Goal: Information Seeking & Learning: Learn about a topic

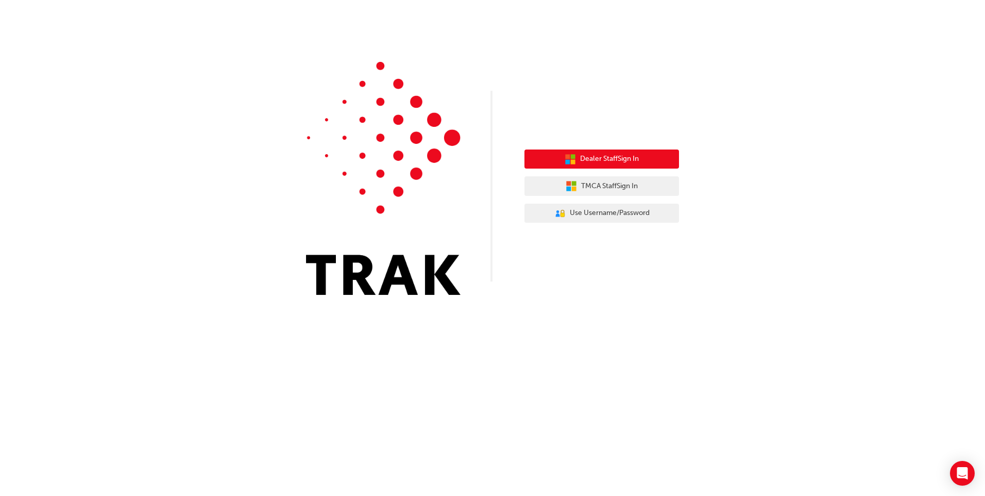
click at [594, 160] on span "Dealer Staff Sign In" at bounding box center [609, 159] width 59 height 12
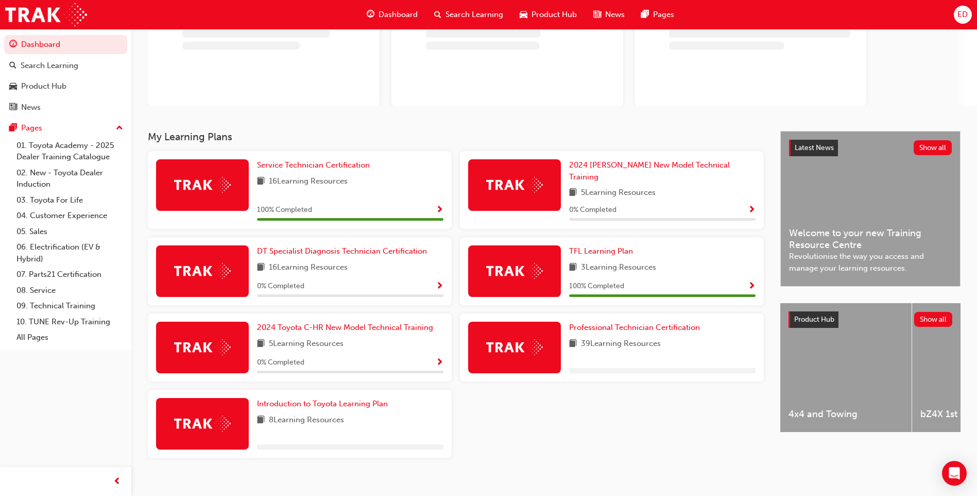
scroll to position [97, 0]
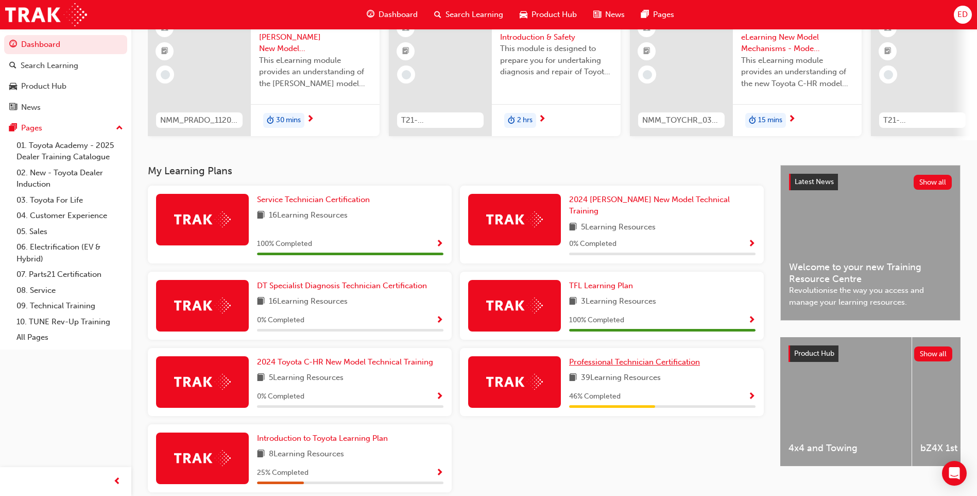
click at [630, 357] on span "Professional Technician Certification" at bounding box center [634, 361] width 131 height 9
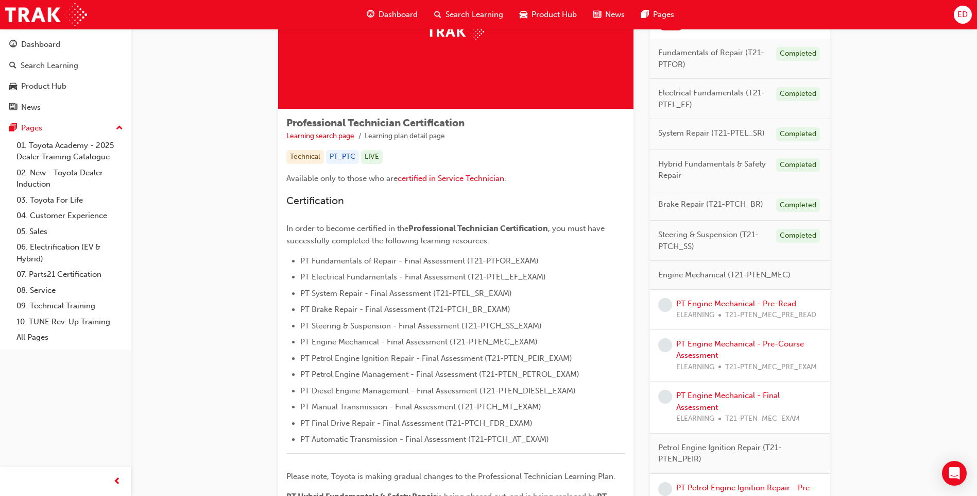
scroll to position [103, 0]
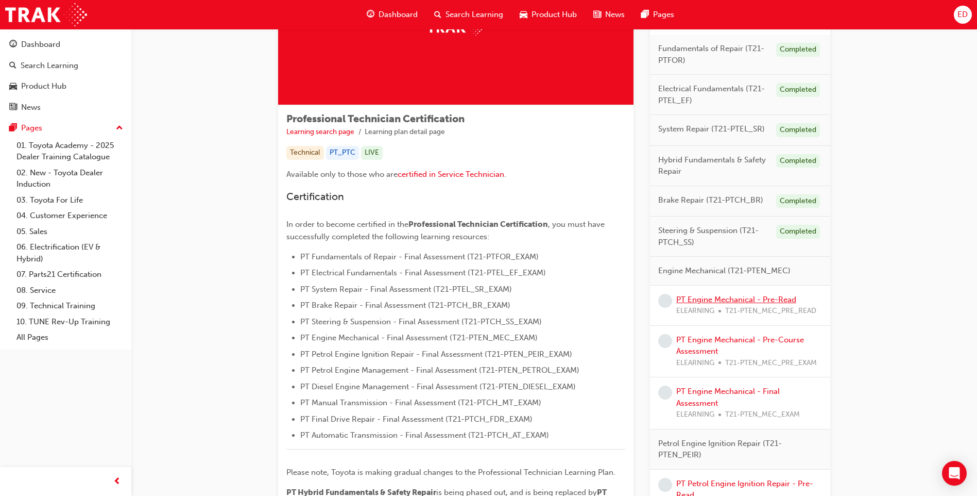
click at [726, 301] on link "PT Engine Mechanical - Pre-Read" at bounding box center [737, 299] width 120 height 9
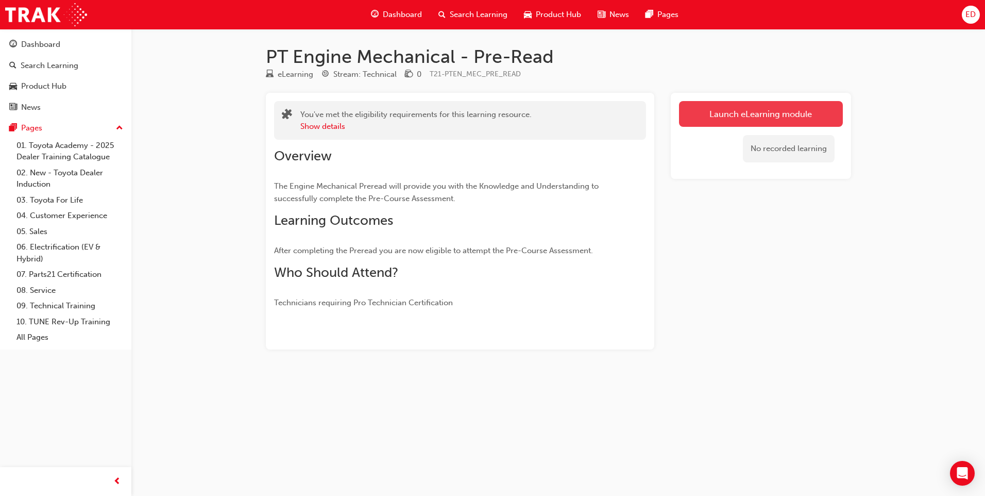
click at [736, 115] on link "Launch eLearning module" at bounding box center [761, 114] width 164 height 26
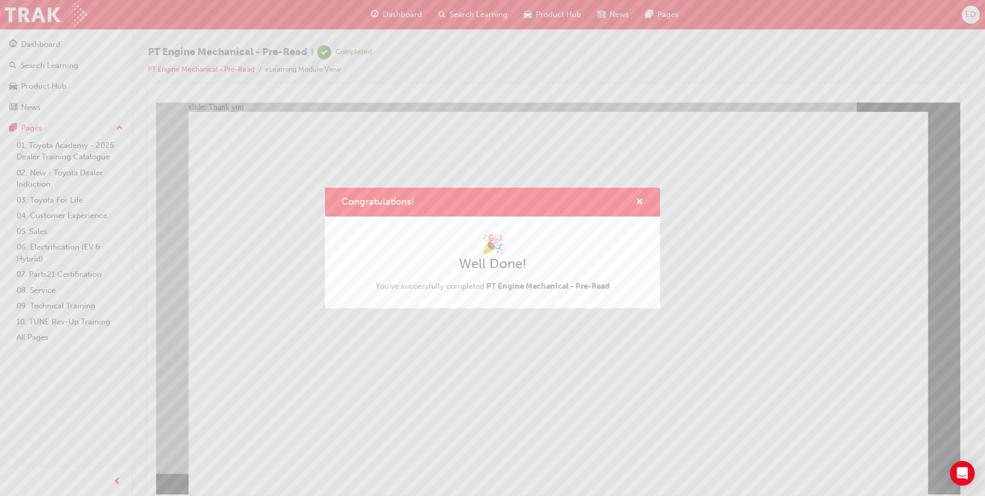
click at [615, 340] on div "Congratulations! 🎉 Well Done! You've successfully completed PT Engine Mechanica…" at bounding box center [492, 248] width 985 height 496
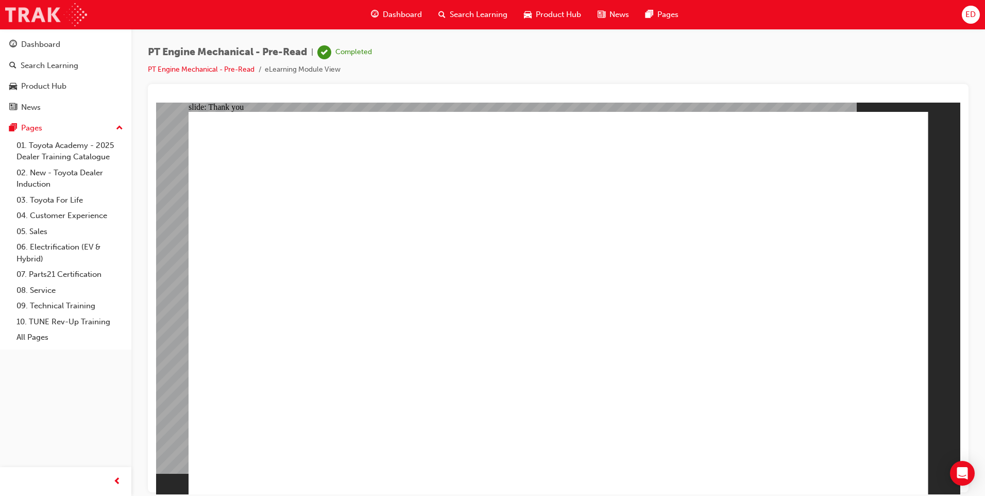
click at [40, 10] on img at bounding box center [46, 14] width 82 height 23
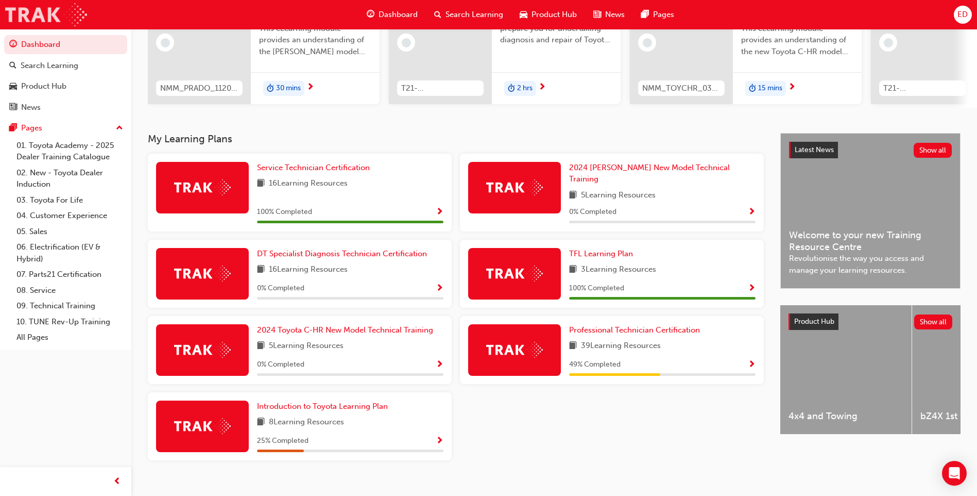
scroll to position [139, 0]
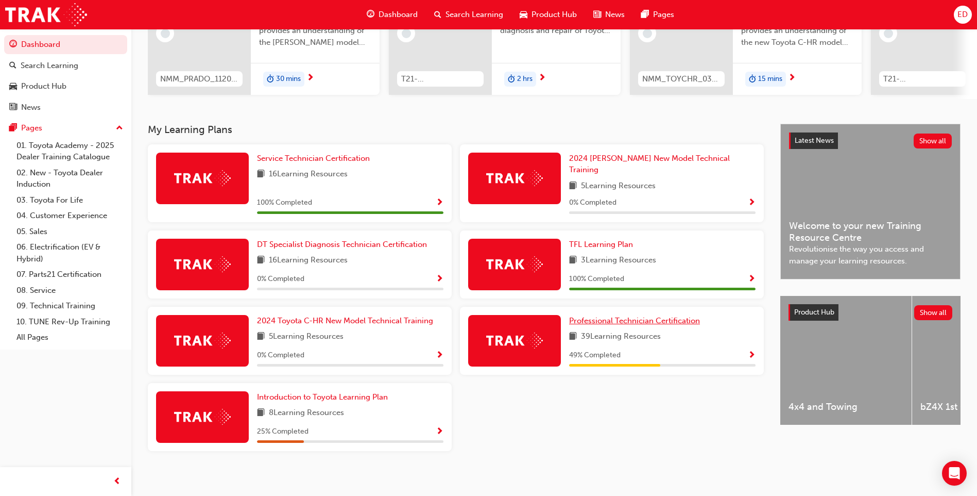
click at [621, 316] on span "Professional Technician Certification" at bounding box center [634, 320] width 131 height 9
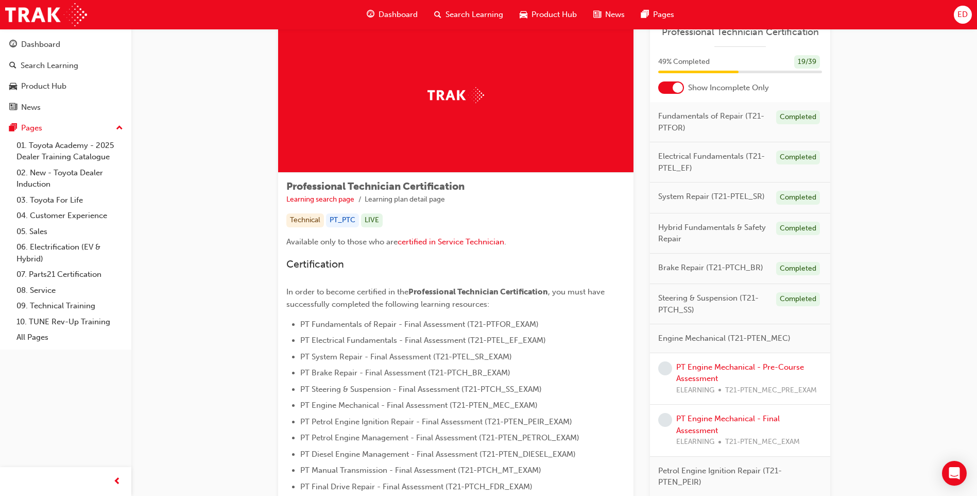
scroll to position [52, 0]
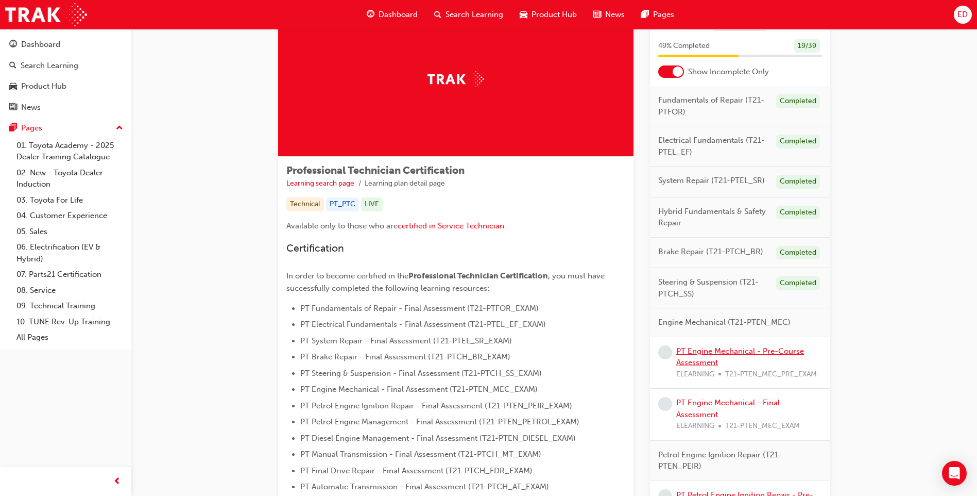
click at [735, 352] on link "PT Engine Mechanical - Pre-Course Assessment" at bounding box center [741, 356] width 128 height 21
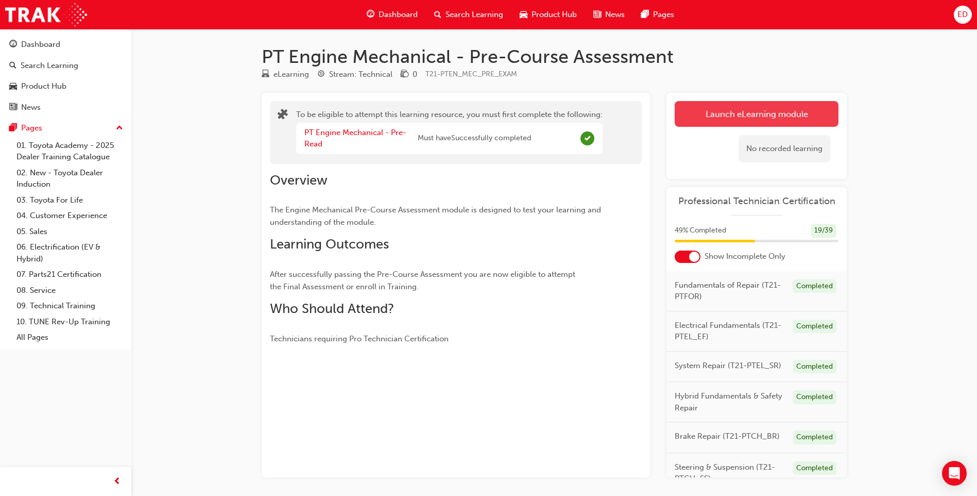
click at [748, 111] on button "Launch eLearning module" at bounding box center [757, 114] width 164 height 26
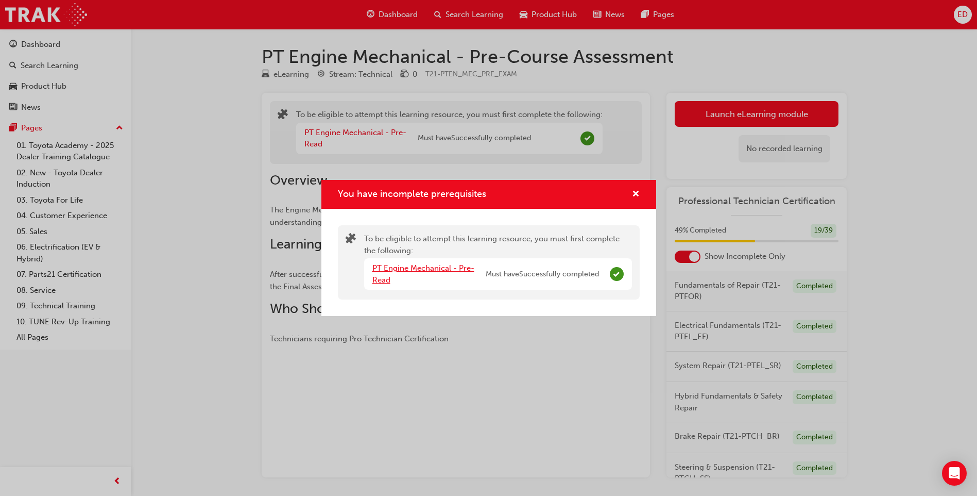
click at [420, 268] on link "PT Engine Mechanical - Pre-Read" at bounding box center [424, 273] width 102 height 21
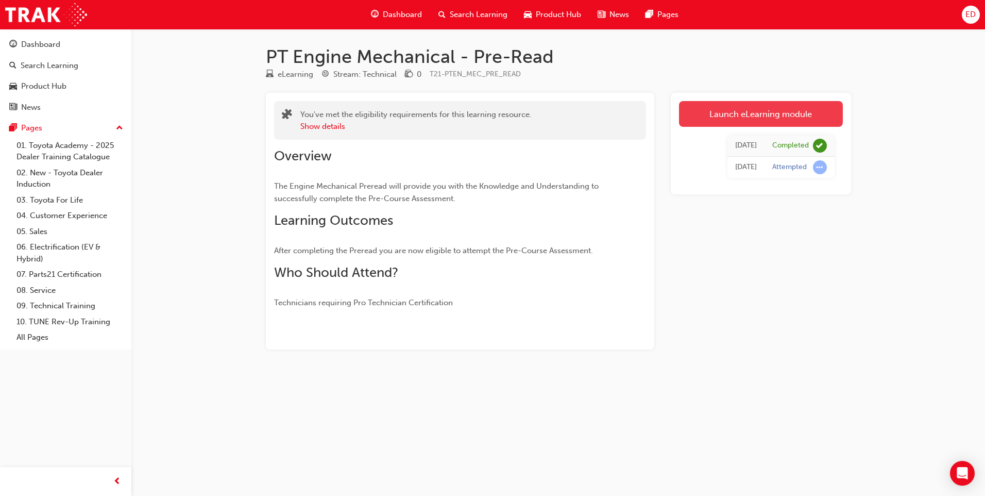
click at [766, 112] on link "Launch eLearning module" at bounding box center [761, 114] width 164 height 26
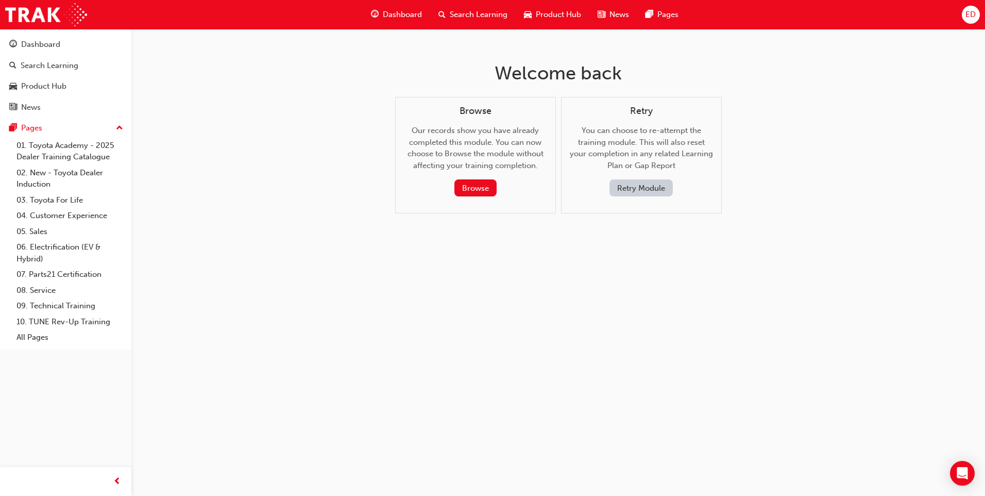
click at [645, 189] on button "Retry Module" at bounding box center [641, 187] width 63 height 17
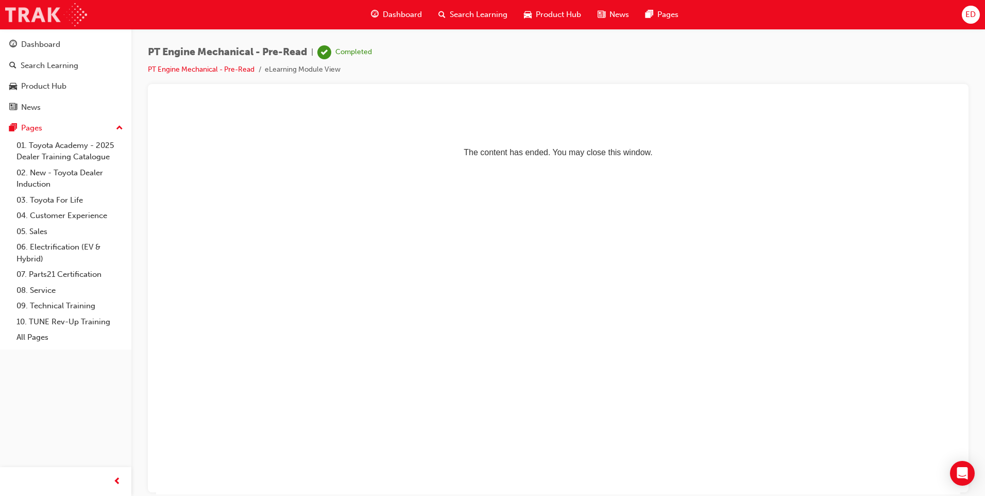
click at [30, 10] on img at bounding box center [46, 14] width 82 height 23
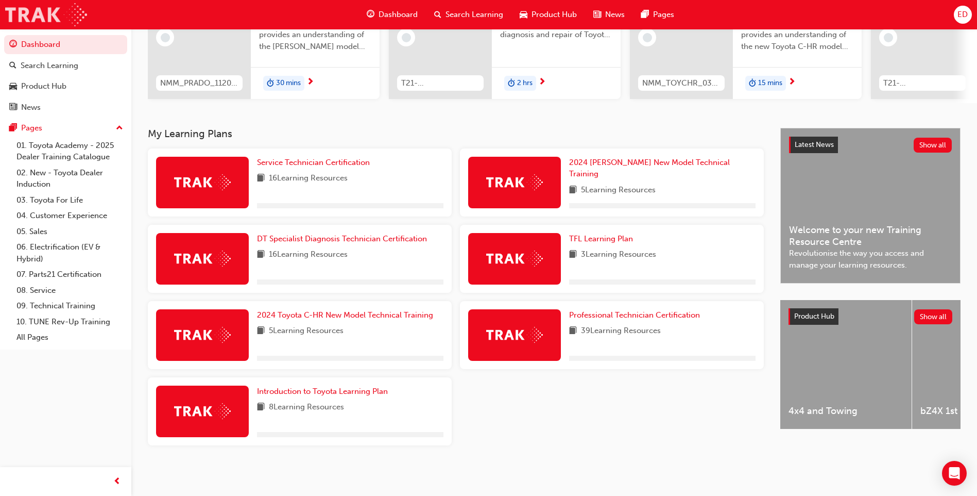
scroll to position [139, 0]
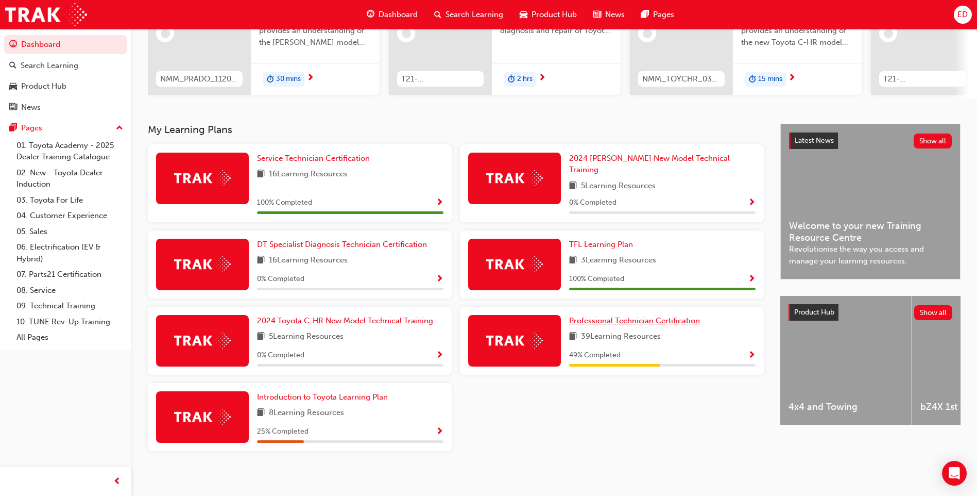
click at [639, 316] on span "Professional Technician Certification" at bounding box center [634, 320] width 131 height 9
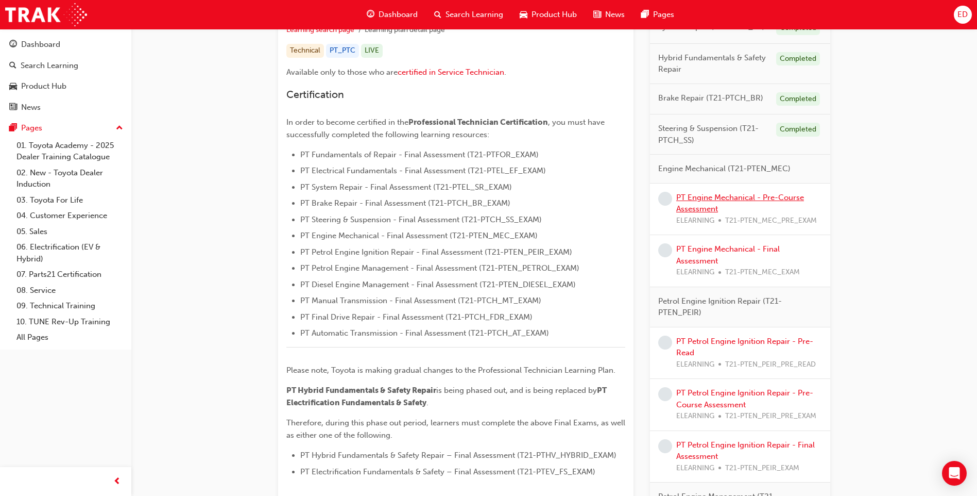
scroll to position [206, 0]
click at [719, 194] on link "PT Engine Mechanical - Pre-Course Assessment" at bounding box center [741, 202] width 128 height 21
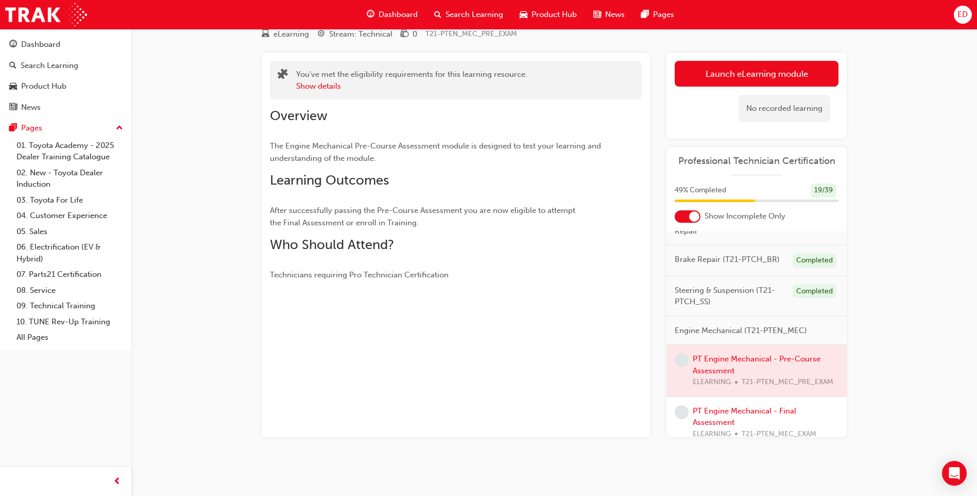
scroll to position [155, 0]
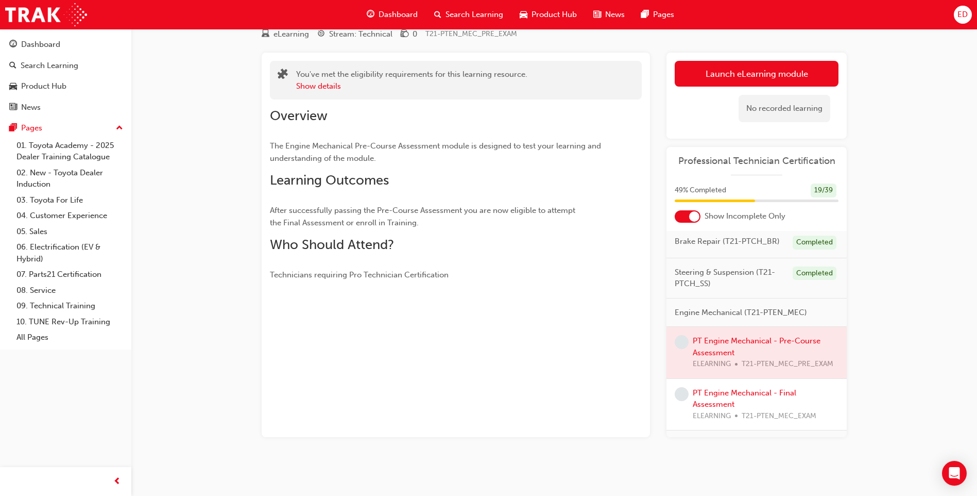
click at [749, 79] on link "Launch eLearning module" at bounding box center [757, 74] width 164 height 26
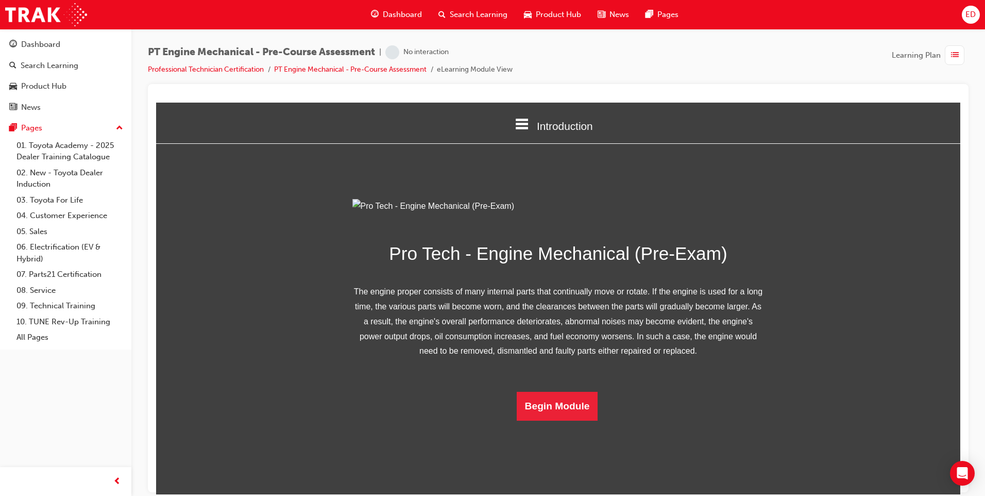
scroll to position [40, 0]
click at [565, 420] on button "Begin Module" at bounding box center [557, 405] width 81 height 29
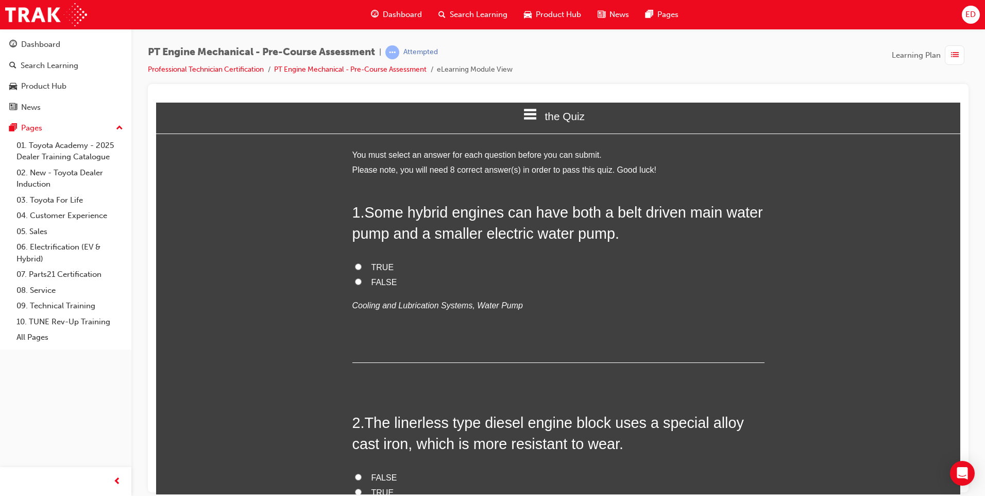
scroll to position [0, 0]
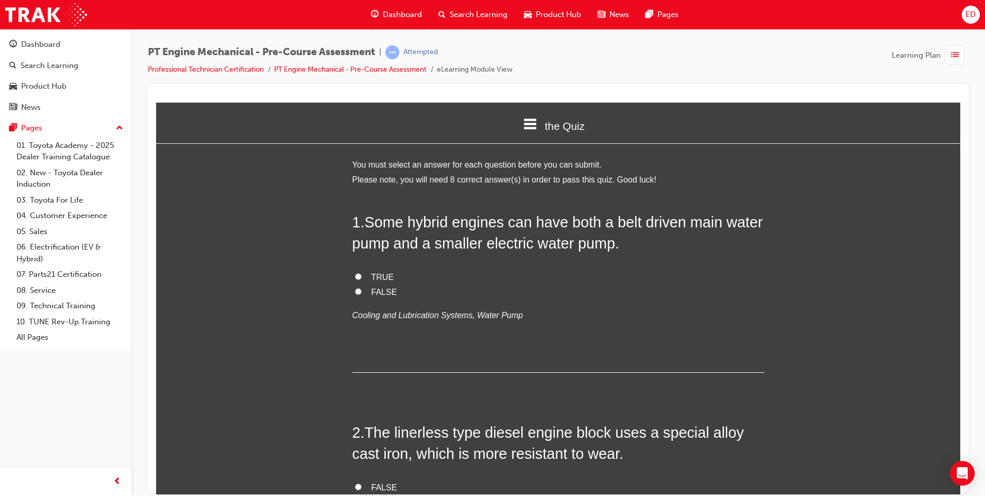
click at [355, 292] on input "FALSE" at bounding box center [358, 291] width 7 height 7
radio input "true"
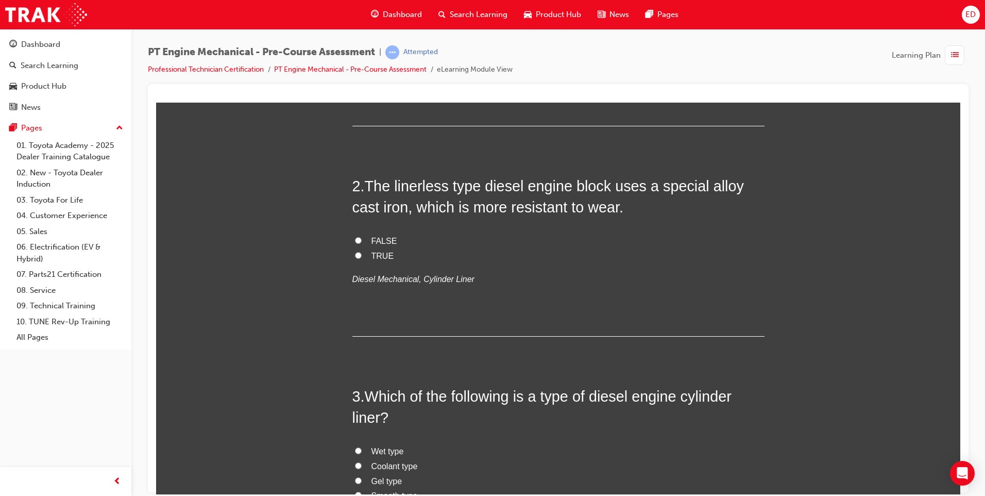
scroll to position [258, 0]
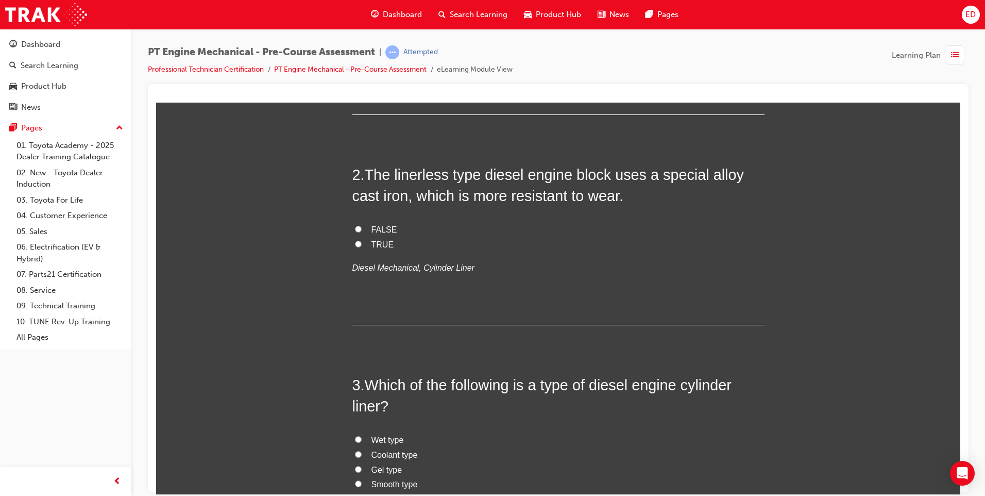
drag, startPoint x: 353, startPoint y: 243, endPoint x: 393, endPoint y: 242, distance: 39.7
click at [355, 243] on input "TRUE" at bounding box center [358, 243] width 7 height 7
radio input "true"
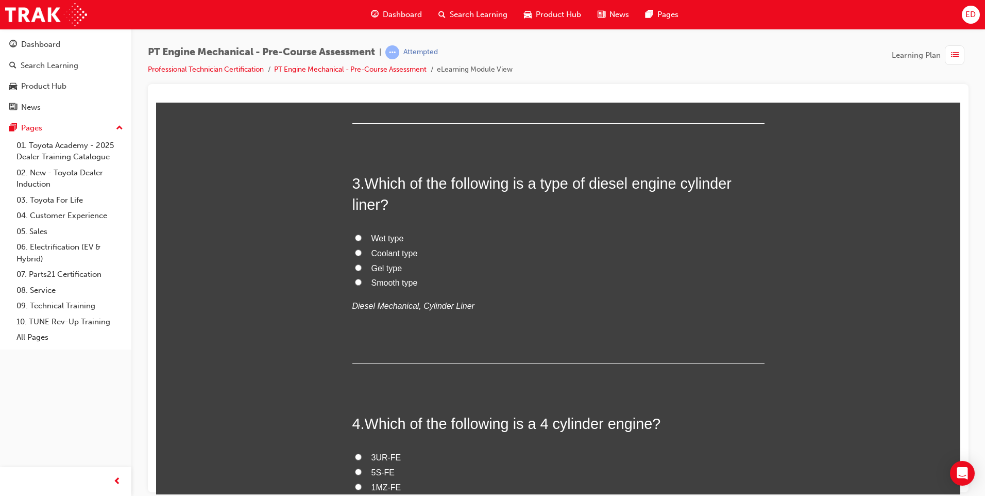
scroll to position [464, 0]
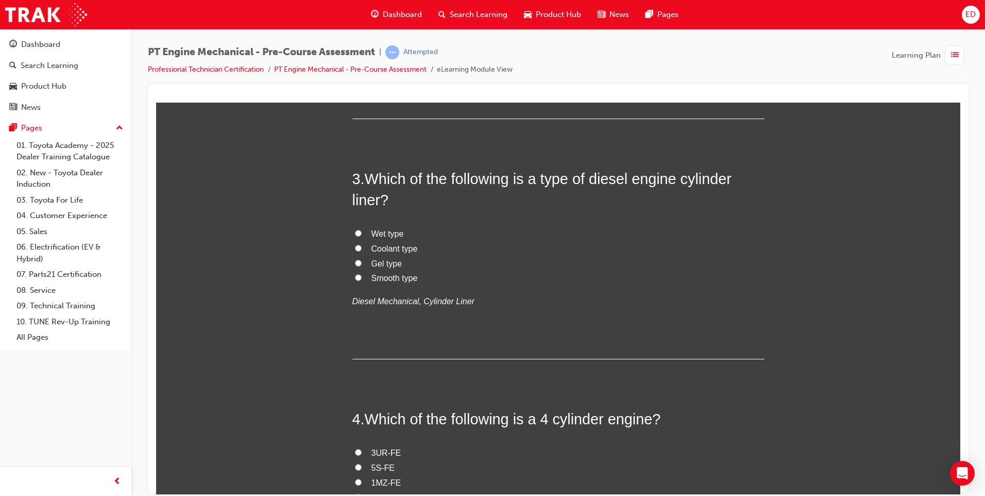
click at [356, 249] on input "Coolant type" at bounding box center [358, 247] width 7 height 7
radio input "true"
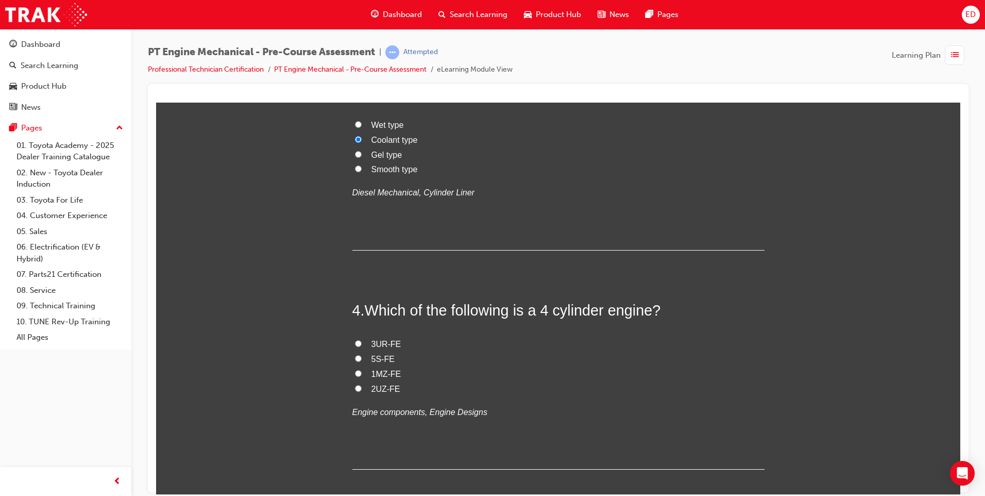
scroll to position [670, 0]
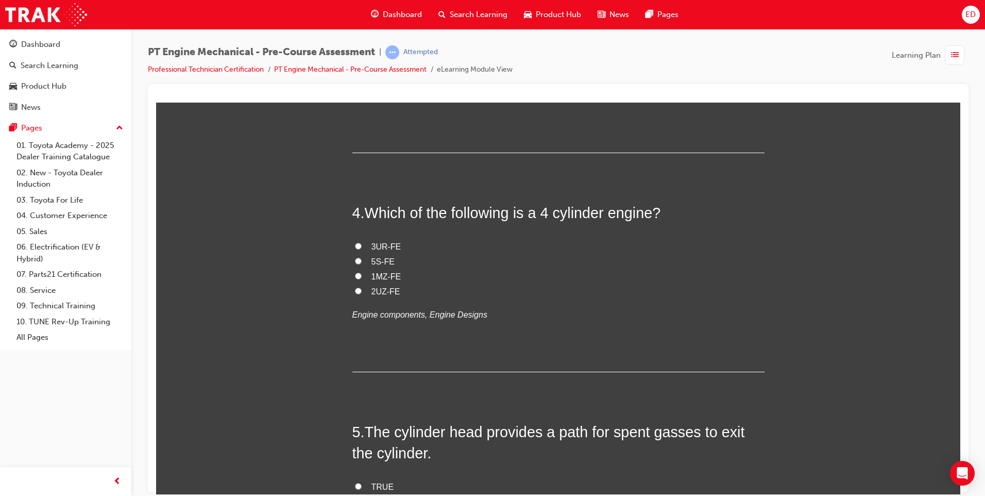
click at [355, 290] on input "2UZ-FE" at bounding box center [358, 290] width 7 height 7
radio input "true"
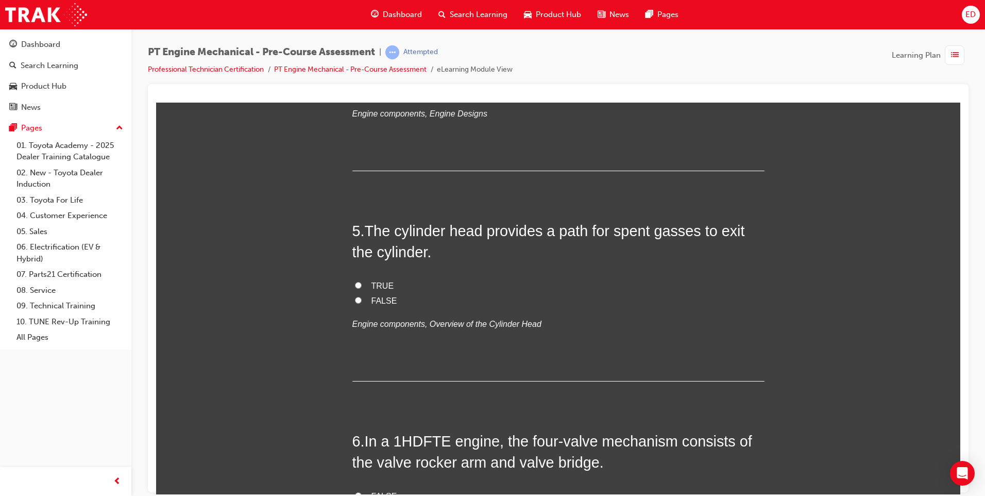
scroll to position [876, 0]
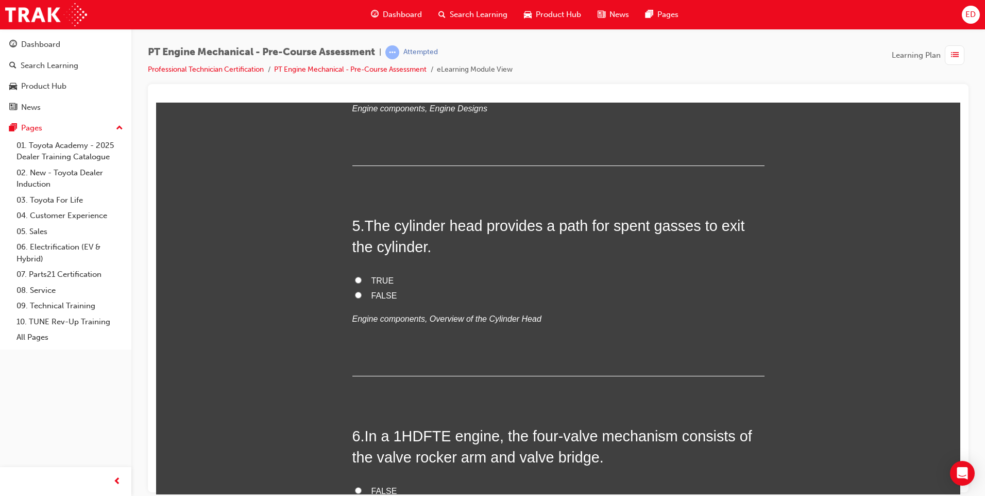
click at [355, 279] on input "TRUE" at bounding box center [358, 279] width 7 height 7
radio input "true"
drag, startPoint x: 353, startPoint y: 294, endPoint x: 406, endPoint y: 312, distance: 56.2
click at [355, 294] on input "FALSE" at bounding box center [358, 294] width 7 height 7
radio input "true"
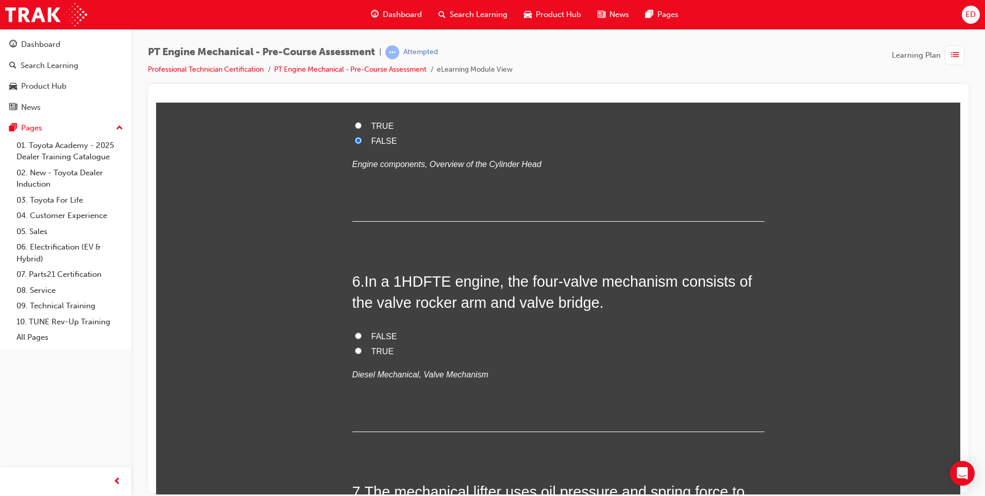
scroll to position [1082, 0]
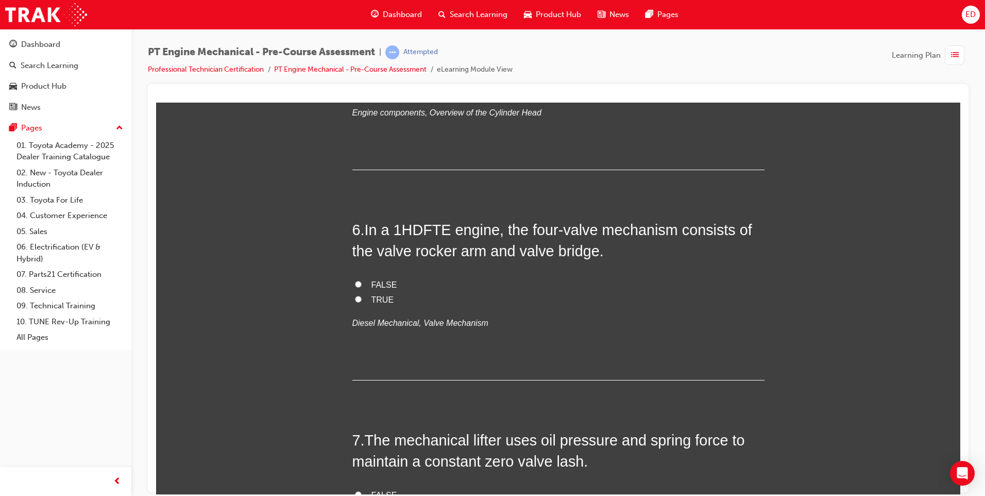
click at [359, 299] on label "TRUE" at bounding box center [558, 299] width 412 height 15
click at [359, 299] on input "TRUE" at bounding box center [358, 298] width 7 height 7
radio input "true"
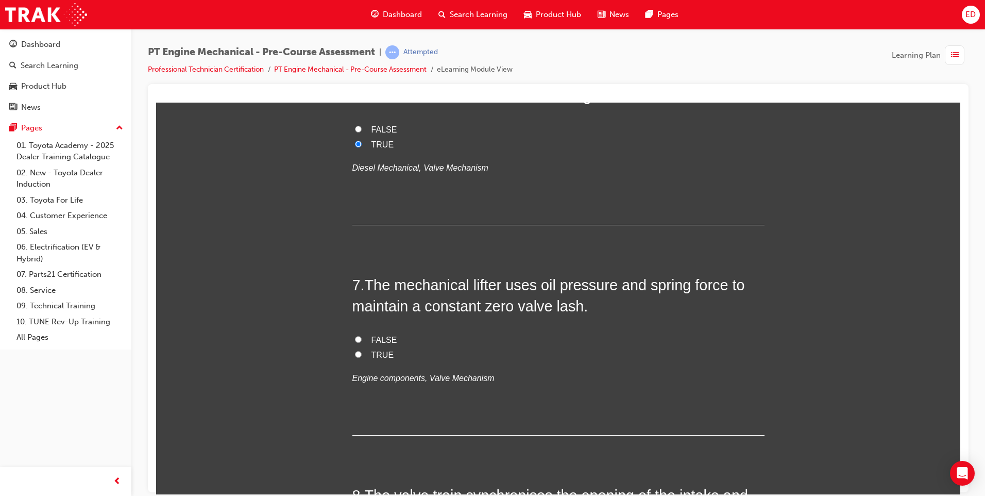
scroll to position [1288, 0]
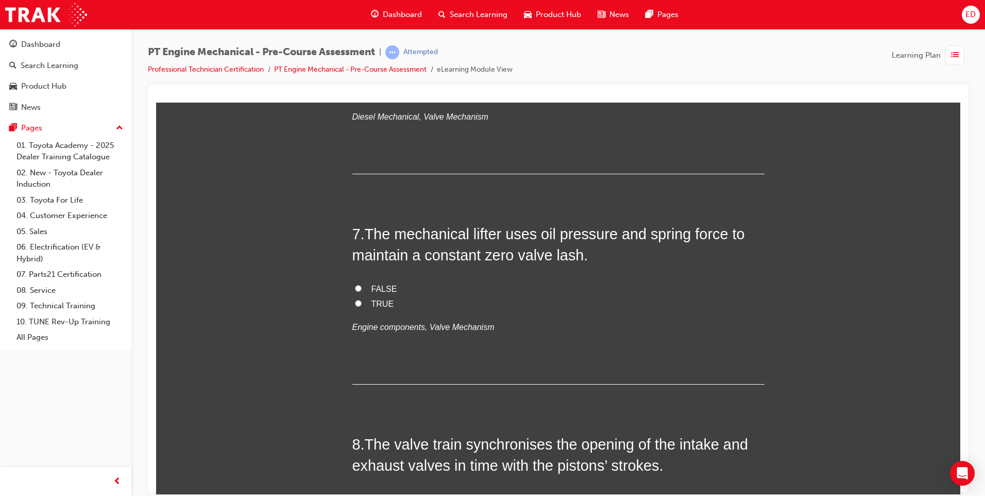
click at [358, 302] on label "TRUE" at bounding box center [558, 303] width 412 height 15
click at [358, 302] on input "TRUE" at bounding box center [358, 302] width 7 height 7
radio input "true"
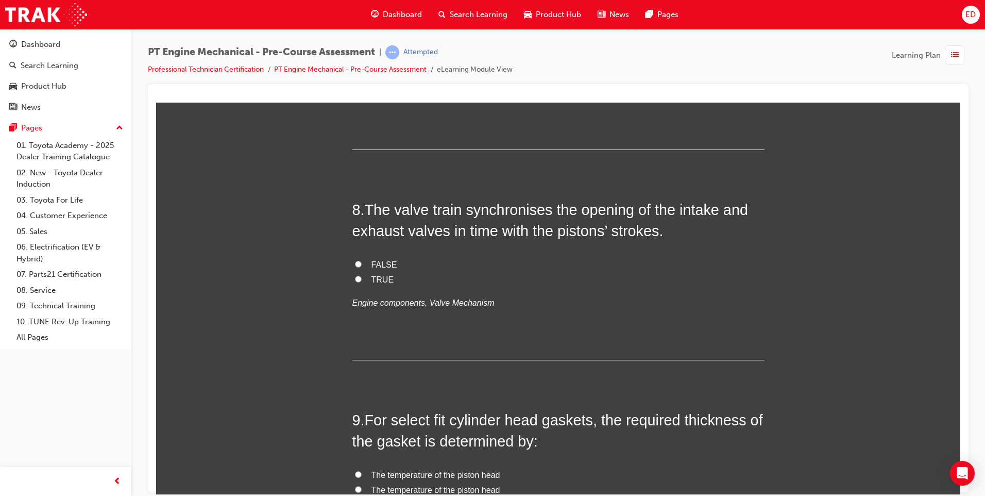
scroll to position [1546, 0]
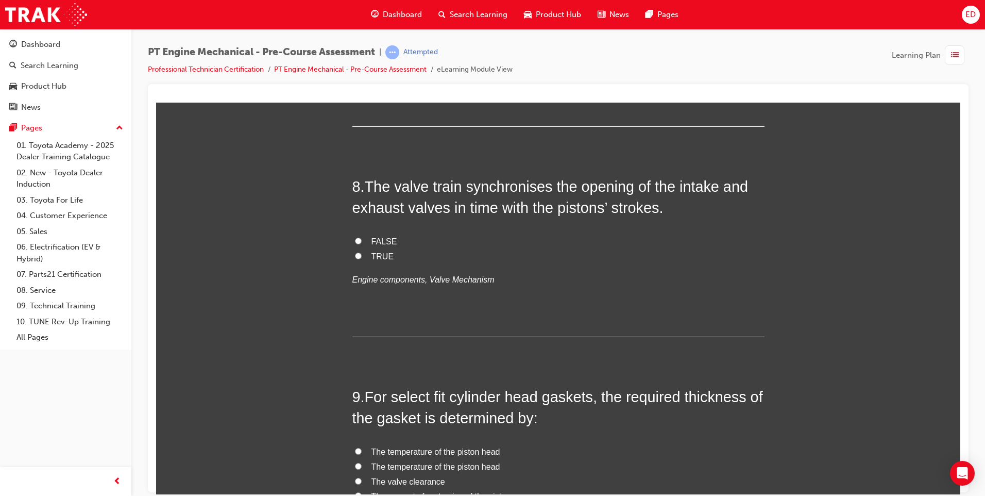
click at [356, 256] on input "TRUE" at bounding box center [358, 255] width 7 height 7
radio input "true"
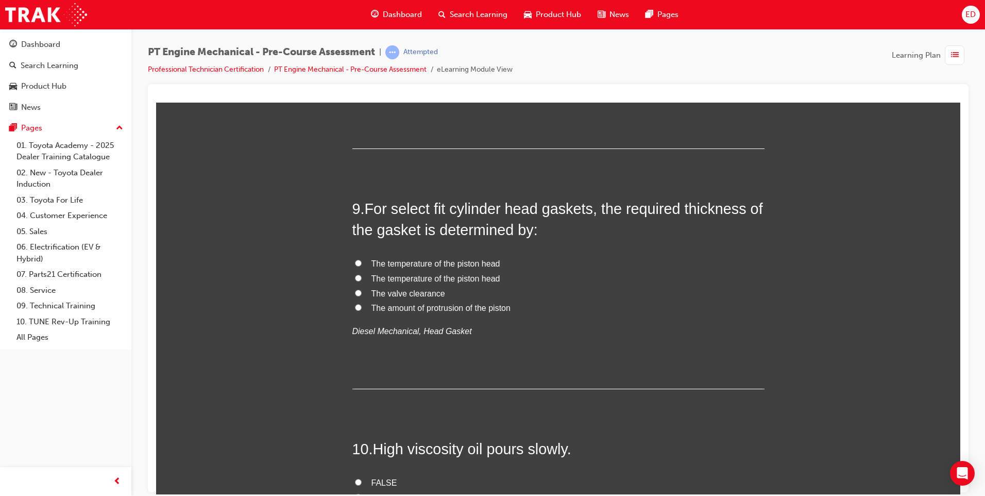
scroll to position [1752, 0]
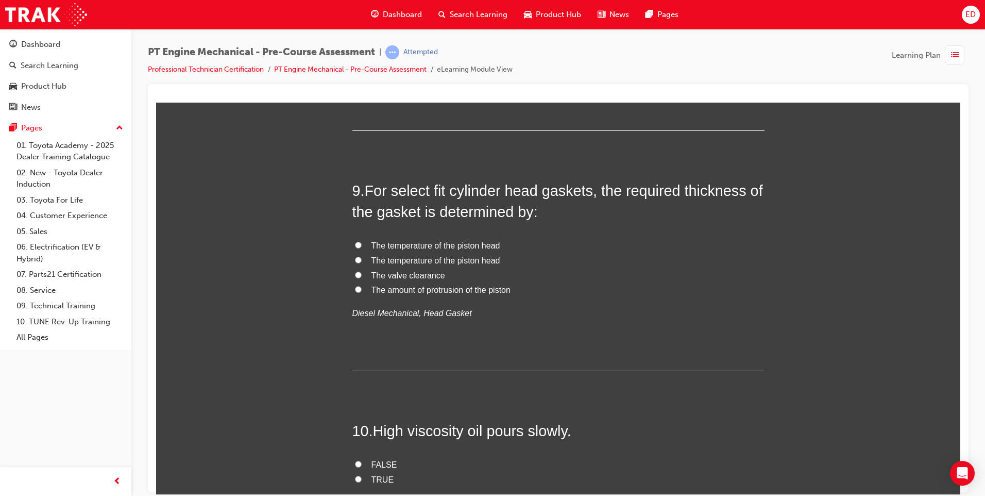
click at [355, 288] on input "The amount of protrusion of the piston" at bounding box center [358, 288] width 7 height 7
radio input "true"
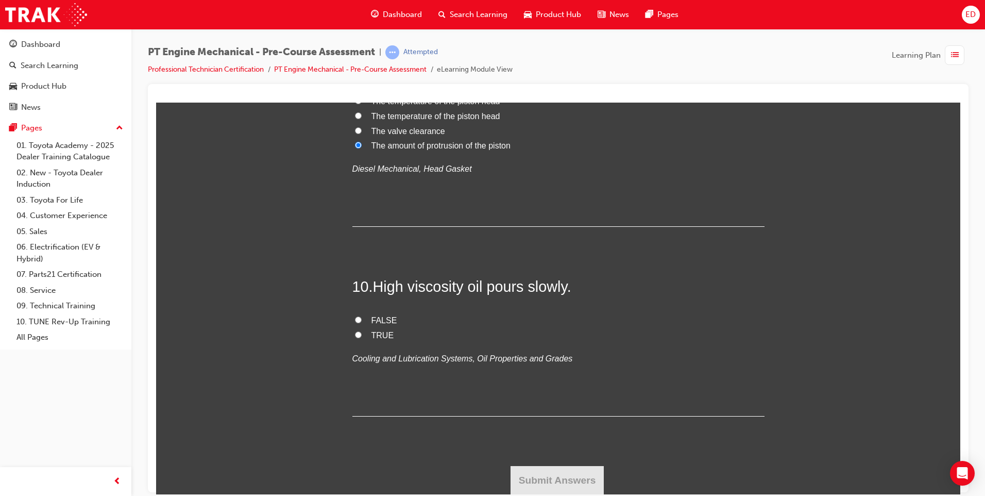
click at [355, 319] on input "FALSE" at bounding box center [358, 319] width 7 height 7
radio input "true"
click at [545, 482] on button "Submit Answers" at bounding box center [558, 479] width 94 height 29
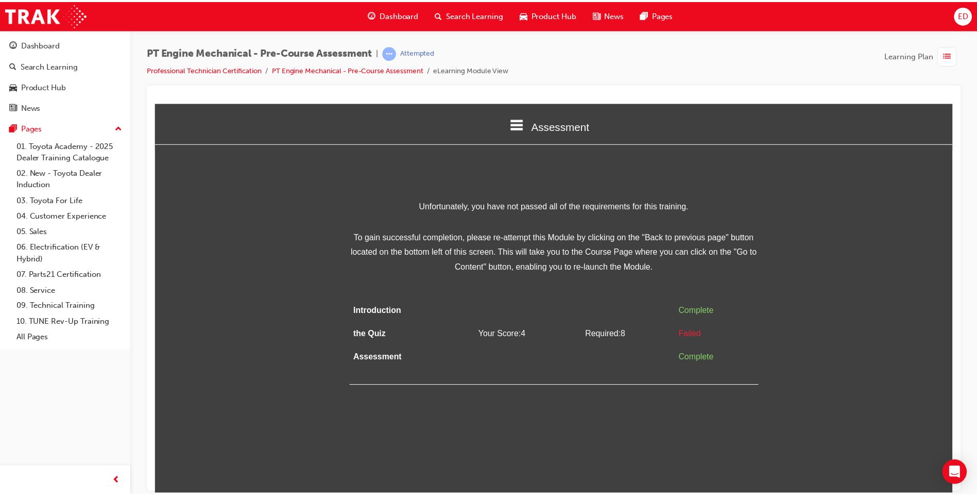
scroll to position [0, 0]
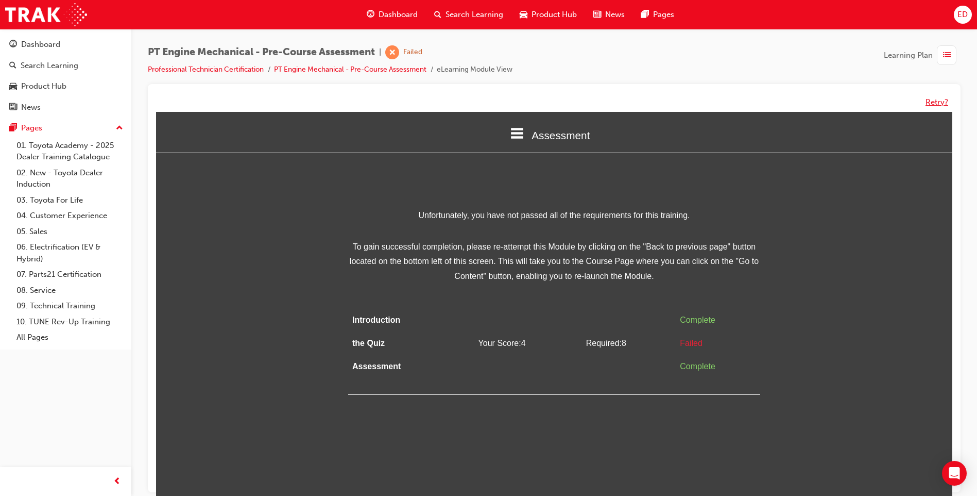
click at [939, 101] on button "Retry?" at bounding box center [937, 102] width 23 height 12
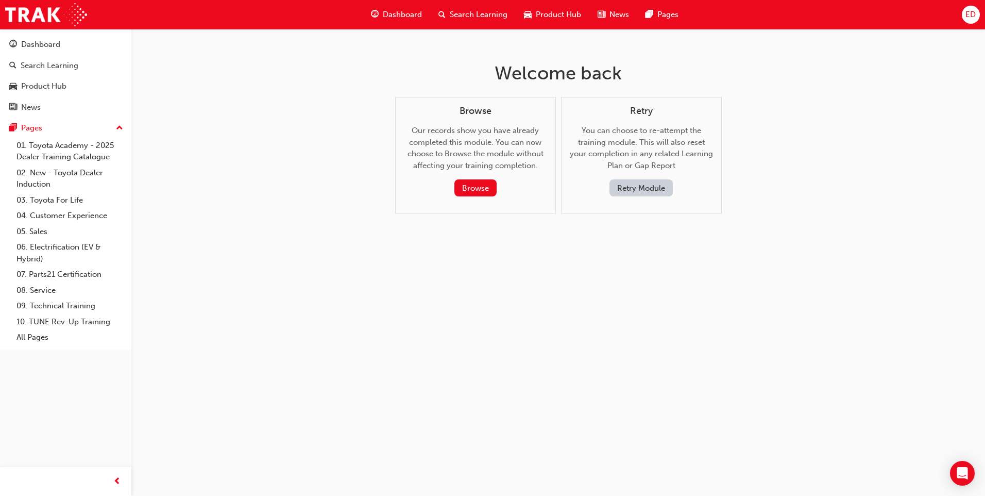
click at [633, 187] on button "Retry Module" at bounding box center [641, 187] width 63 height 17
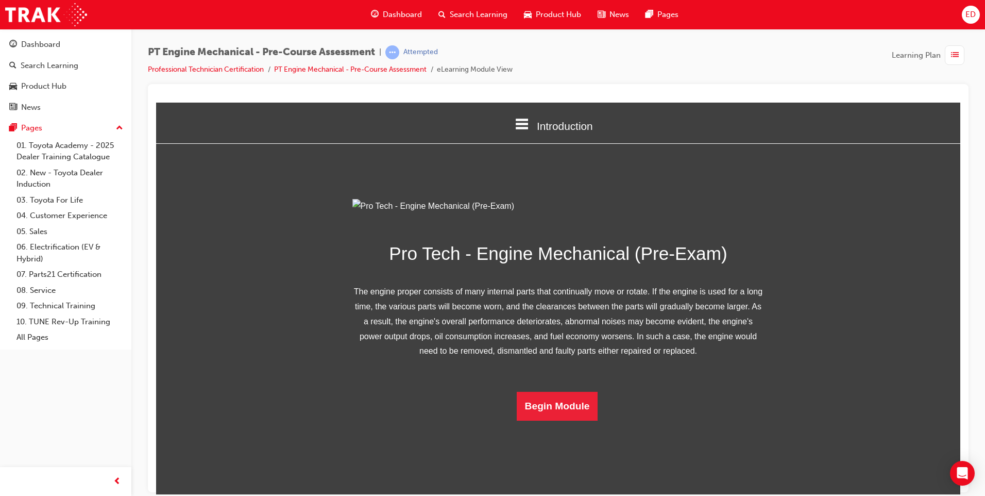
scroll to position [40, 0]
click at [561, 420] on button "Begin Module" at bounding box center [557, 405] width 81 height 29
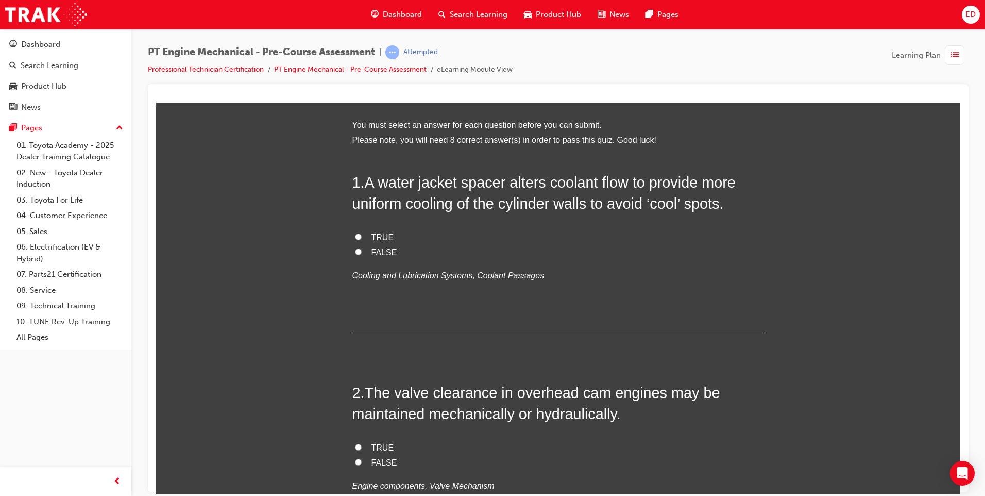
scroll to position [0, 0]
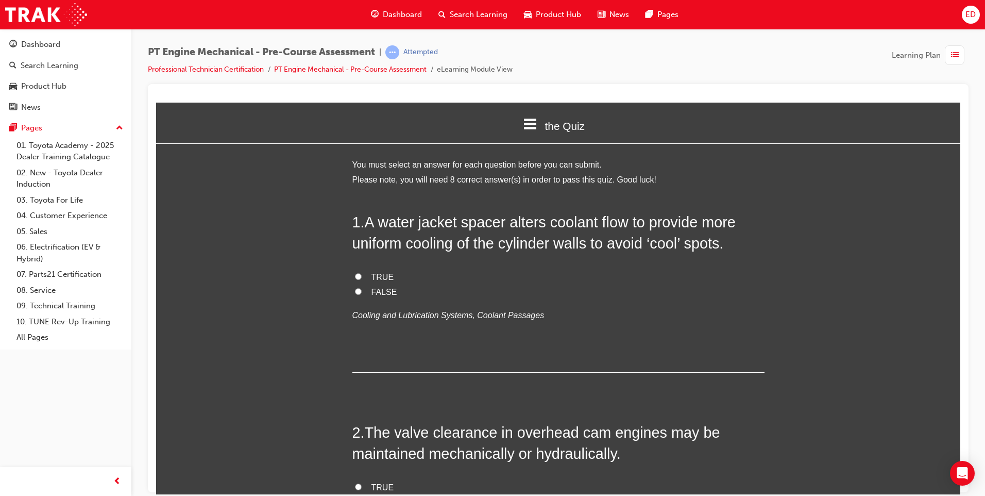
click at [352, 274] on label "TRUE" at bounding box center [558, 276] width 412 height 15
click at [355, 274] on input "TRUE" at bounding box center [358, 276] width 7 height 7
radio input "true"
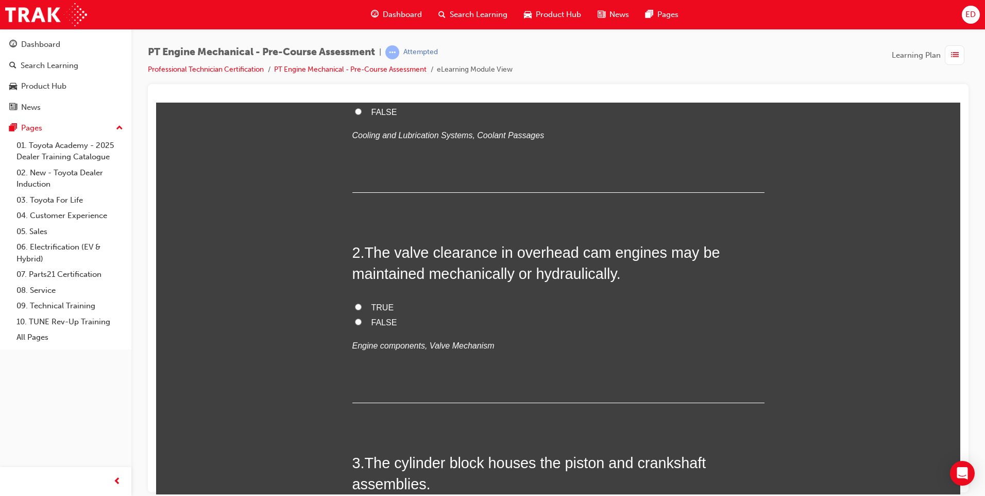
scroll to position [206, 0]
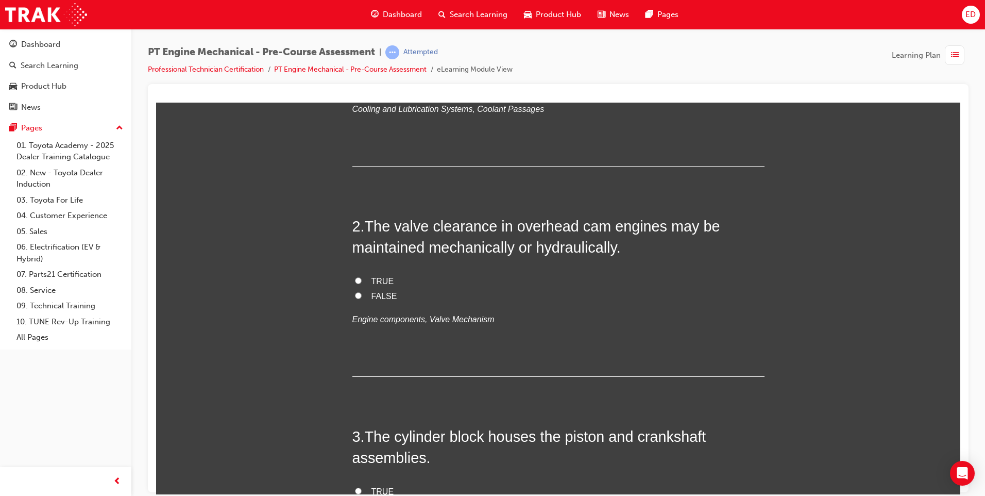
click at [355, 280] on input "TRUE" at bounding box center [358, 280] width 7 height 7
radio input "true"
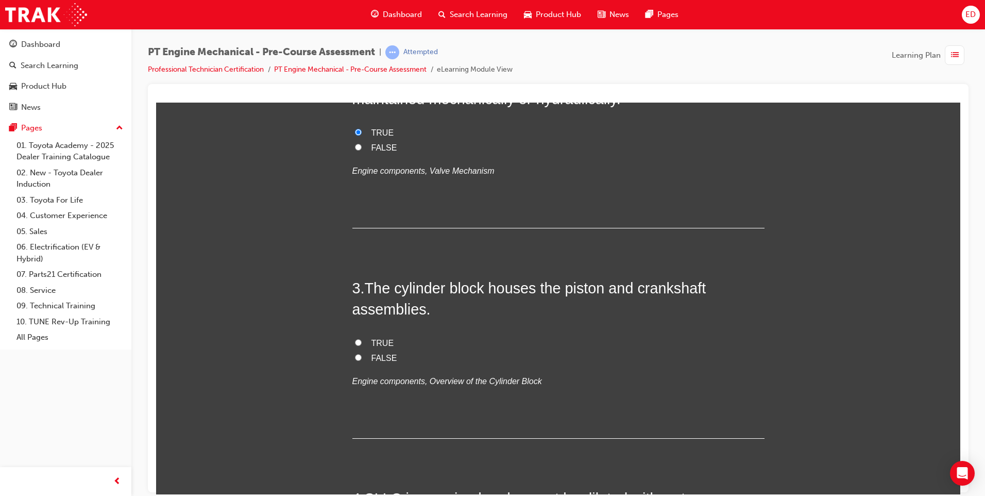
scroll to position [412, 0]
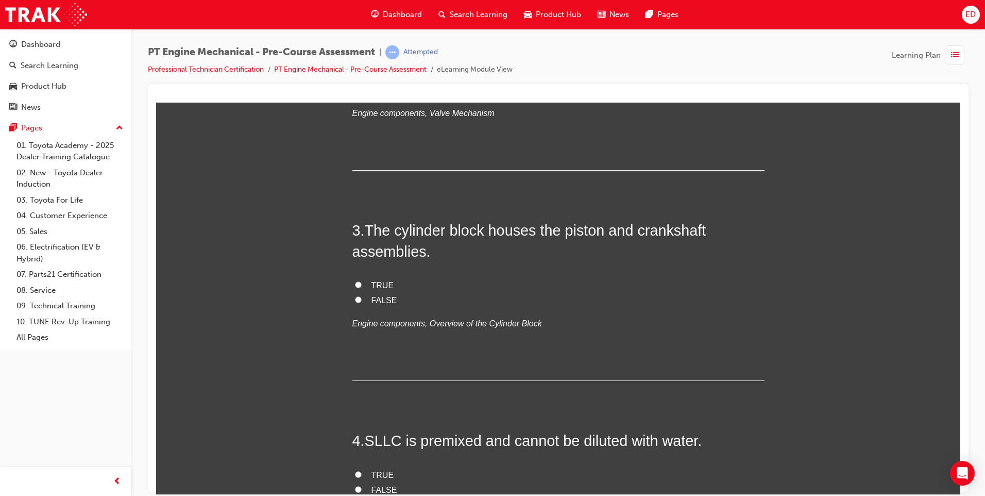
click at [355, 282] on input "TRUE" at bounding box center [358, 284] width 7 height 7
radio input "true"
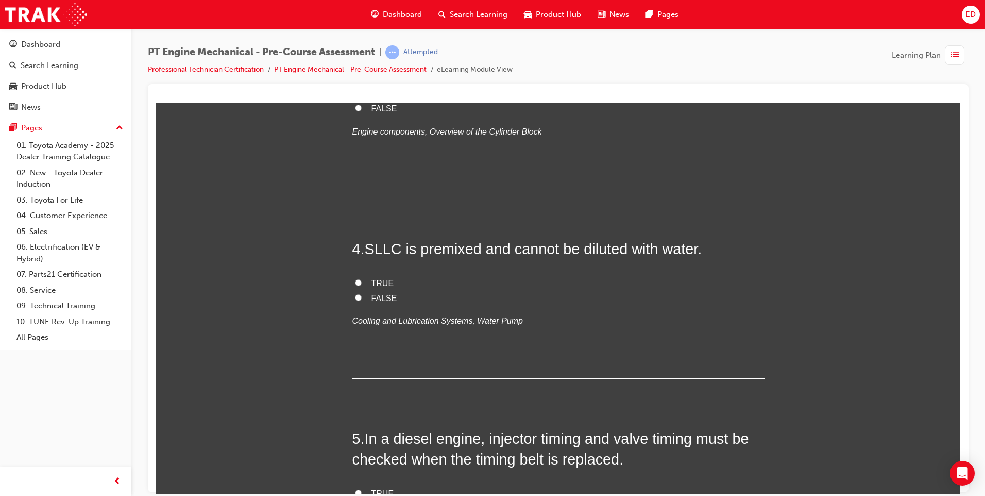
scroll to position [618, 0]
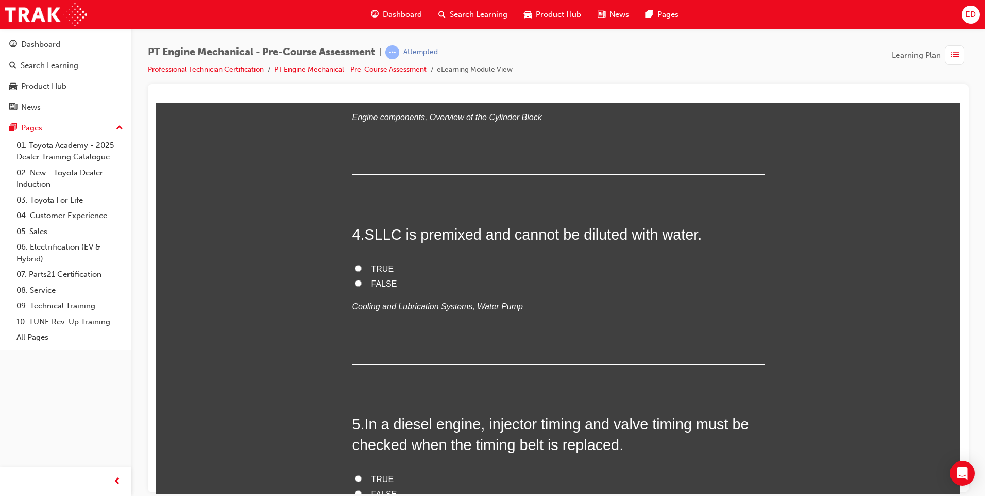
drag, startPoint x: 356, startPoint y: 266, endPoint x: 369, endPoint y: 271, distance: 14.5
click at [357, 266] on input "TRUE" at bounding box center [358, 267] width 7 height 7
radio input "true"
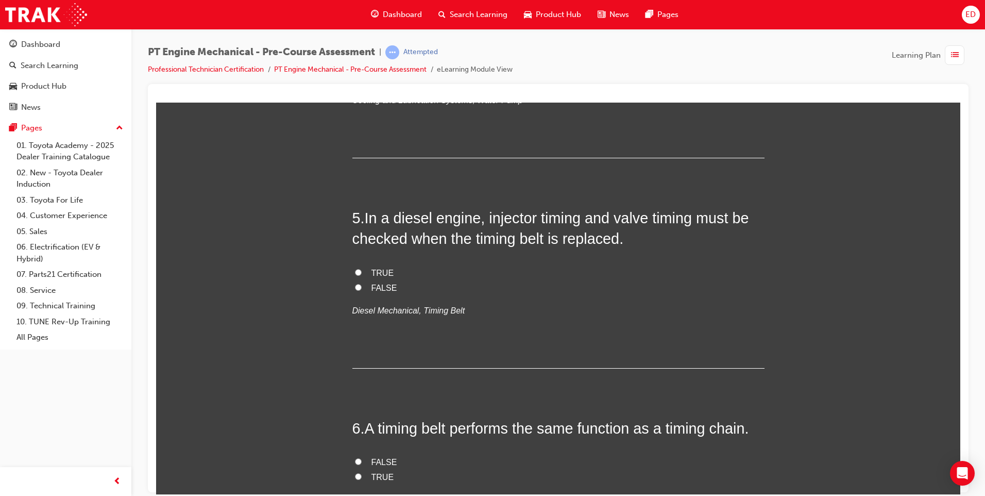
click at [355, 272] on input "TRUE" at bounding box center [358, 271] width 7 height 7
radio input "true"
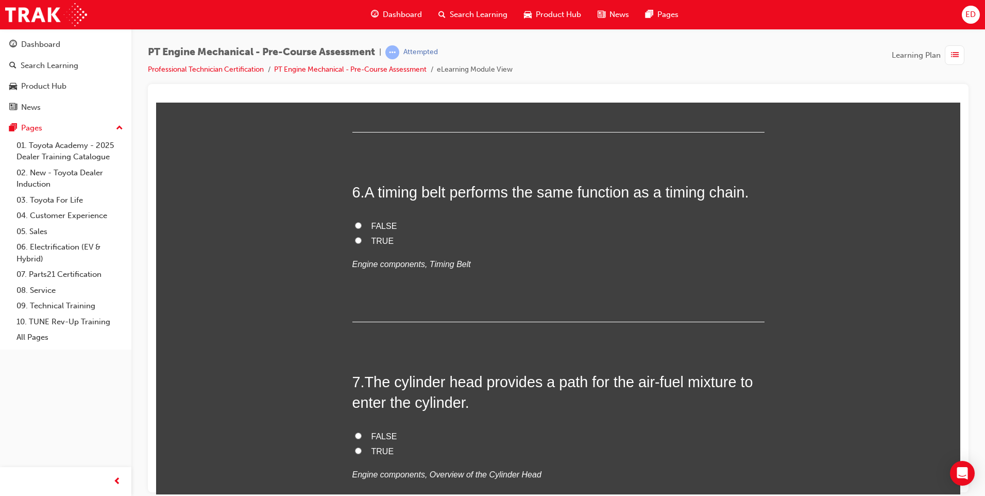
scroll to position [1082, 0]
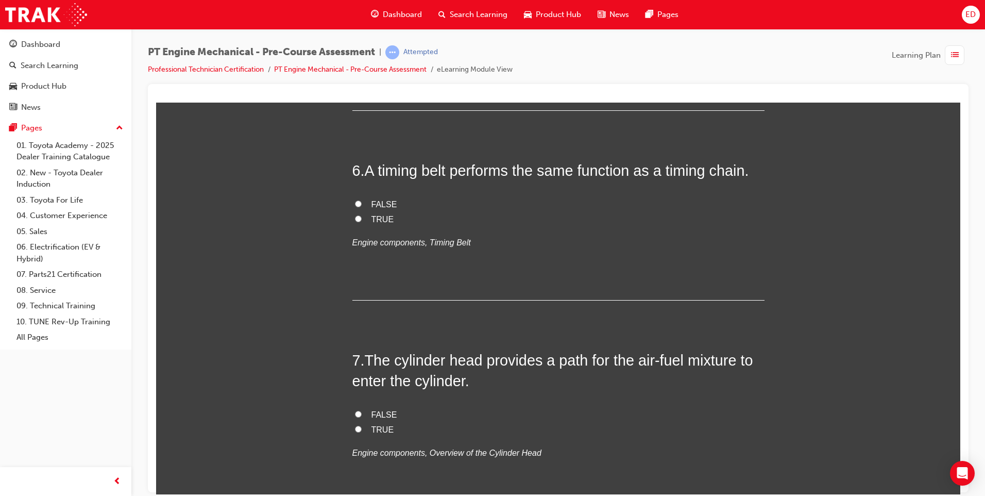
click at [355, 204] on input "FALSE" at bounding box center [358, 203] width 7 height 7
radio input "true"
click at [355, 218] on input "TRUE" at bounding box center [358, 218] width 7 height 7
radio input "true"
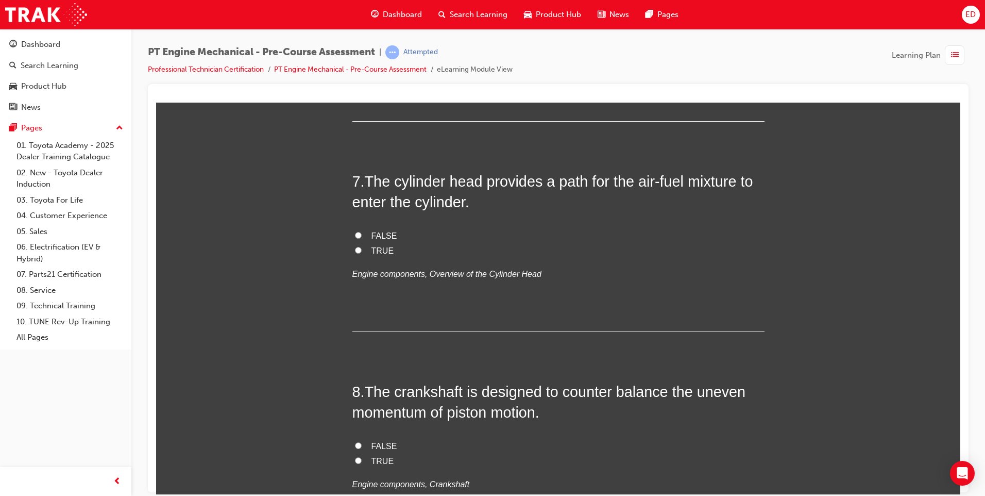
scroll to position [1288, 0]
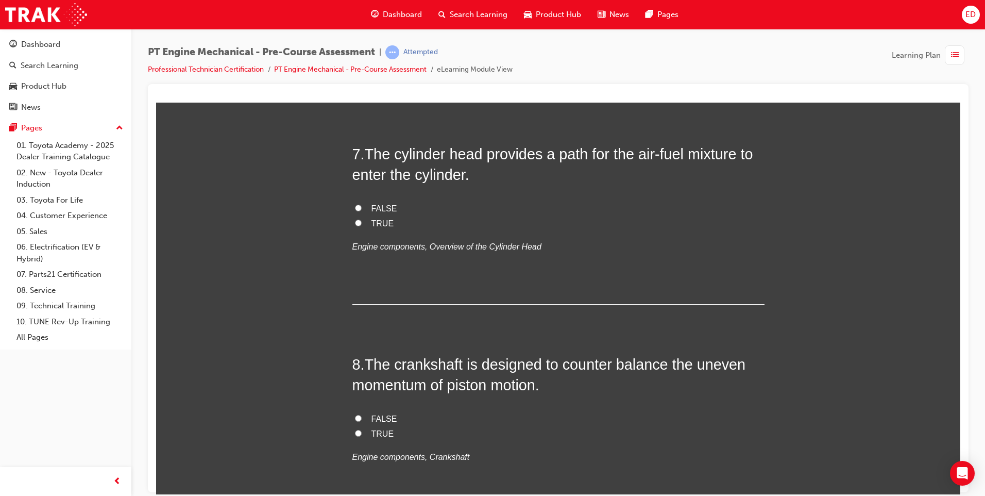
click at [352, 226] on label "TRUE" at bounding box center [558, 223] width 412 height 15
click at [355, 226] on input "TRUE" at bounding box center [358, 222] width 7 height 7
radio input "true"
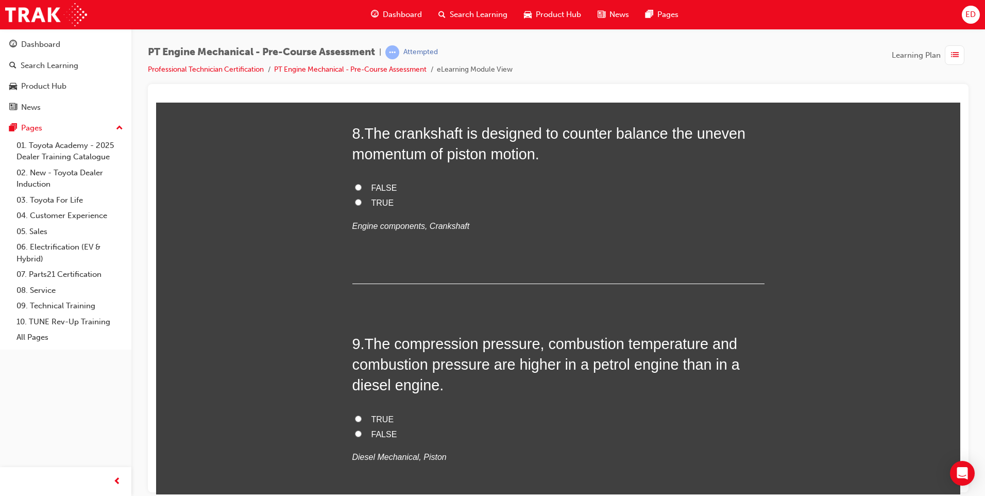
scroll to position [1494, 0]
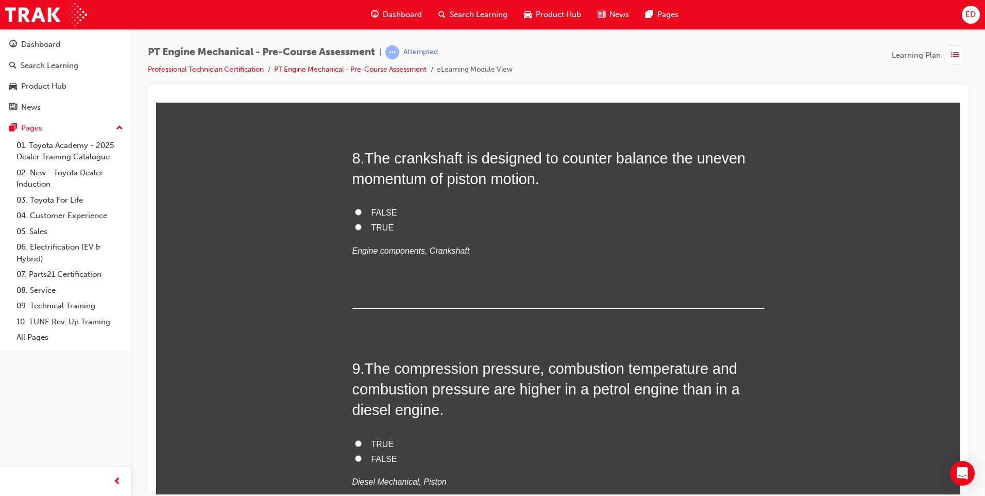
click at [356, 226] on input "TRUE" at bounding box center [358, 226] width 7 height 7
radio input "true"
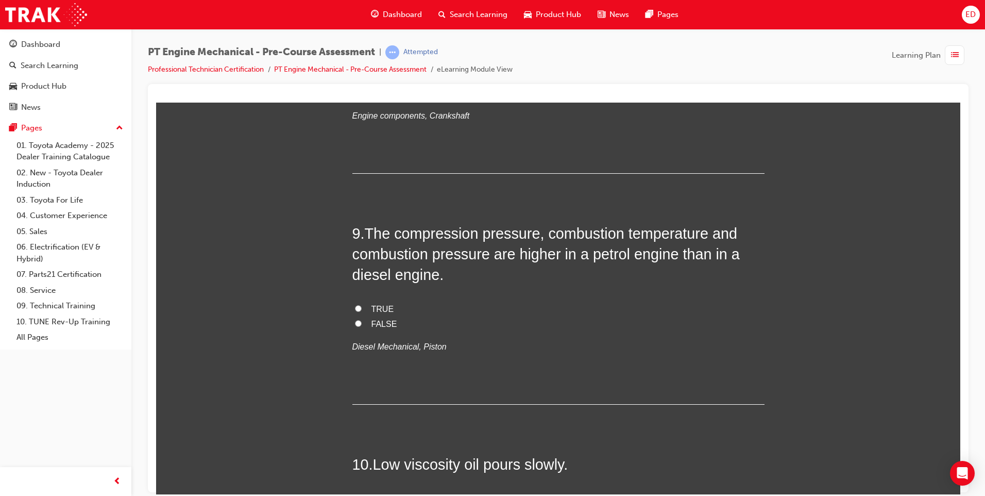
scroll to position [1649, 0]
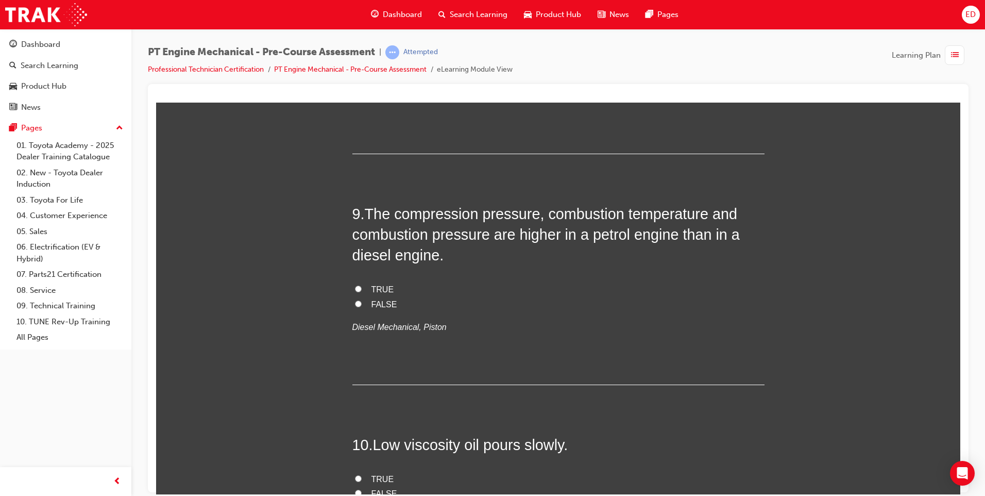
click at [357, 289] on input "TRUE" at bounding box center [358, 288] width 7 height 7
radio input "true"
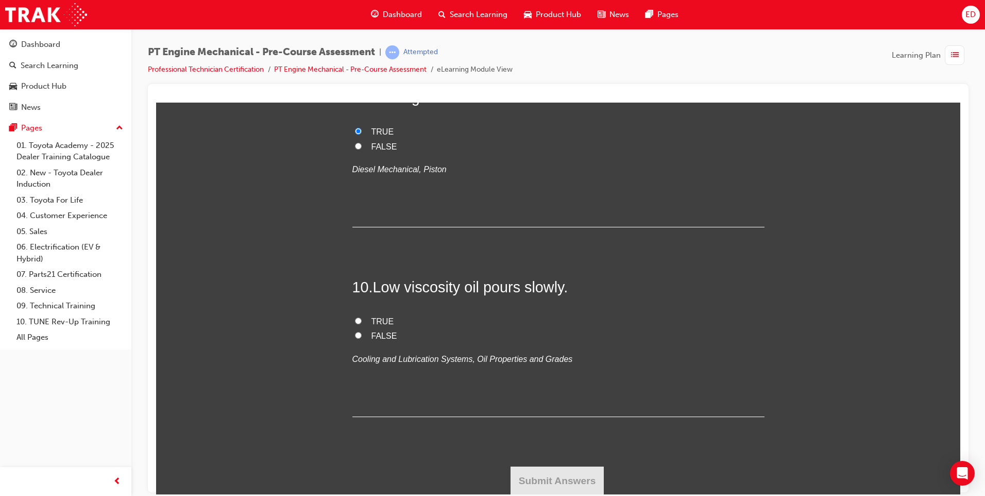
scroll to position [1807, 0]
click at [355, 334] on input "FALSE" at bounding box center [358, 334] width 7 height 7
radio input "true"
click at [555, 484] on button "Submit Answers" at bounding box center [558, 479] width 94 height 29
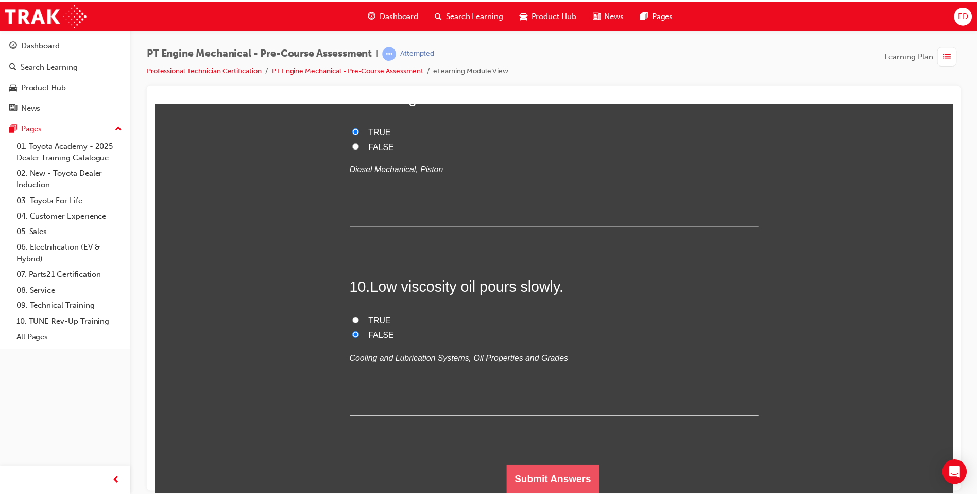
scroll to position [0, 0]
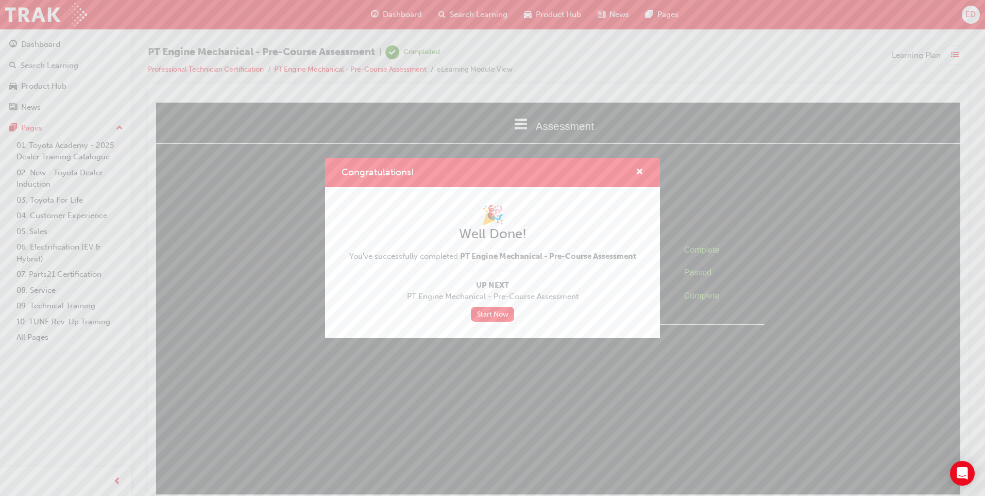
click at [425, 161] on div "Congratulations!" at bounding box center [492, 172] width 335 height 29
click at [46, 8] on div "Congratulations! 🎉 Well Done! You've successfully completed PT Engine Mechanica…" at bounding box center [492, 248] width 985 height 496
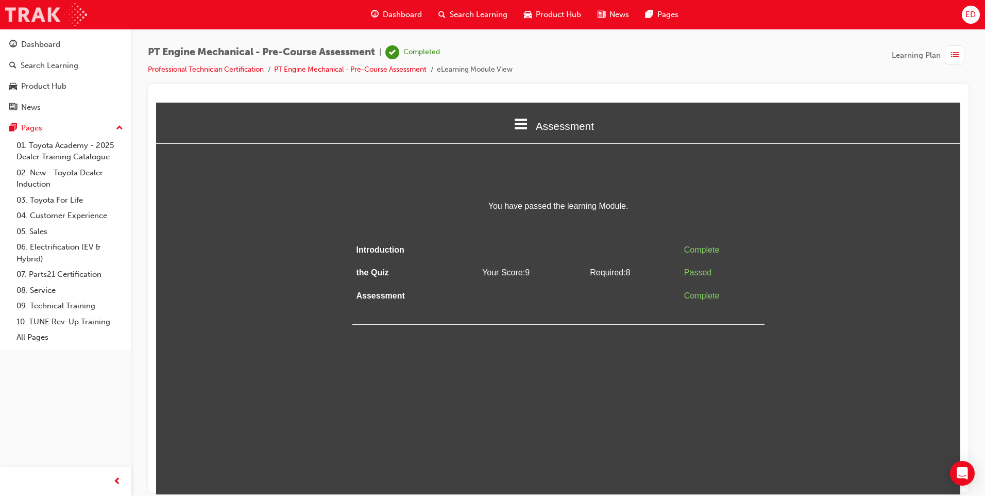
click at [46, 8] on img at bounding box center [46, 14] width 82 height 23
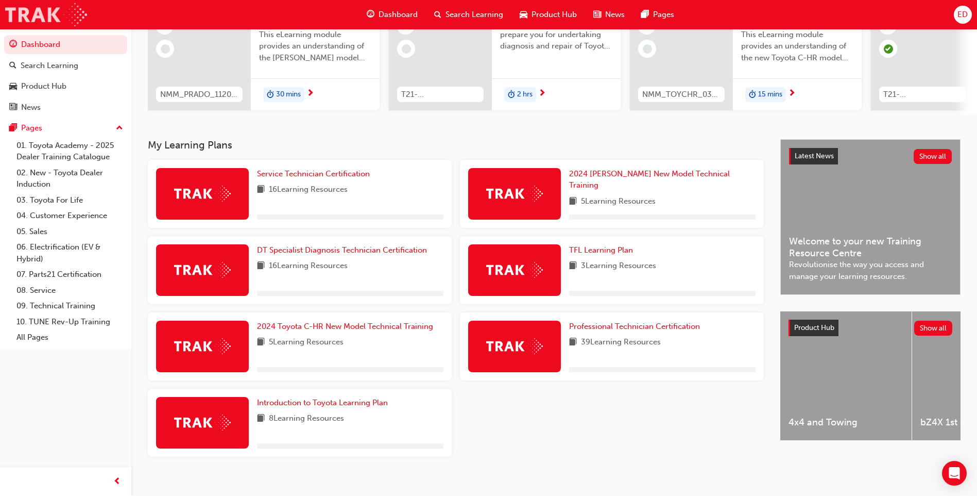
scroll to position [139, 0]
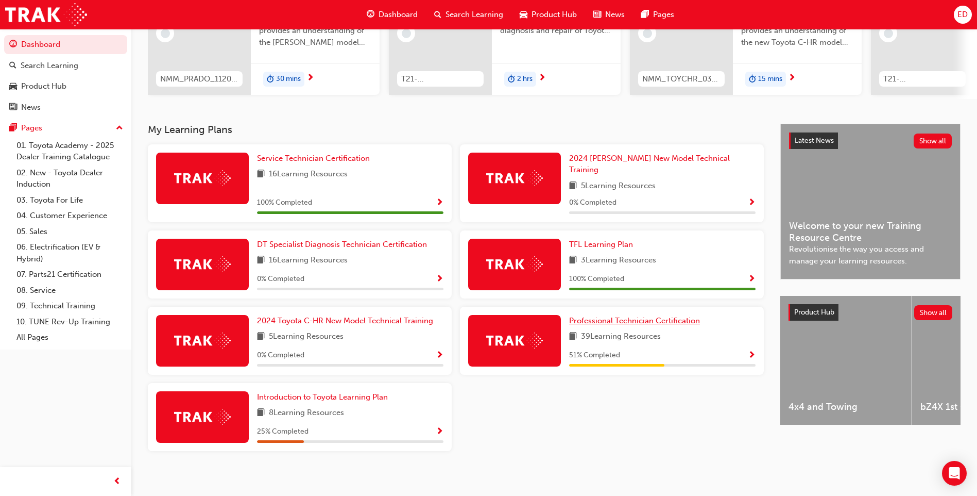
click at [637, 316] on span "Professional Technician Certification" at bounding box center [634, 320] width 131 height 9
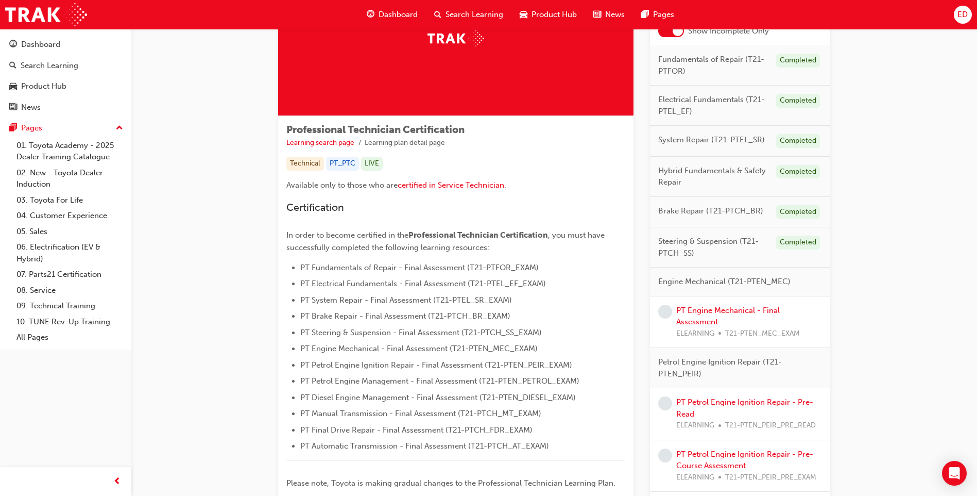
scroll to position [103, 0]
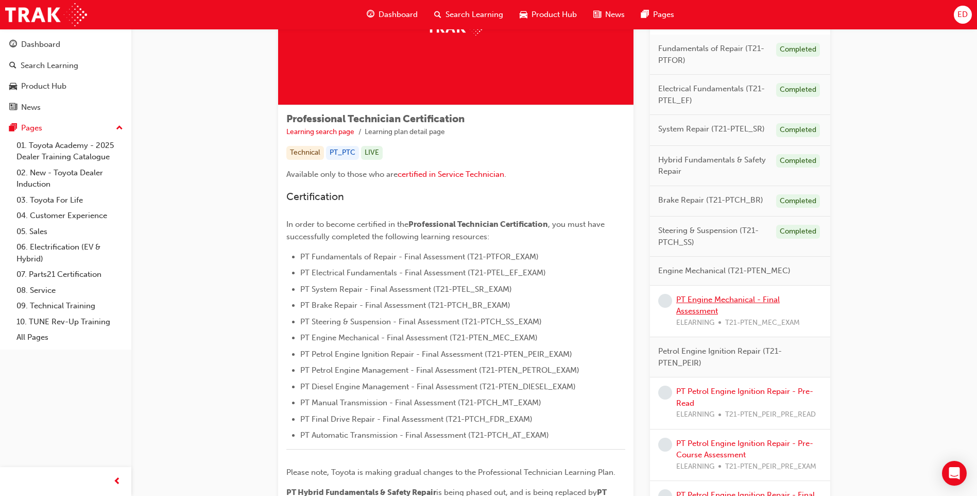
click at [723, 299] on link "PT Engine Mechanical - Final Assessment" at bounding box center [729, 305] width 104 height 21
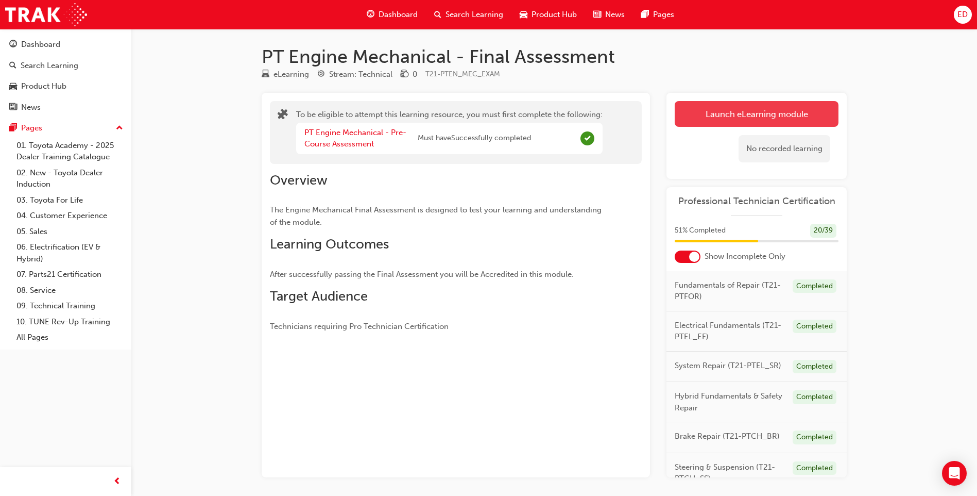
click at [760, 110] on button "Launch eLearning module" at bounding box center [757, 114] width 164 height 26
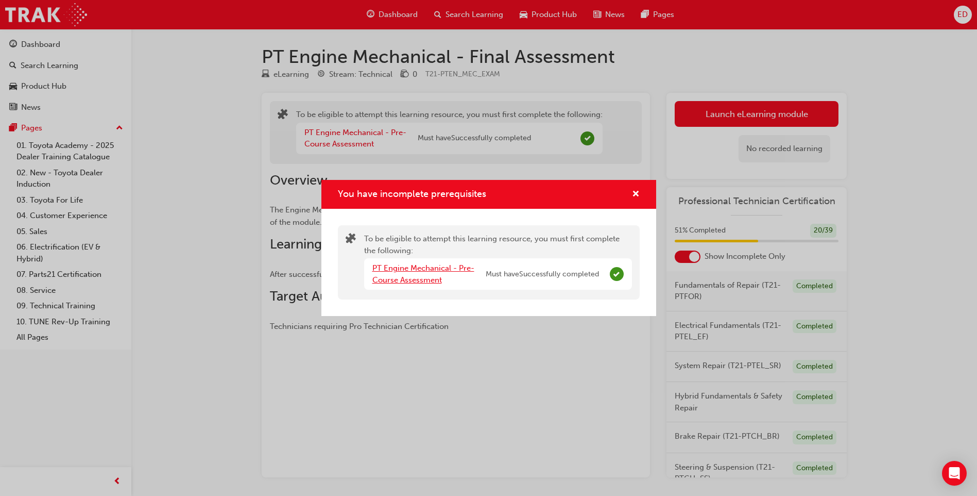
click at [426, 269] on link "PT Engine Mechanical - Pre-Course Assessment" at bounding box center [424, 273] width 102 height 21
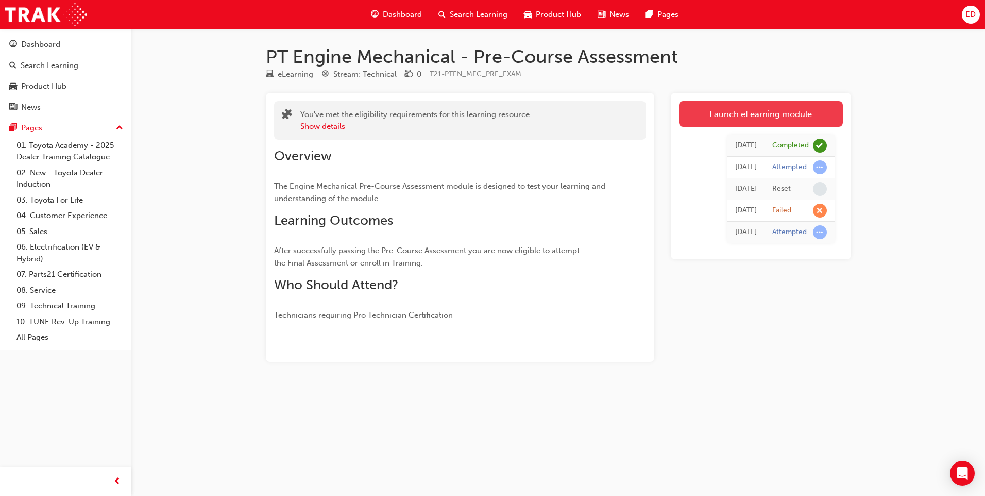
click at [758, 109] on link "Launch eLearning module" at bounding box center [761, 114] width 164 height 26
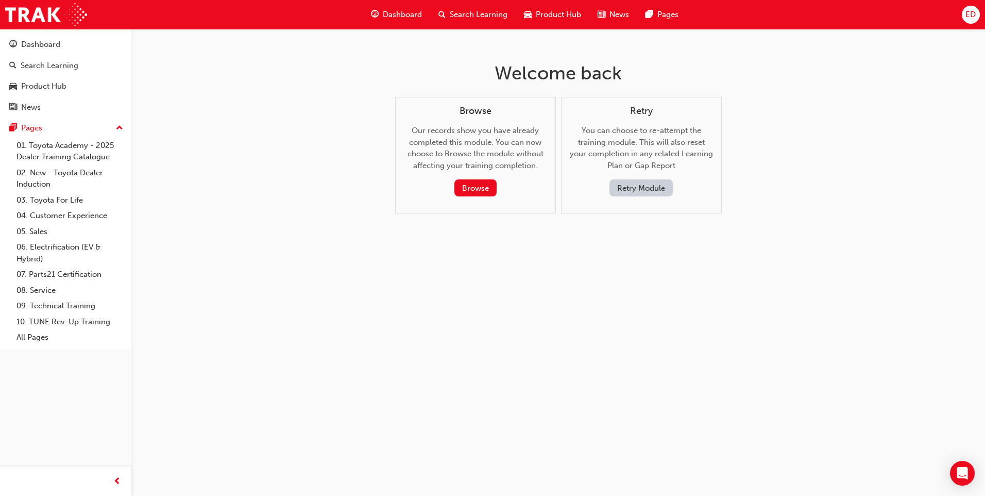
click at [643, 190] on button "Retry Module" at bounding box center [641, 187] width 63 height 17
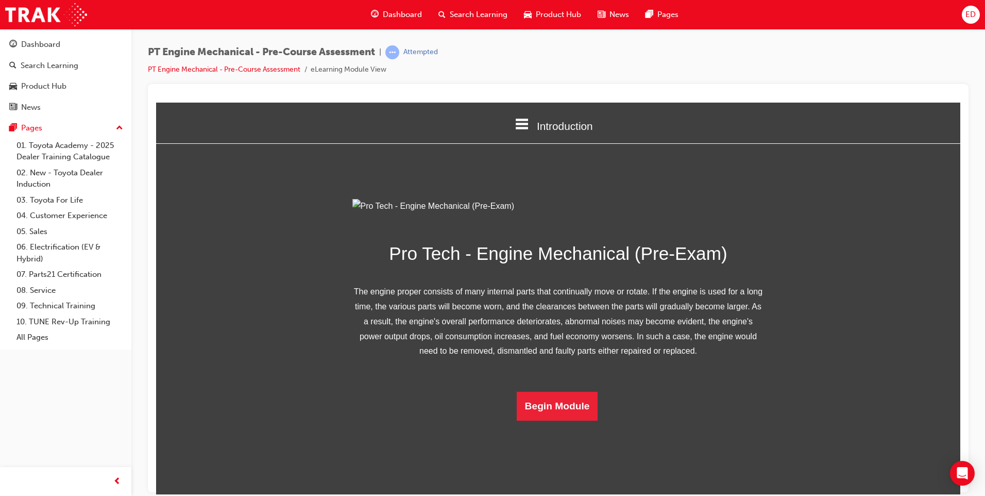
scroll to position [40, 0]
click at [564, 420] on button "Begin Module" at bounding box center [557, 405] width 81 height 29
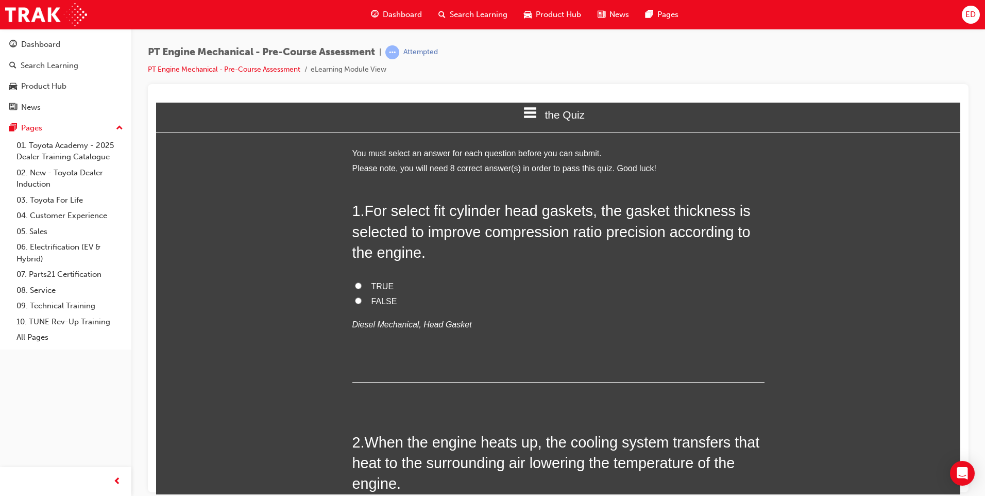
scroll to position [0, 0]
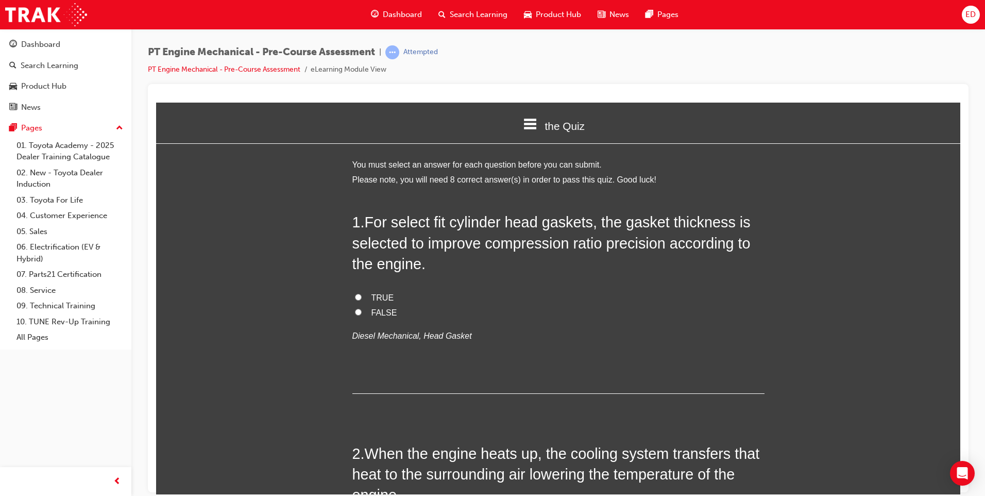
click at [355, 297] on input "TRUE" at bounding box center [358, 296] width 7 height 7
radio input "true"
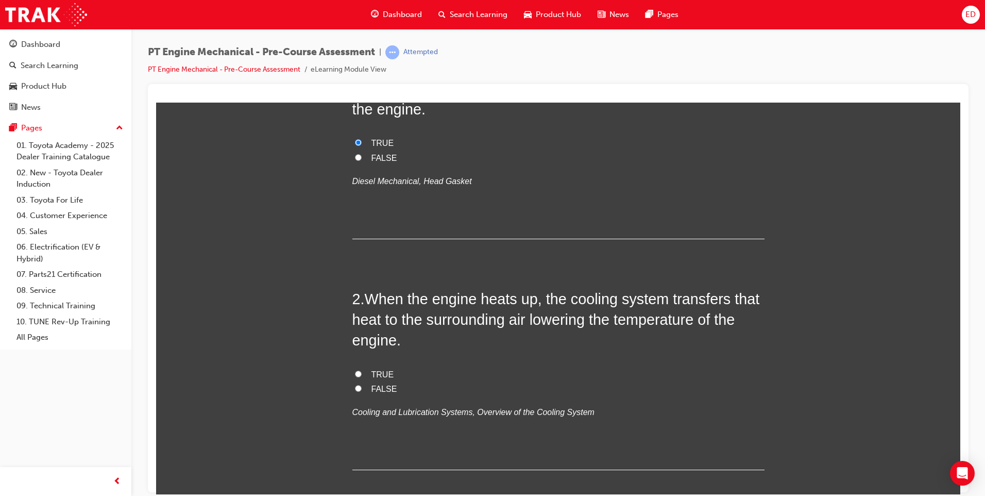
scroll to position [206, 0]
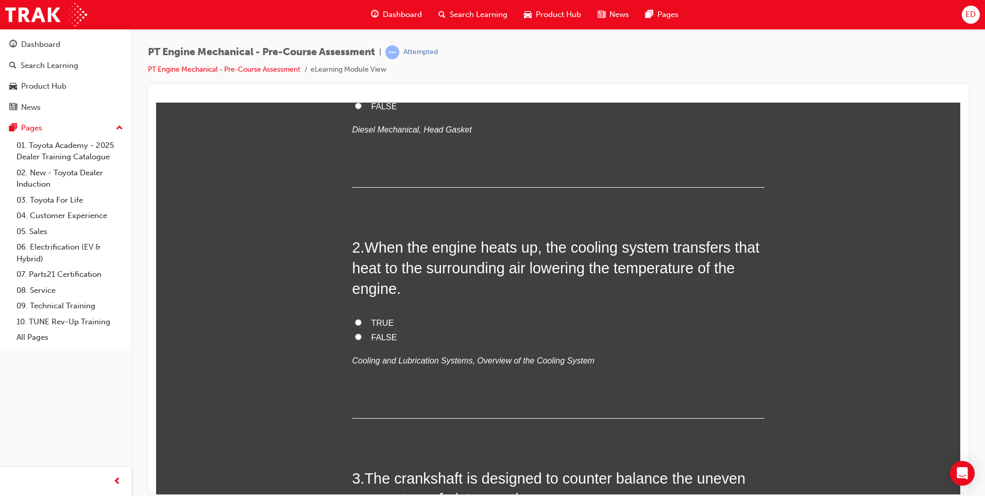
drag, startPoint x: 352, startPoint y: 320, endPoint x: 372, endPoint y: 323, distance: 20.3
click at [355, 320] on input "TRUE" at bounding box center [358, 321] width 7 height 7
radio input "true"
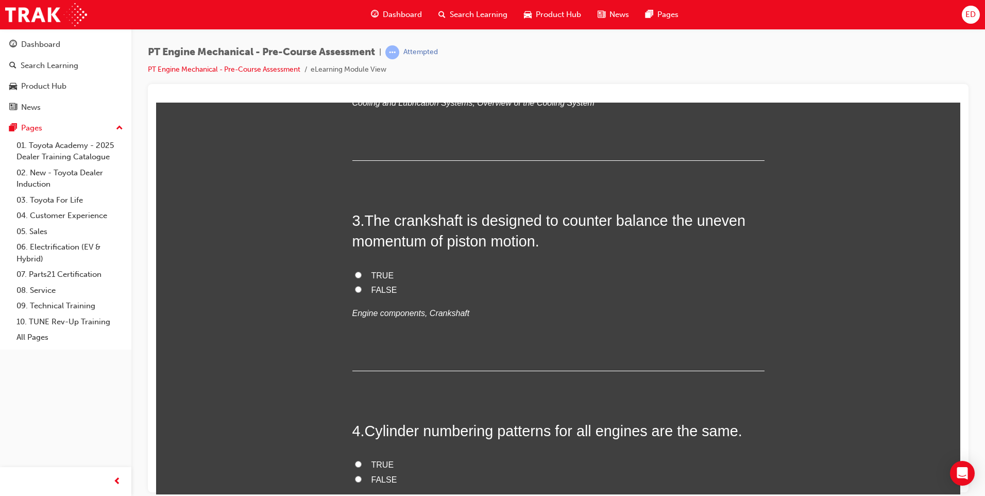
click at [356, 275] on input "TRUE" at bounding box center [358, 274] width 7 height 7
radio input "true"
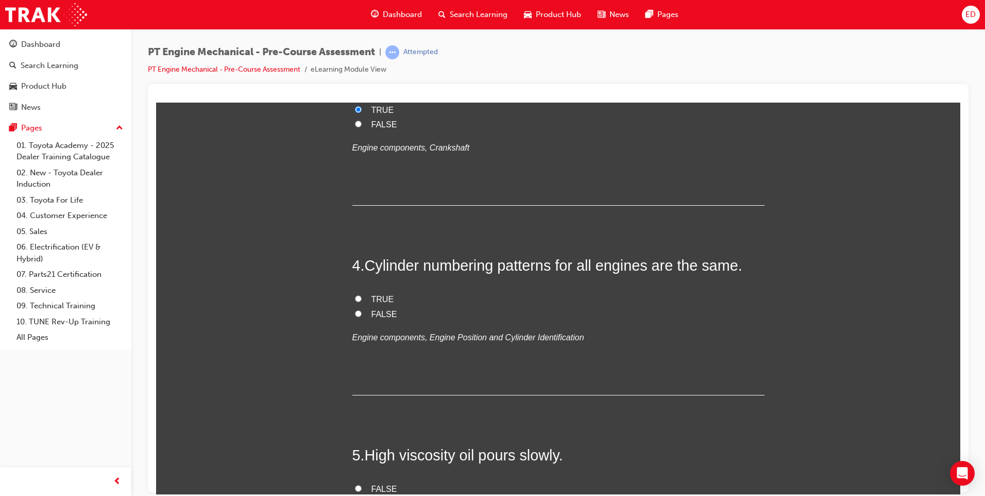
scroll to position [670, 0]
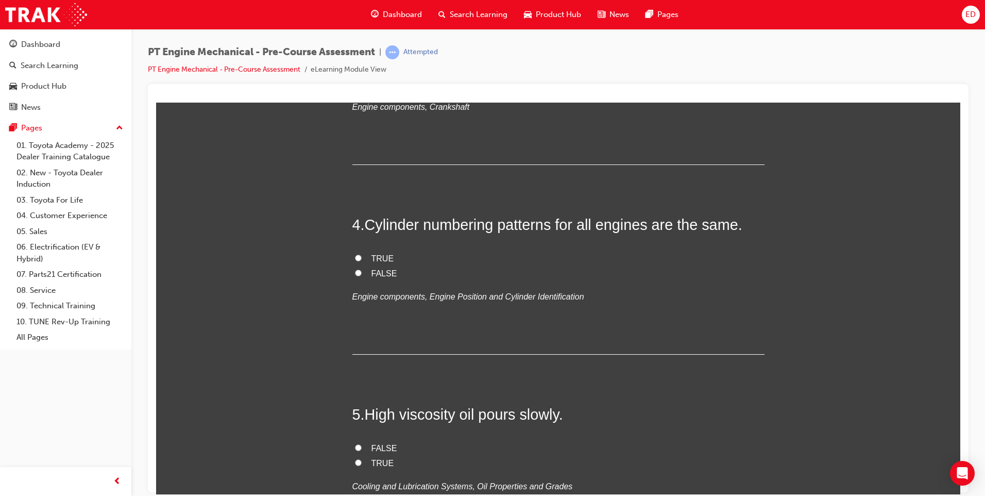
click at [355, 272] on input "FALSE" at bounding box center [358, 272] width 7 height 7
radio input "true"
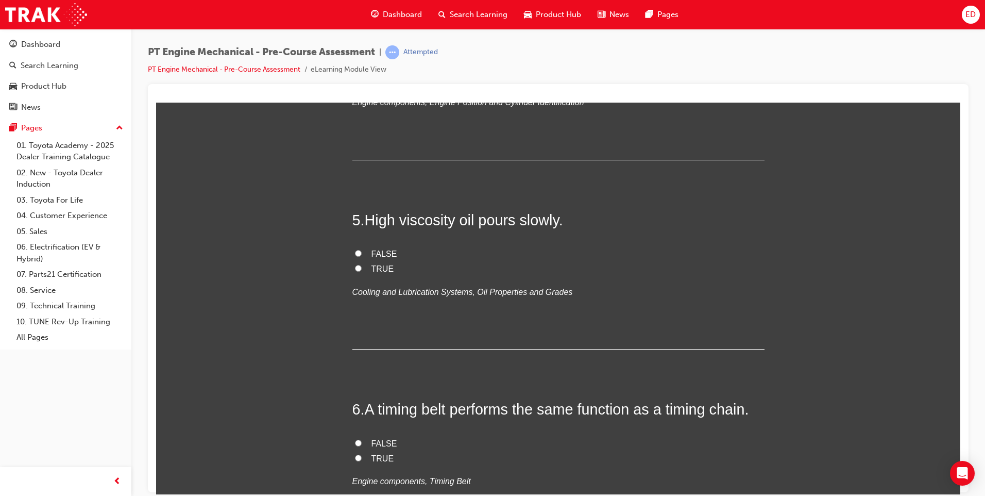
scroll to position [876, 0]
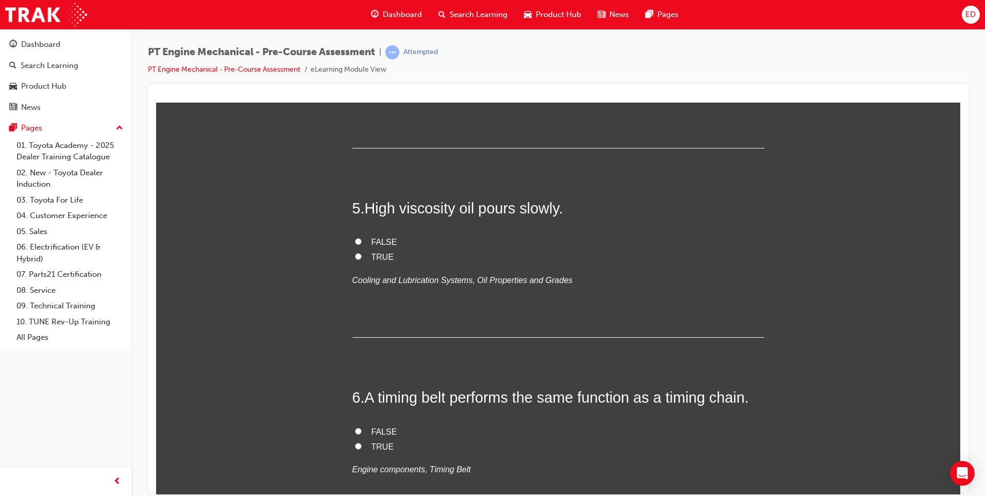
click at [356, 241] on input "FALSE" at bounding box center [358, 241] width 7 height 7
radio input "true"
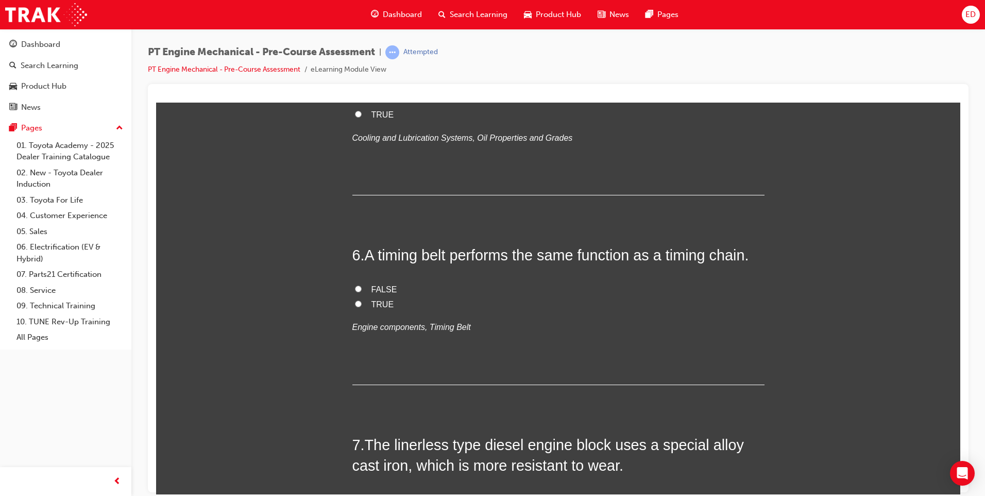
scroll to position [1031, 0]
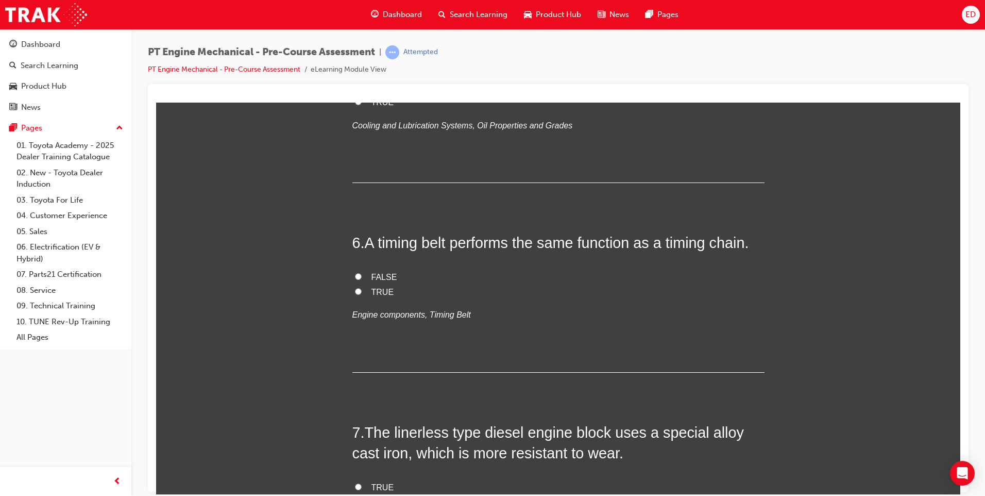
click at [355, 276] on input "FALSE" at bounding box center [358, 276] width 7 height 7
radio input "true"
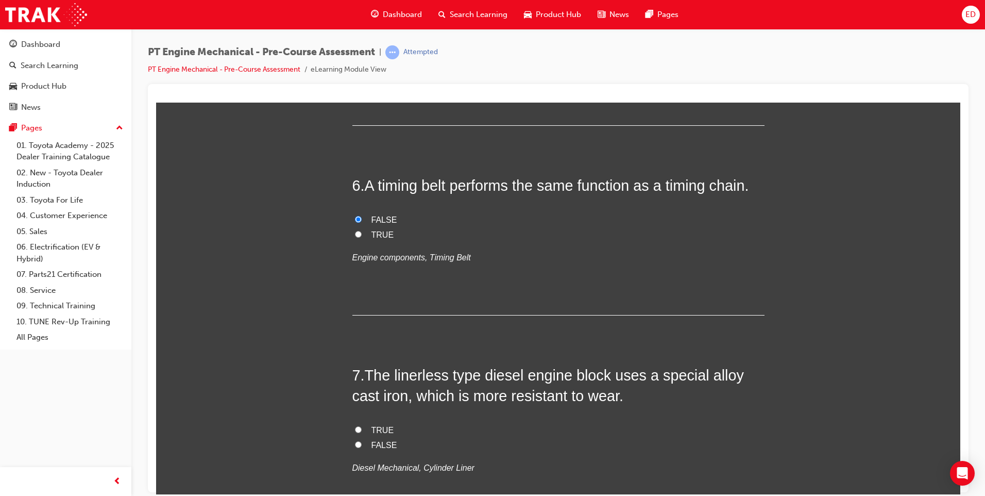
scroll to position [1237, 0]
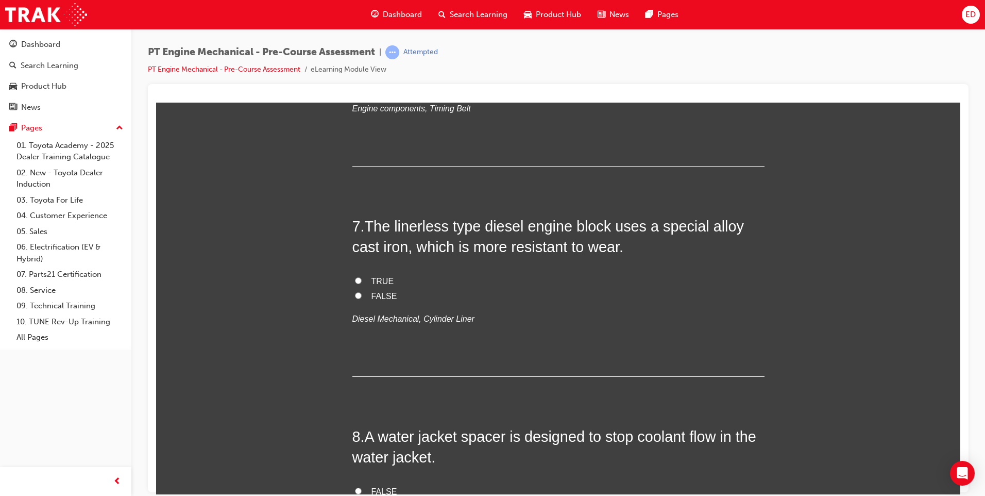
click at [355, 279] on input "TRUE" at bounding box center [358, 280] width 7 height 7
radio input "true"
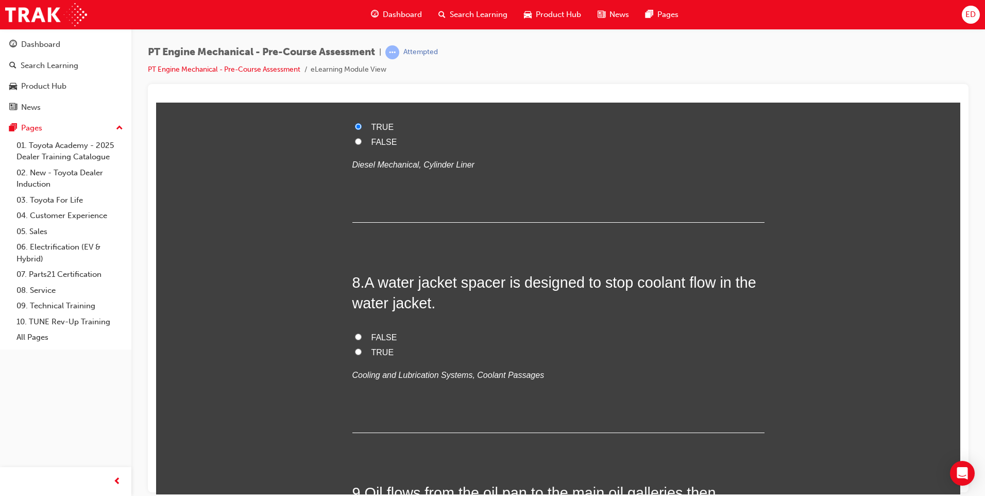
scroll to position [1391, 0]
click at [355, 352] on input "TRUE" at bounding box center [358, 350] width 7 height 7
radio input "true"
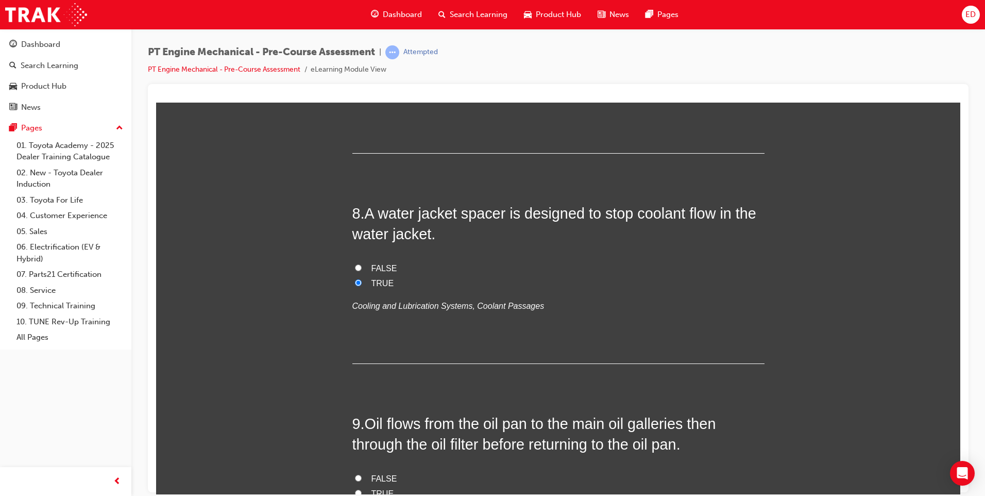
scroll to position [1597, 0]
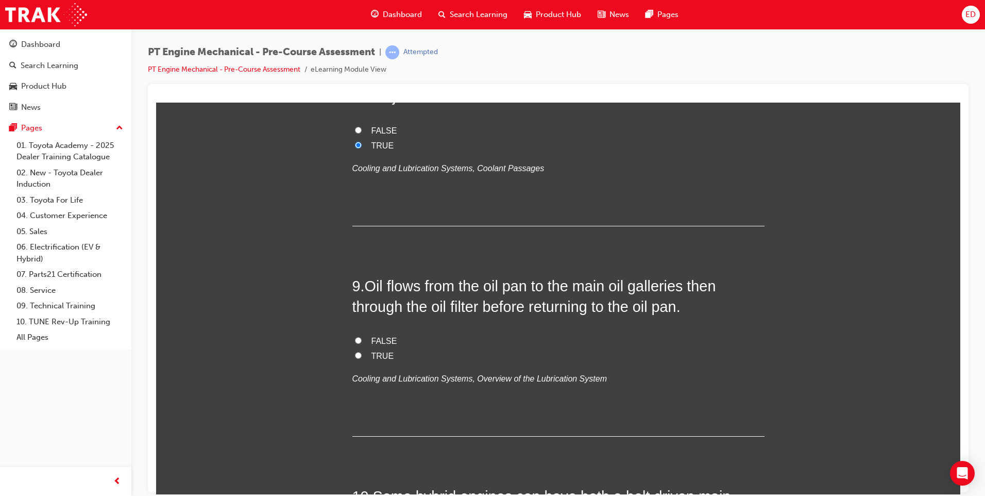
click at [356, 351] on input "TRUE" at bounding box center [358, 354] width 7 height 7
radio input "true"
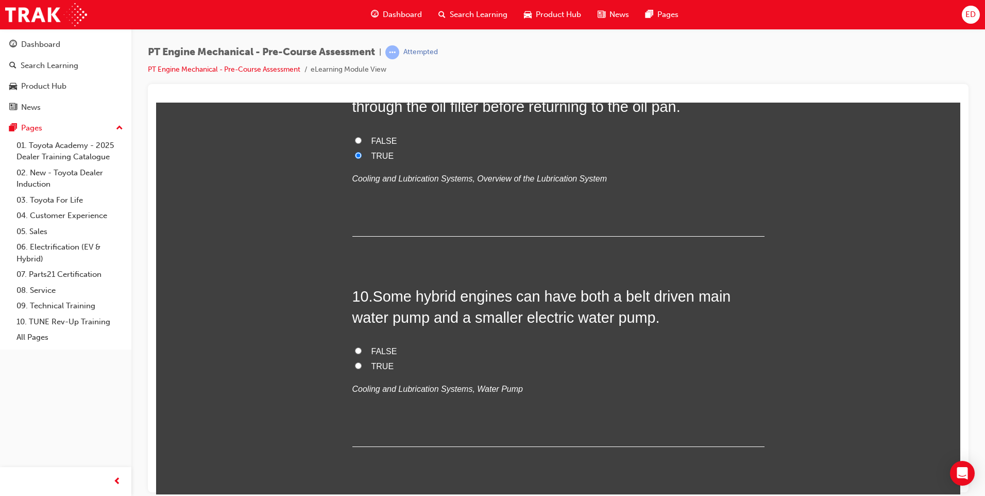
scroll to position [1803, 0]
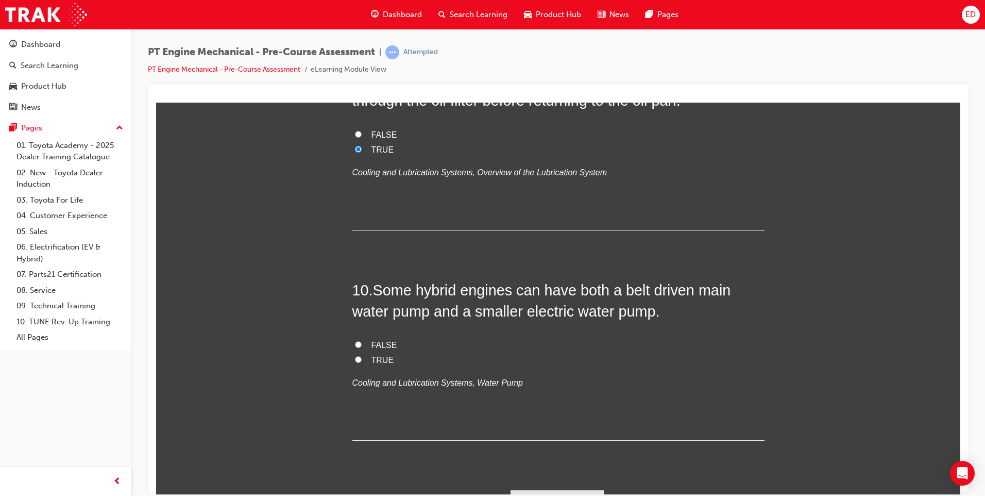
click at [356, 361] on input "TRUE" at bounding box center [358, 359] width 7 height 7
radio input "true"
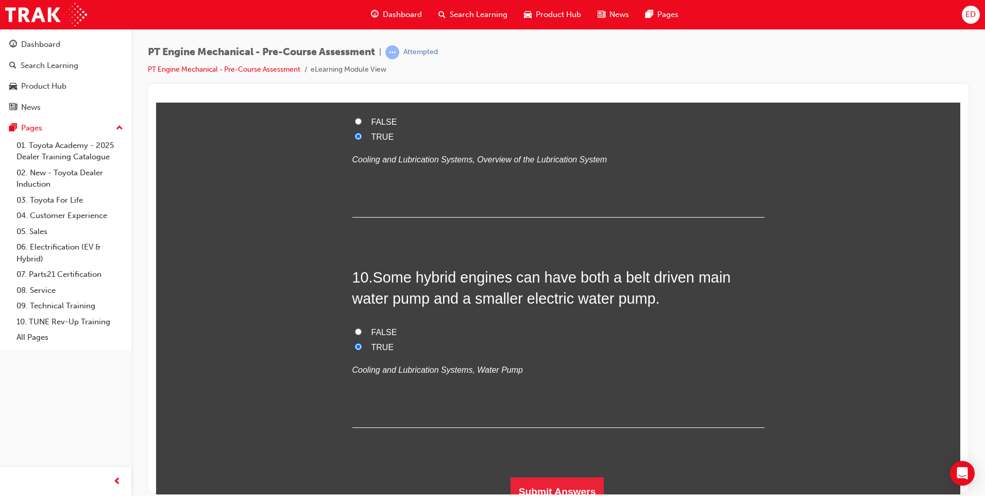
scroll to position [1828, 0]
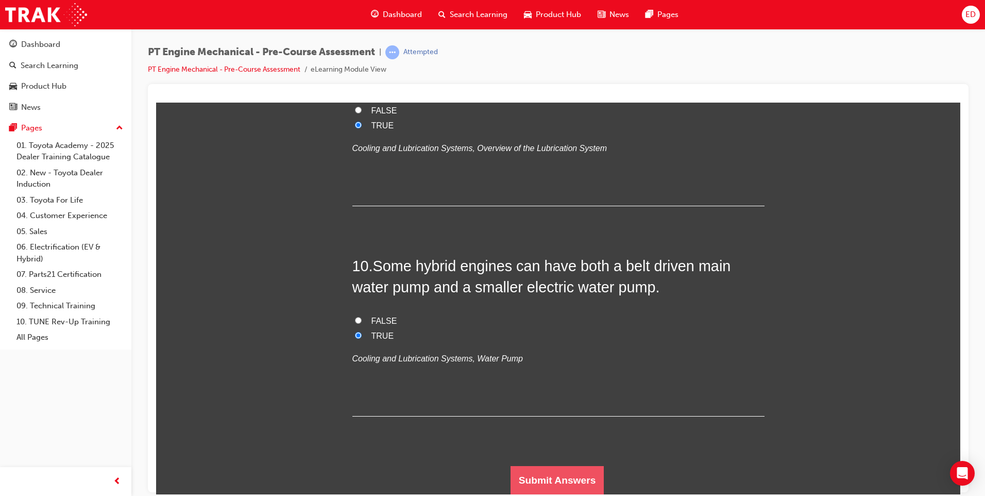
click at [582, 477] on button "Submit Answers" at bounding box center [558, 479] width 94 height 29
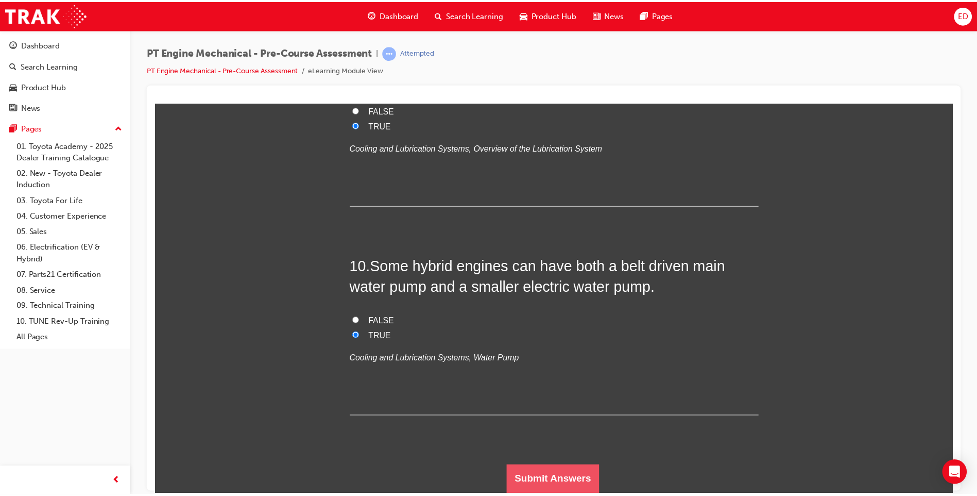
scroll to position [0, 0]
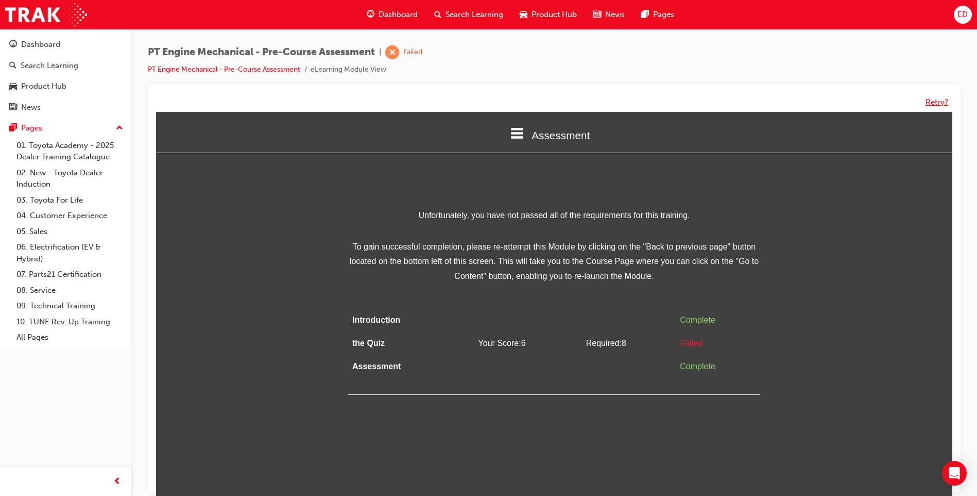
click at [934, 103] on button "Retry?" at bounding box center [937, 102] width 23 height 12
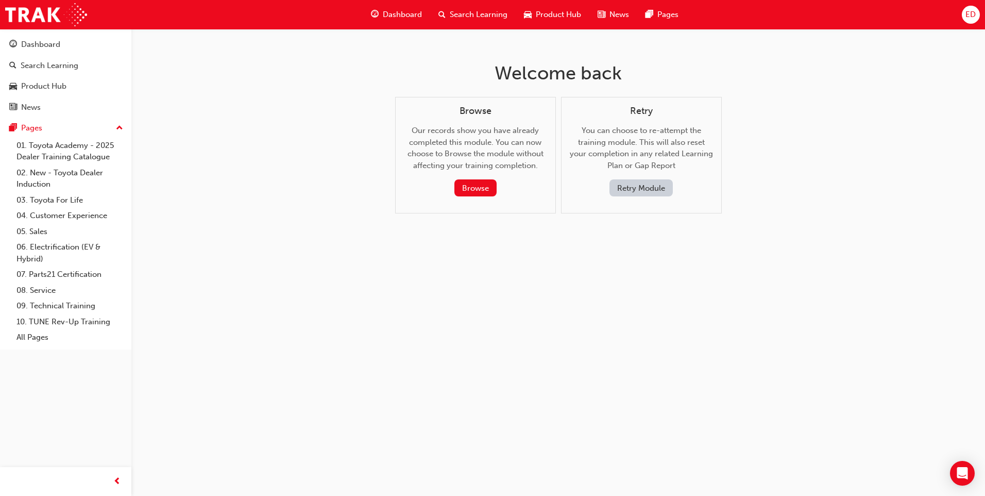
click at [637, 188] on button "Retry Module" at bounding box center [641, 187] width 63 height 17
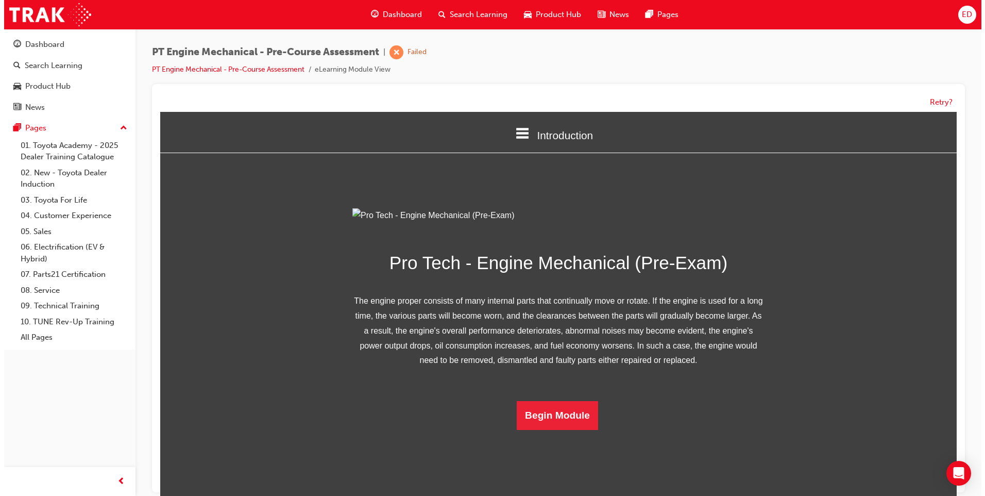
scroll to position [40, 0]
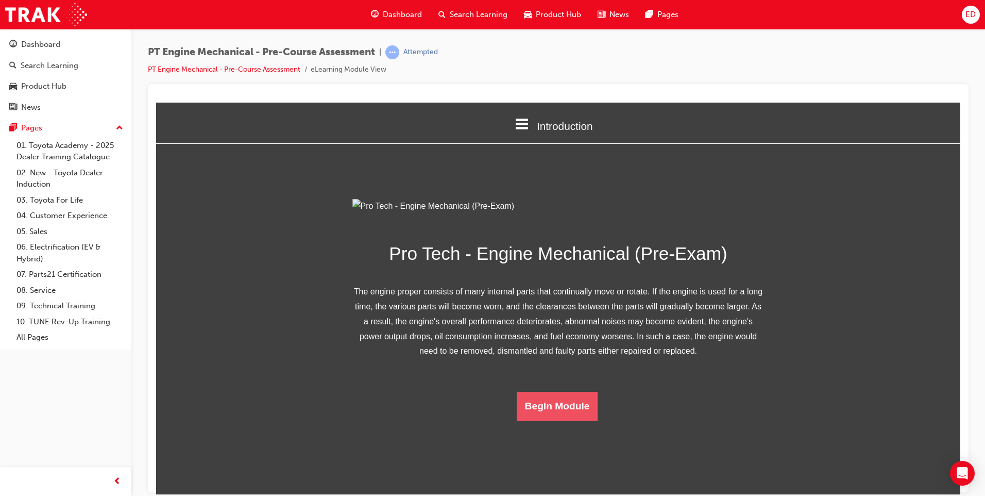
click at [565, 420] on button "Begin Module" at bounding box center [557, 405] width 81 height 29
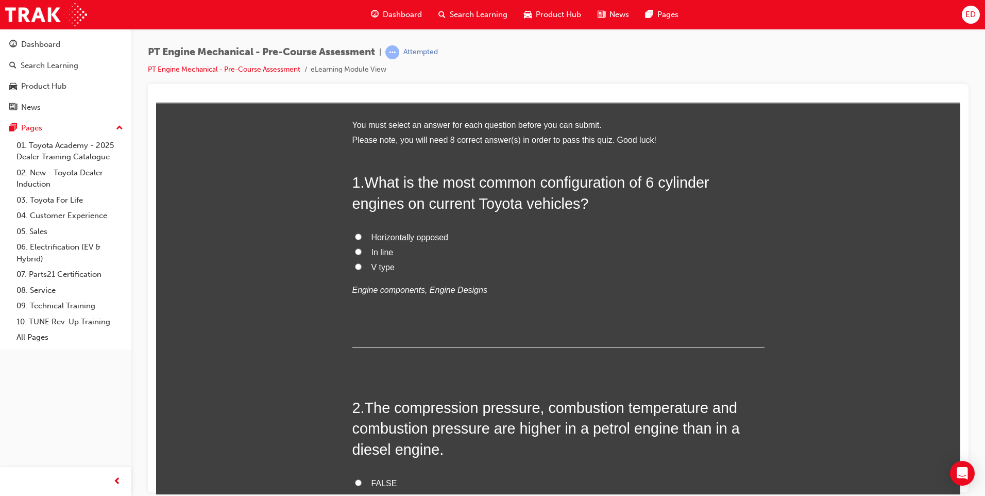
scroll to position [0, 0]
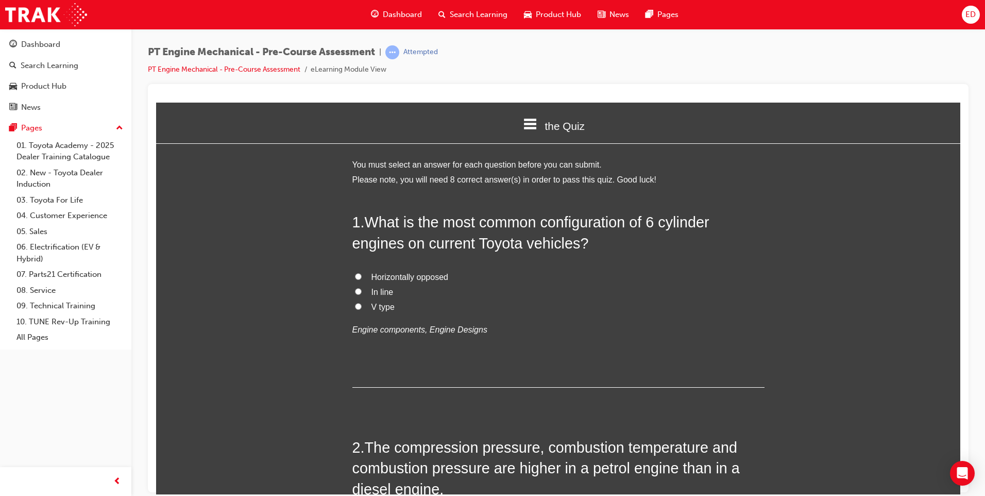
click at [355, 307] on input "V type" at bounding box center [358, 305] width 7 height 7
radio input "true"
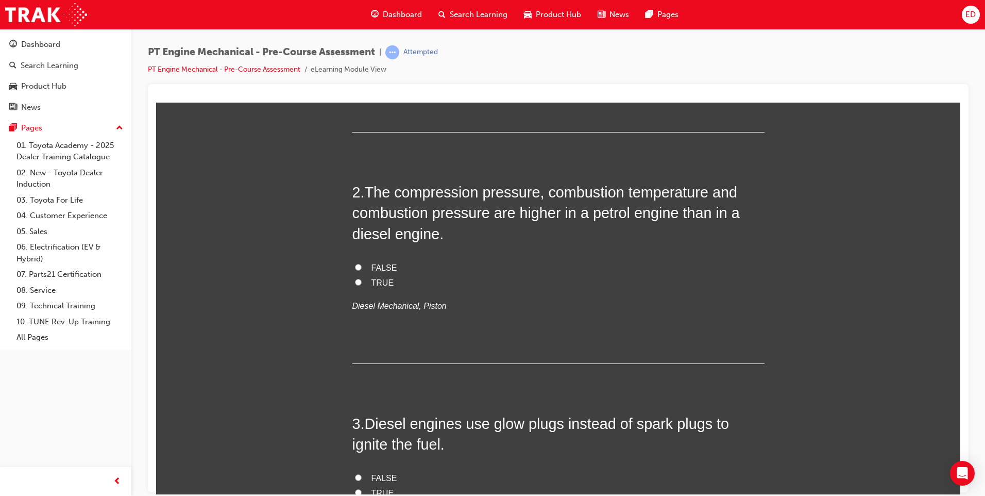
scroll to position [258, 0]
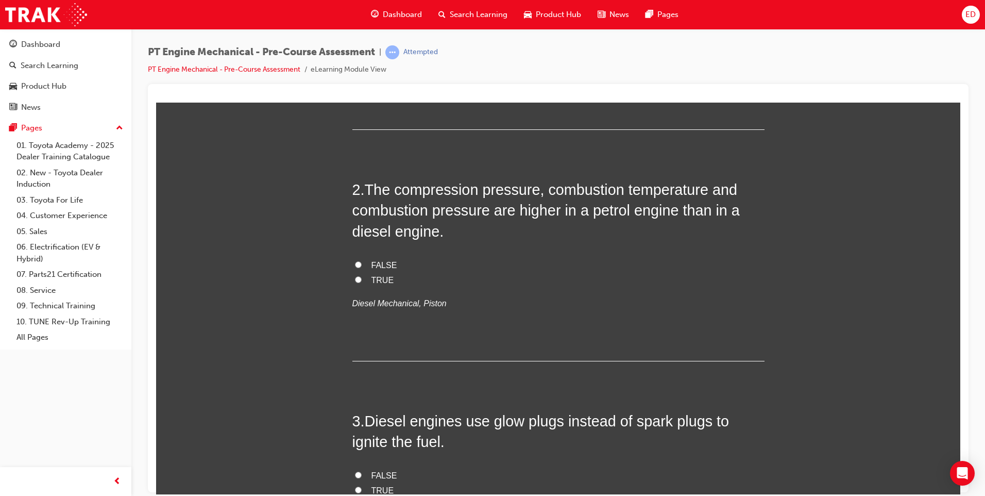
click at [357, 280] on input "TRUE" at bounding box center [358, 279] width 7 height 7
radio input "true"
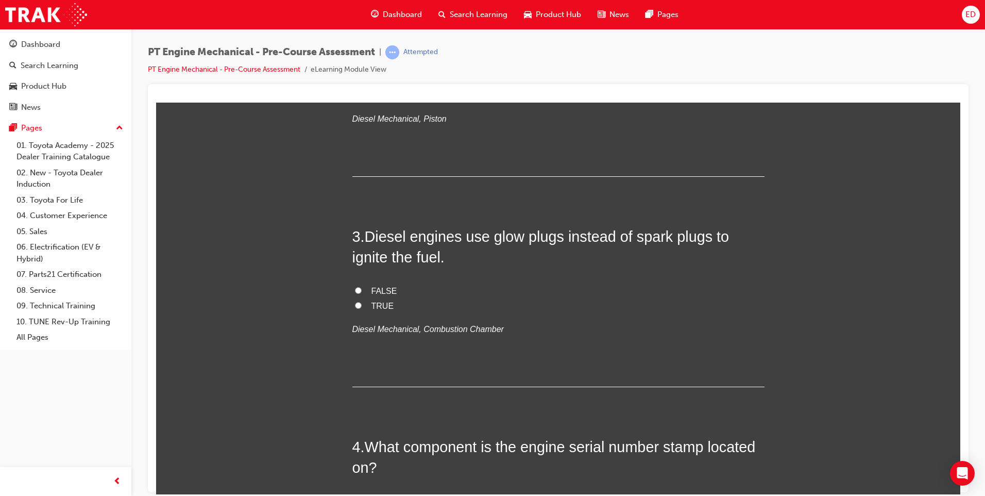
scroll to position [464, 0]
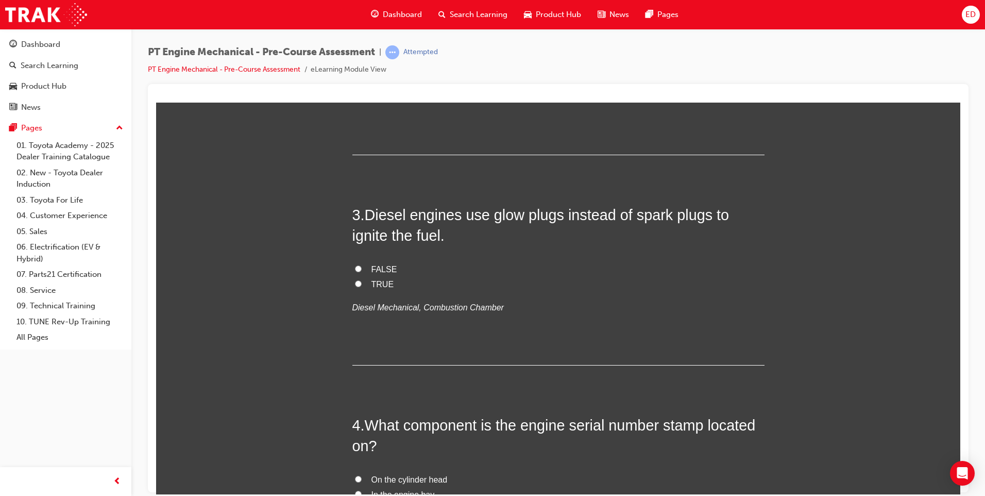
click at [355, 285] on input "TRUE" at bounding box center [358, 283] width 7 height 7
radio input "true"
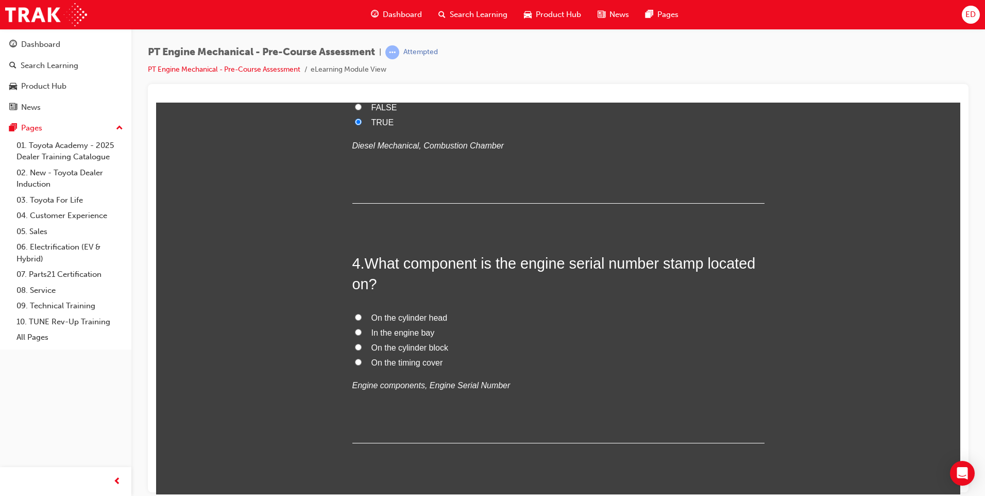
scroll to position [670, 0]
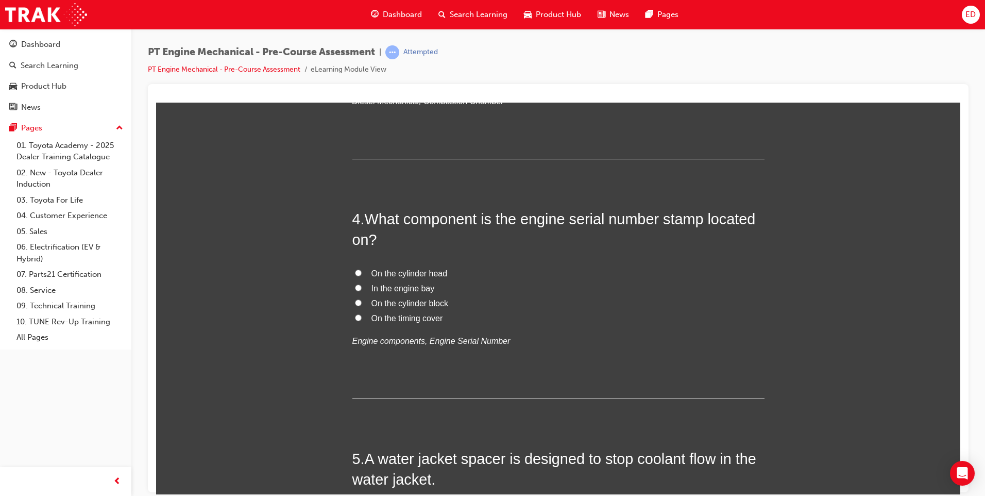
click at [355, 300] on input "On the cylinder block" at bounding box center [358, 302] width 7 height 7
radio input "true"
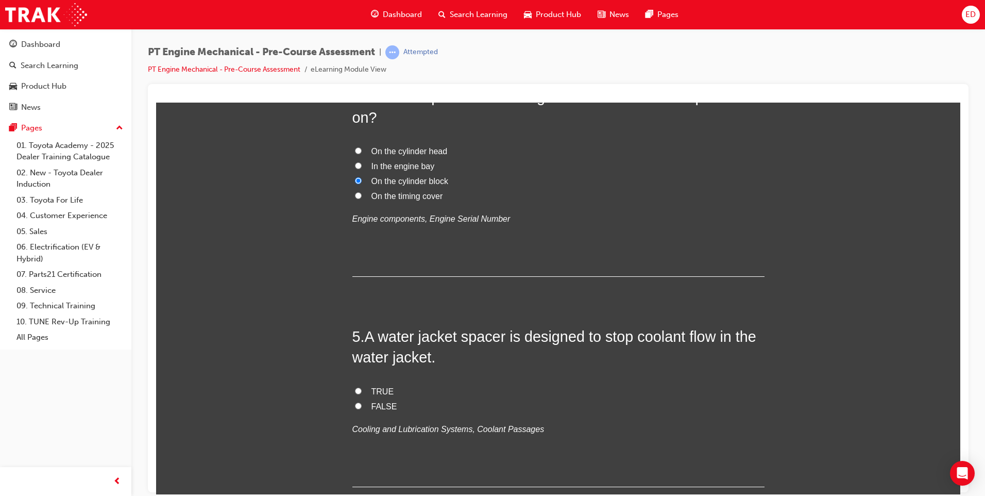
scroll to position [824, 0]
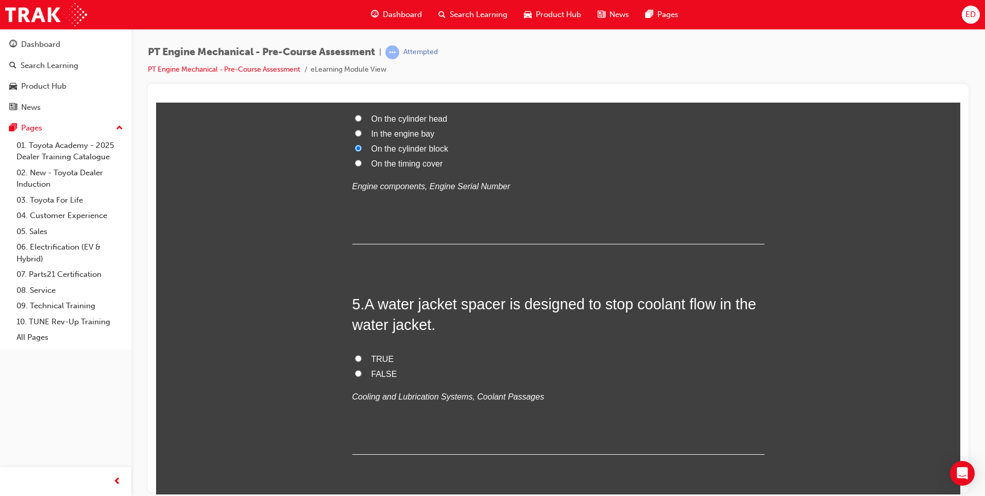
click at [355, 372] on input "FALSE" at bounding box center [358, 372] width 7 height 7
radio input "true"
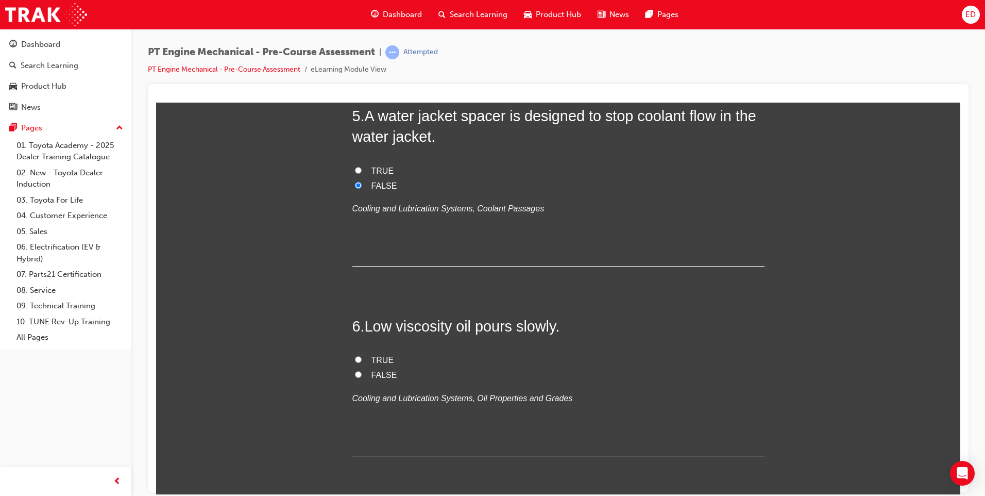
scroll to position [1031, 0]
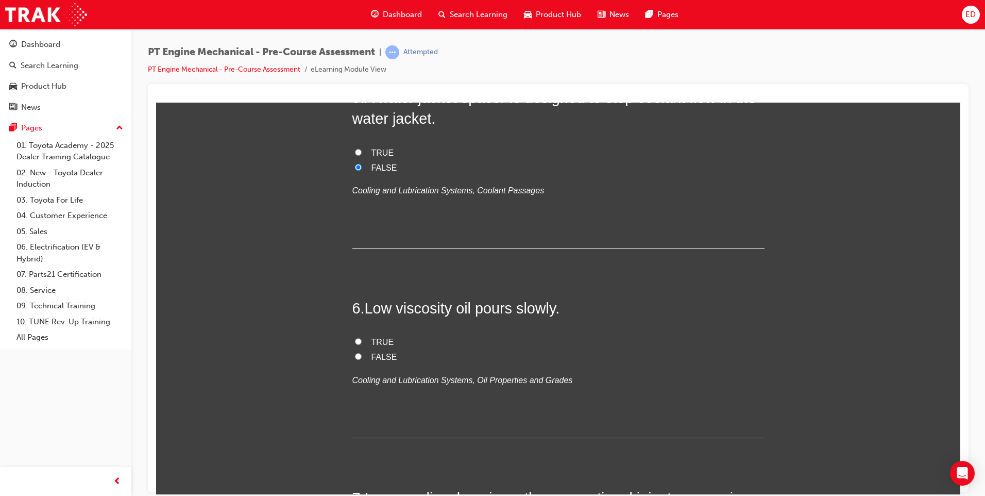
click at [355, 341] on input "TRUE" at bounding box center [358, 341] width 7 height 7
radio input "true"
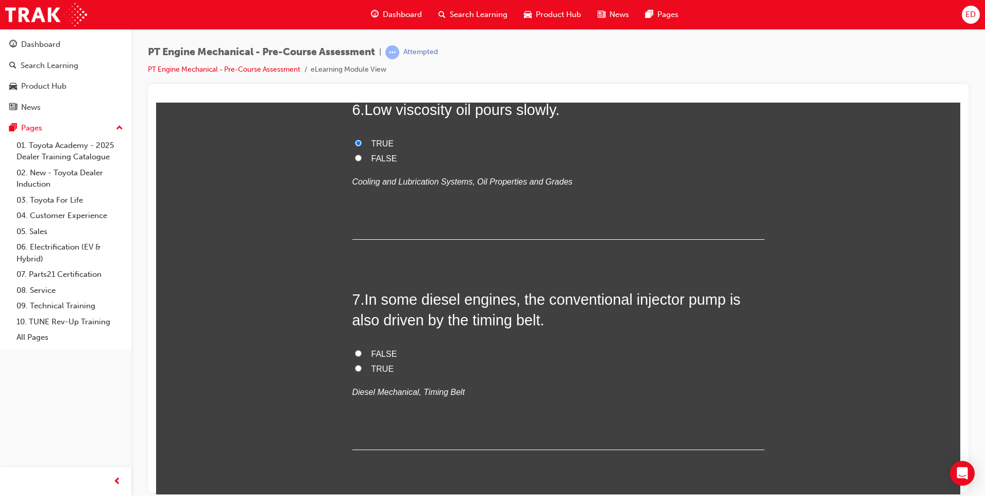
scroll to position [1237, 0]
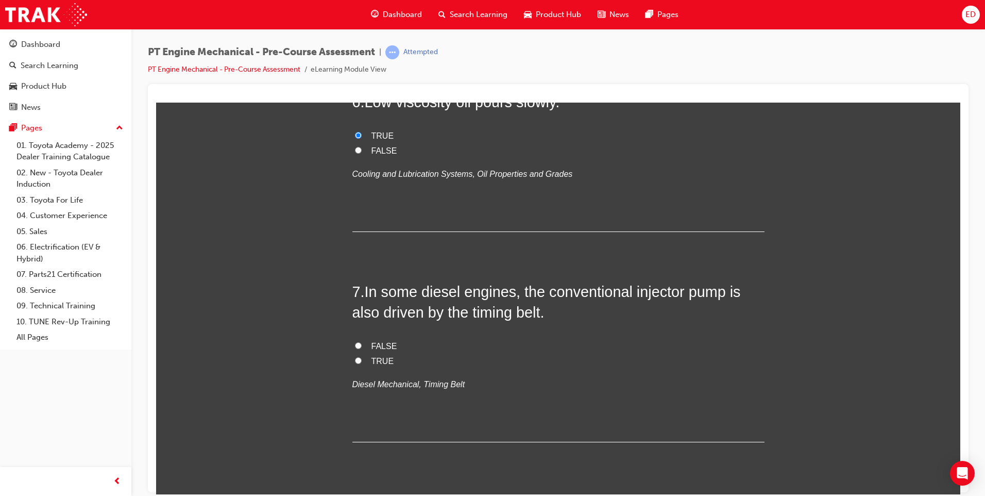
click at [355, 360] on input "TRUE" at bounding box center [358, 360] width 7 height 7
radio input "true"
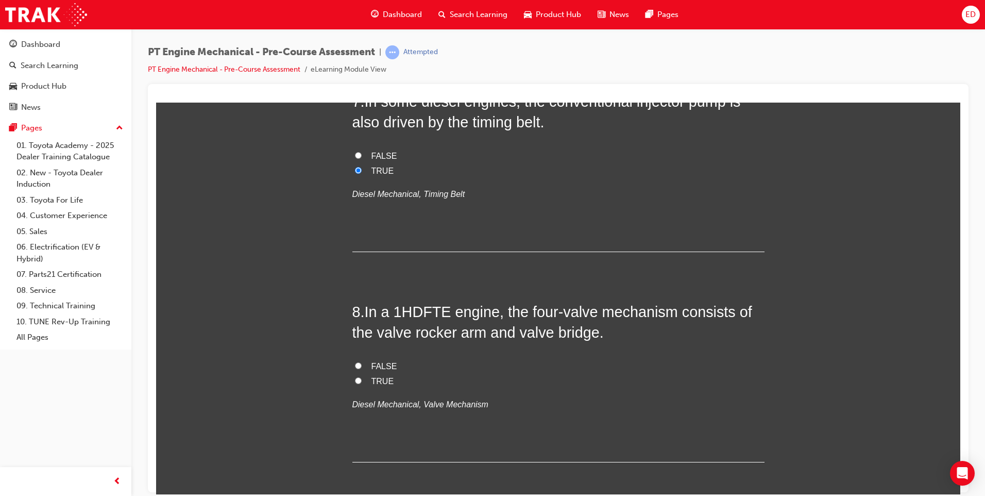
scroll to position [1443, 0]
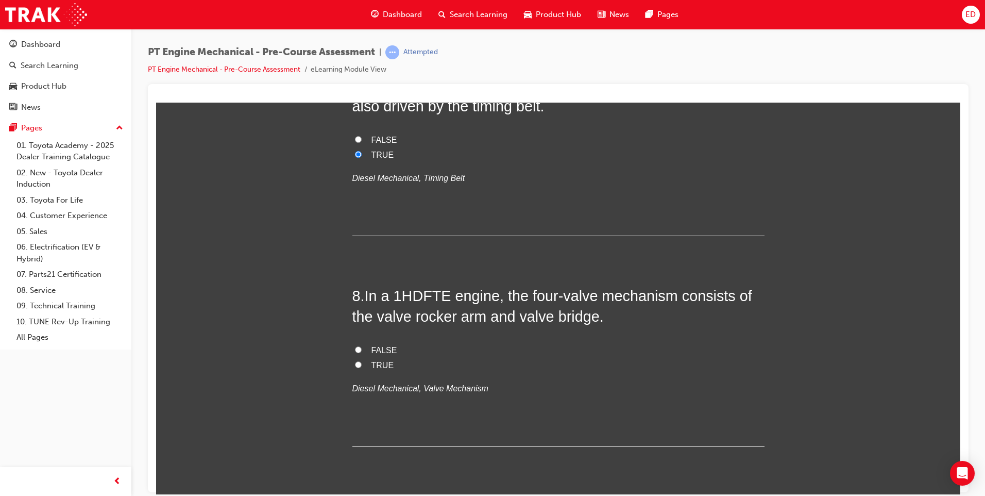
click at [355, 364] on input "TRUE" at bounding box center [358, 364] width 7 height 7
radio input "true"
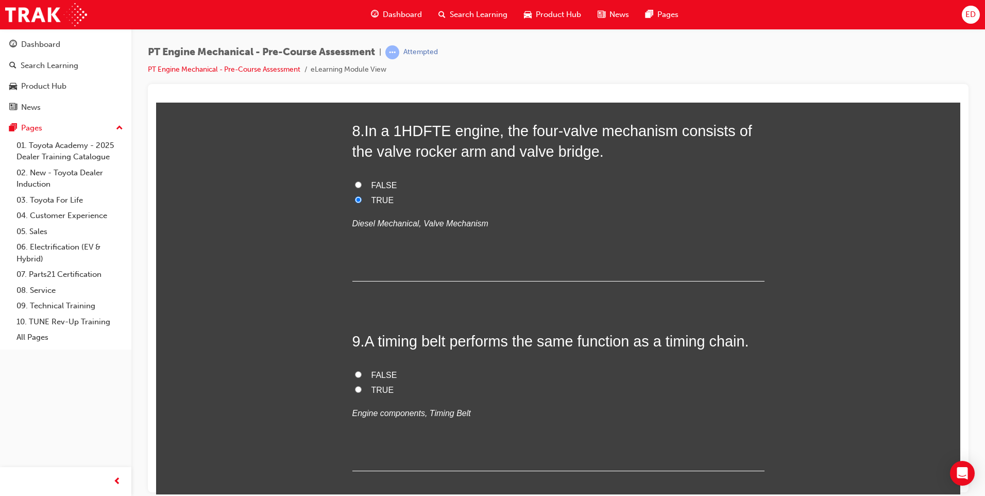
scroll to position [1649, 0]
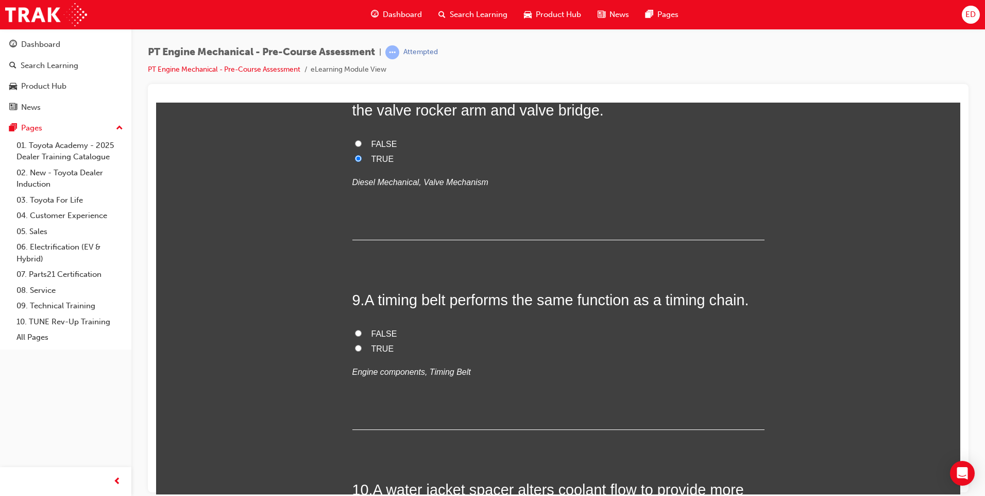
click at [355, 347] on input "TRUE" at bounding box center [358, 347] width 7 height 7
radio input "true"
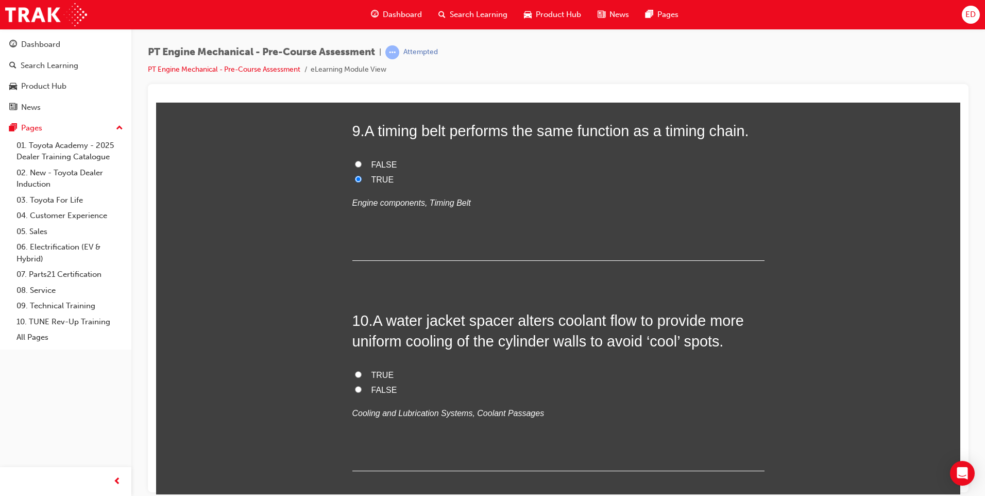
scroll to position [1855, 0]
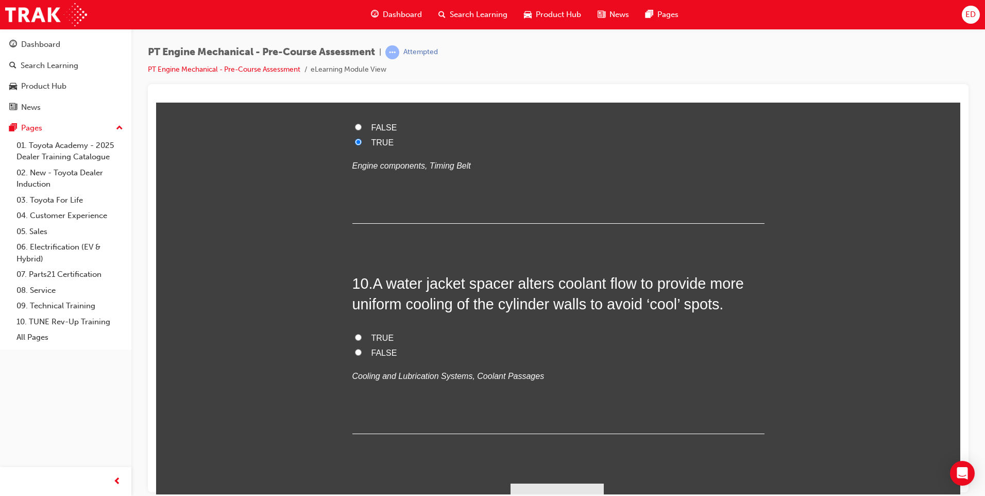
click at [356, 334] on input "TRUE" at bounding box center [358, 336] width 7 height 7
radio input "true"
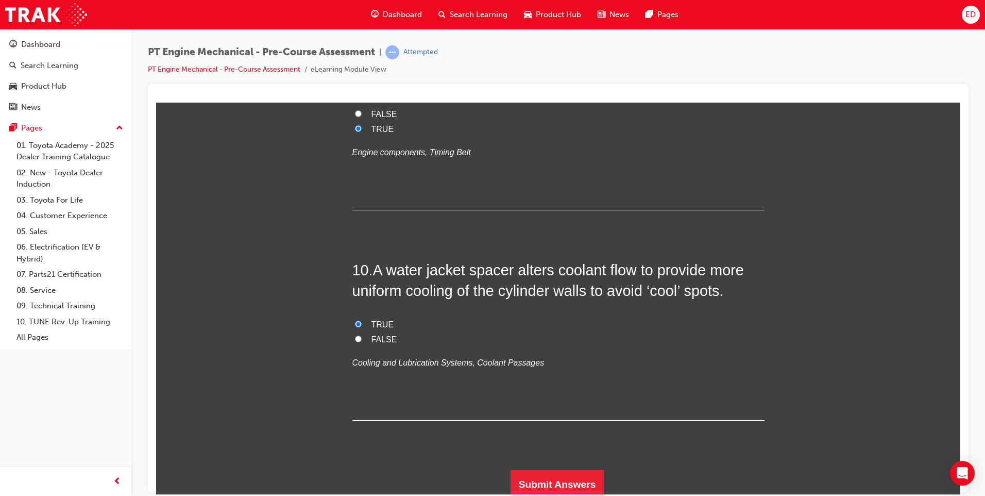
scroll to position [1872, 0]
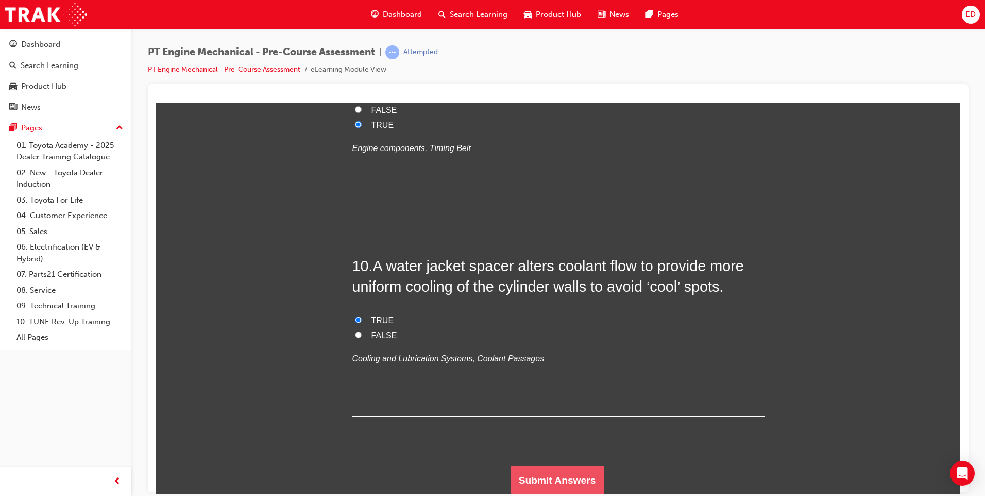
click at [560, 479] on button "Submit Answers" at bounding box center [558, 479] width 94 height 29
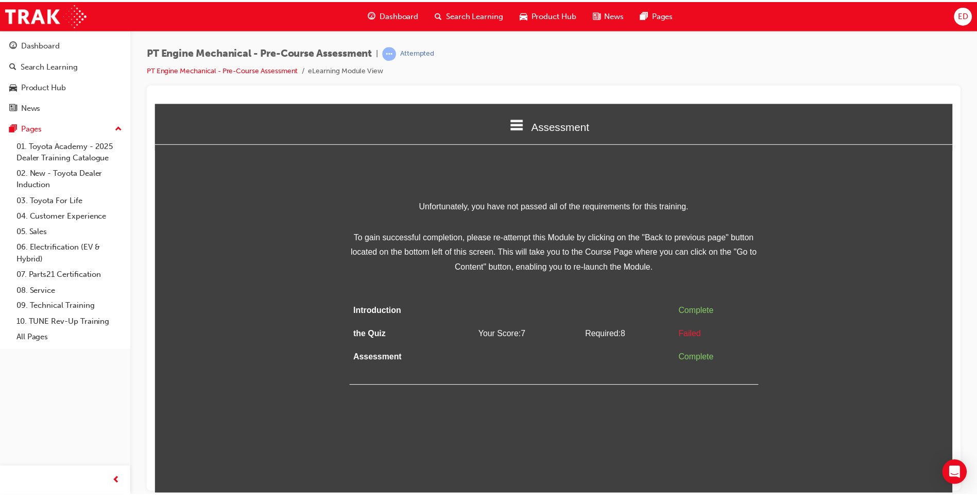
scroll to position [0, 0]
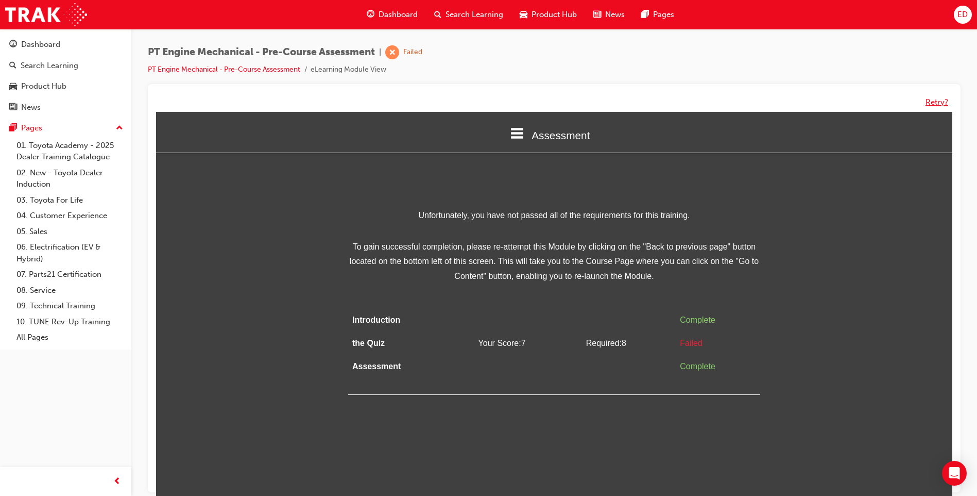
click at [935, 101] on button "Retry?" at bounding box center [937, 102] width 23 height 12
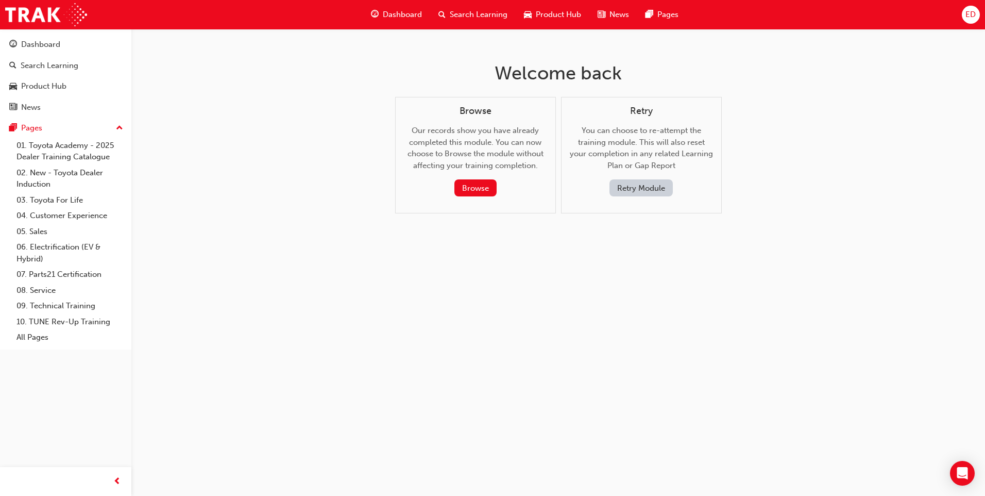
click at [657, 190] on button "Retry Module" at bounding box center [641, 187] width 63 height 17
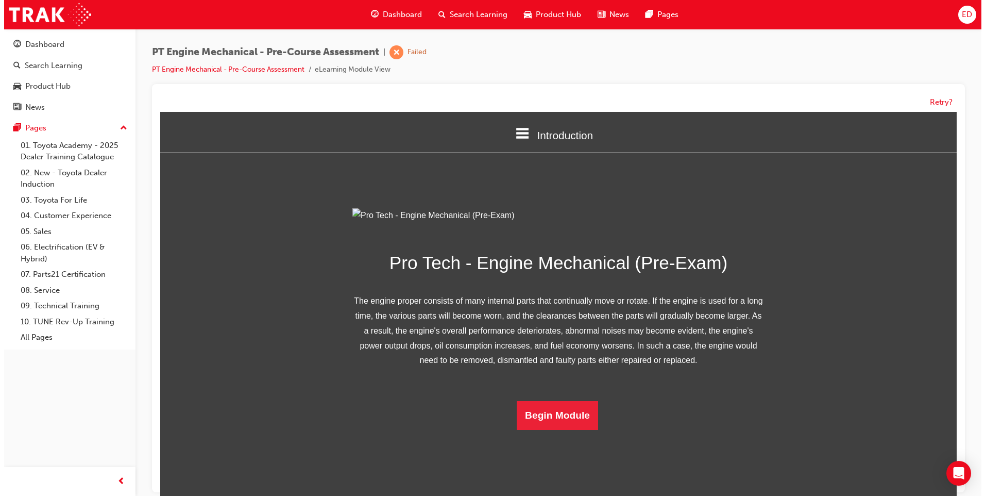
scroll to position [40, 0]
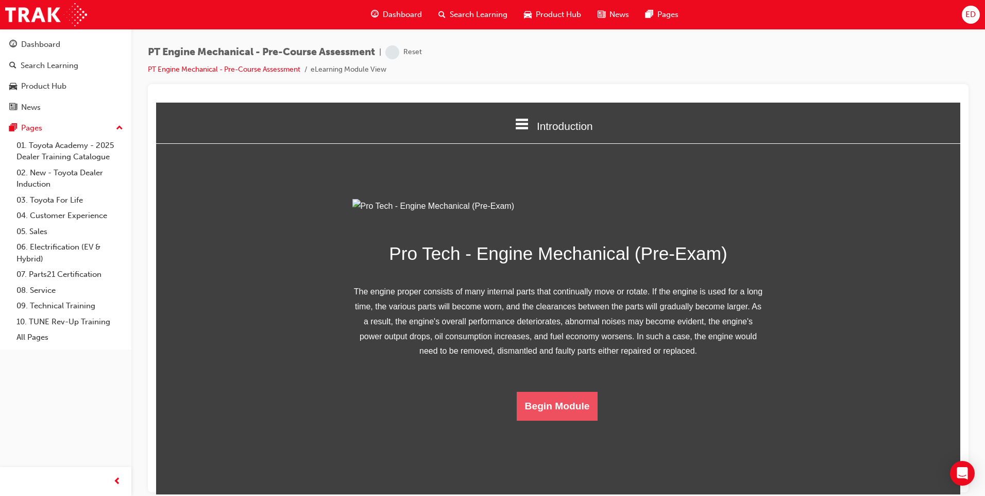
click at [535, 420] on button "Begin Module" at bounding box center [557, 405] width 81 height 29
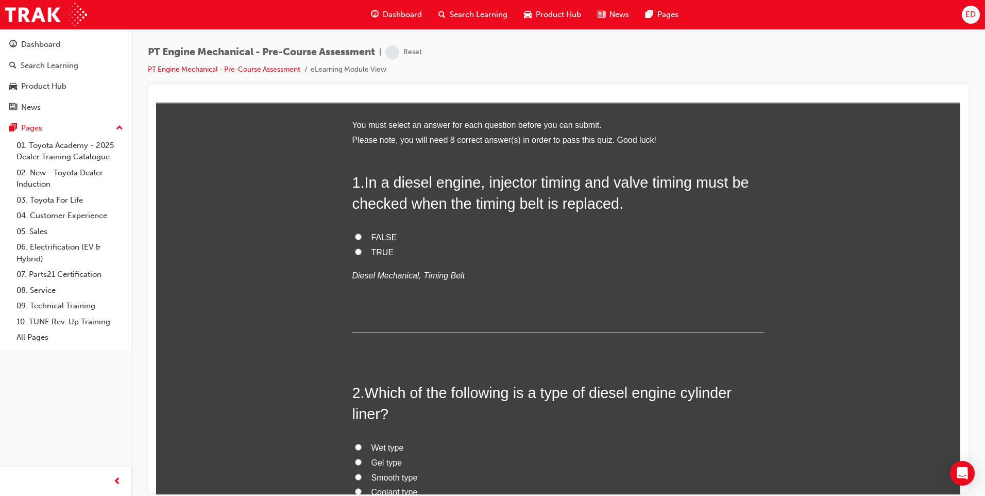
scroll to position [0, 0]
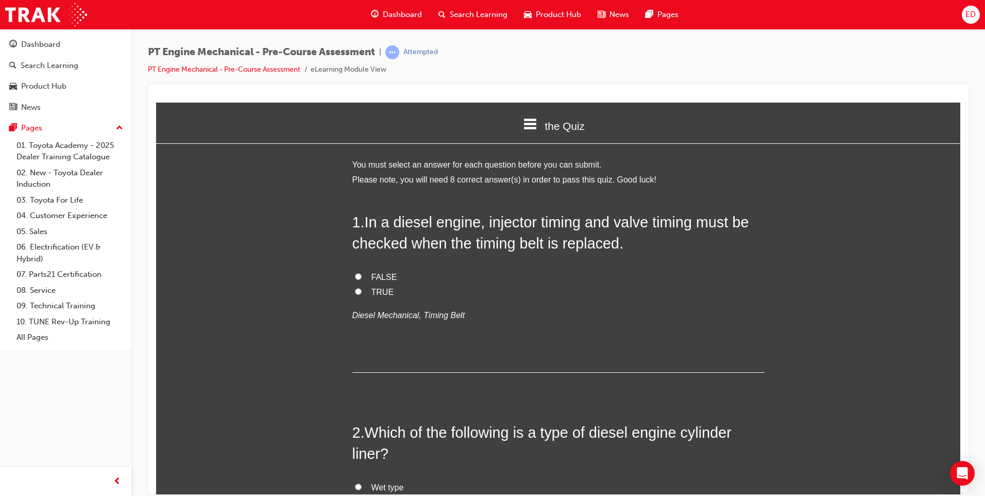
click at [355, 291] on input "TRUE" at bounding box center [358, 291] width 7 height 7
radio input "true"
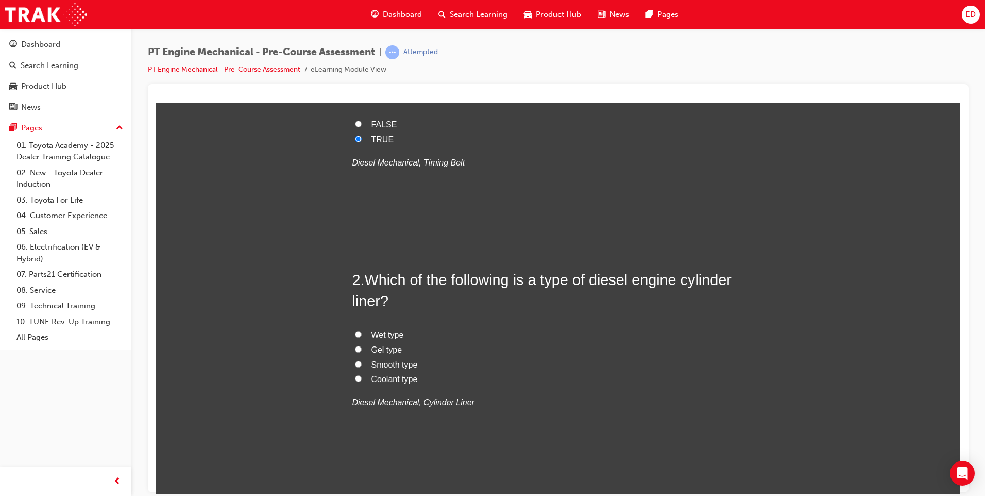
scroll to position [206, 0]
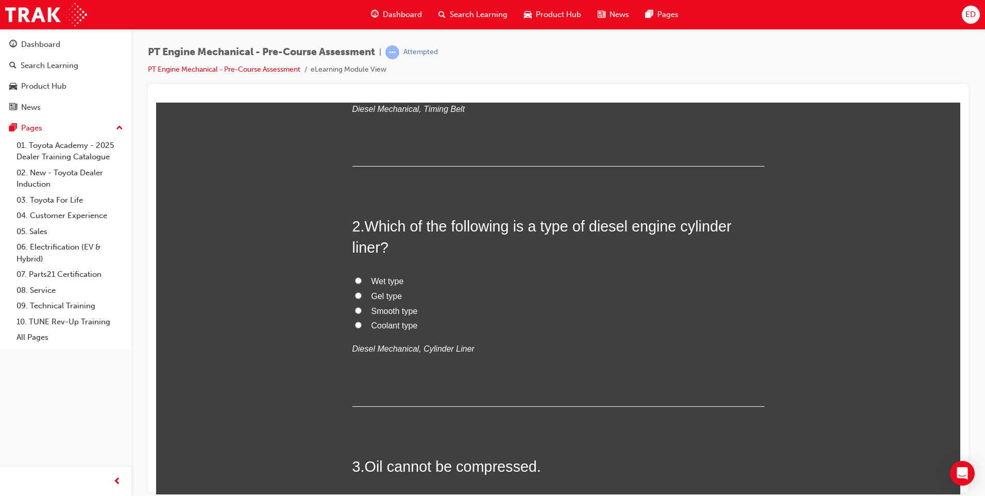
click at [355, 326] on input "Coolant type" at bounding box center [358, 324] width 7 height 7
radio input "true"
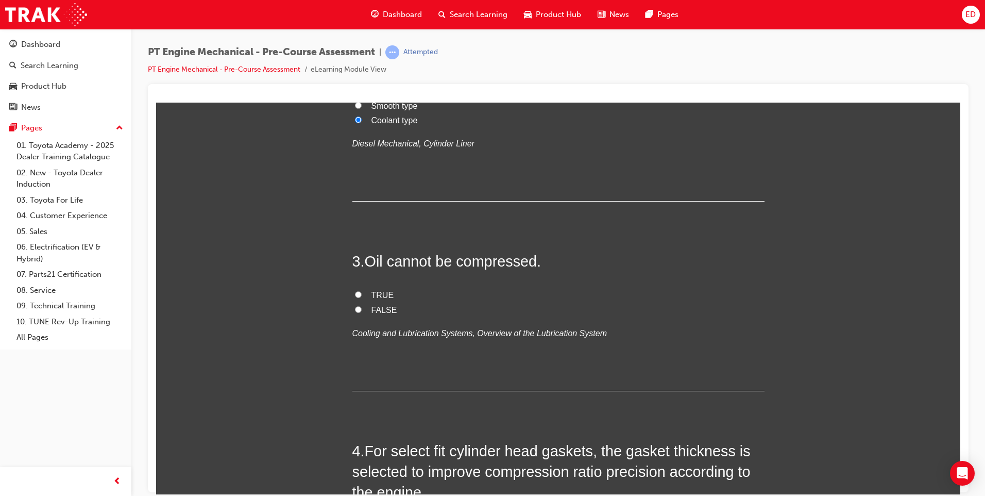
scroll to position [412, 0]
click at [355, 293] on input "TRUE" at bounding box center [358, 293] width 7 height 7
radio input "true"
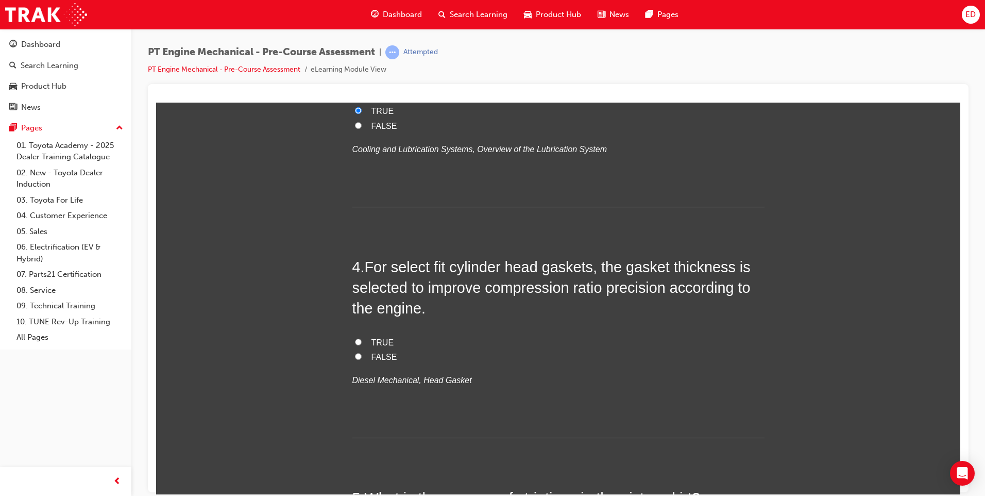
scroll to position [618, 0]
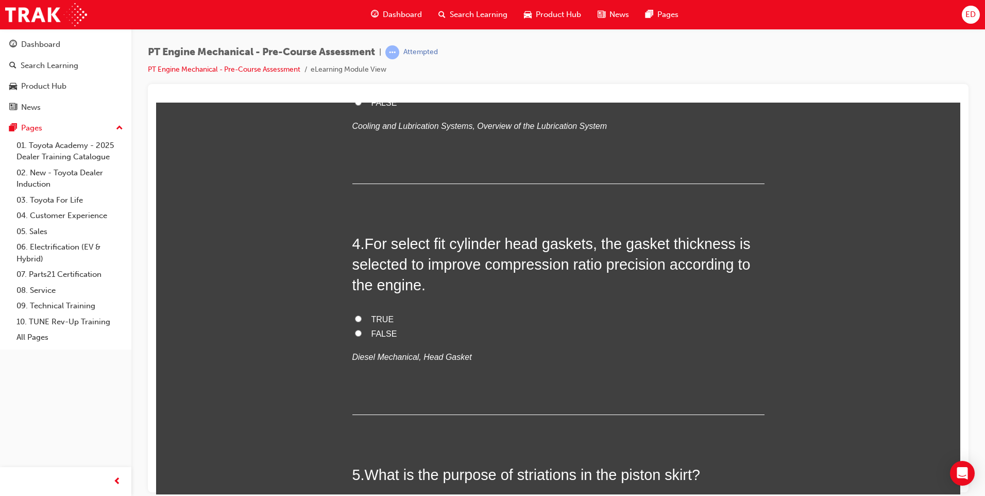
click at [356, 318] on input "TRUE" at bounding box center [358, 318] width 7 height 7
radio input "true"
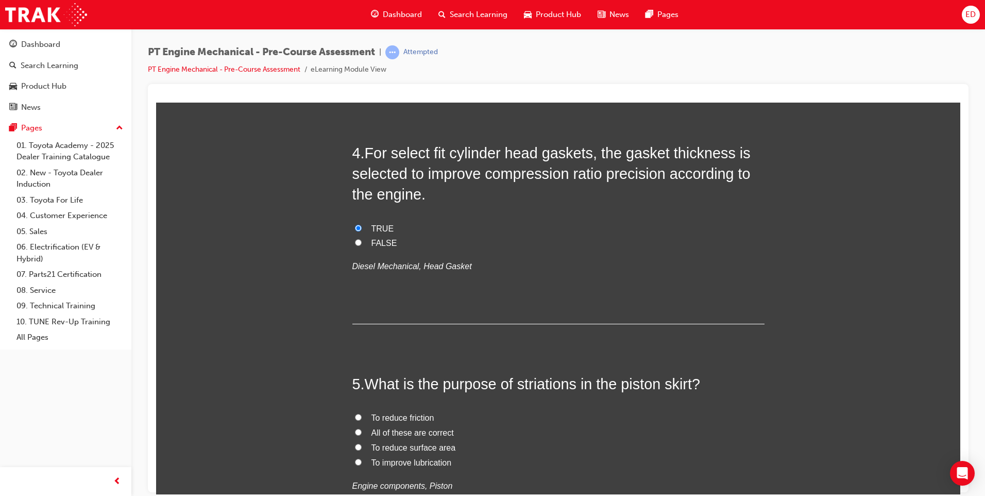
scroll to position [876, 0]
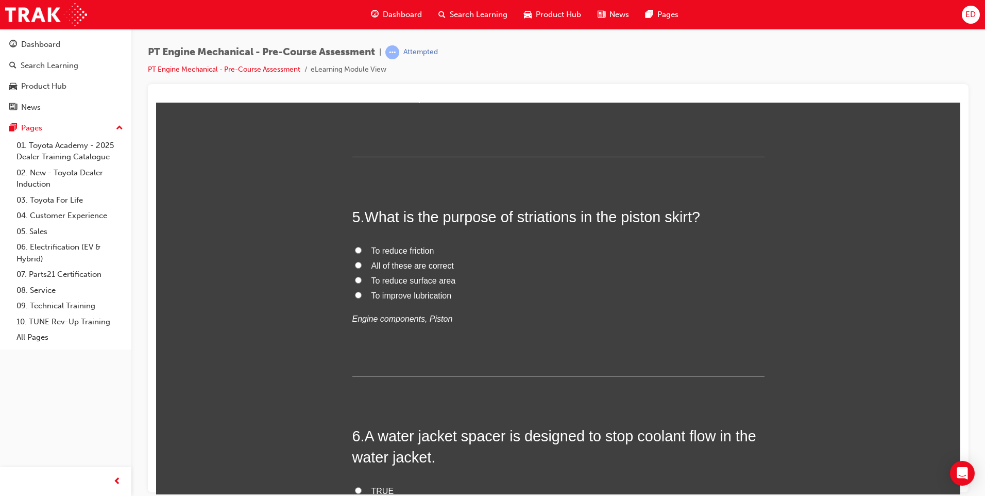
click at [355, 265] on input "All of these are correct" at bounding box center [358, 264] width 7 height 7
radio input "true"
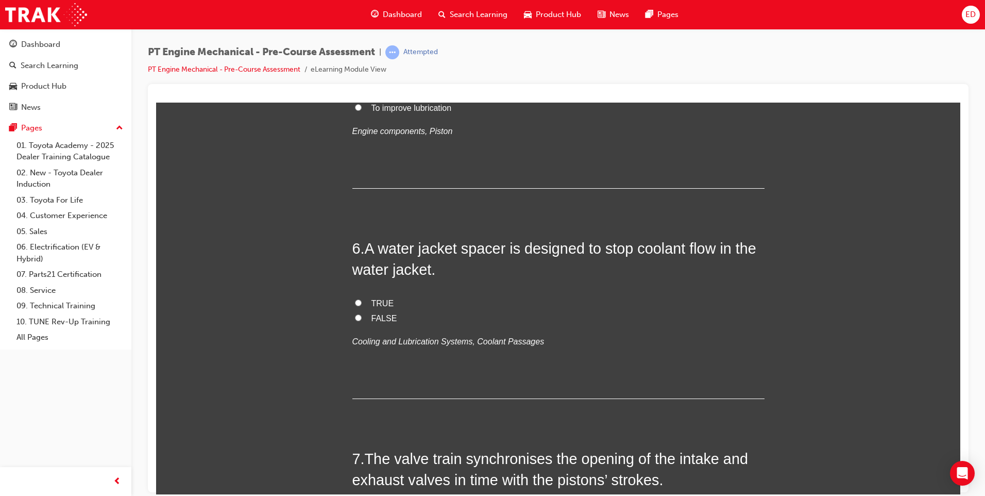
scroll to position [1082, 0]
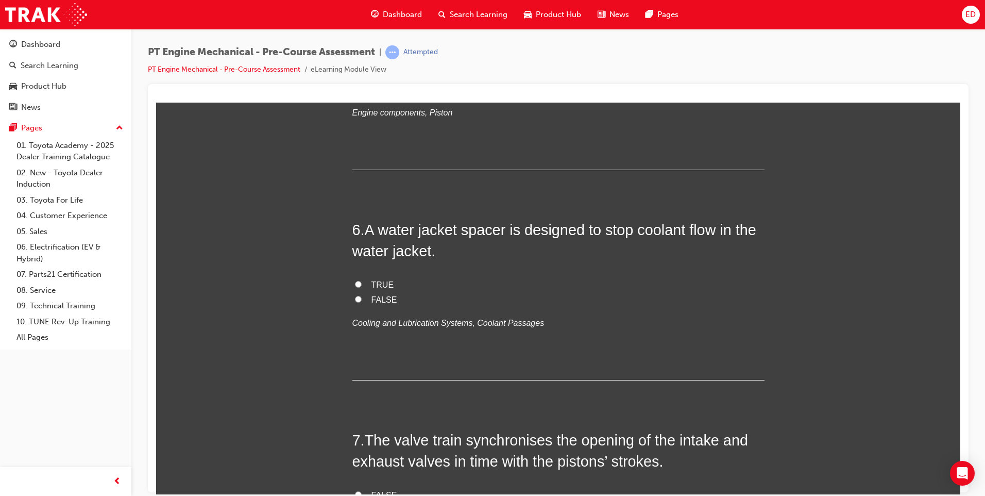
click at [355, 281] on input "TRUE" at bounding box center [358, 283] width 7 height 7
radio input "true"
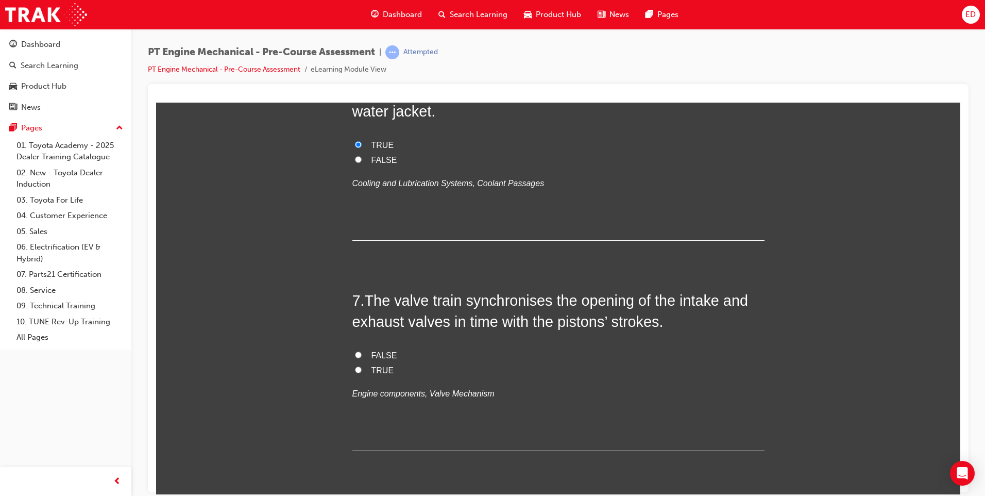
scroll to position [1237, 0]
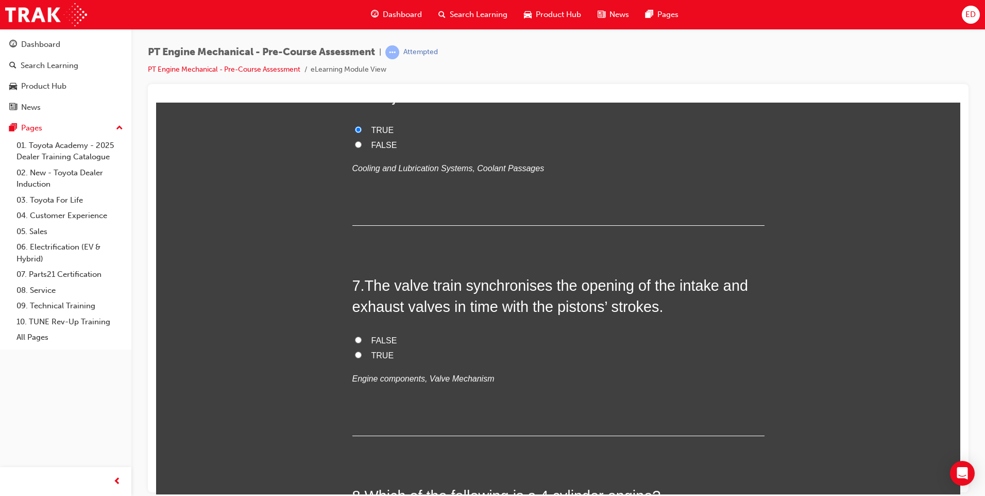
click at [358, 357] on label "TRUE" at bounding box center [558, 355] width 412 height 15
click at [358, 357] on input "TRUE" at bounding box center [358, 354] width 7 height 7
radio input "true"
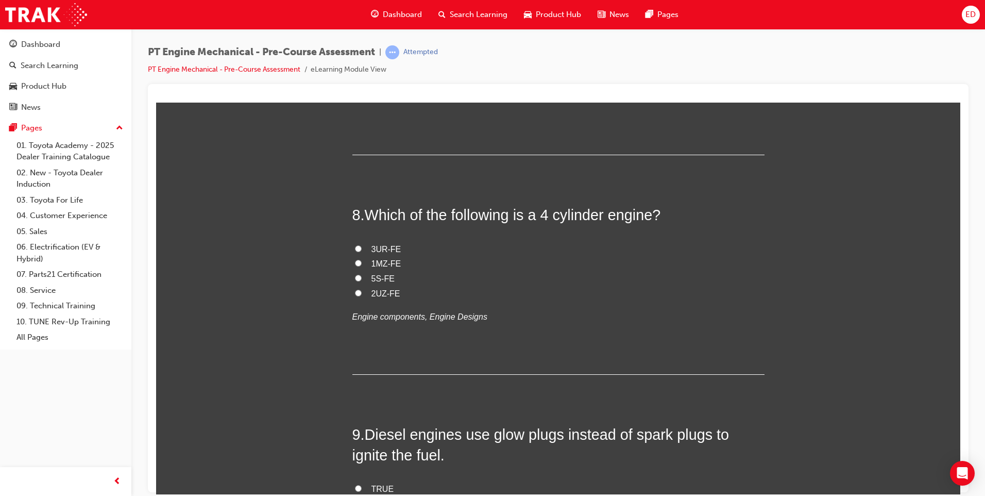
scroll to position [1546, 0]
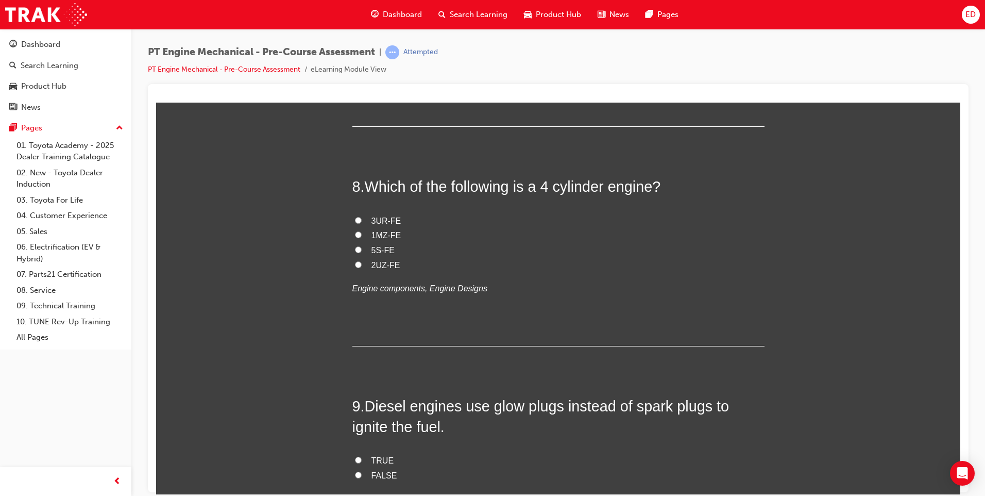
click at [355, 221] on input "3UR-FE" at bounding box center [358, 219] width 7 height 7
radio input "true"
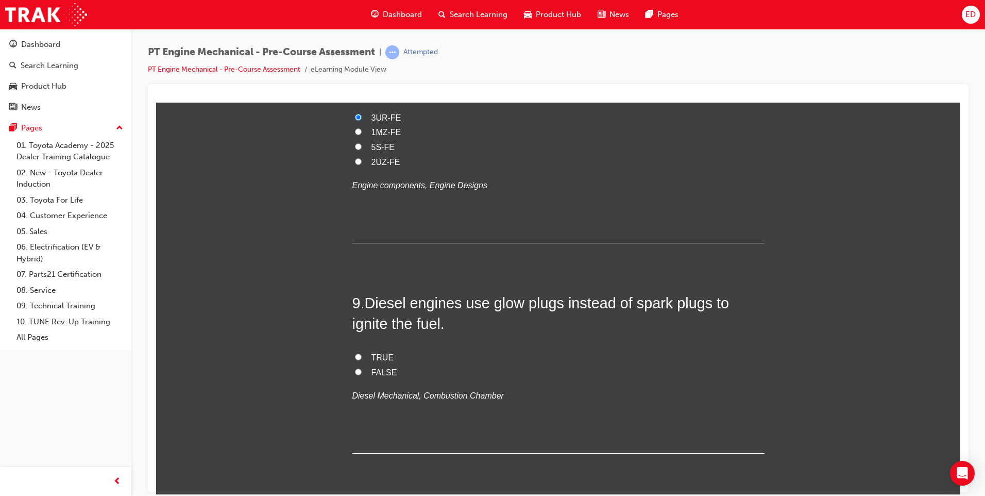
scroll to position [1597, 0]
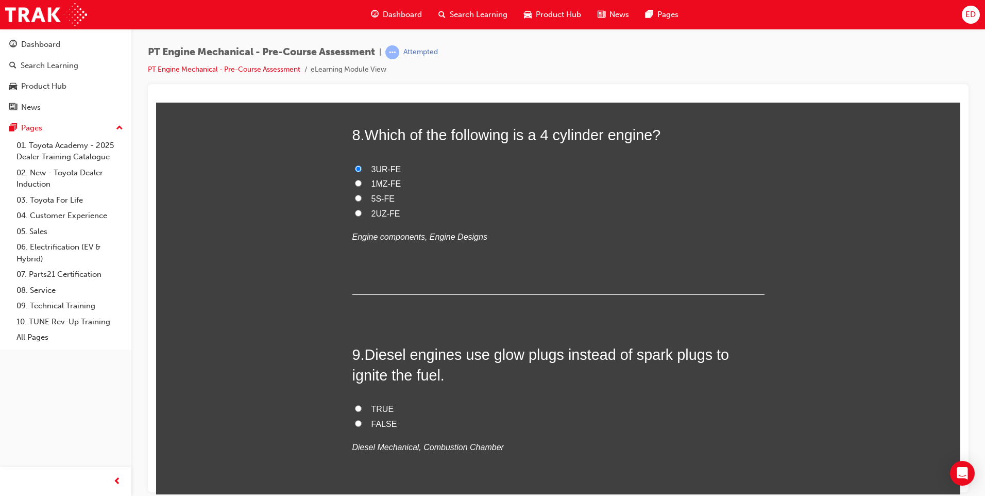
click at [355, 182] on input "1MZ-FE" at bounding box center [358, 182] width 7 height 7
radio input "true"
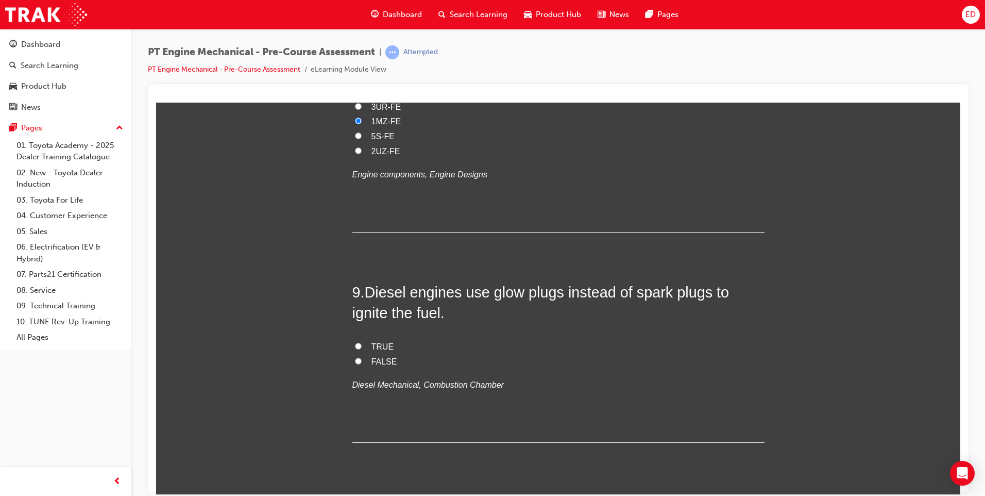
scroll to position [1700, 0]
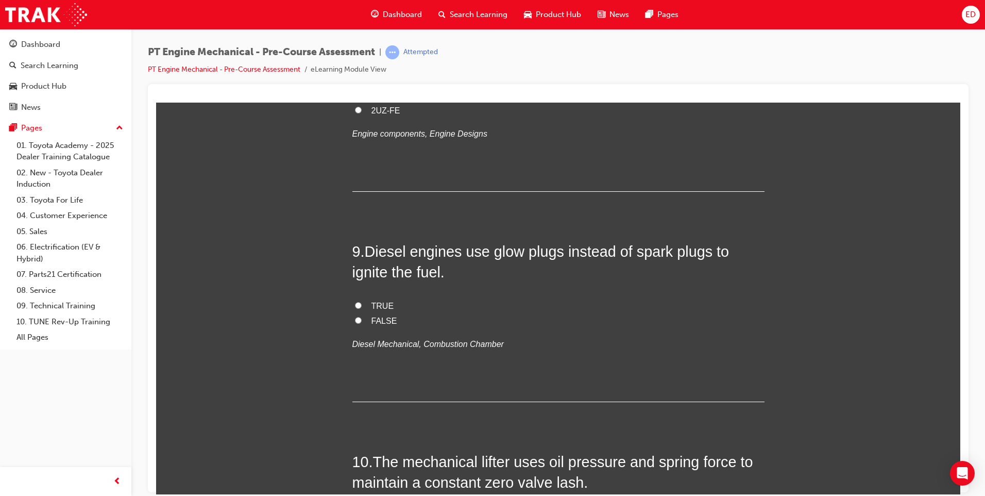
click at [355, 302] on input "TRUE" at bounding box center [358, 304] width 7 height 7
radio input "true"
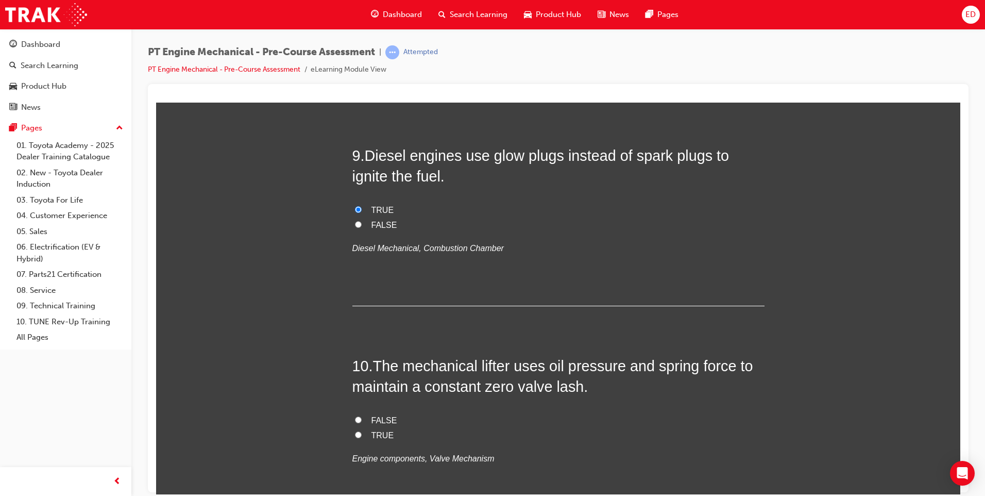
scroll to position [1855, 0]
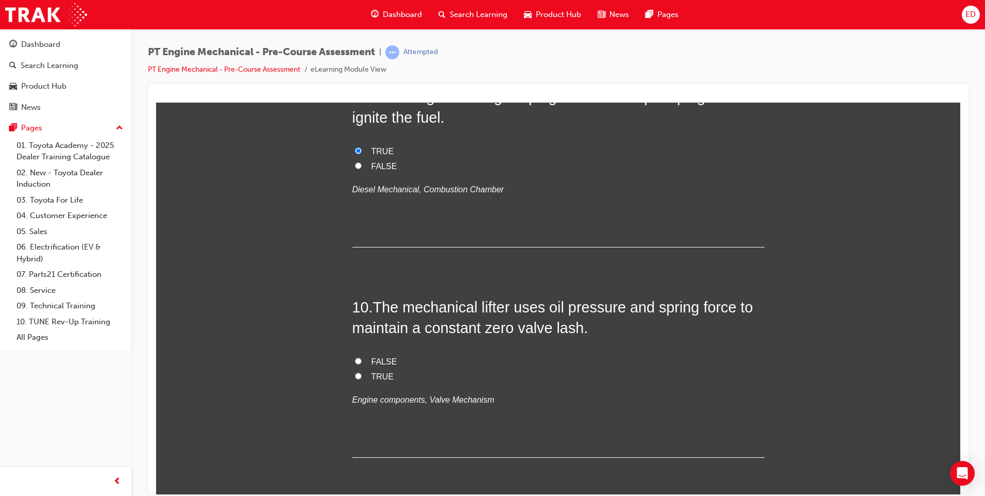
click at [355, 377] on input "TRUE" at bounding box center [358, 375] width 7 height 7
radio input "true"
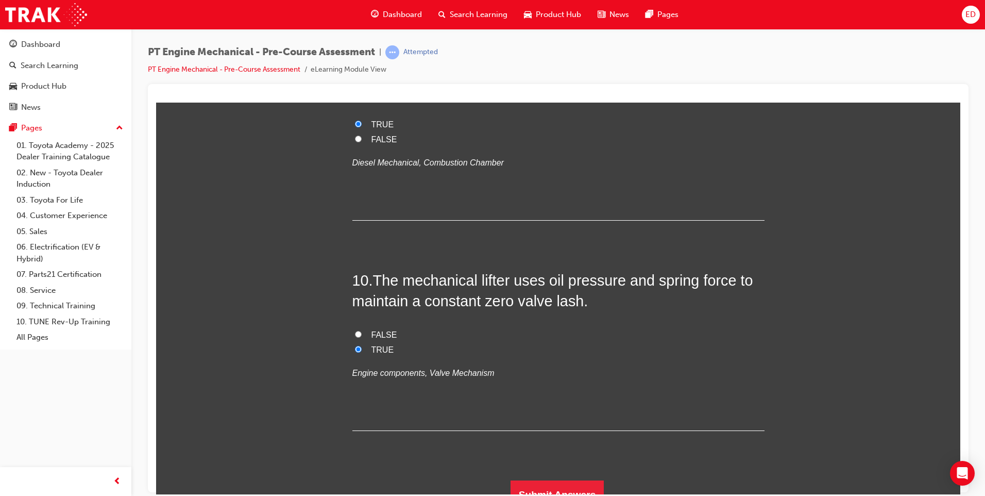
scroll to position [1896, 0]
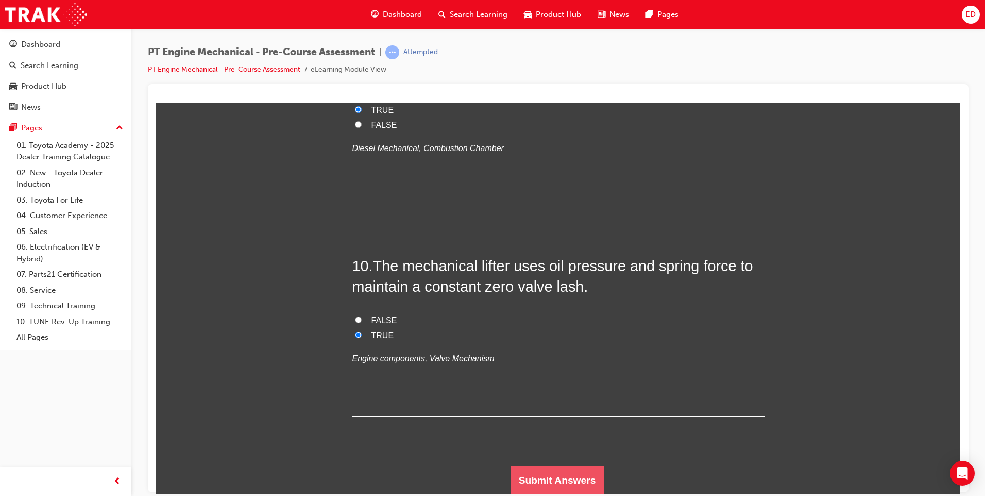
click at [562, 477] on button "Submit Answers" at bounding box center [558, 479] width 94 height 29
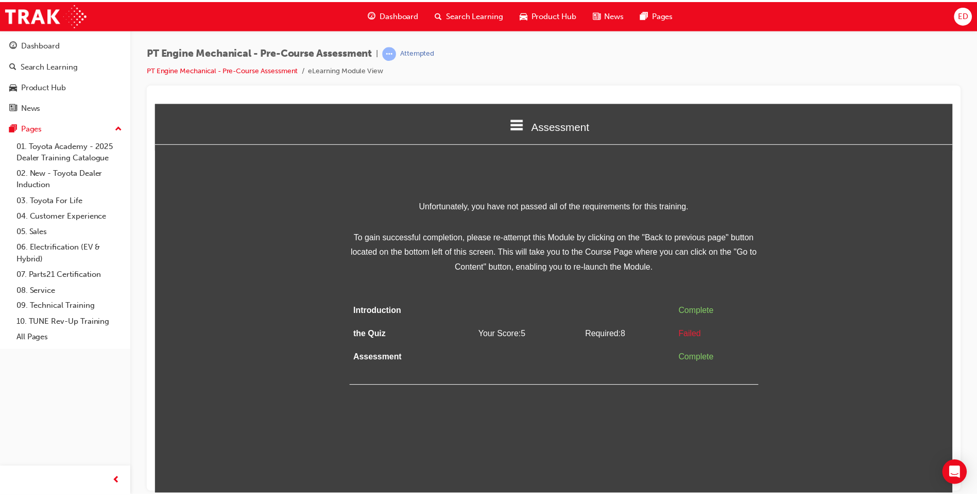
scroll to position [0, 0]
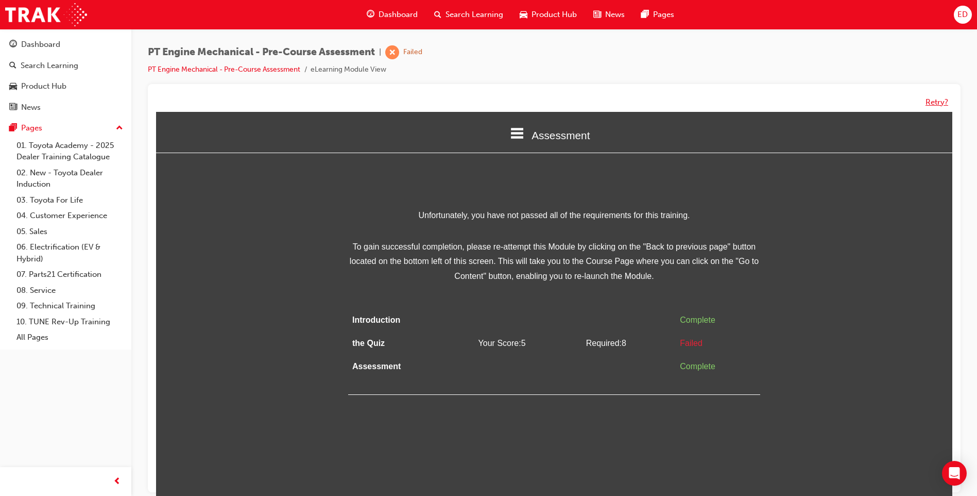
click at [936, 102] on button "Retry?" at bounding box center [937, 102] width 23 height 12
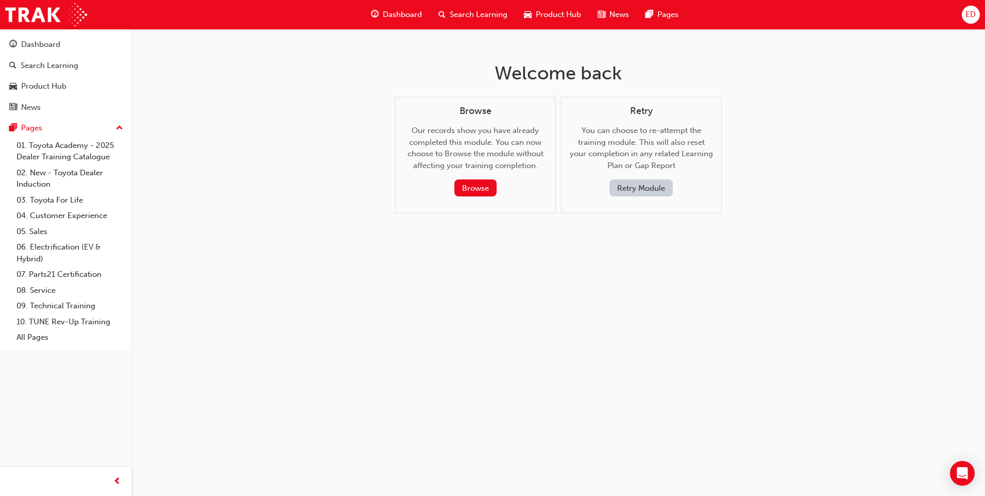
click at [624, 184] on button "Retry Module" at bounding box center [641, 187] width 63 height 17
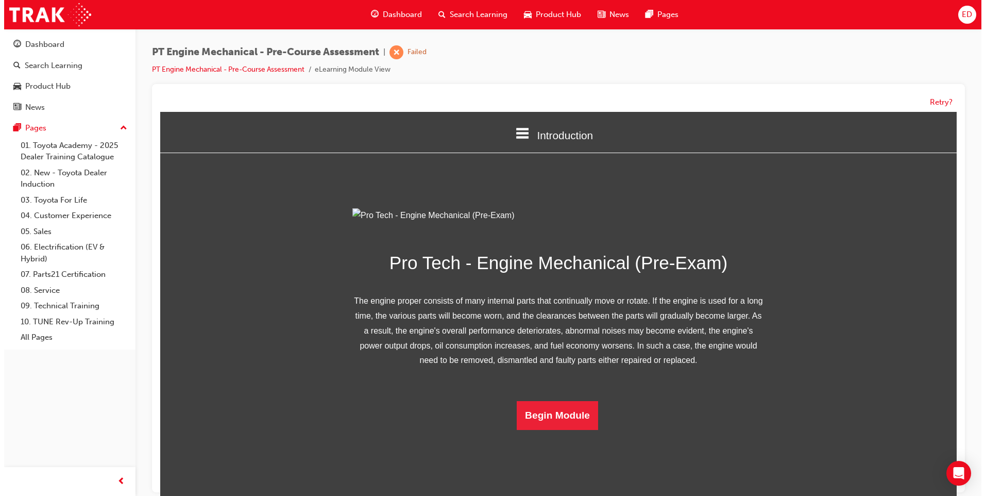
scroll to position [40, 0]
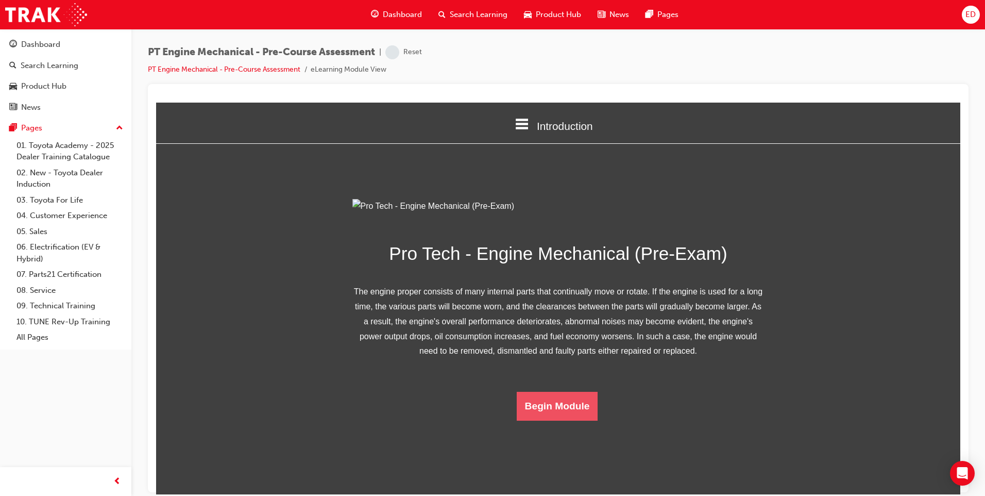
click at [551, 420] on button "Begin Module" at bounding box center [557, 405] width 81 height 29
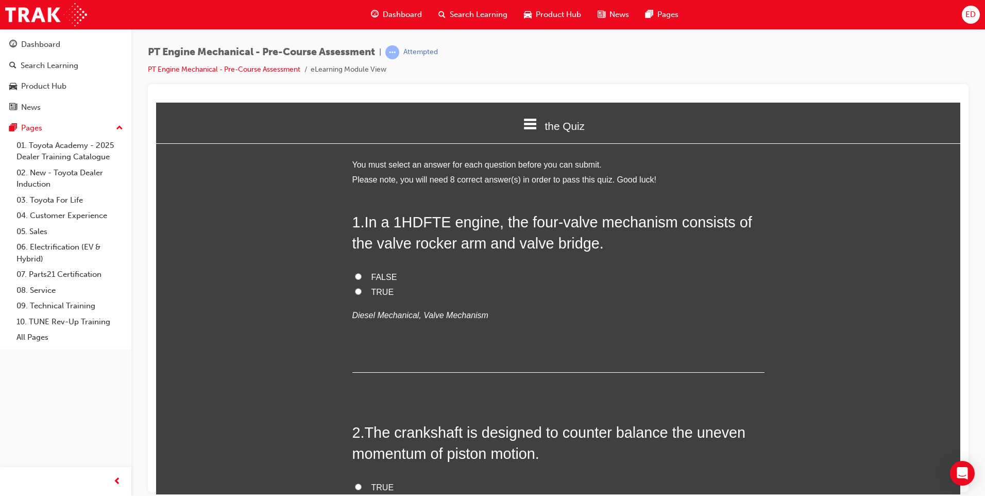
click at [355, 277] on input "FALSE" at bounding box center [358, 276] width 7 height 7
radio input "true"
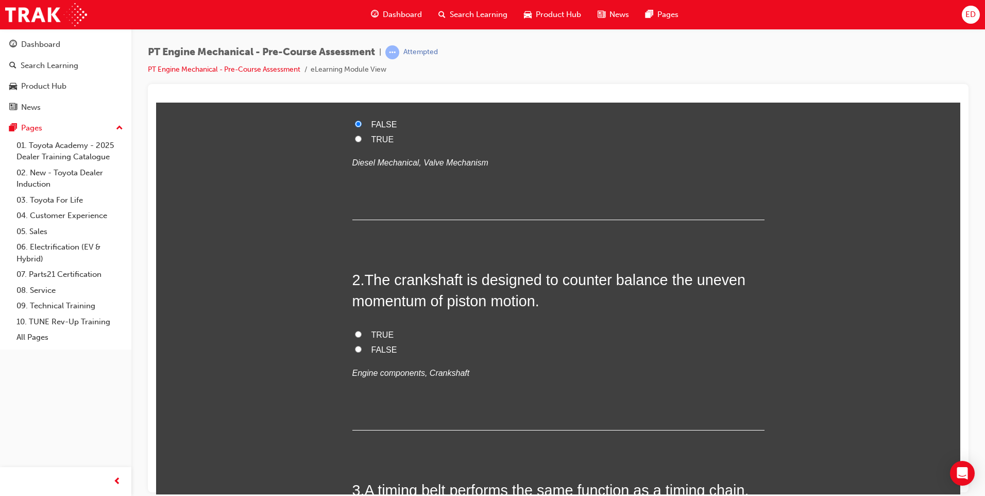
scroll to position [206, 0]
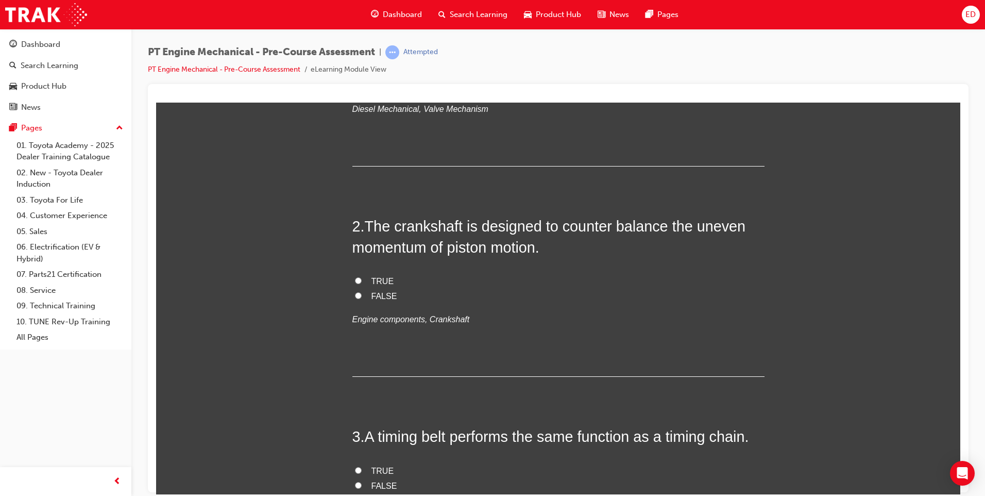
click at [355, 294] on input "FALSE" at bounding box center [358, 295] width 7 height 7
radio input "true"
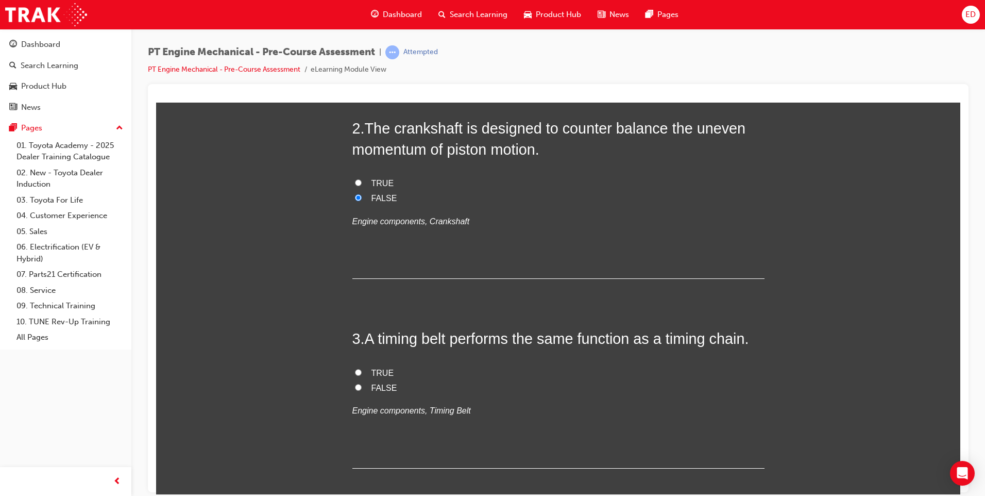
scroll to position [361, 0]
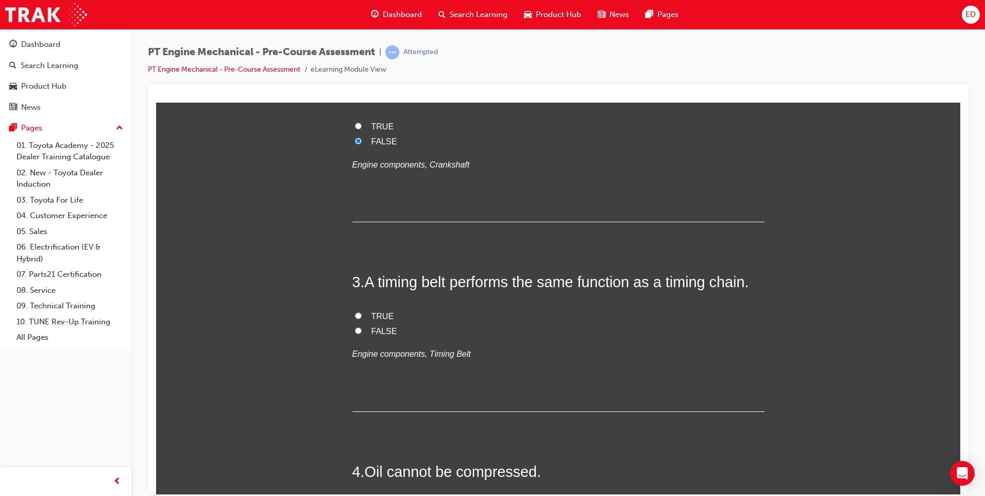
click at [355, 317] on input "TRUE" at bounding box center [358, 315] width 7 height 7
radio input "true"
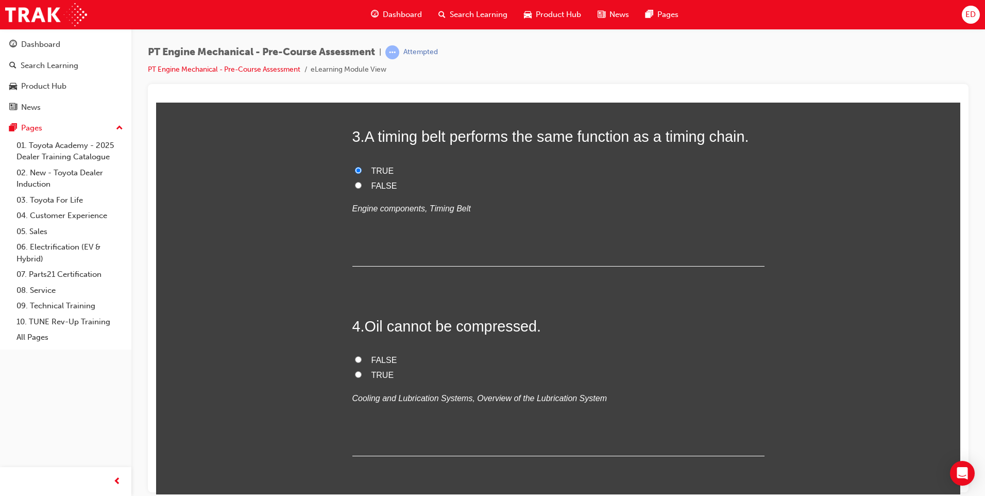
scroll to position [567, 0]
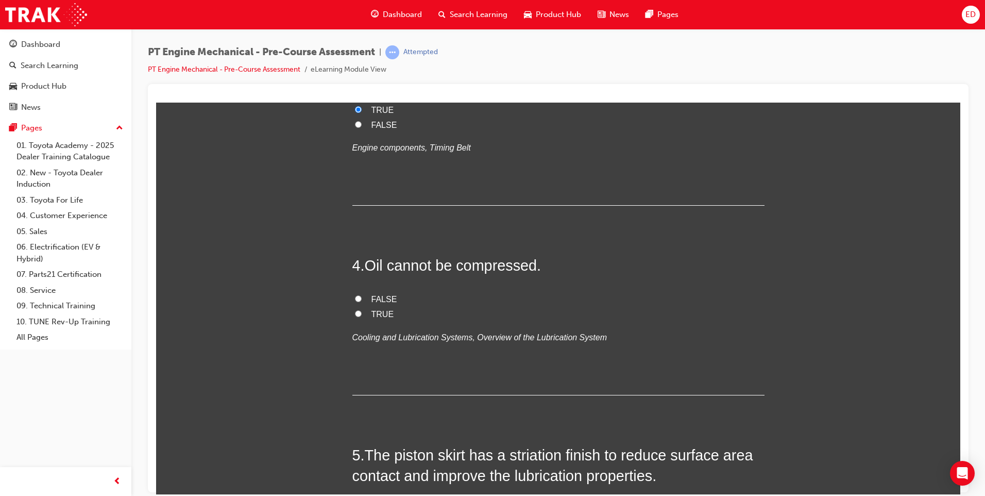
click at [357, 314] on input "TRUE" at bounding box center [358, 313] width 7 height 7
radio input "true"
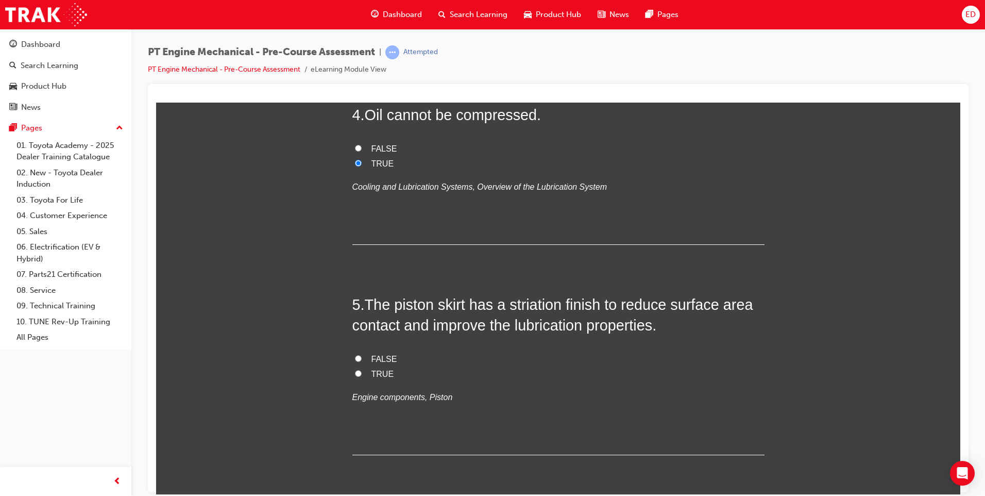
scroll to position [773, 0]
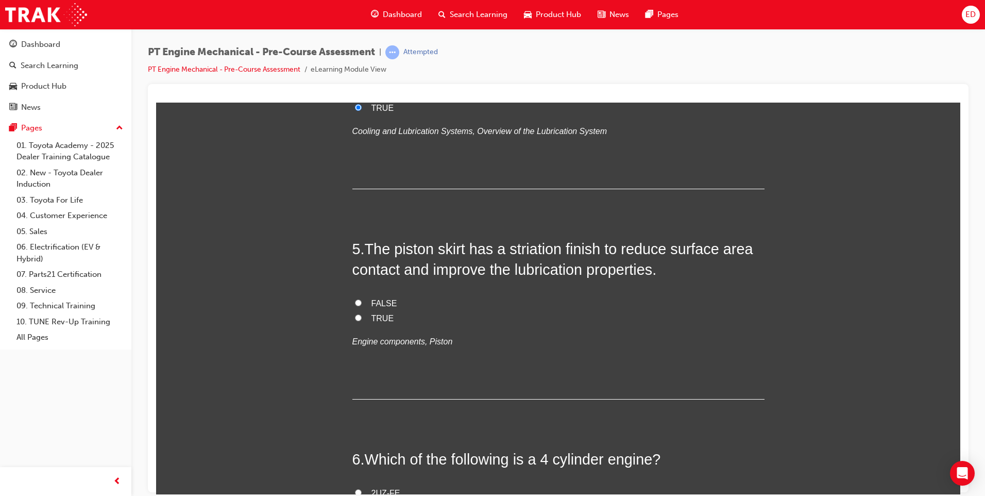
click at [355, 319] on input "TRUE" at bounding box center [358, 317] width 7 height 7
radio input "true"
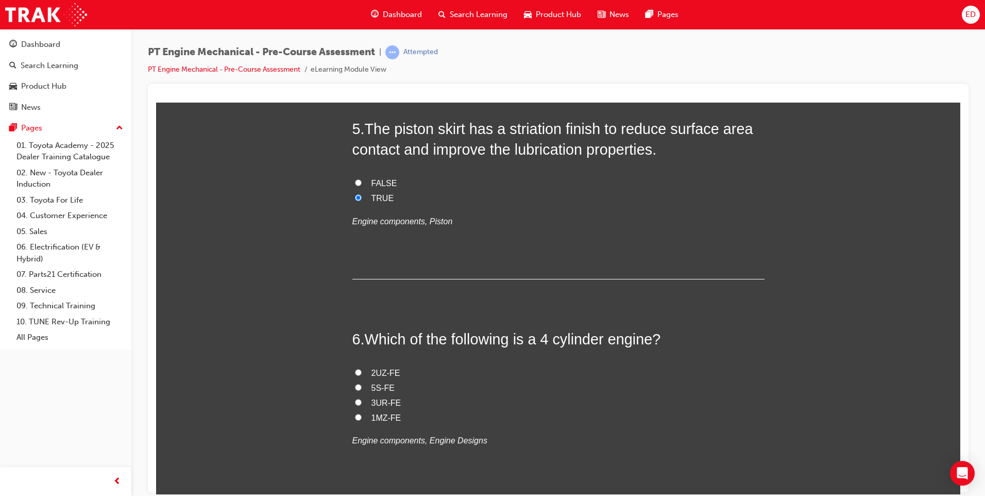
scroll to position [927, 0]
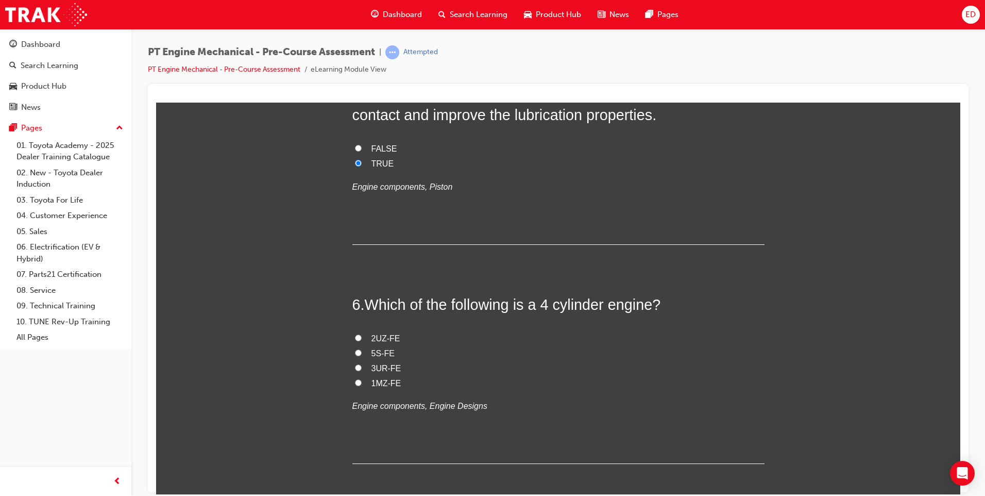
click at [356, 349] on input "5S-FE" at bounding box center [358, 352] width 7 height 7
radio input "true"
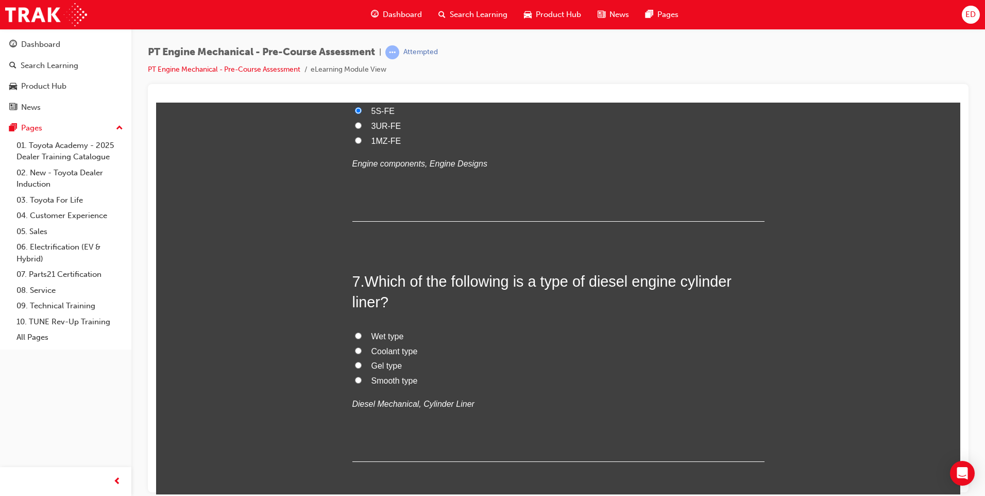
scroll to position [1185, 0]
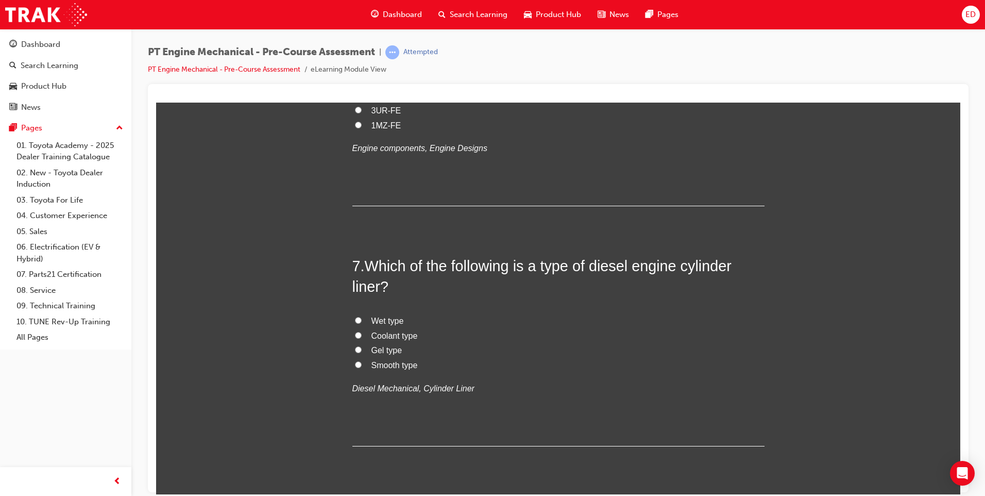
click at [352, 338] on label "Coolant type" at bounding box center [558, 335] width 412 height 15
click at [355, 338] on input "Coolant type" at bounding box center [358, 334] width 7 height 7
radio input "true"
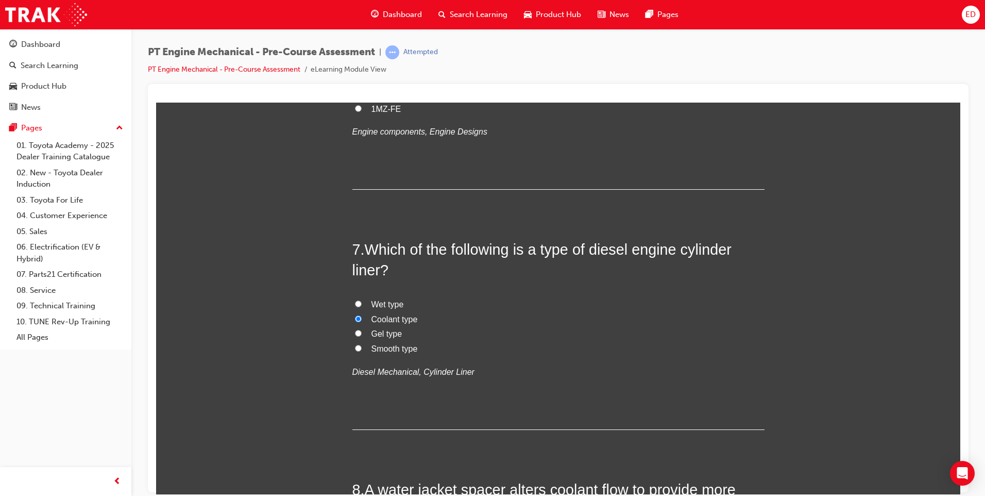
scroll to position [1391, 0]
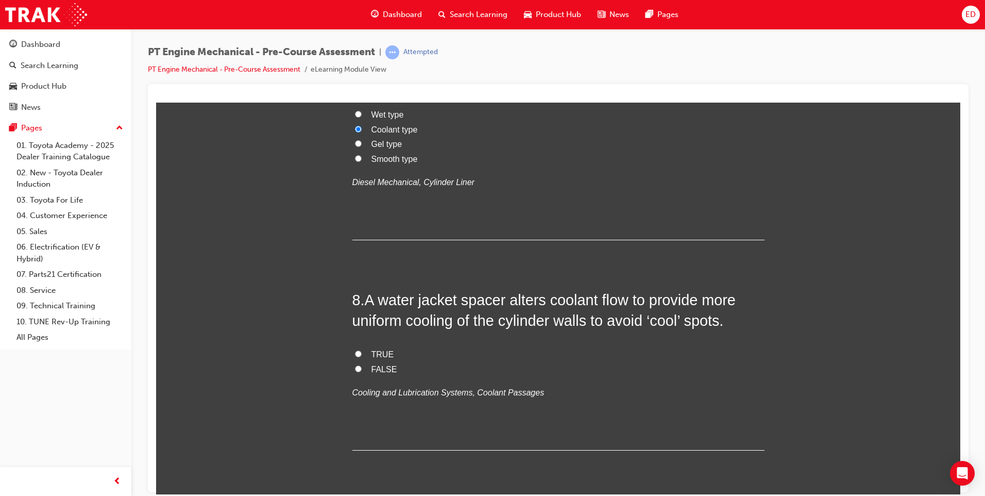
click at [355, 369] on input "FALSE" at bounding box center [358, 368] width 7 height 7
radio input "true"
click at [352, 353] on label "TRUE" at bounding box center [558, 354] width 412 height 15
click at [355, 353] on input "TRUE" at bounding box center [358, 353] width 7 height 7
radio input "true"
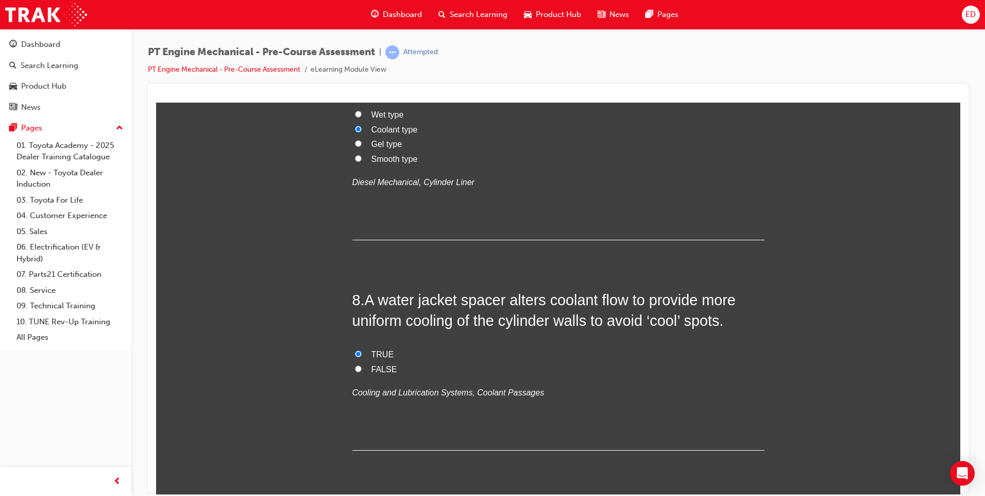
scroll to position [1649, 0]
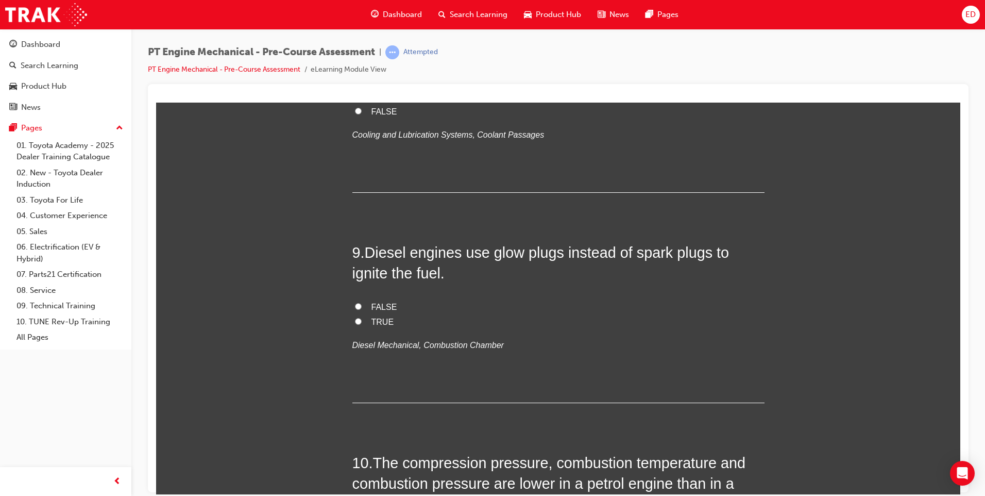
click at [355, 322] on input "TRUE" at bounding box center [358, 320] width 7 height 7
radio input "true"
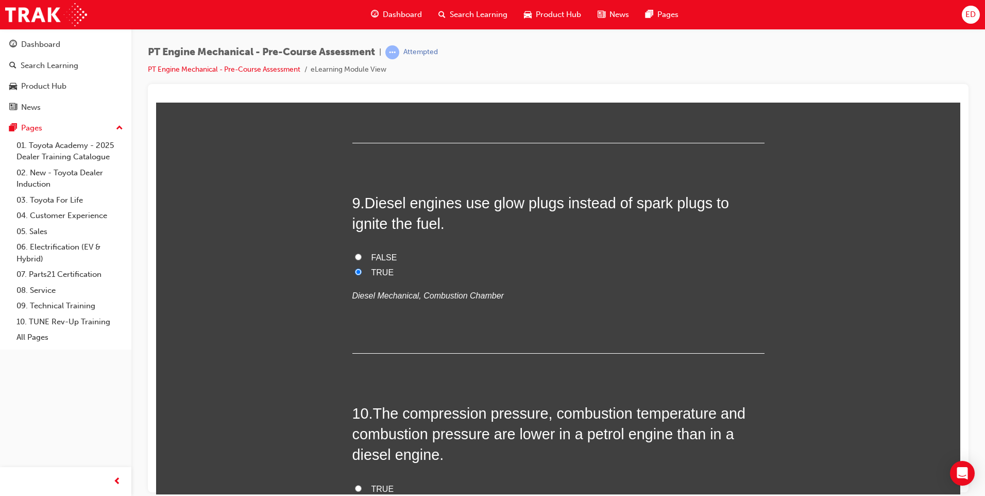
scroll to position [1855, 0]
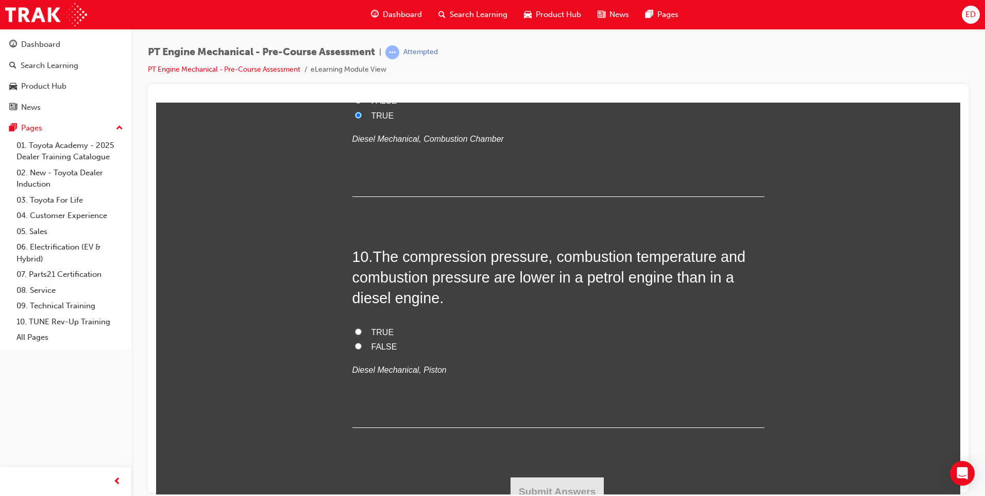
click at [355, 330] on input "TRUE" at bounding box center [358, 331] width 7 height 7
radio input "true"
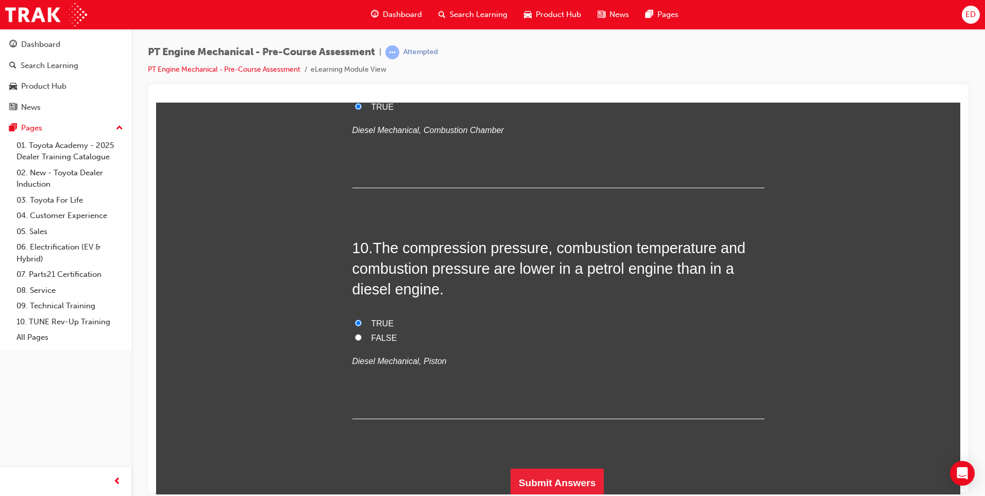
scroll to position [1866, 0]
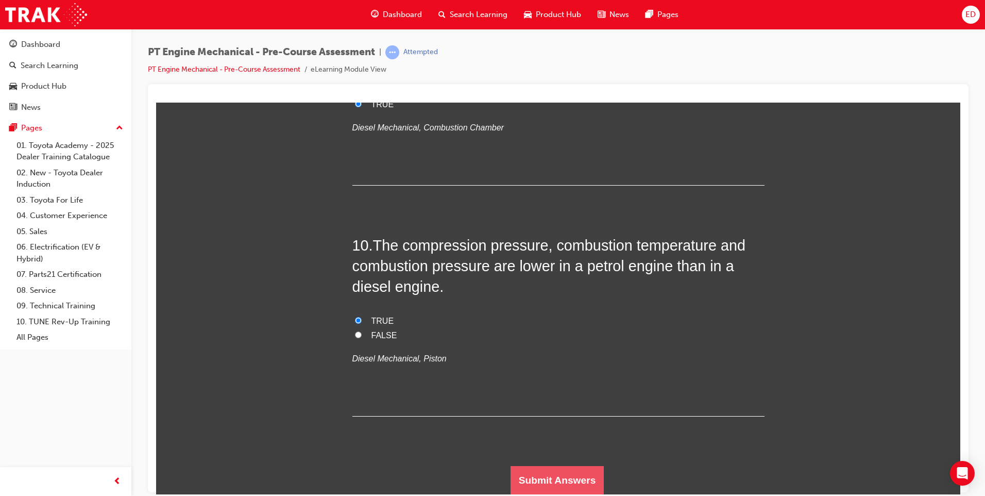
click at [570, 477] on button "Submit Answers" at bounding box center [558, 479] width 94 height 29
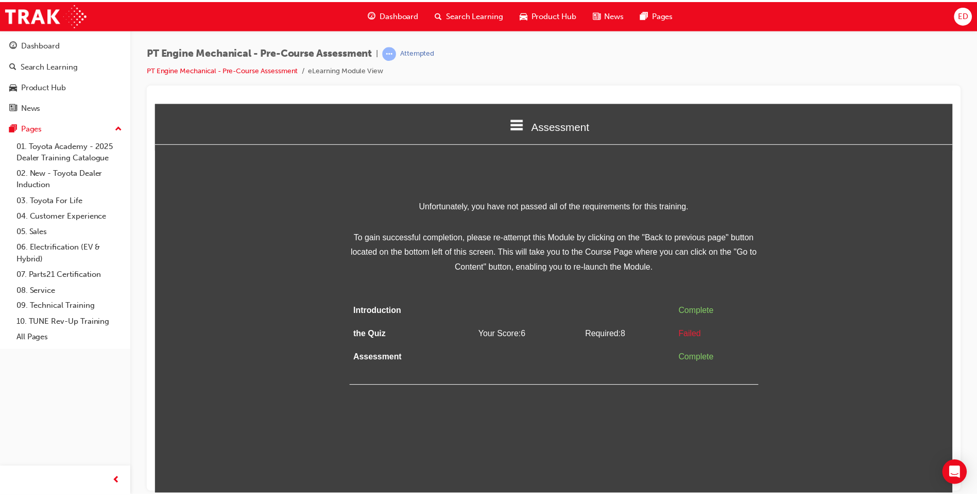
scroll to position [0, 0]
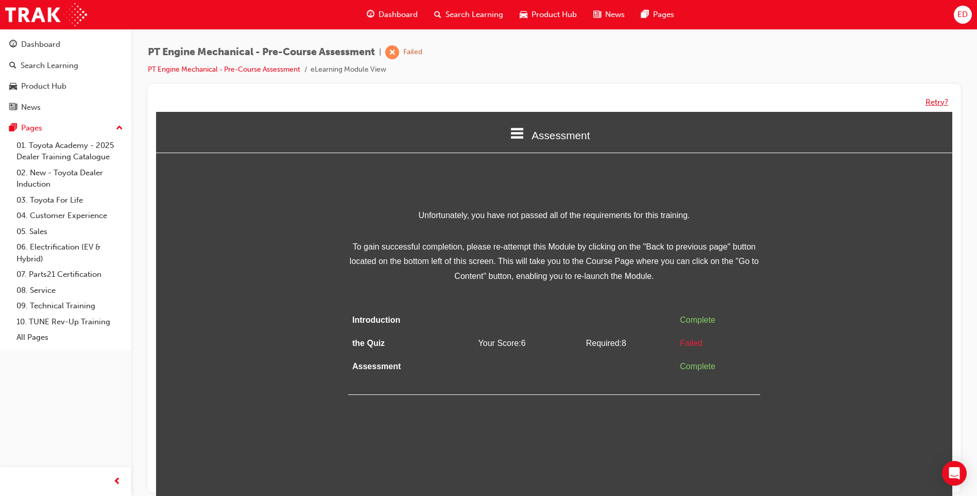
click at [926, 105] on button "Retry?" at bounding box center [937, 102] width 23 height 12
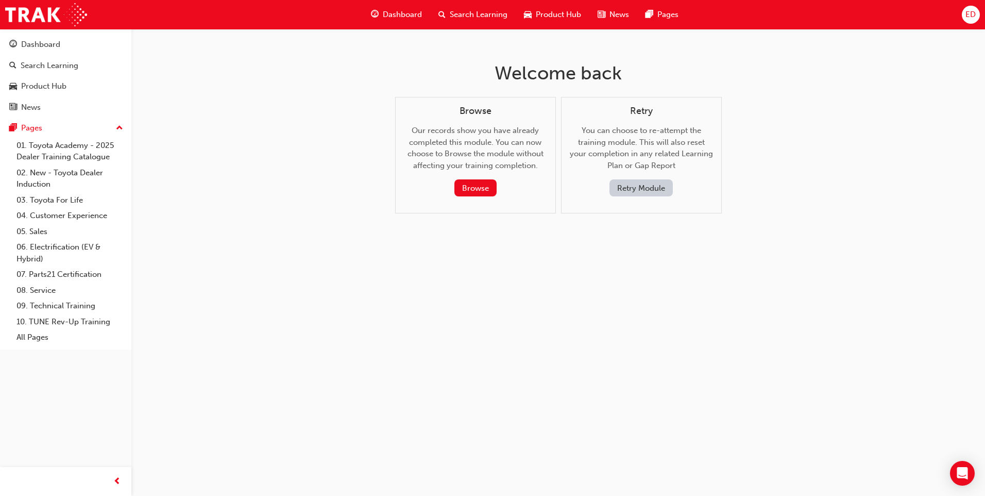
click at [636, 182] on button "Retry Module" at bounding box center [641, 187] width 63 height 17
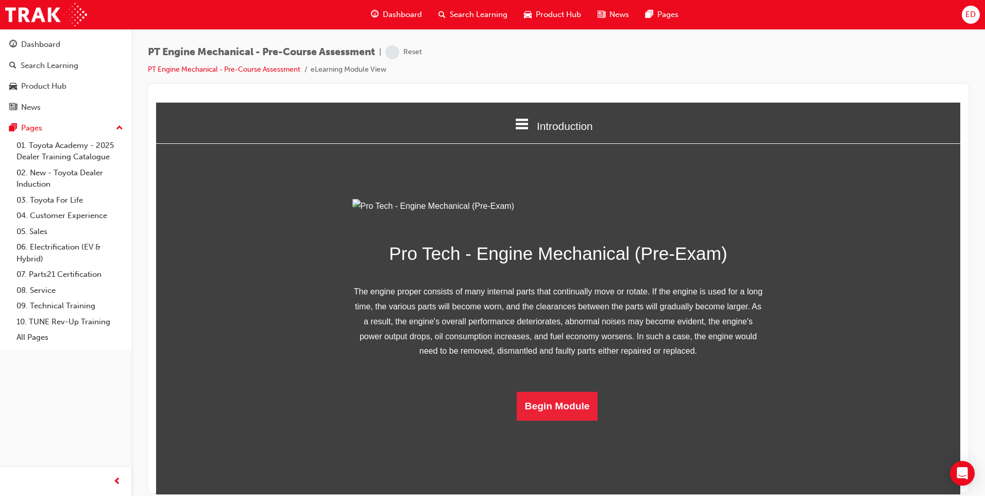
scroll to position [40, 0]
click at [550, 420] on button "Begin Module" at bounding box center [557, 405] width 81 height 29
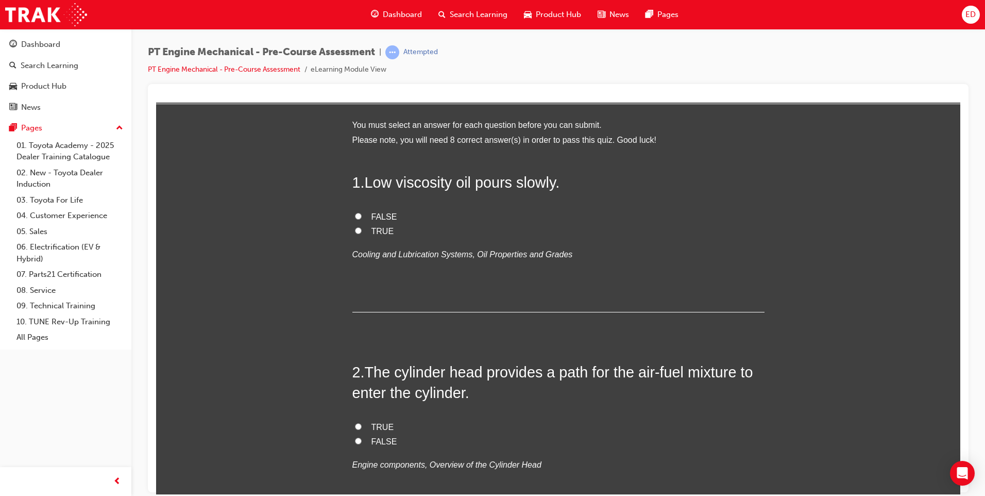
scroll to position [0, 0]
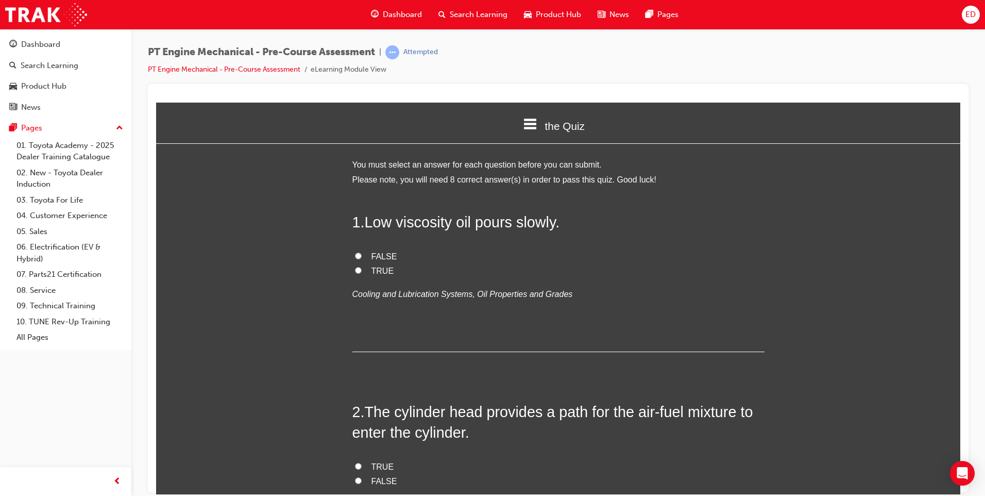
click at [355, 270] on input "TRUE" at bounding box center [358, 269] width 7 height 7
radio input "true"
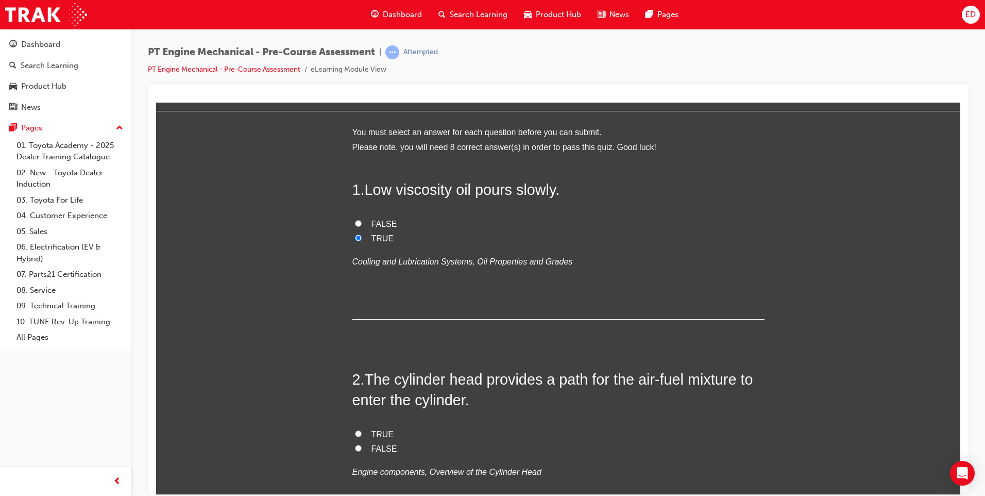
scroll to position [155, 0]
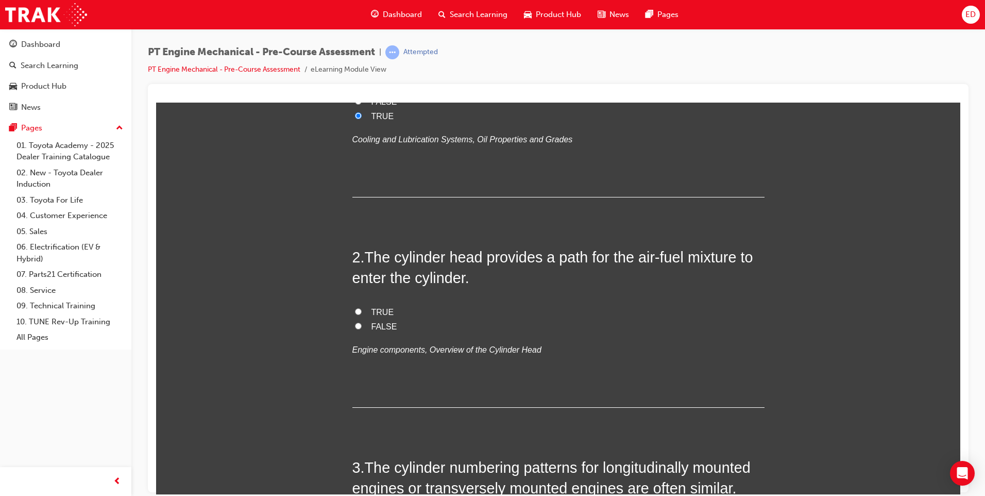
click at [355, 308] on input "TRUE" at bounding box center [358, 311] width 7 height 7
radio input "true"
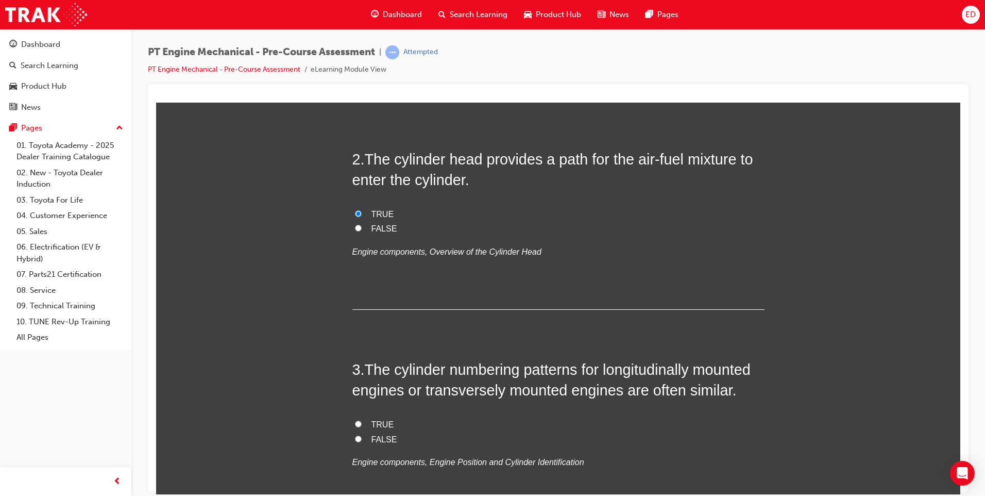
scroll to position [309, 0]
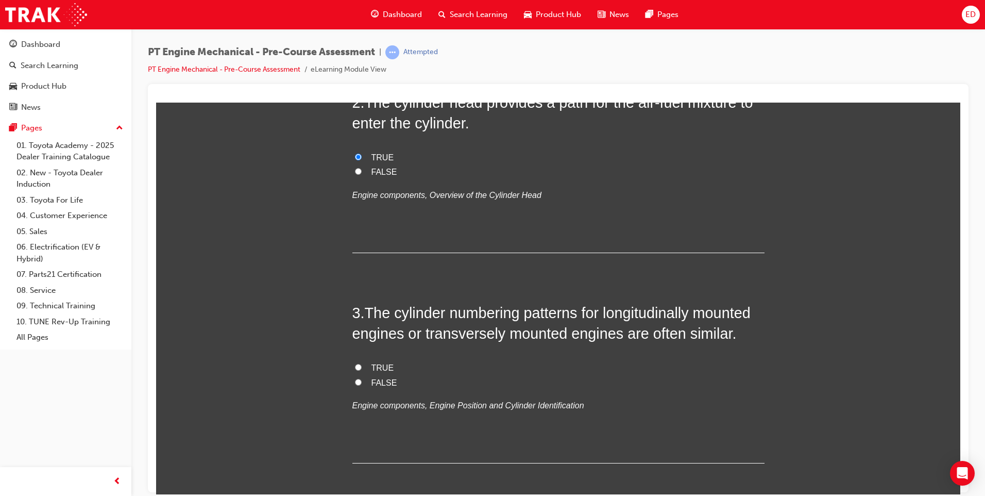
click at [354, 370] on label "TRUE" at bounding box center [558, 367] width 412 height 15
click at [355, 370] on input "TRUE" at bounding box center [358, 366] width 7 height 7
radio input "true"
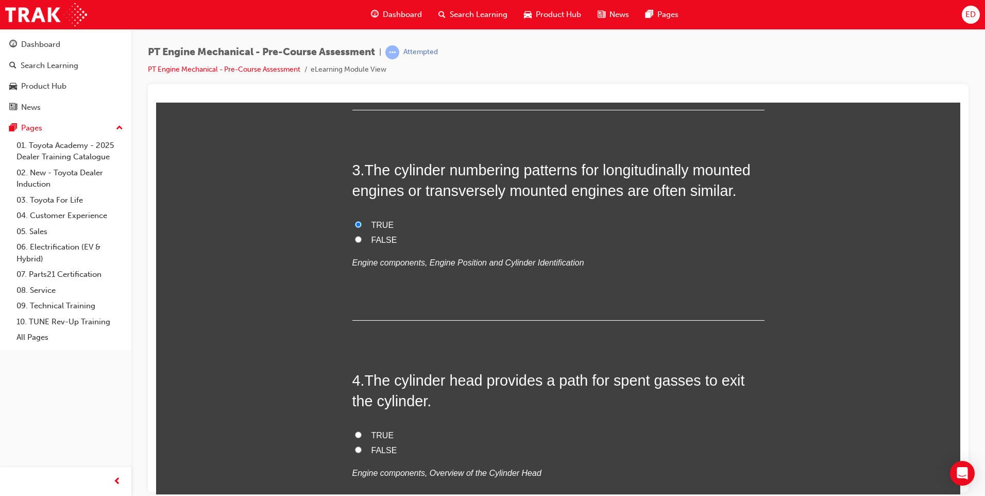
scroll to position [515, 0]
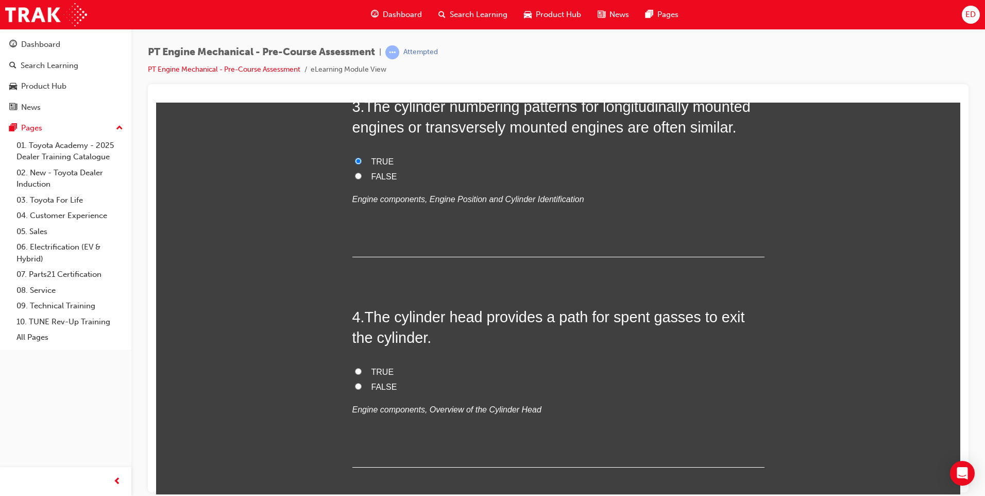
click at [355, 368] on input "TRUE" at bounding box center [358, 370] width 7 height 7
radio input "true"
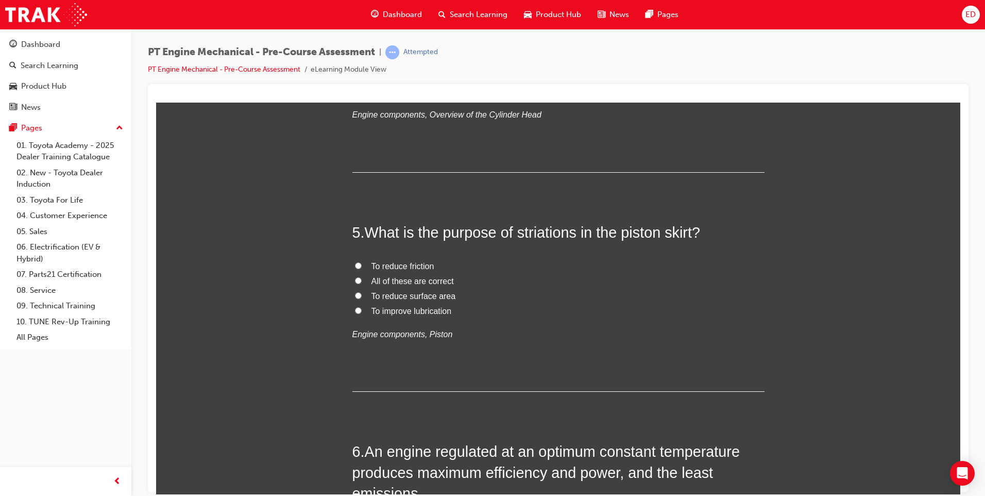
scroll to position [824, 0]
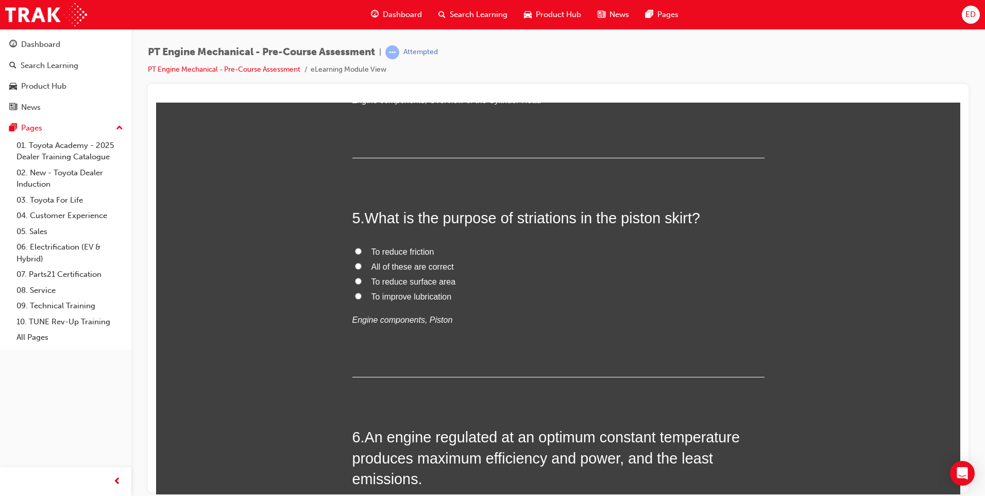
click at [352, 265] on label "All of these are correct" at bounding box center [558, 266] width 412 height 15
click at [355, 265] on input "All of these are correct" at bounding box center [358, 265] width 7 height 7
radio input "true"
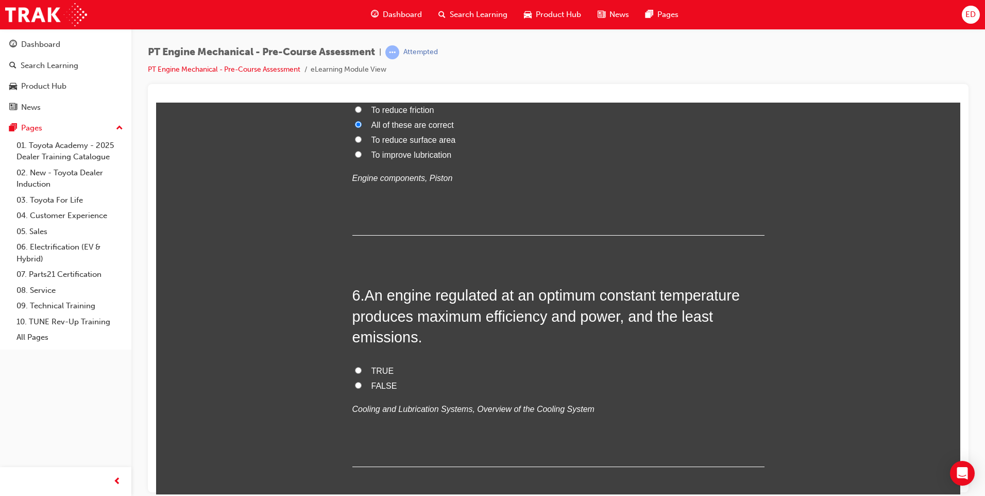
scroll to position [979, 0]
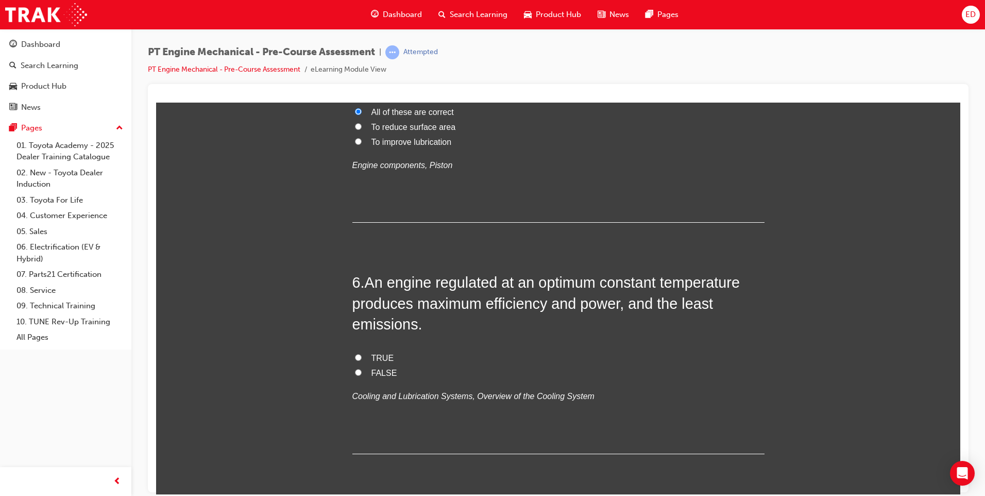
click at [355, 354] on input "TRUE" at bounding box center [358, 356] width 7 height 7
radio input "true"
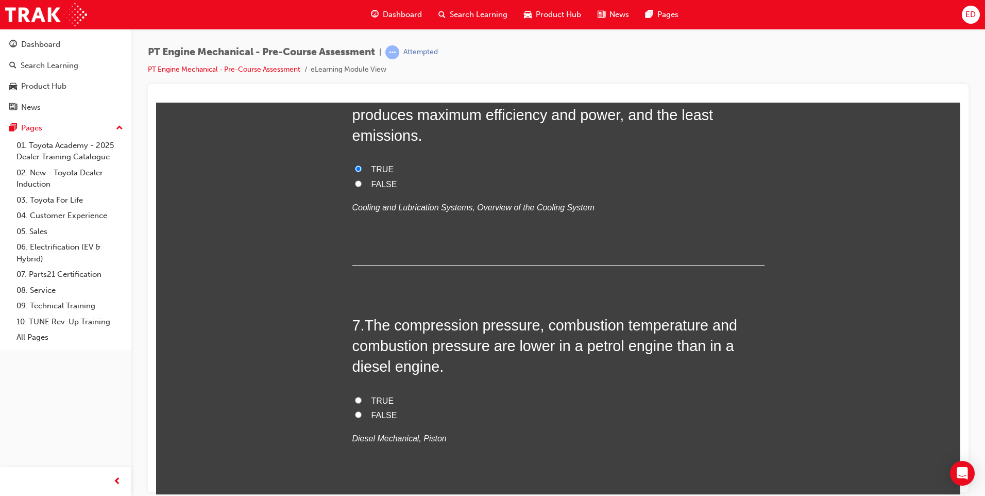
scroll to position [1185, 0]
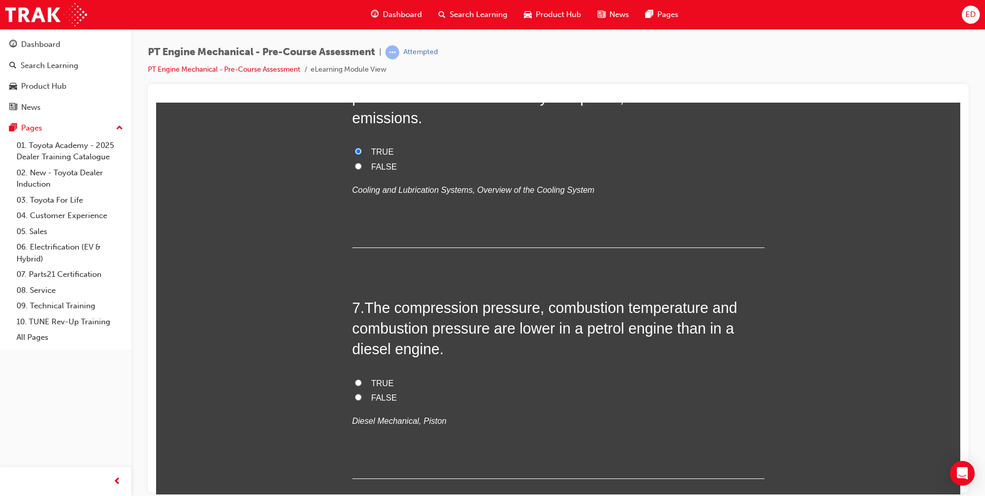
click at [356, 381] on input "TRUE" at bounding box center [358, 382] width 7 height 7
radio input "true"
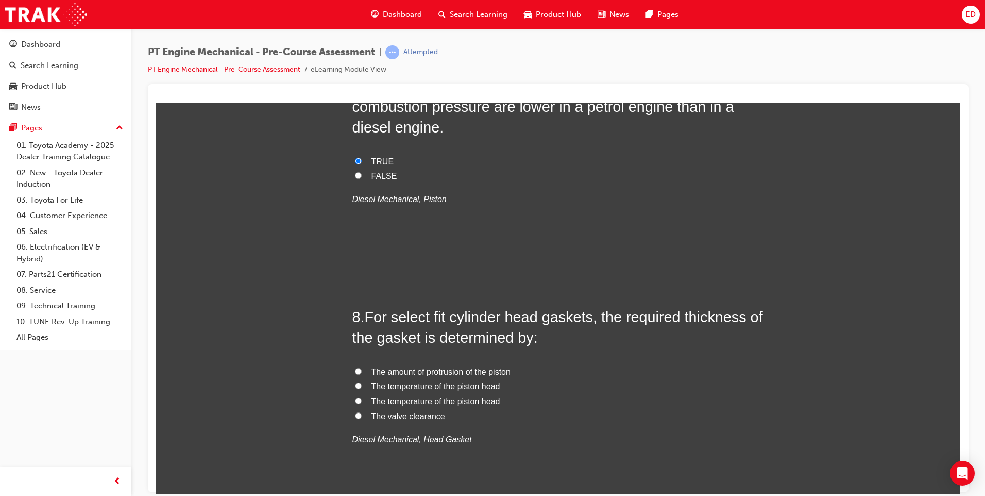
scroll to position [1443, 0]
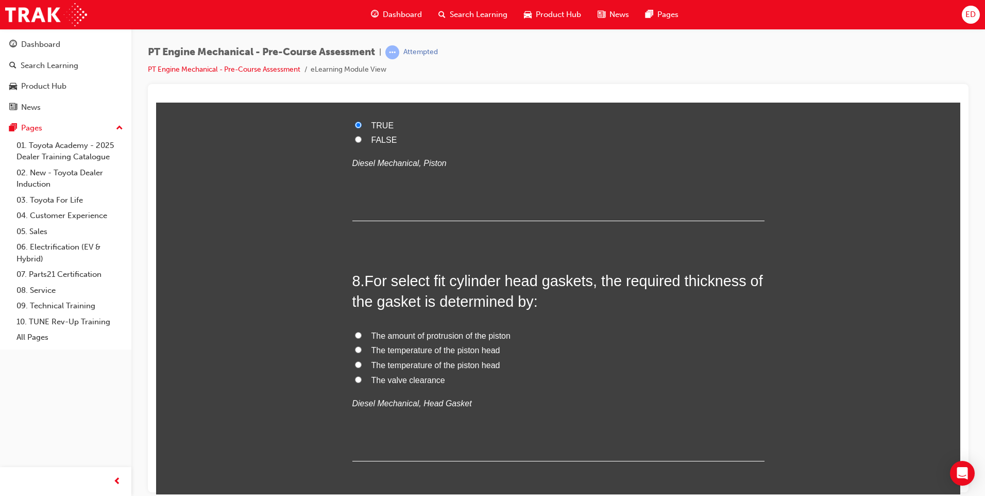
click at [352, 346] on label "The temperature of the piston head" at bounding box center [558, 350] width 412 height 15
click at [355, 346] on input "The temperature of the piston head" at bounding box center [358, 349] width 7 height 7
radio input "false"
radio input "true"
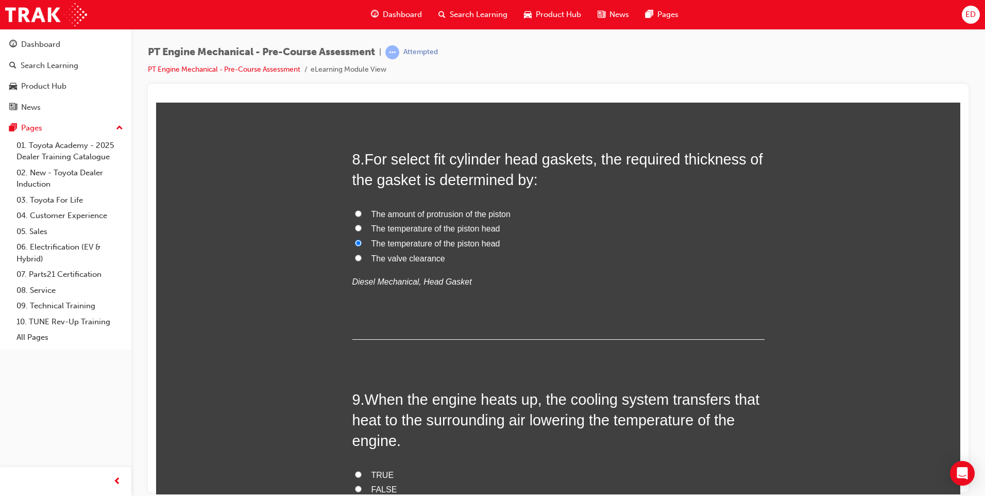
scroll to position [1546, 0]
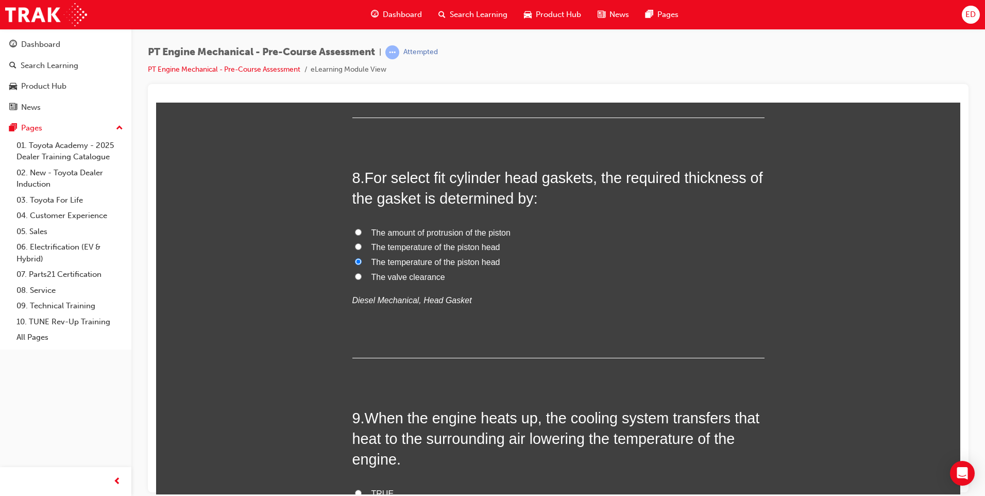
click at [355, 230] on input "The amount of protrusion of the piston" at bounding box center [358, 231] width 7 height 7
radio input "true"
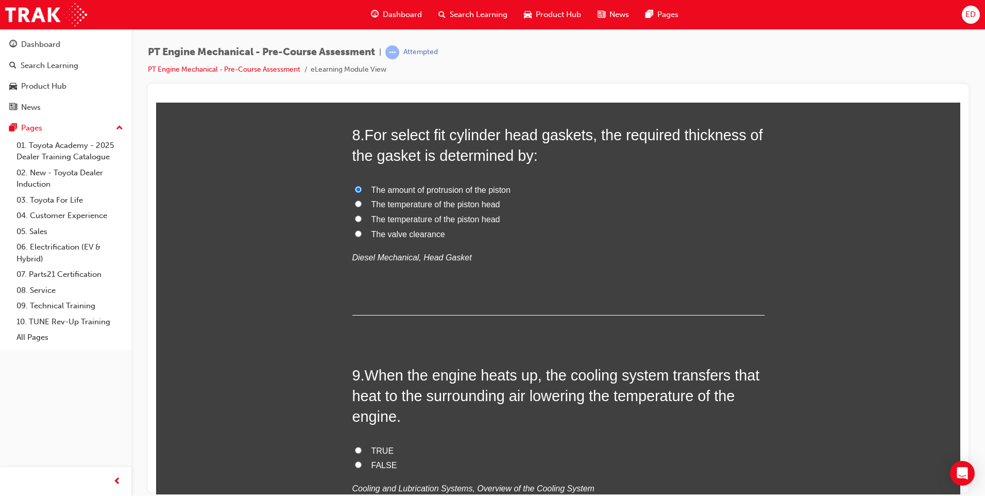
scroll to position [1700, 0]
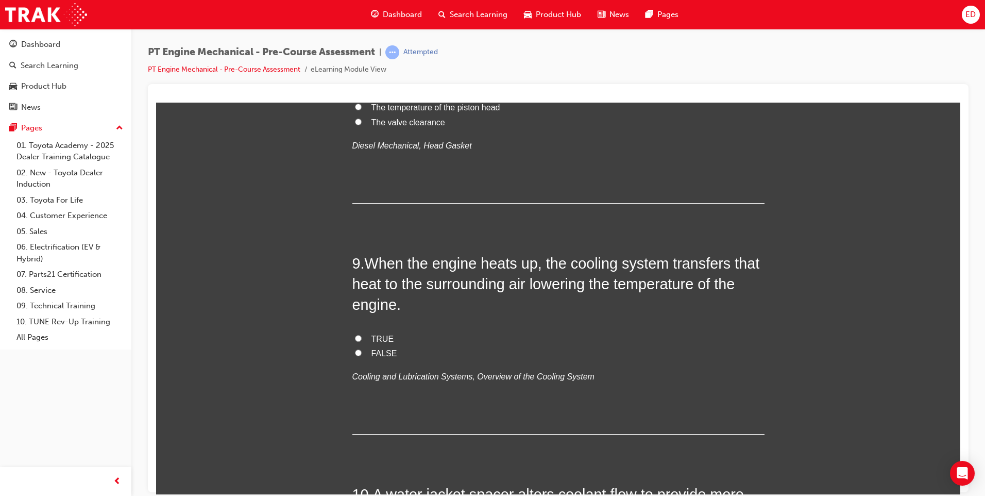
click at [356, 338] on input "TRUE" at bounding box center [358, 337] width 7 height 7
radio input "true"
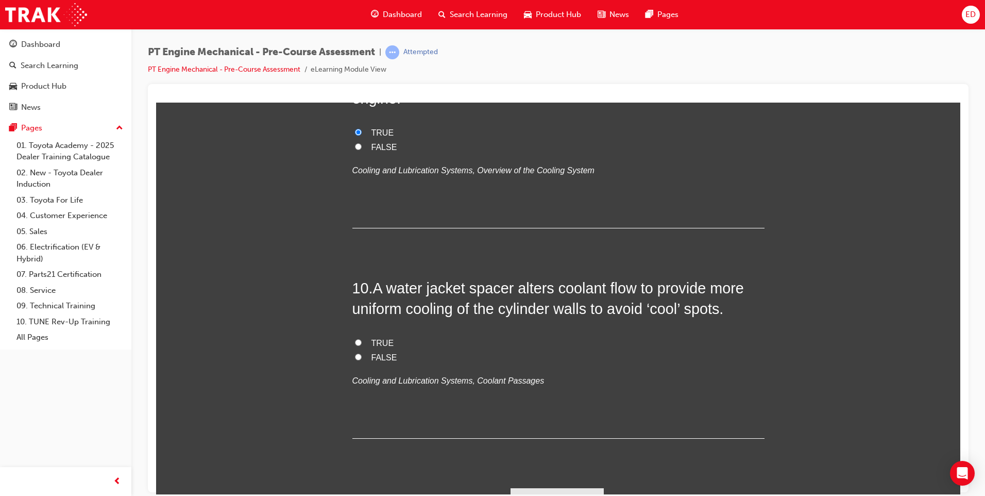
click at [355, 357] on input "FALSE" at bounding box center [358, 356] width 7 height 7
radio input "true"
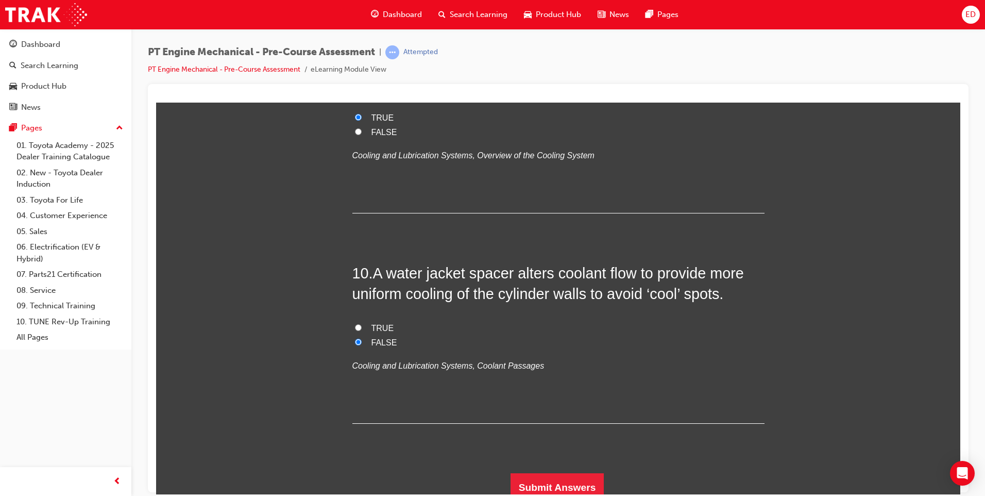
scroll to position [1929, 0]
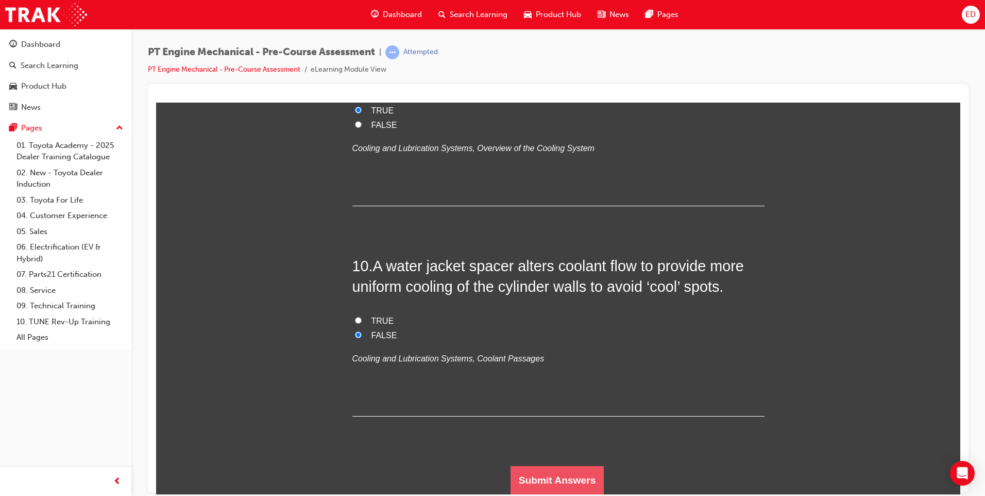
click at [584, 471] on button "Submit Answers" at bounding box center [558, 479] width 94 height 29
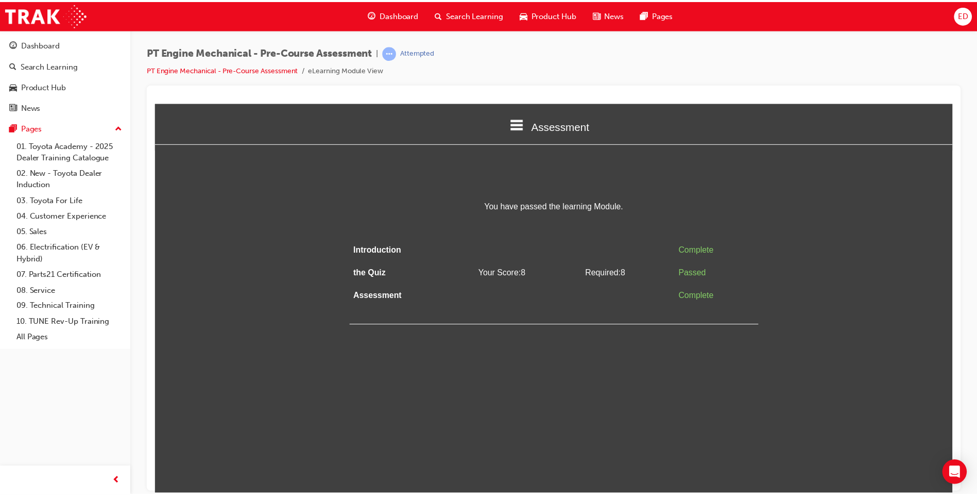
scroll to position [0, 0]
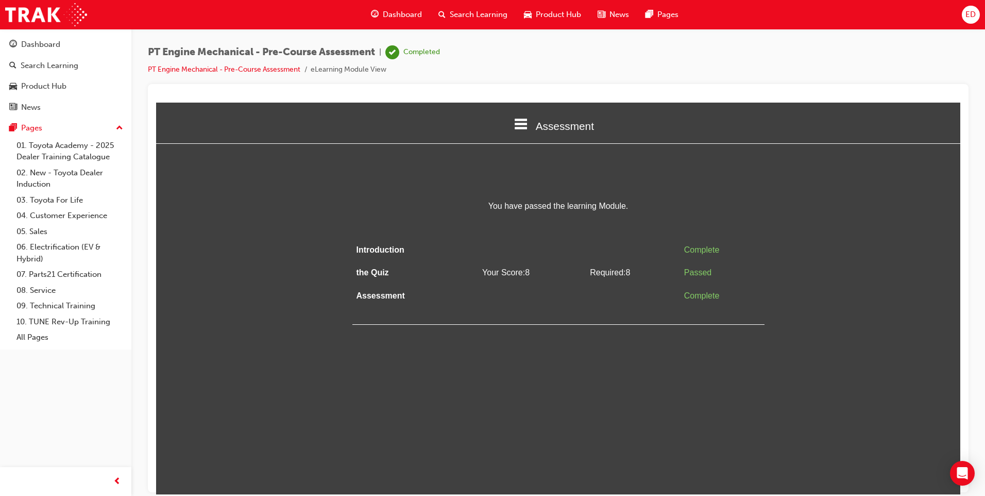
click at [486, 63] on div "PT Engine Mechanical - Pre-Course Assessment | Completed PT Engine Mechanical -…" at bounding box center [558, 64] width 821 height 39
click at [447, 316] on div "Introduction Complete the Quiz Your Score: 8 Required: 8 Passed Assessment Comp…" at bounding box center [558, 281] width 412 height 86
click at [254, 68] on link "PT Engine Mechanical - Pre-Course Assessment" at bounding box center [224, 69] width 153 height 9
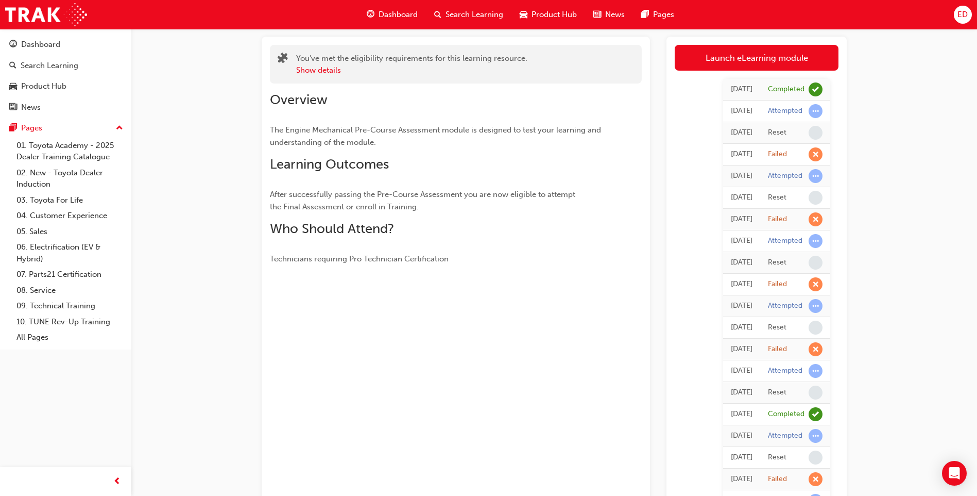
scroll to position [52, 0]
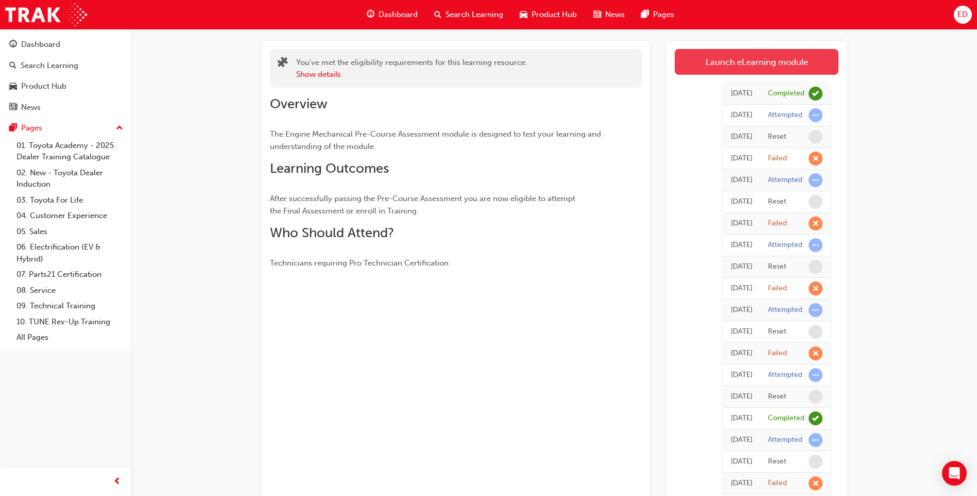
click at [758, 57] on link "Launch eLearning module" at bounding box center [757, 62] width 164 height 26
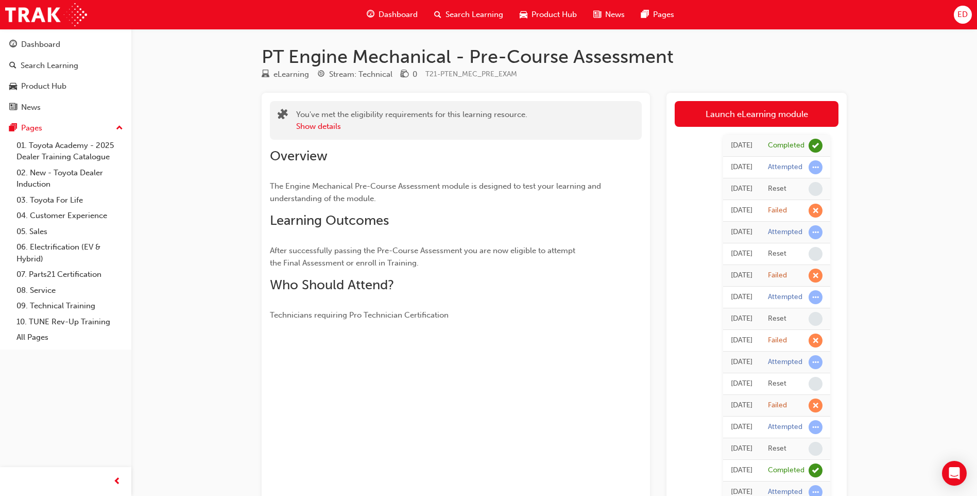
click at [407, 9] on span "Dashboard" at bounding box center [398, 15] width 39 height 12
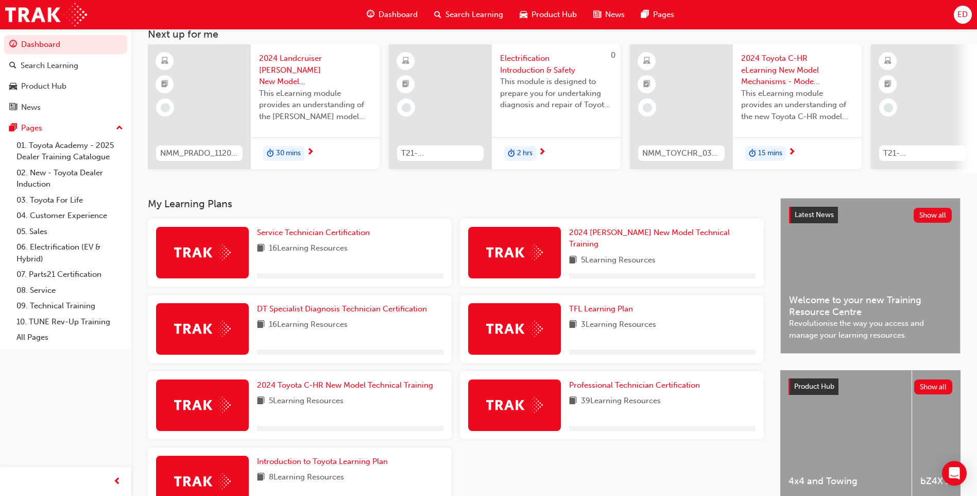
scroll to position [139, 0]
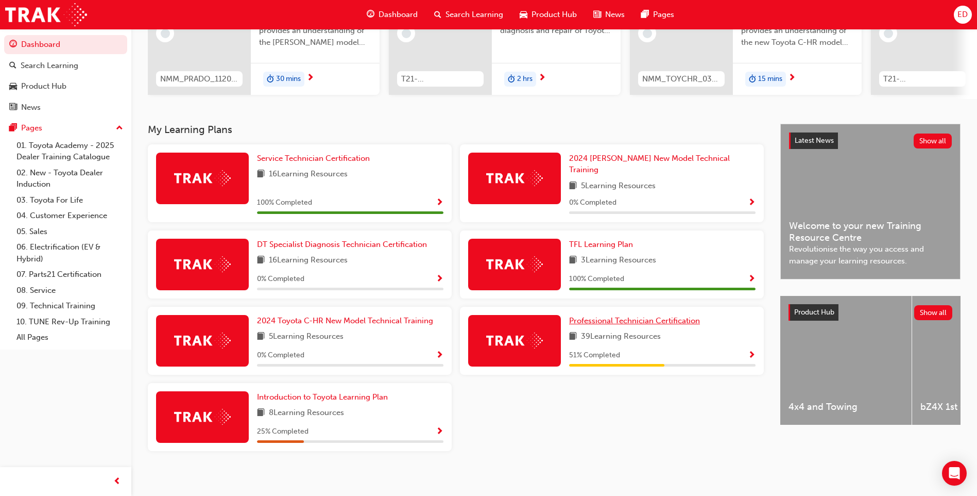
click at [645, 316] on span "Professional Technician Certification" at bounding box center [634, 320] width 131 height 9
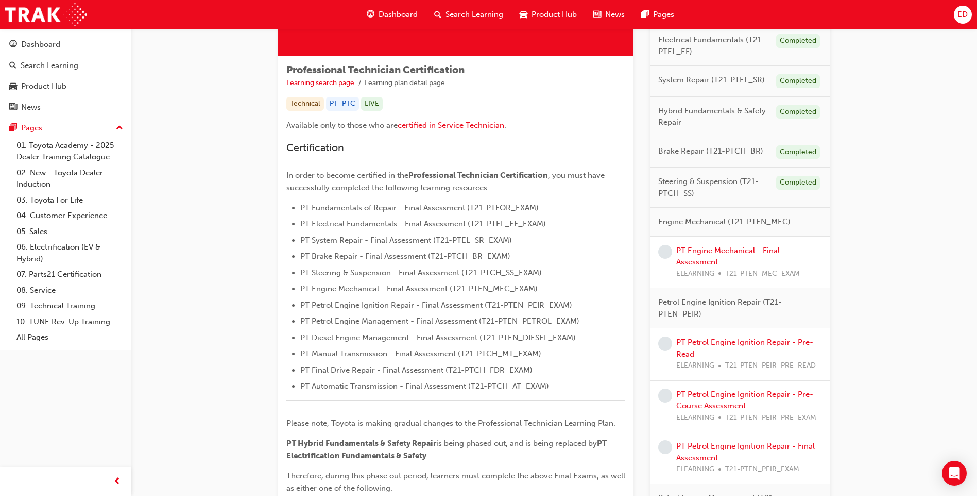
scroll to position [155, 0]
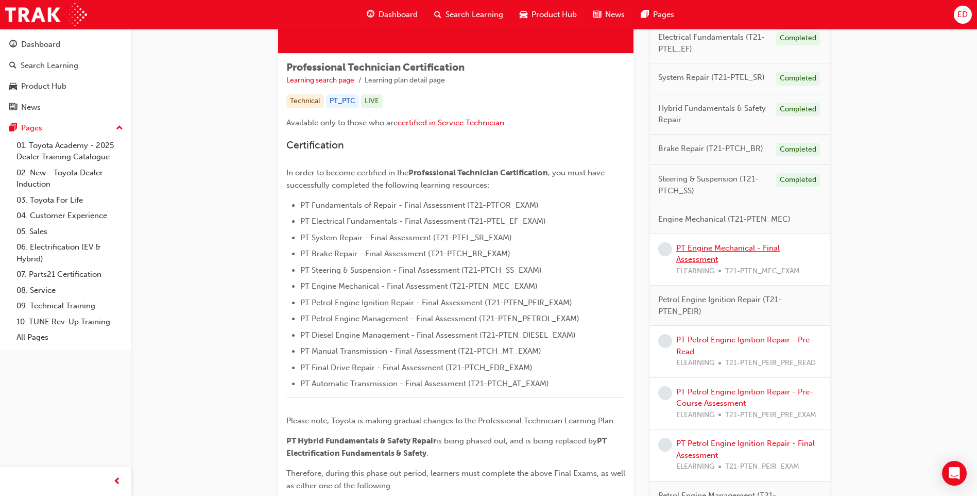
click at [712, 245] on link "PT Engine Mechanical - Final Assessment" at bounding box center [729, 253] width 104 height 21
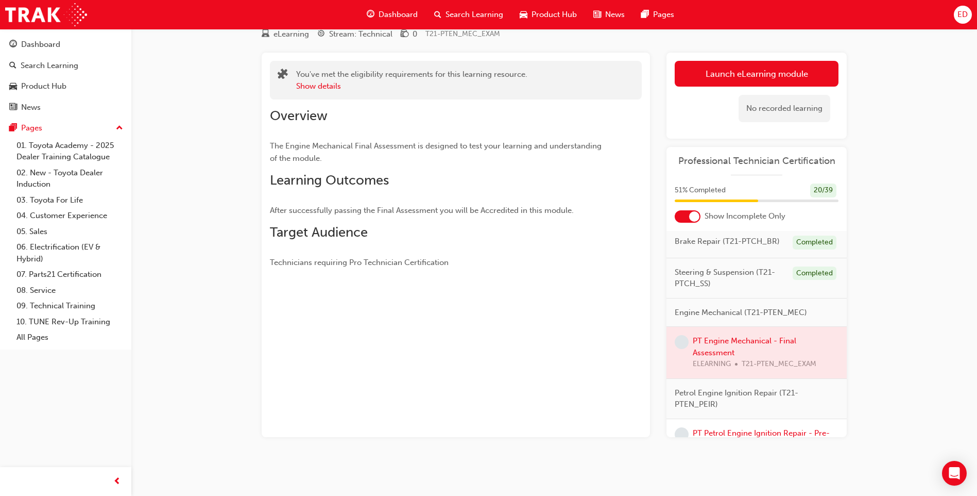
scroll to position [206, 0]
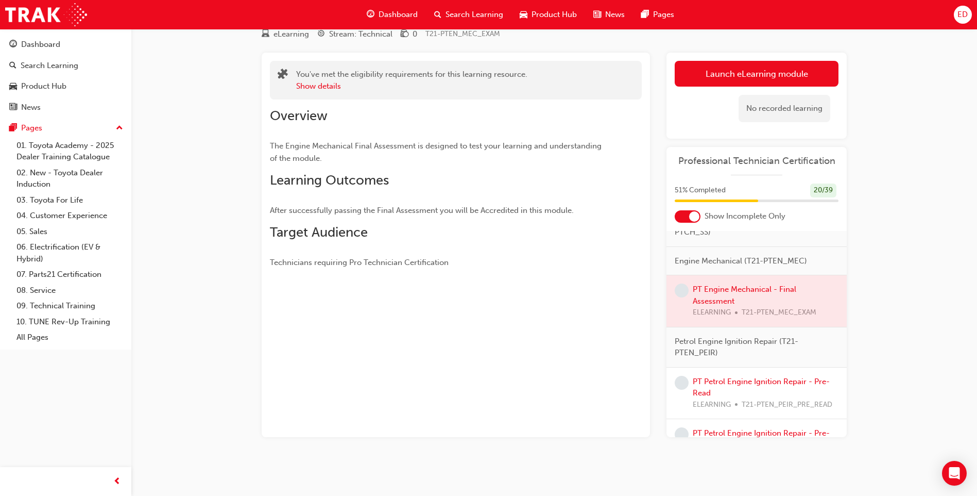
click at [750, 306] on div at bounding box center [757, 301] width 180 height 52
click at [745, 71] on link "Launch eLearning module" at bounding box center [757, 74] width 164 height 26
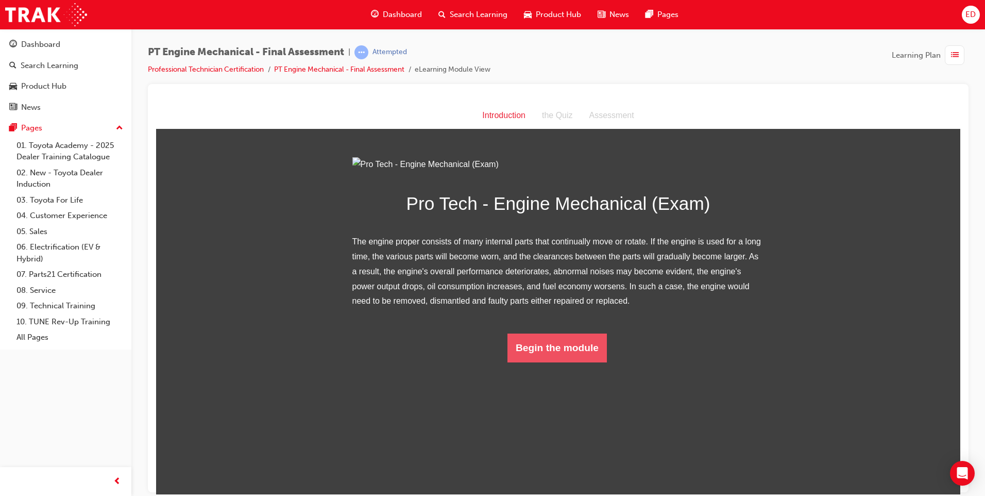
click at [552, 362] on button "Begin the module" at bounding box center [557, 347] width 99 height 29
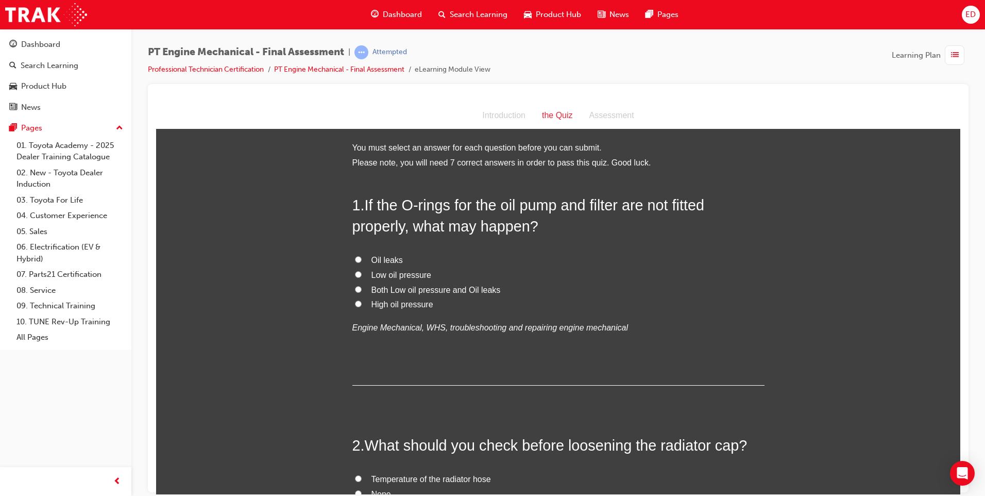
click at [358, 291] on label "Both Low oil pressure and Oil leaks" at bounding box center [558, 289] width 412 height 15
click at [358, 291] on input "Both Low oil pressure and Oil leaks" at bounding box center [358, 288] width 7 height 7
radio input "true"
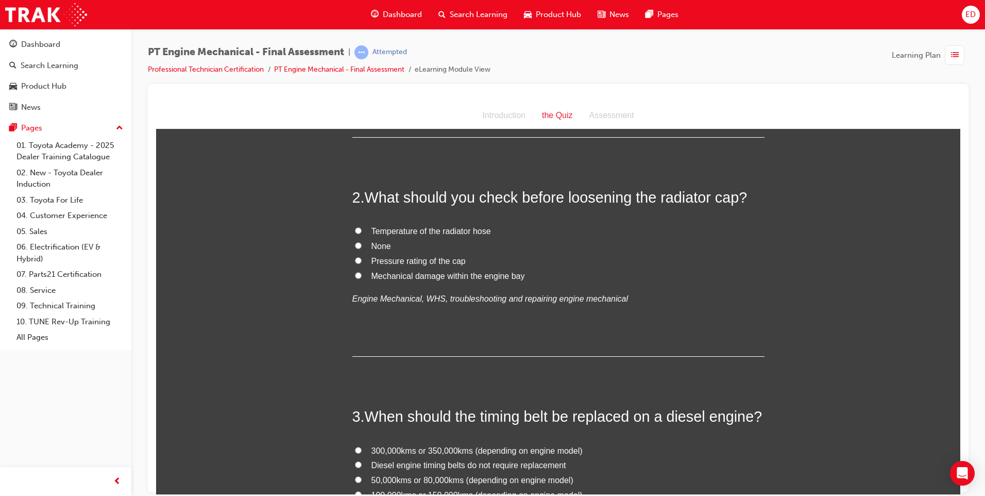
scroll to position [258, 0]
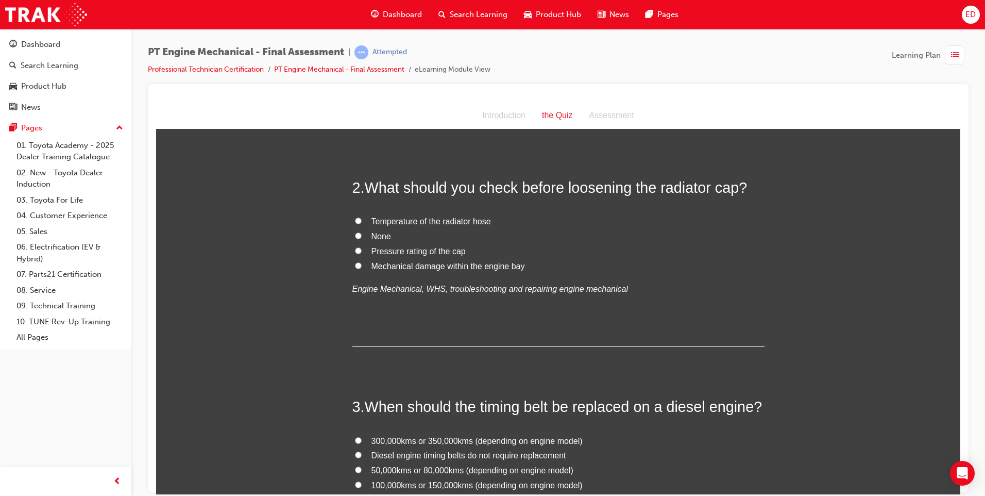
click at [356, 218] on input "Temperature of the radiator hose" at bounding box center [358, 220] width 7 height 7
radio input "true"
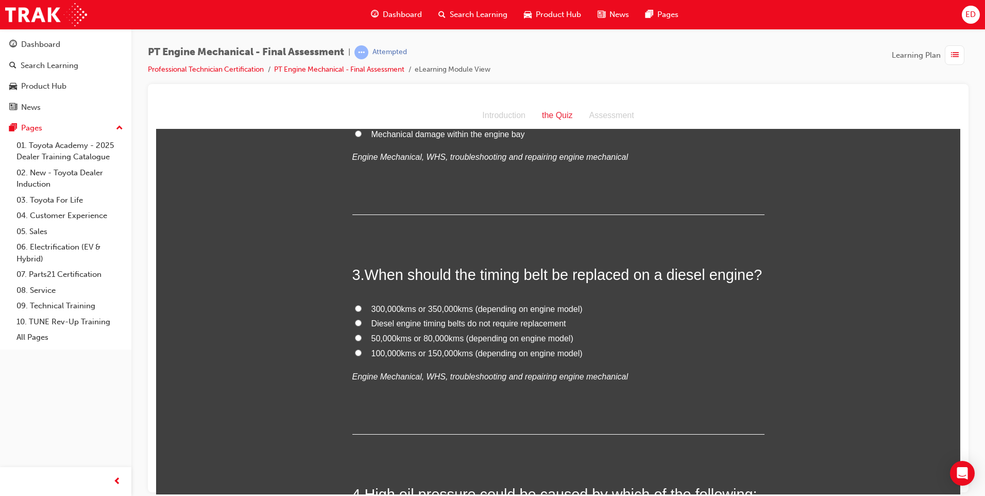
scroll to position [464, 0]
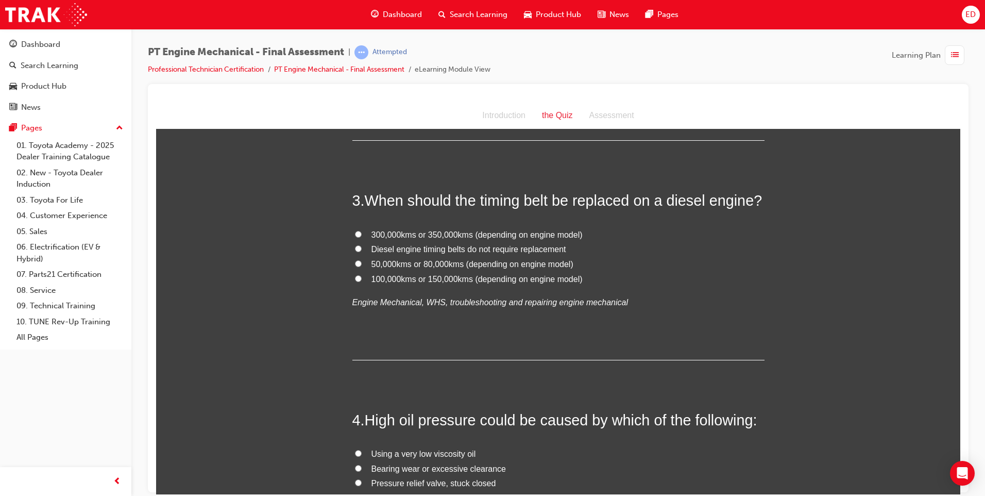
click at [355, 280] on input "100,000kms or 150,000kms (depending on engine model)" at bounding box center [358, 278] width 7 height 7
radio input "true"
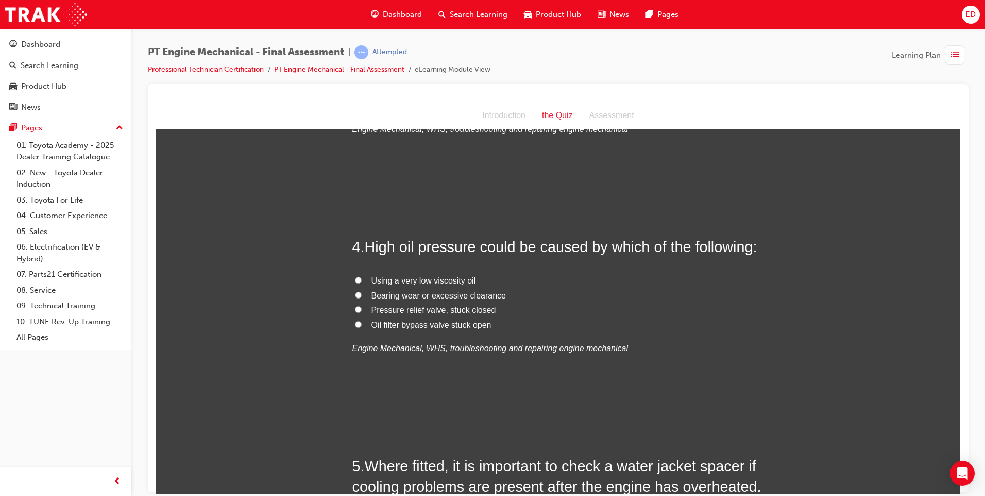
scroll to position [670, 0]
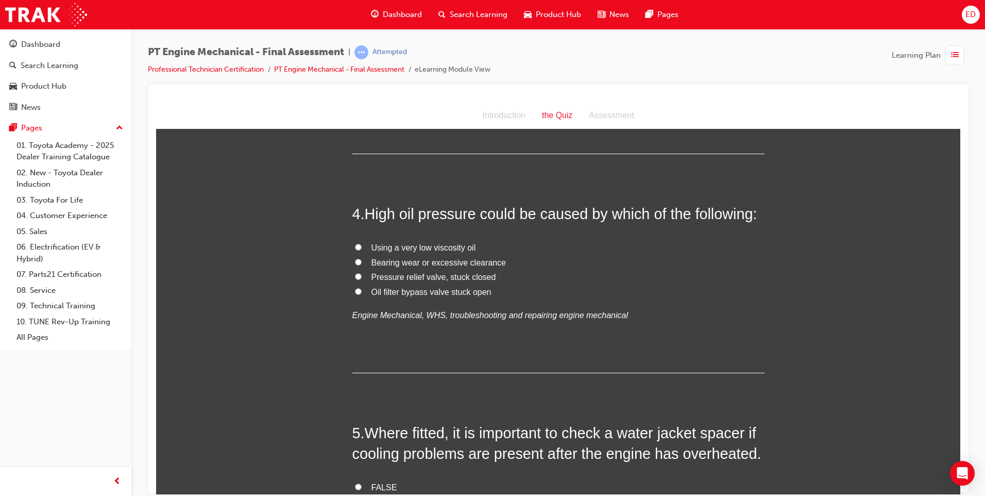
click at [355, 274] on input "Pressure relief valve, stuck closed" at bounding box center [358, 276] width 7 height 7
radio input "true"
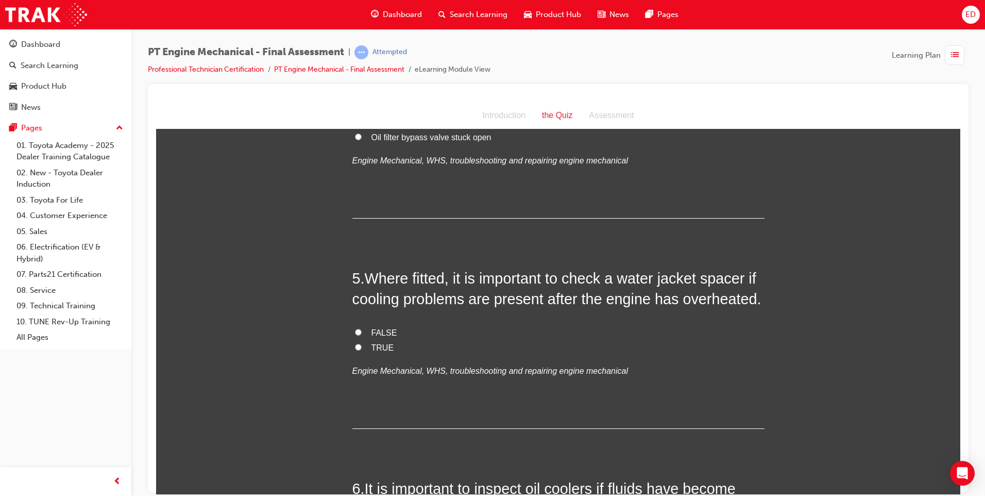
scroll to position [773, 0]
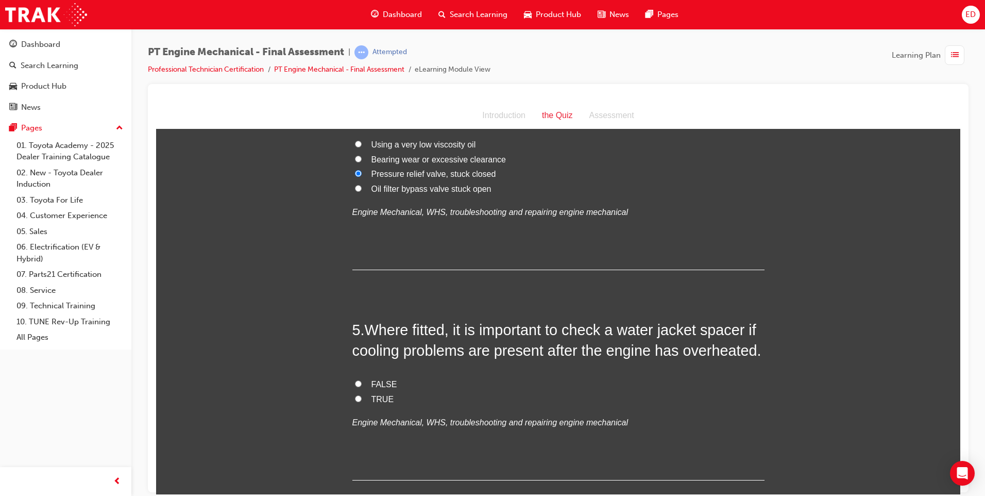
click at [355, 158] on input "Bearing wear or excessive clearance" at bounding box center [358, 158] width 7 height 7
radio input "true"
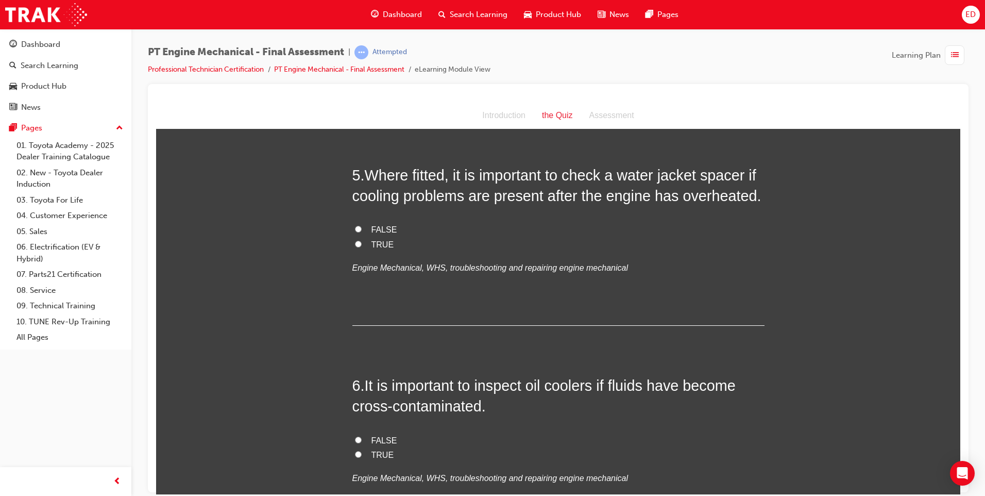
scroll to position [933, 0]
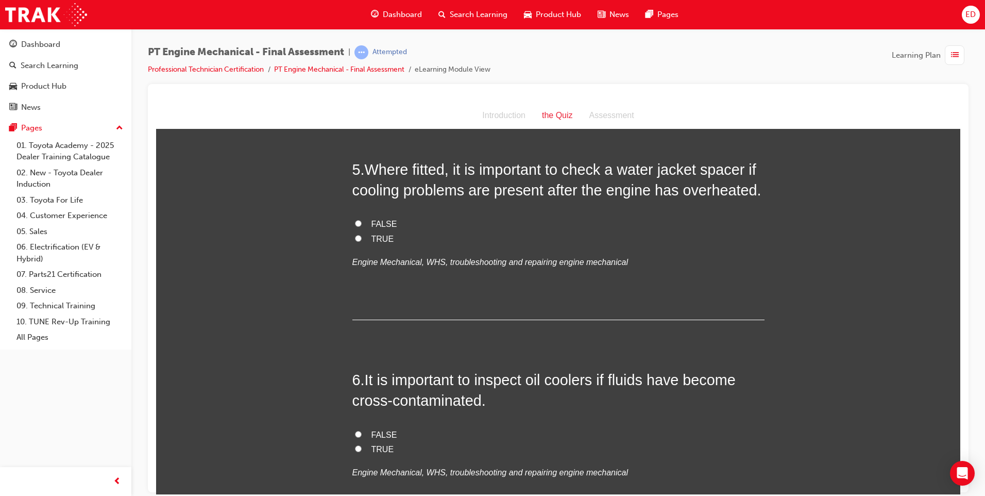
click at [358, 241] on label "TRUE" at bounding box center [558, 238] width 412 height 15
click at [358, 241] on input "TRUE" at bounding box center [358, 237] width 7 height 7
radio input "true"
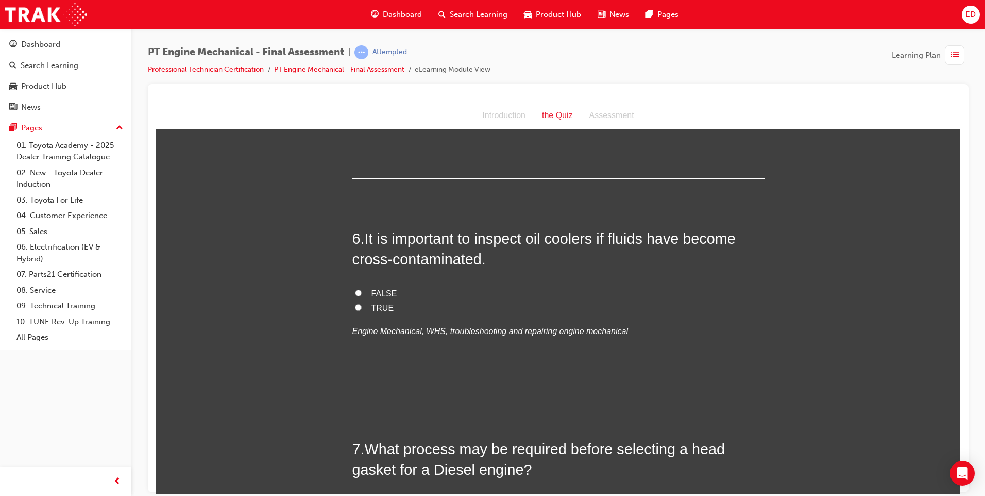
scroll to position [1088, 0]
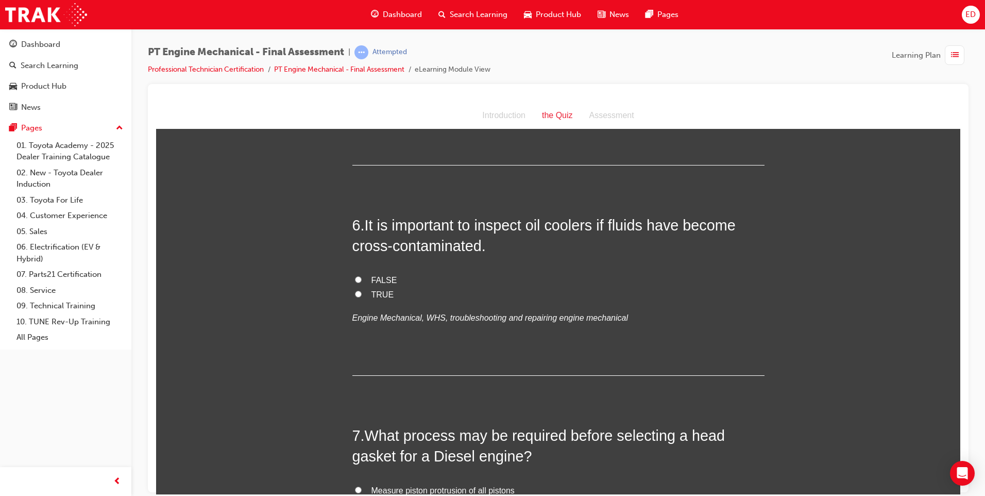
click at [352, 294] on label "TRUE" at bounding box center [558, 294] width 412 height 15
click at [355, 294] on input "TRUE" at bounding box center [358, 293] width 7 height 7
radio input "true"
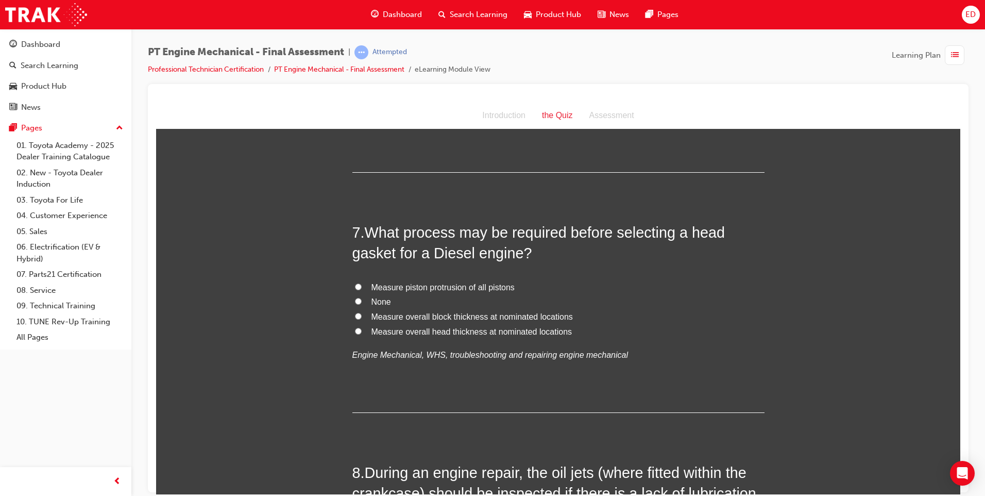
scroll to position [1294, 0]
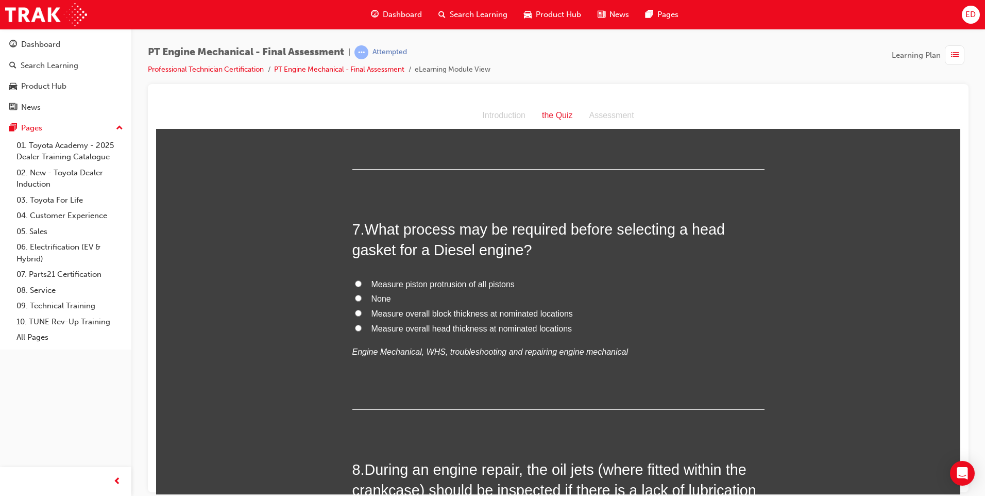
click at [358, 284] on label "Measure piston protrusion of all pistons" at bounding box center [558, 284] width 412 height 15
click at [358, 284] on input "Measure piston protrusion of all pistons" at bounding box center [358, 283] width 7 height 7
radio input "true"
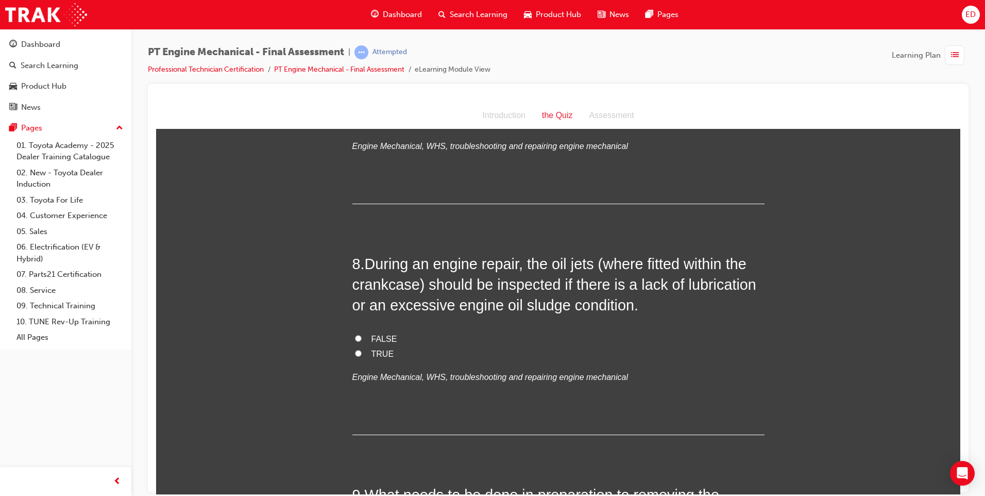
scroll to position [1500, 0]
click at [355, 351] on input "TRUE" at bounding box center [358, 352] width 7 height 7
radio input "true"
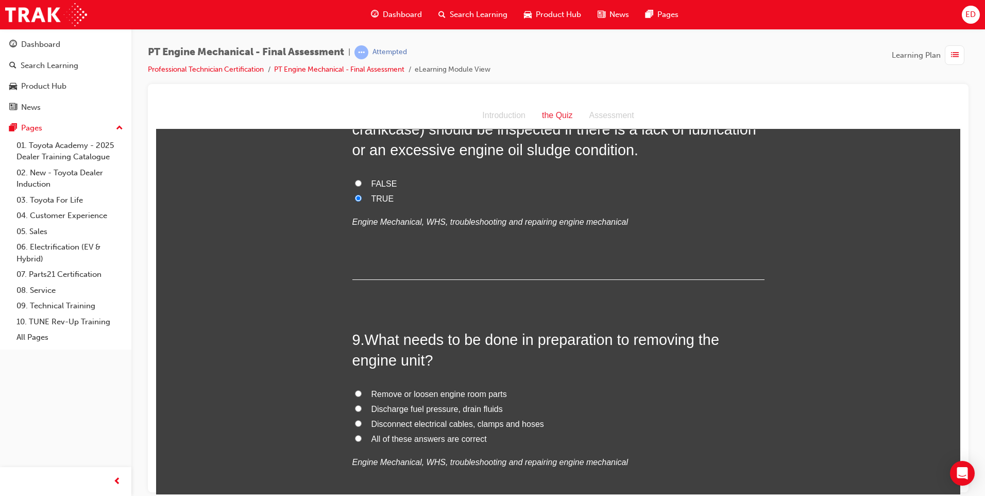
scroll to position [1706, 0]
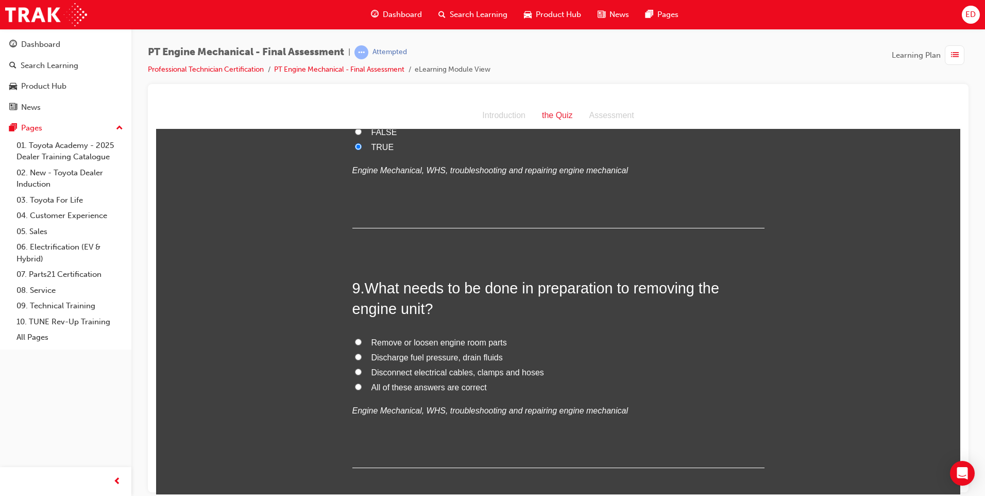
click at [355, 385] on input "All of these answers are correct" at bounding box center [358, 386] width 7 height 7
radio input "true"
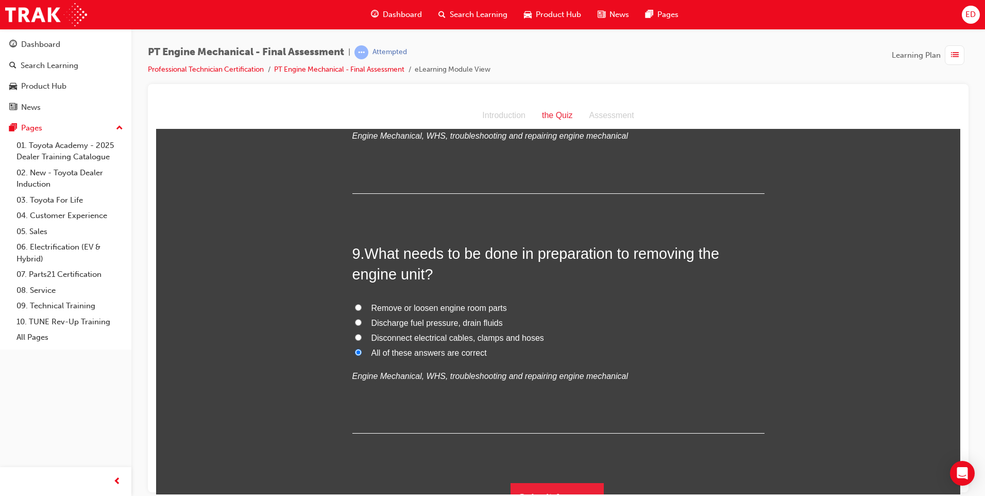
scroll to position [1758, 0]
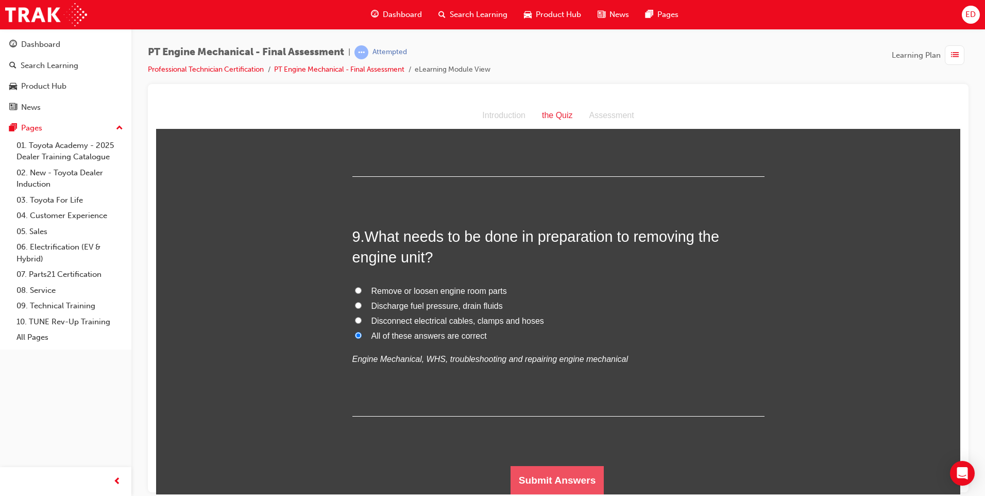
click at [544, 473] on button "Submit Answers" at bounding box center [558, 479] width 94 height 29
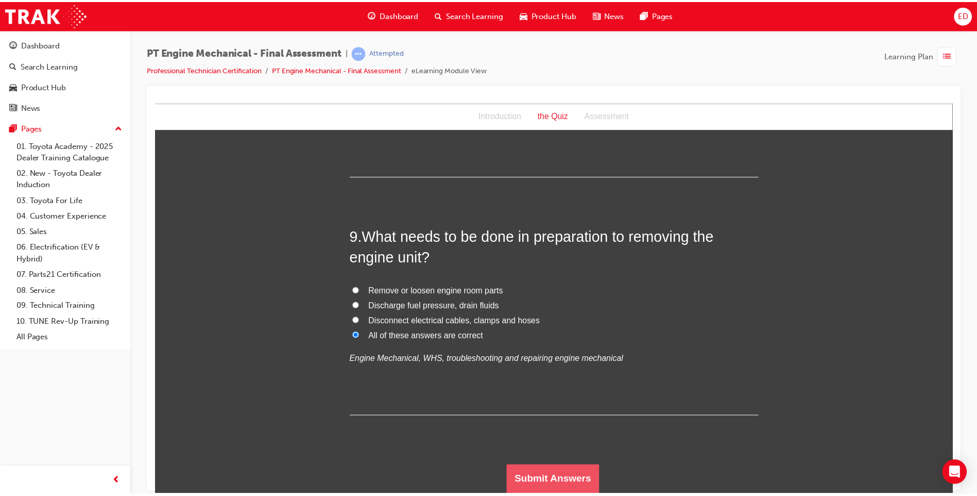
scroll to position [0, 0]
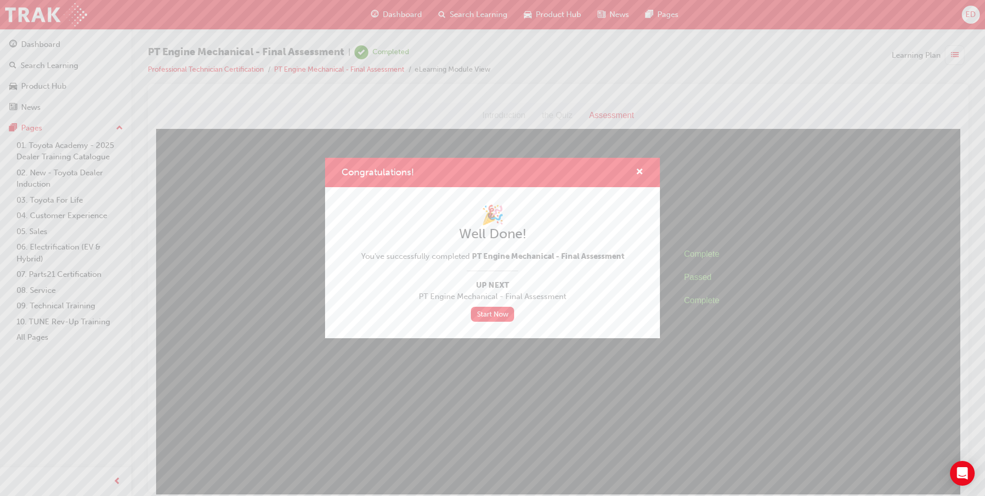
click at [40, 11] on div "Congratulations! 🎉 Well Done! You've successfully completed PT Engine Mechanica…" at bounding box center [492, 248] width 985 height 496
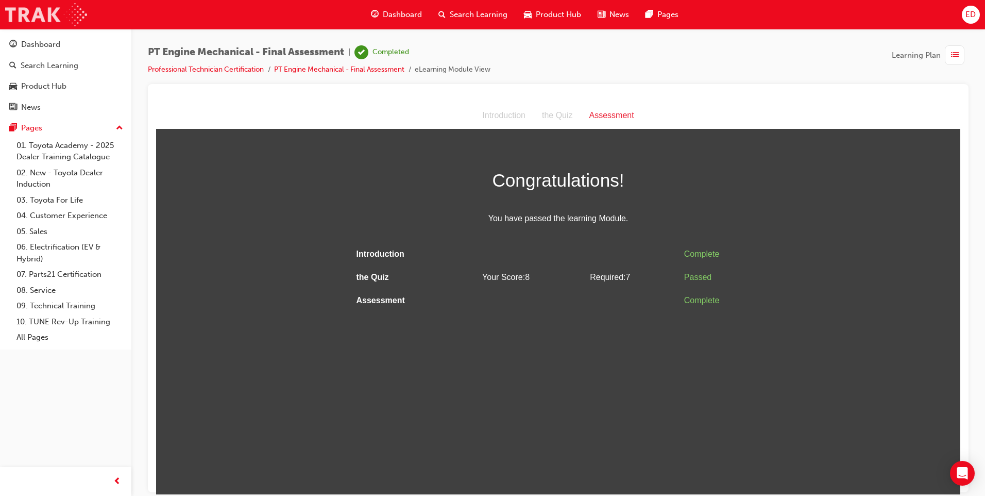
drag, startPoint x: 43, startPoint y: 10, endPoint x: 71, endPoint y: 24, distance: 30.6
click at [43, 10] on img at bounding box center [46, 14] width 82 height 23
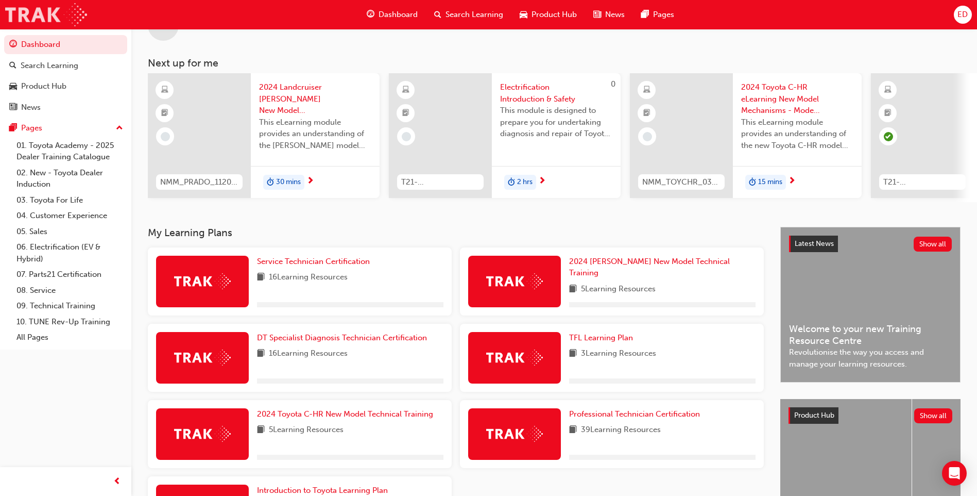
scroll to position [139, 0]
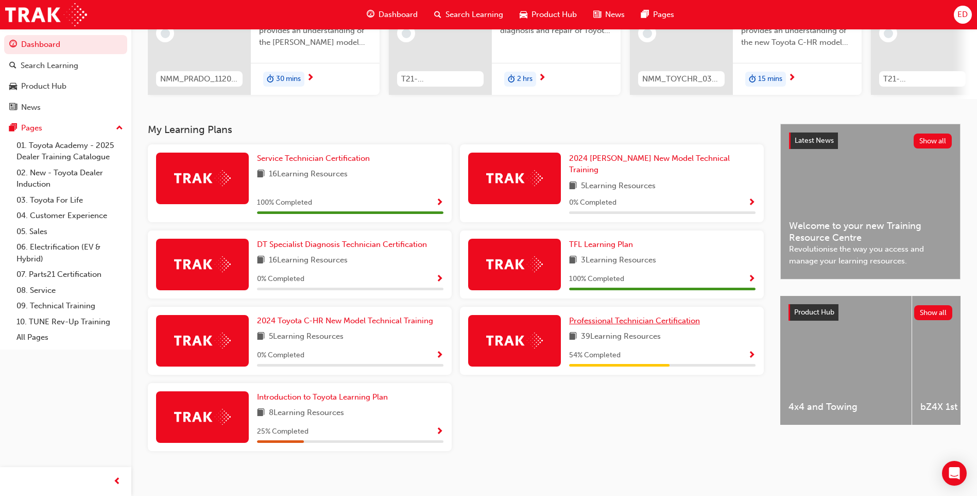
click at [644, 316] on span "Professional Technician Certification" at bounding box center [634, 320] width 131 height 9
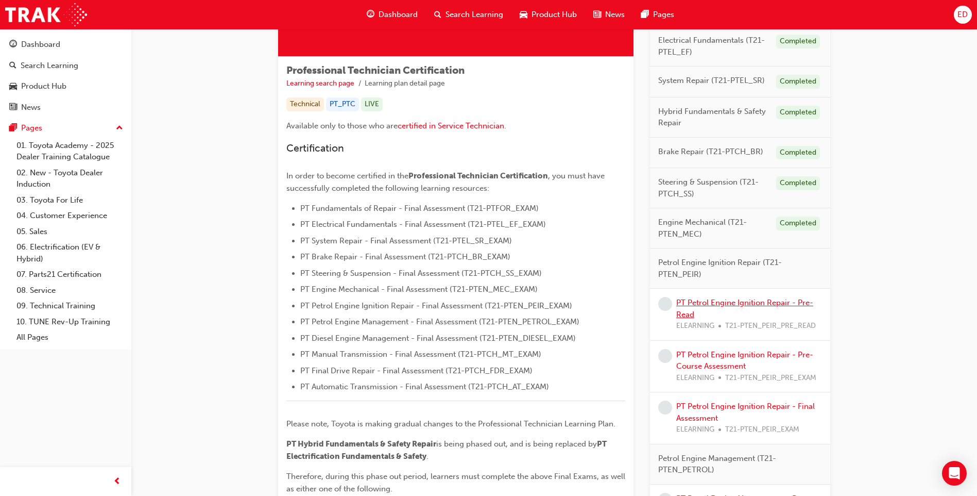
scroll to position [155, 0]
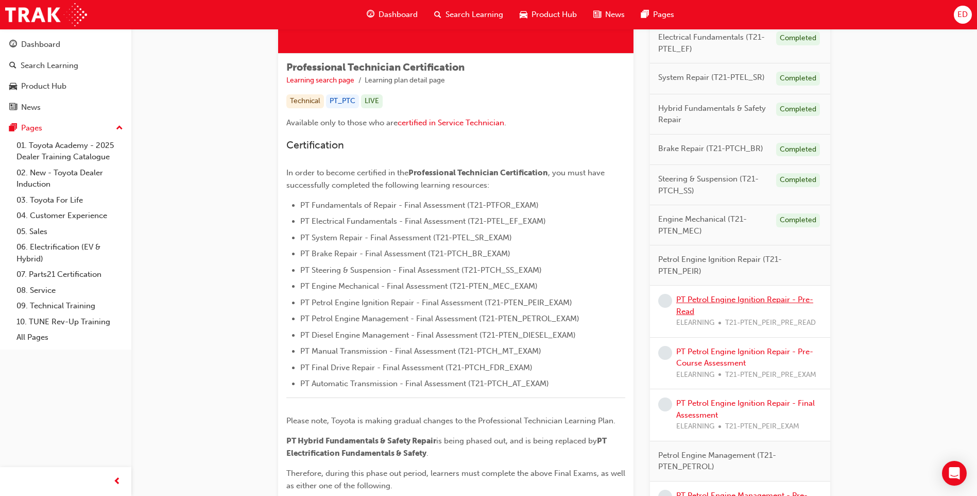
click at [742, 300] on link "PT Petrol Engine Ignition Repair - Pre-Read" at bounding box center [745, 305] width 137 height 21
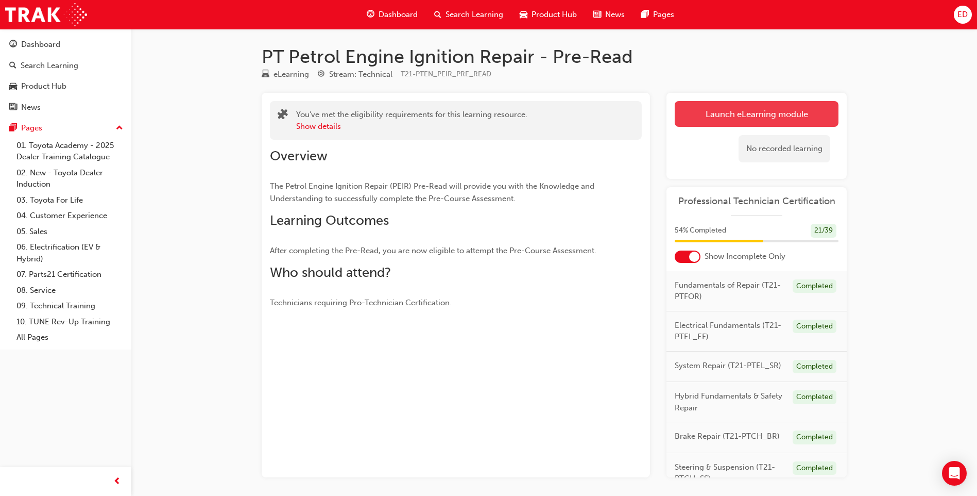
click at [761, 114] on link "Launch eLearning module" at bounding box center [757, 114] width 164 height 26
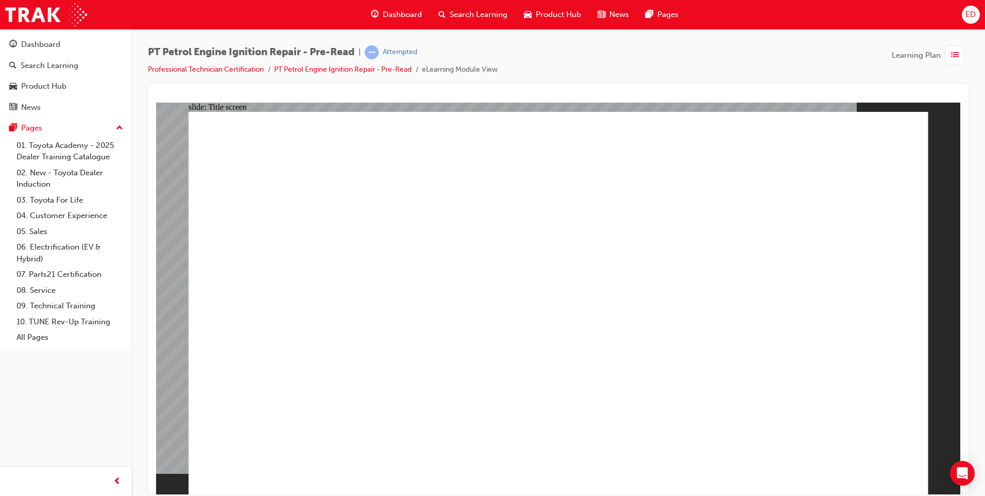
drag, startPoint x: 558, startPoint y: 441, endPoint x: 559, endPoint y: 430, distance: 10.9
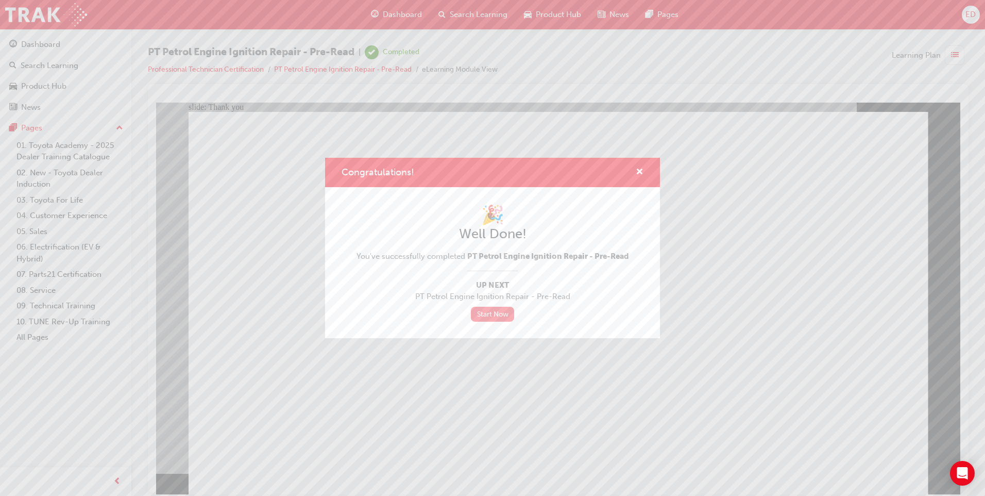
click at [477, 312] on link "Start Now" at bounding box center [492, 314] width 43 height 15
click at [44, 15] on div "Congratulations! 🎉 Well Done! You've successfully completed PT Petrol Engine Ig…" at bounding box center [492, 248] width 985 height 496
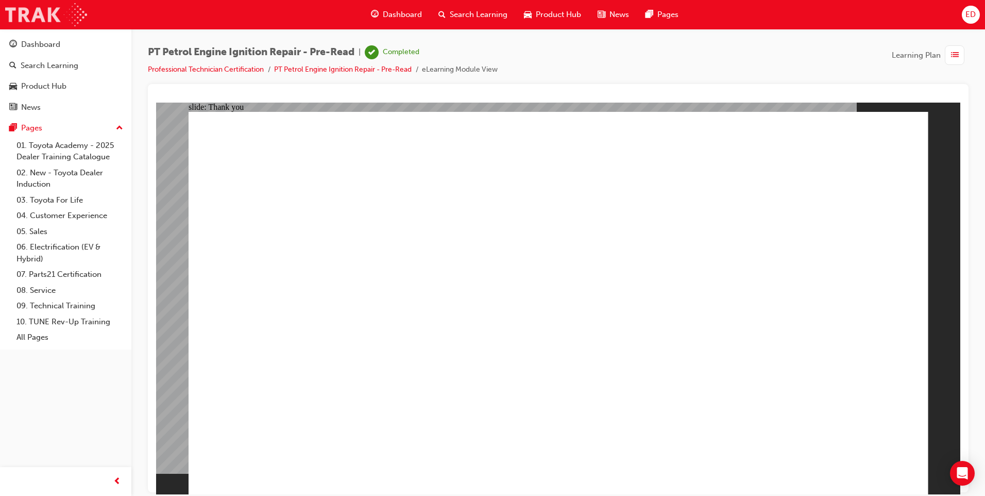
click at [35, 14] on img at bounding box center [46, 14] width 82 height 23
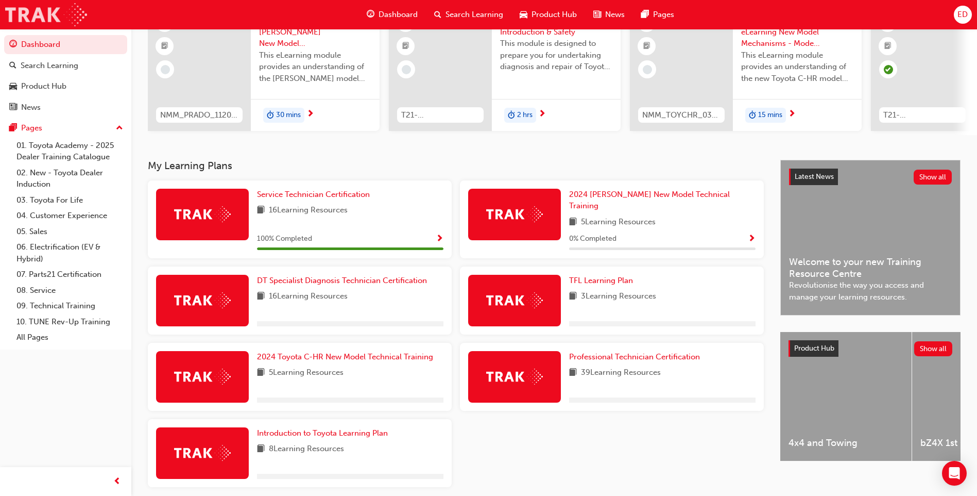
scroll to position [139, 0]
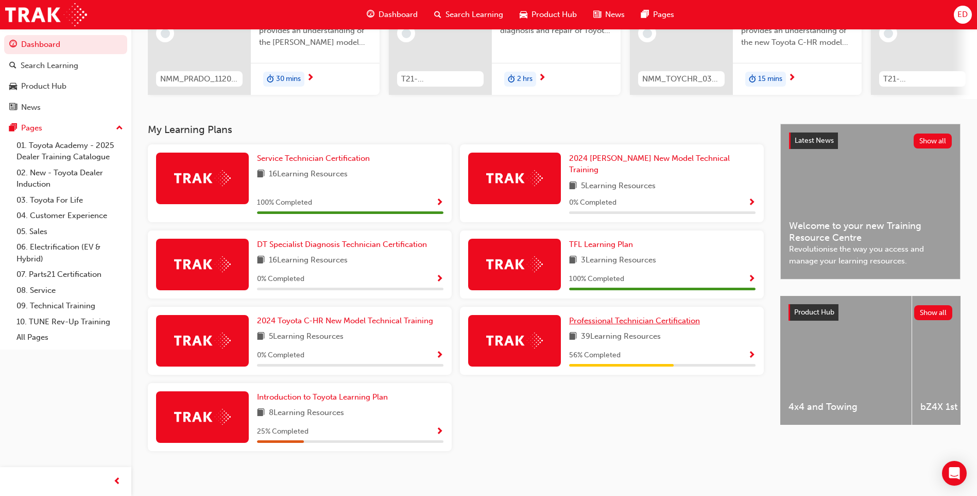
click at [642, 316] on span "Professional Technician Certification" at bounding box center [634, 320] width 131 height 9
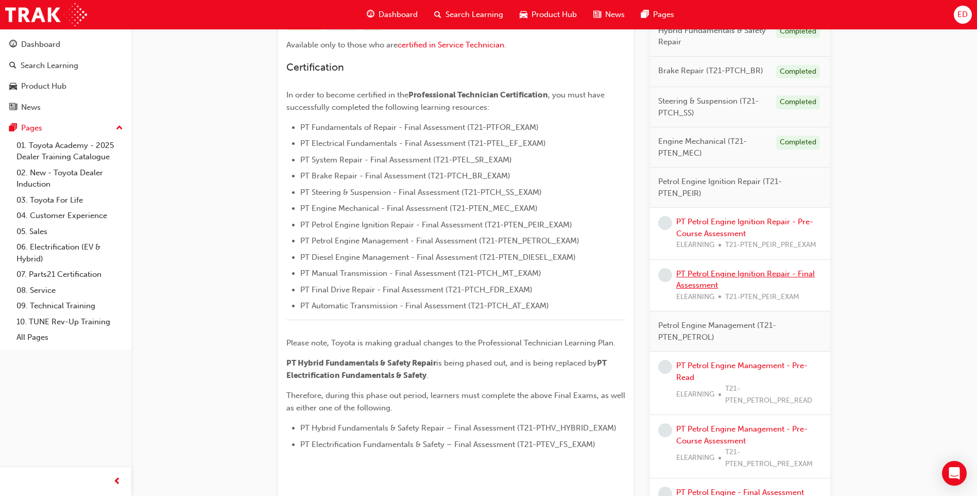
scroll to position [282, 0]
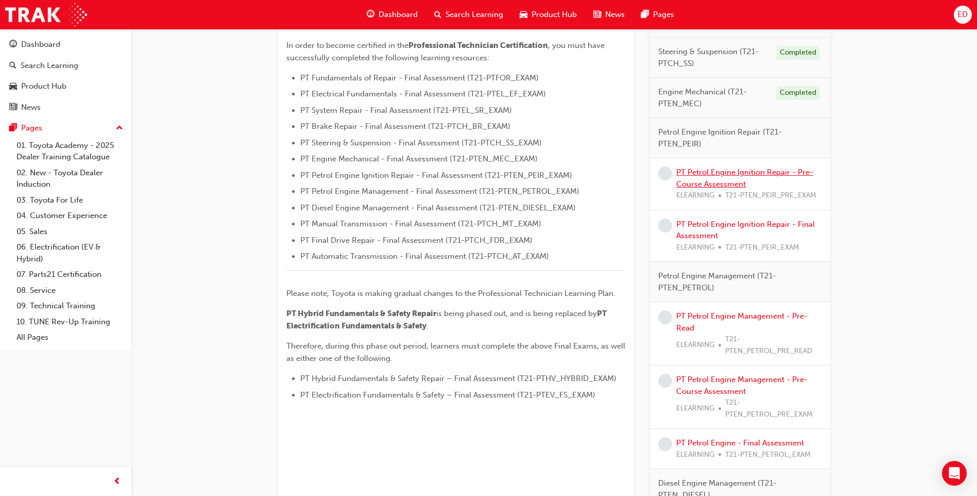
click at [726, 173] on link "PT Petrol Engine Ignition Repair - Pre-Course Assessment" at bounding box center [745, 177] width 137 height 21
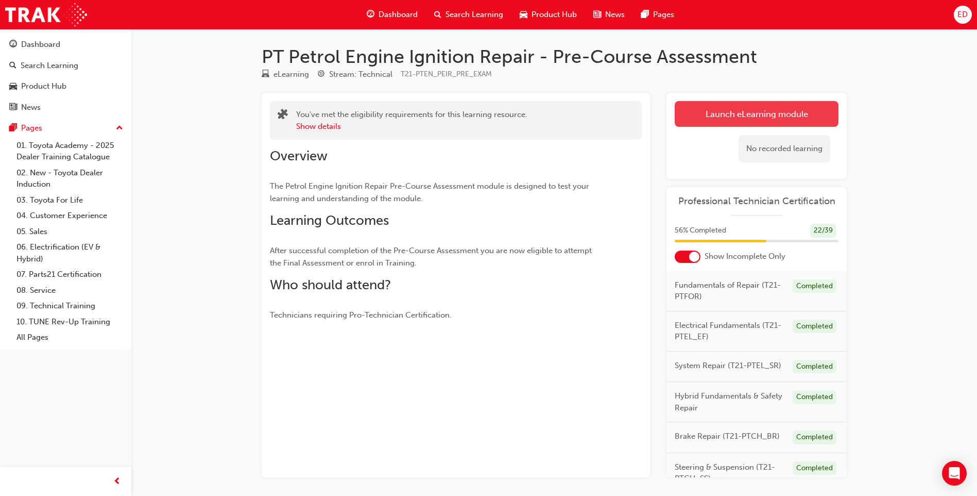
click at [750, 113] on link "Launch eLearning module" at bounding box center [757, 114] width 164 height 26
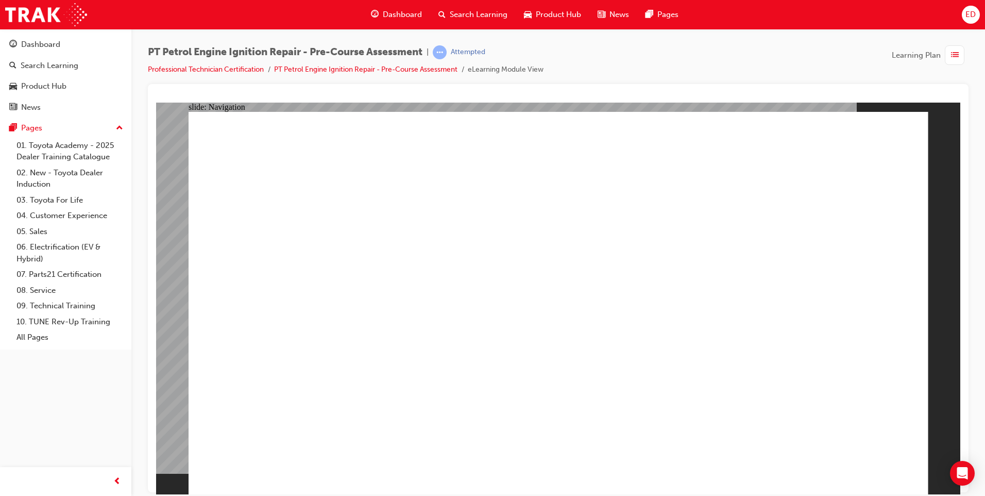
radio input "true"
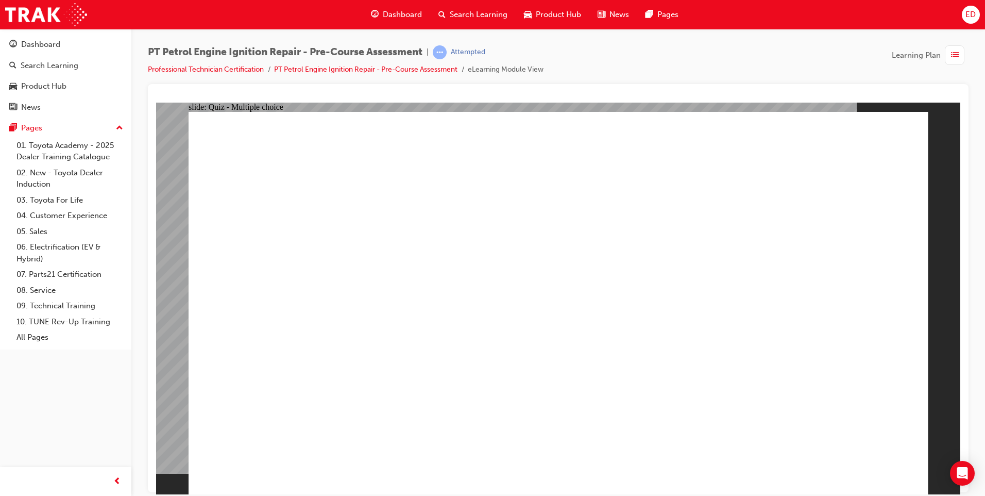
radio input "true"
radio input "false"
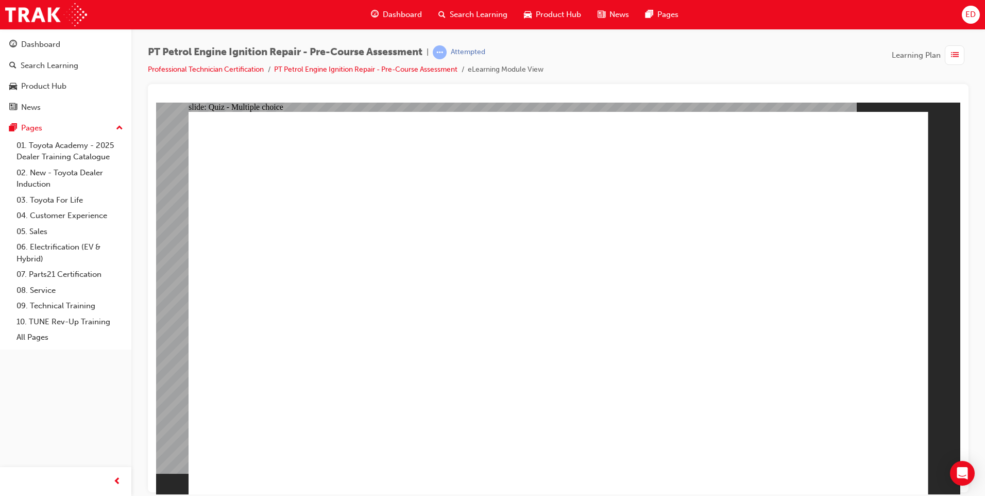
radio input "true"
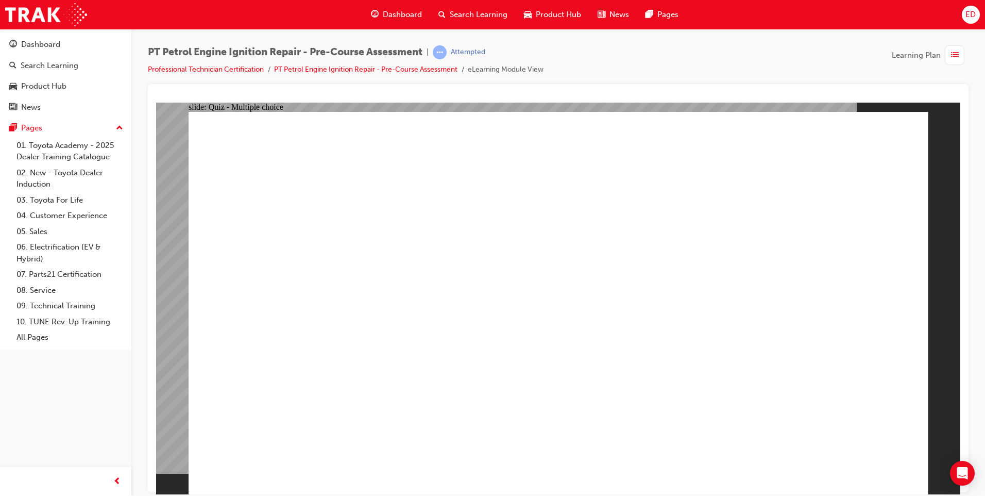
drag, startPoint x: 362, startPoint y: 326, endPoint x: 369, endPoint y: 344, distance: 19.6
radio input "true"
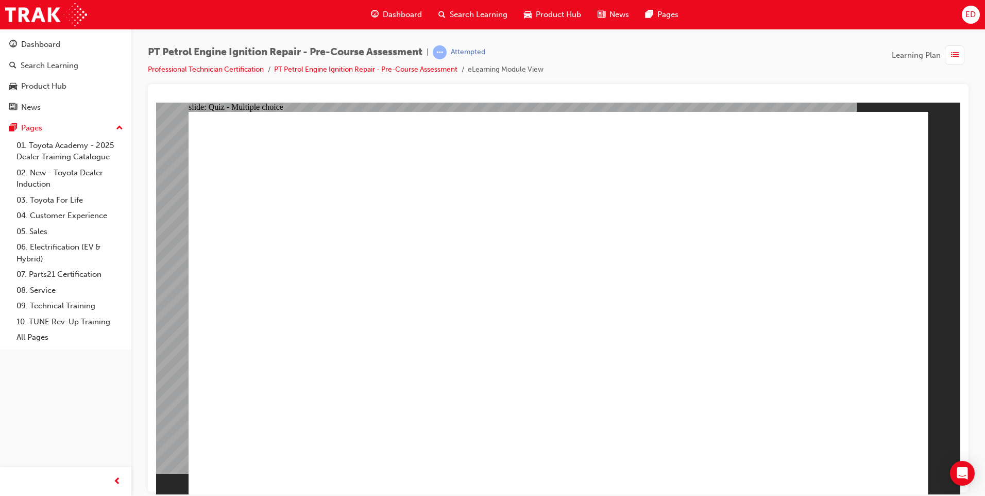
radio input "true"
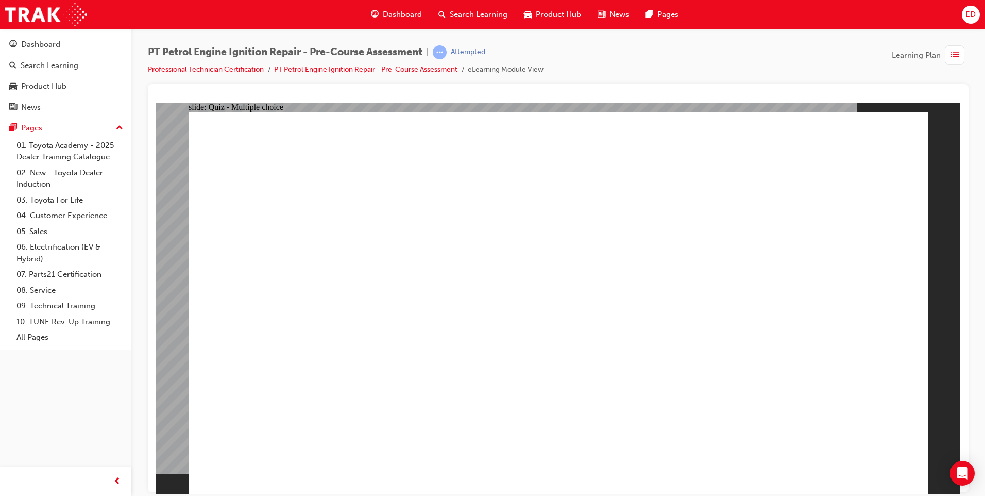
radio input "true"
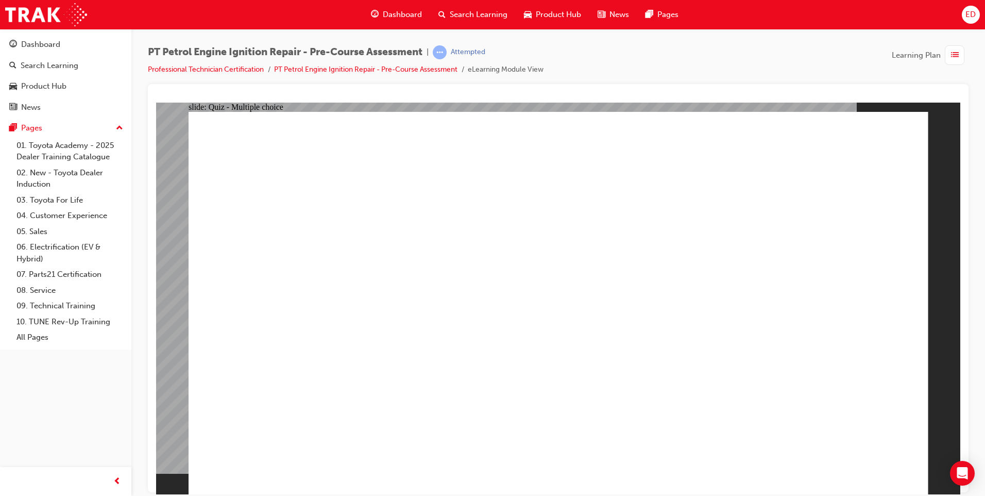
radio input "true"
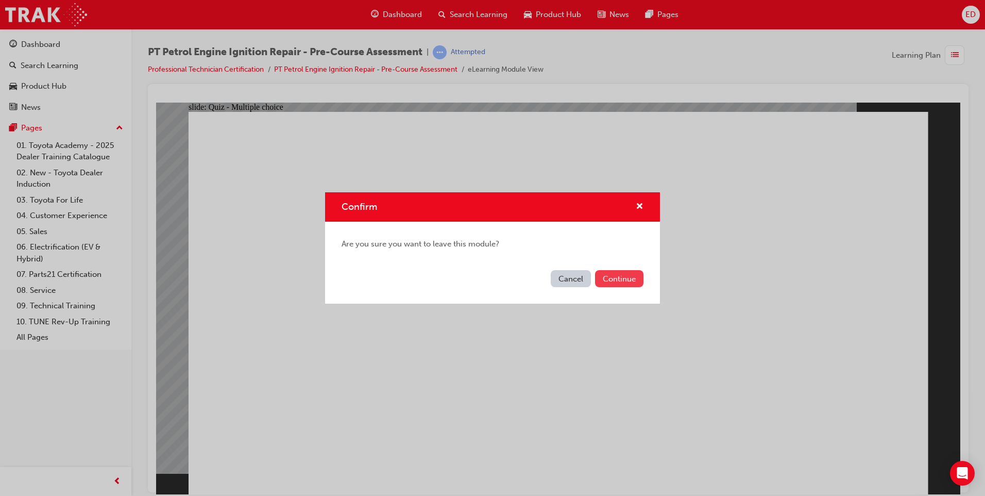
click at [613, 278] on button "Continue" at bounding box center [619, 278] width 48 height 17
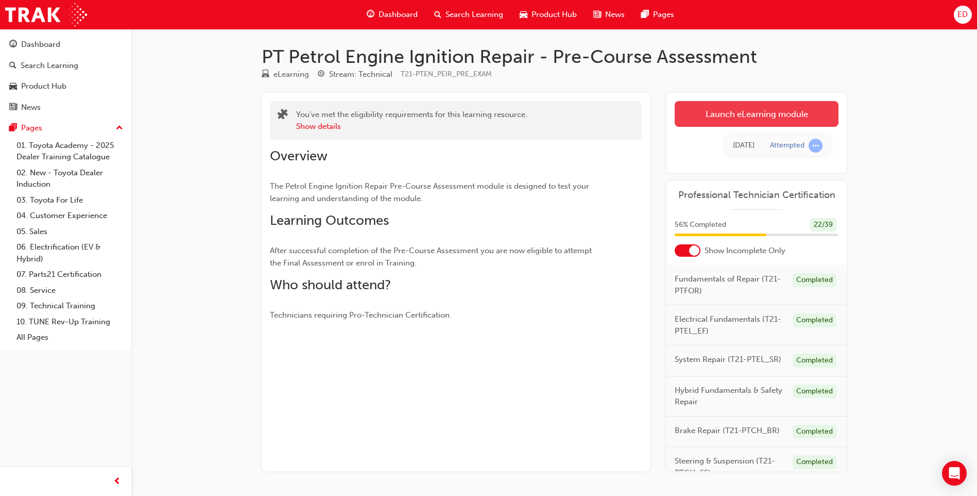
click at [734, 111] on link "Launch eLearning module" at bounding box center [757, 114] width 164 height 26
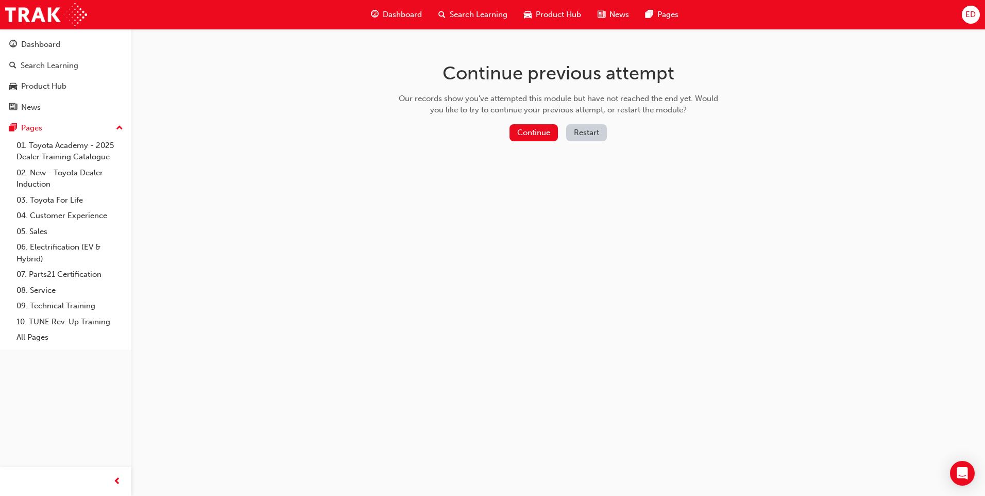
click at [594, 137] on button "Restart" at bounding box center [586, 132] width 41 height 17
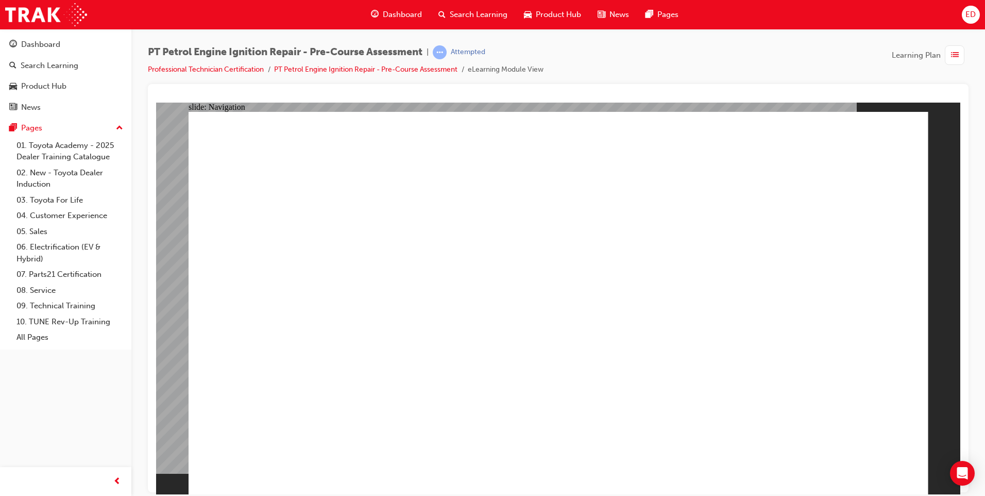
radio input "true"
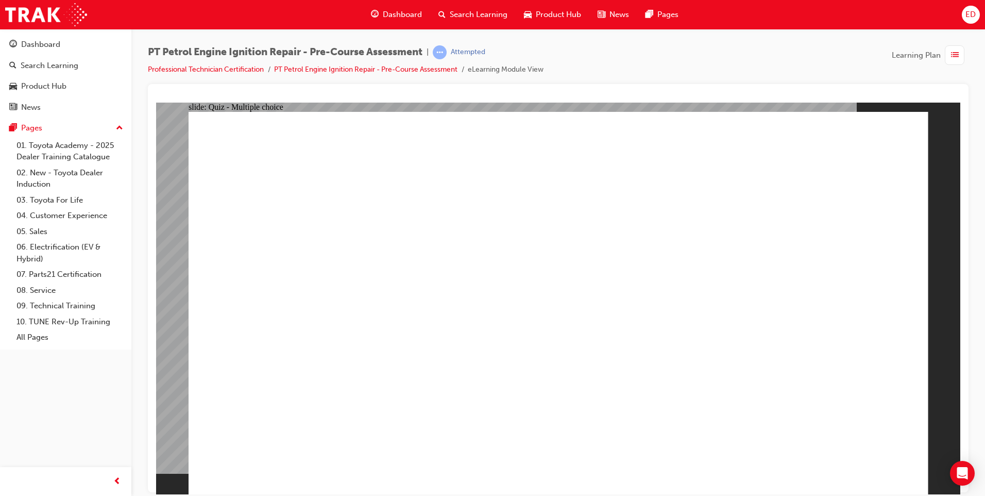
radio input "true"
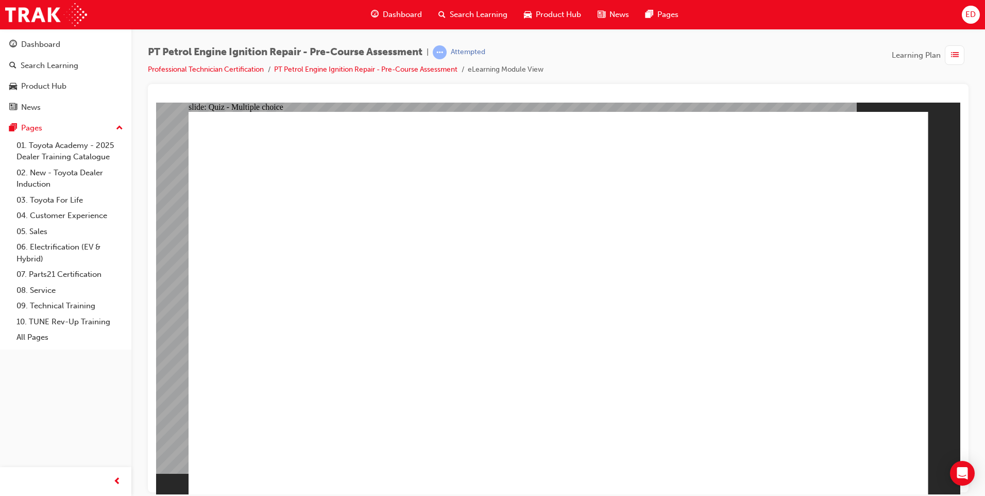
radio input "true"
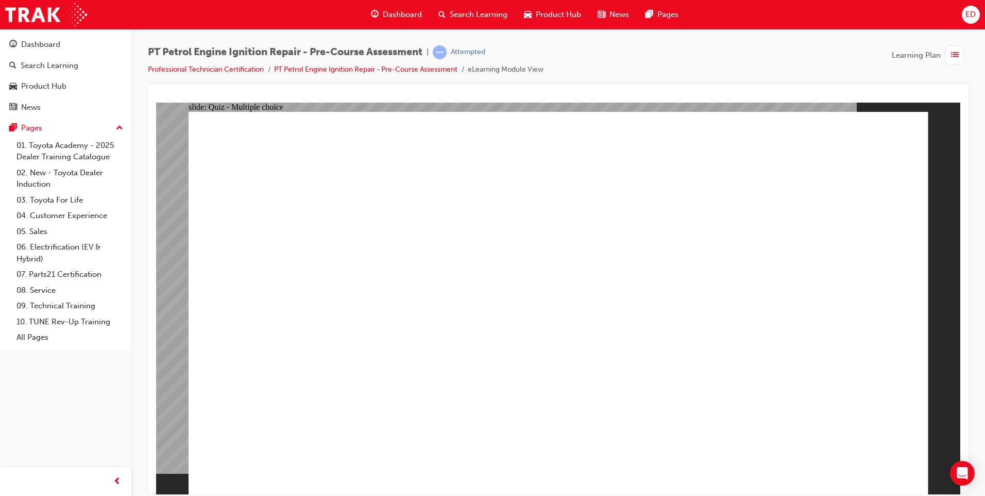
radio input "true"
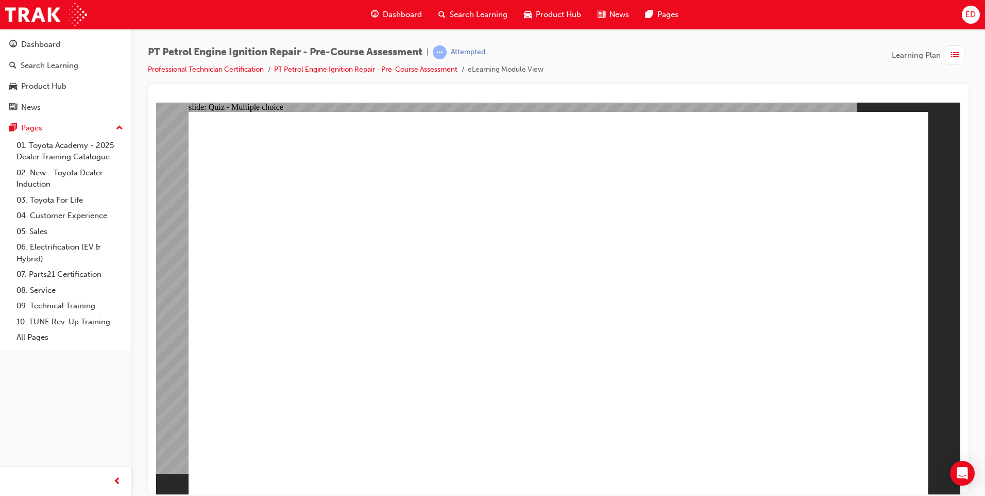
radio input "true"
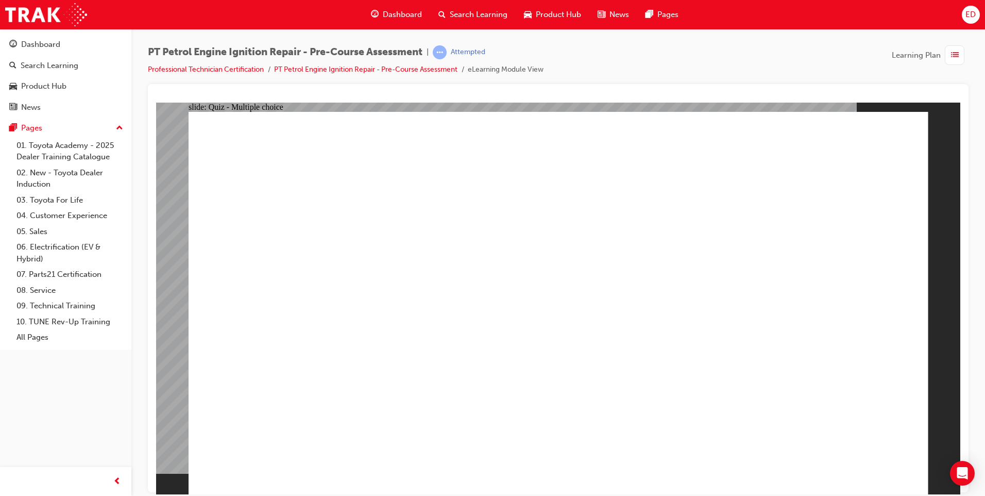
radio input "true"
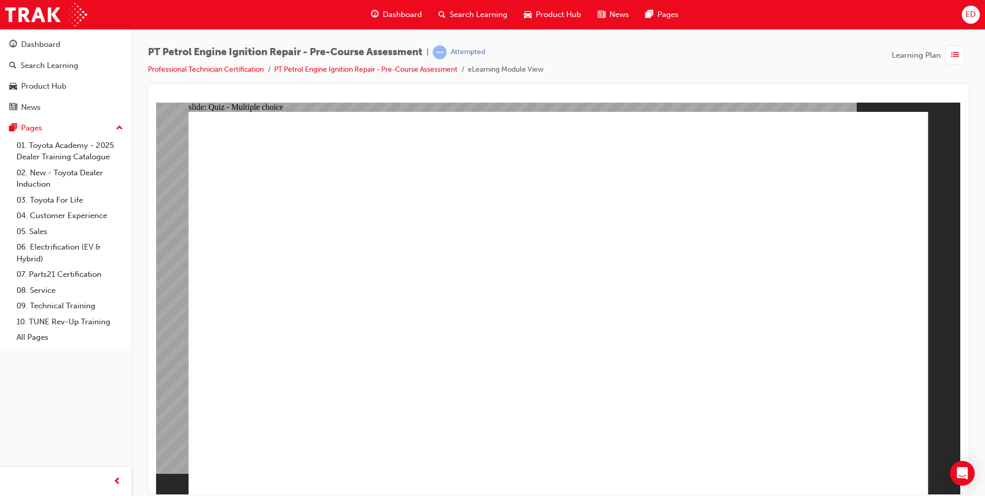
click at [30, 8] on img at bounding box center [46, 14] width 82 height 23
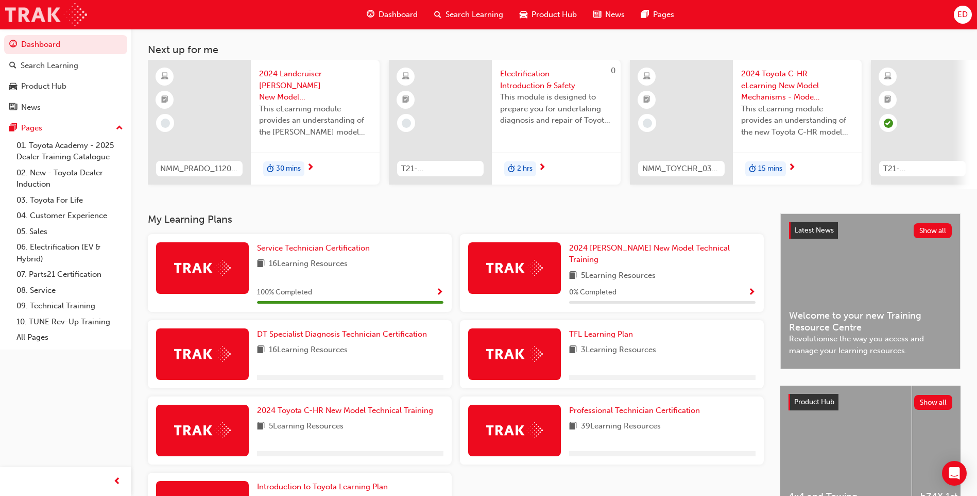
scroll to position [139, 0]
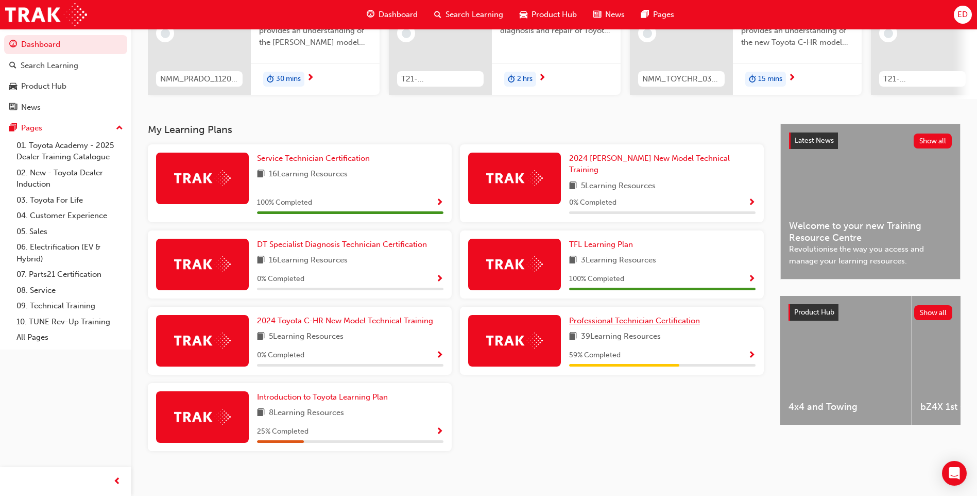
click at [652, 316] on span "Professional Technician Certification" at bounding box center [634, 320] width 131 height 9
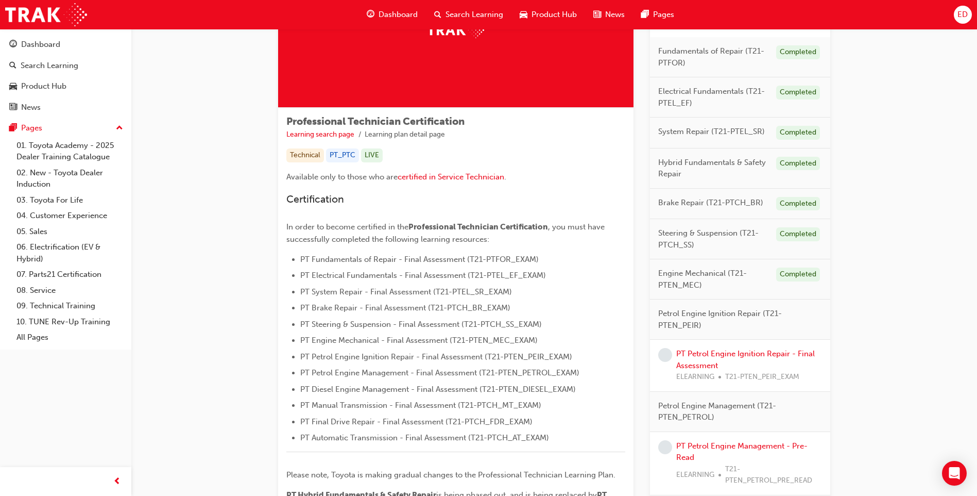
scroll to position [258, 0]
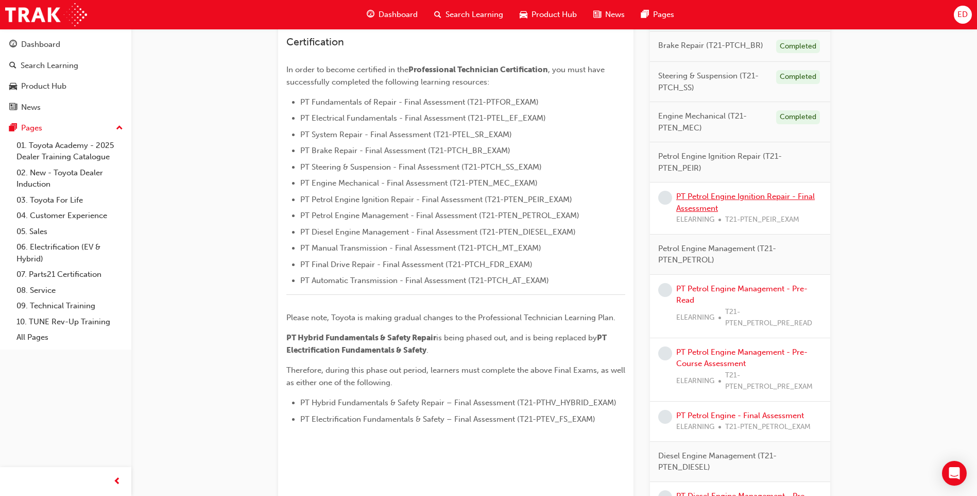
click at [738, 198] on link "PT Petrol Engine Ignition Repair - Final Assessment" at bounding box center [746, 202] width 139 height 21
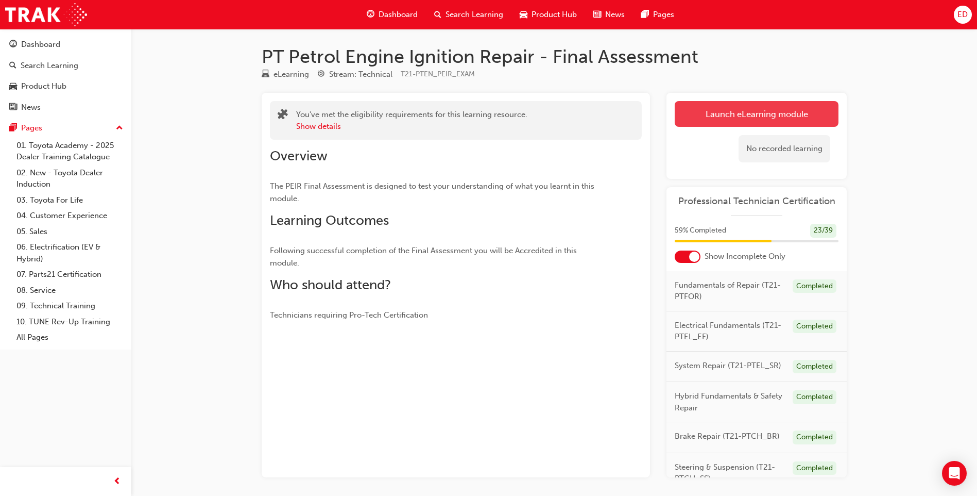
click at [772, 113] on link "Launch eLearning module" at bounding box center [757, 114] width 164 height 26
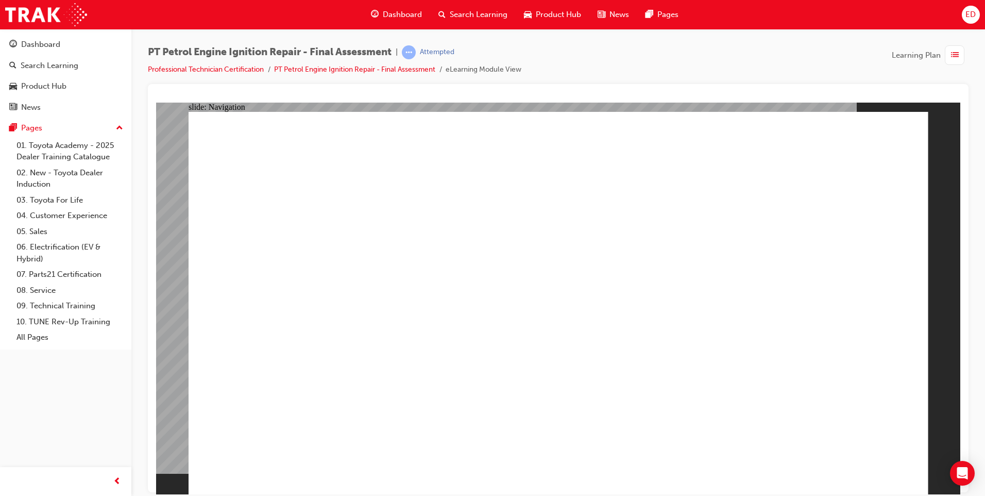
checkbox input "true"
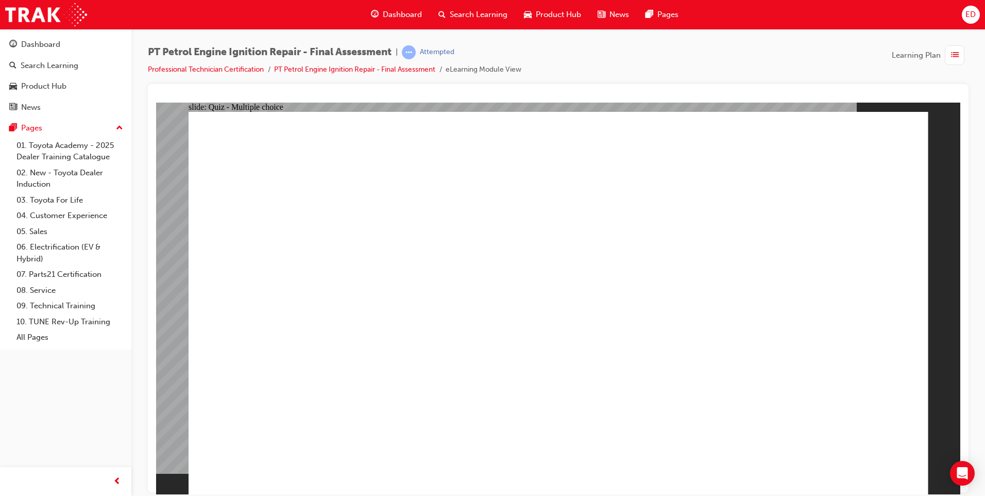
checkbox input "true"
radio input "true"
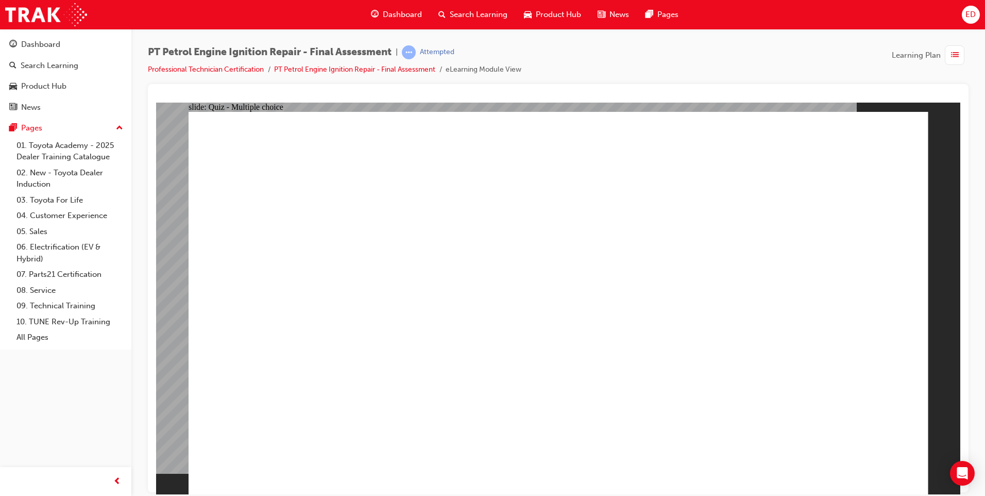
radio input "true"
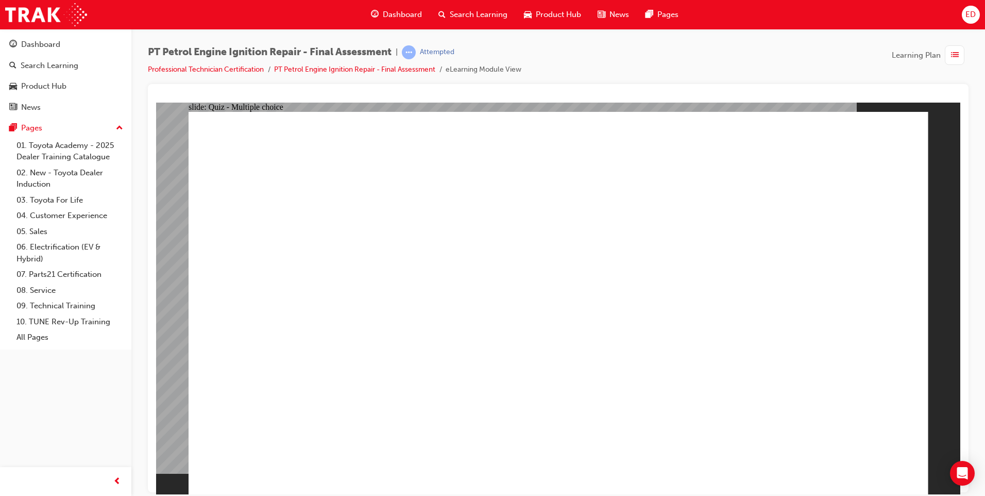
radio input "true"
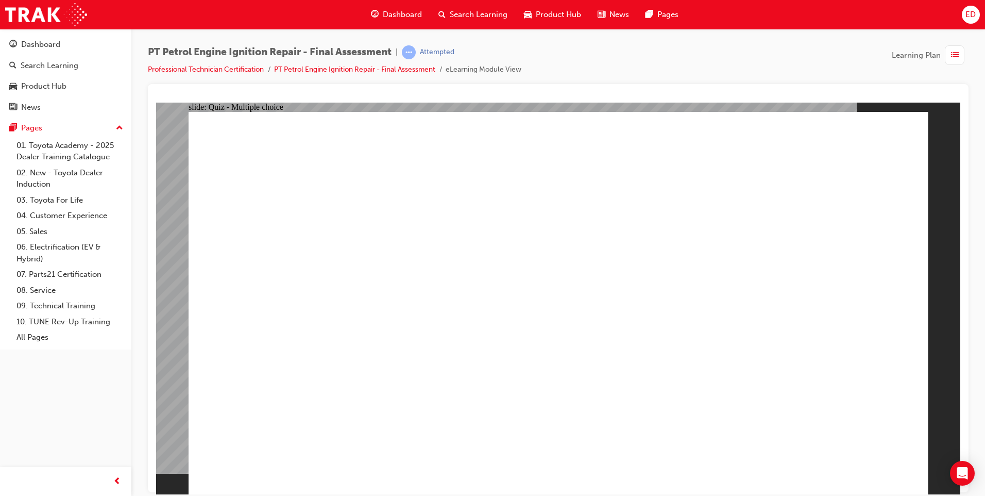
radio input "true"
drag, startPoint x: 531, startPoint y: 299, endPoint x: 459, endPoint y: 318, distance: 74.5
radio input "true"
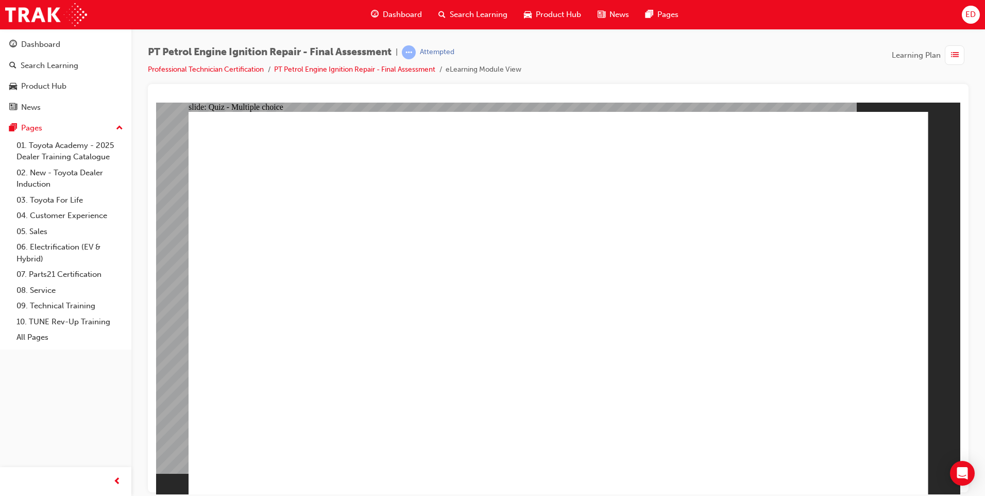
drag, startPoint x: 851, startPoint y: 442, endPoint x: 871, endPoint y: 456, distance: 24.2
radio input "true"
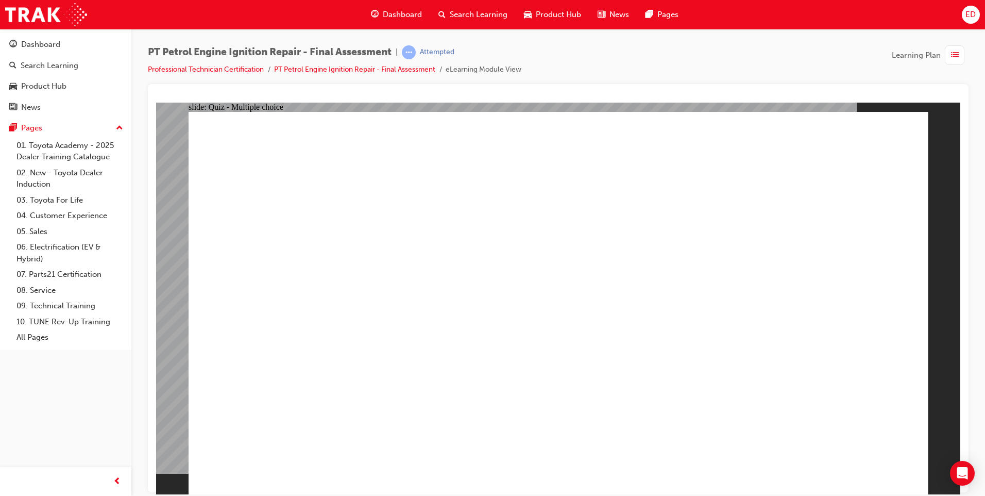
radio input "true"
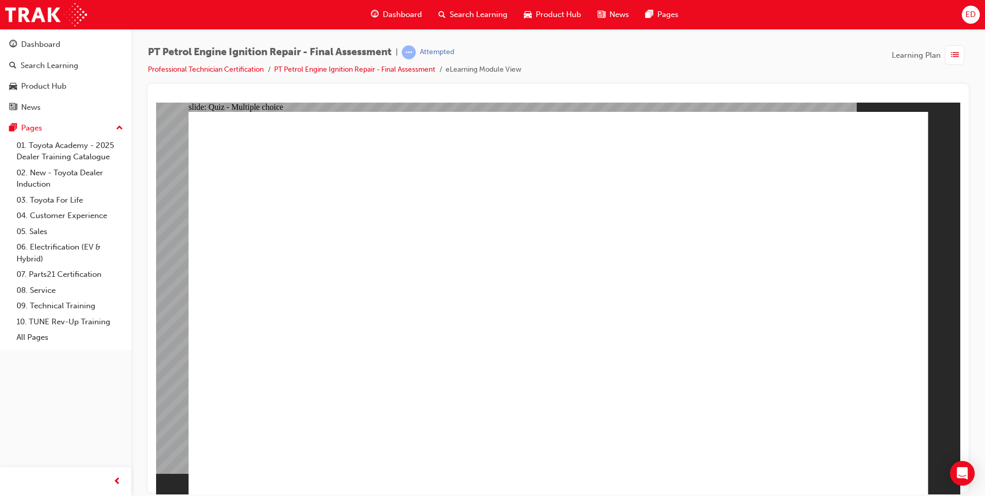
radio input "true"
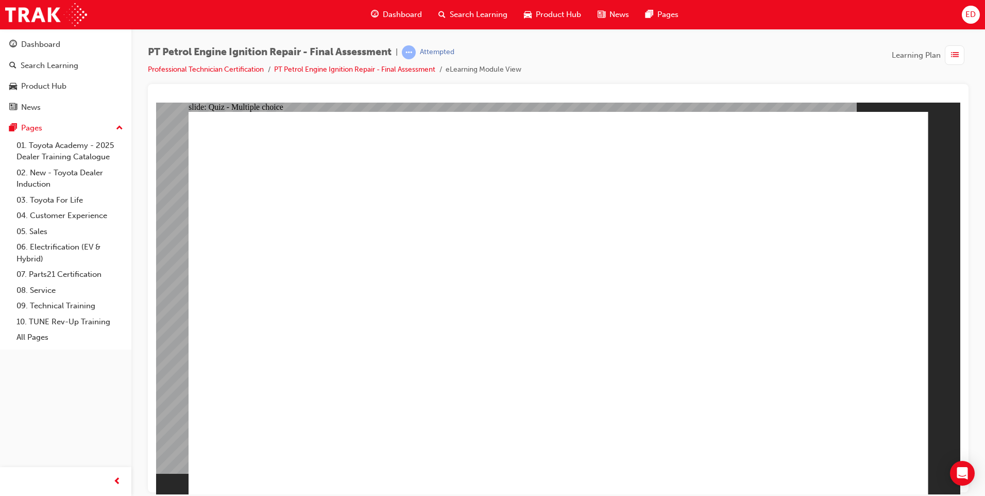
radio input "true"
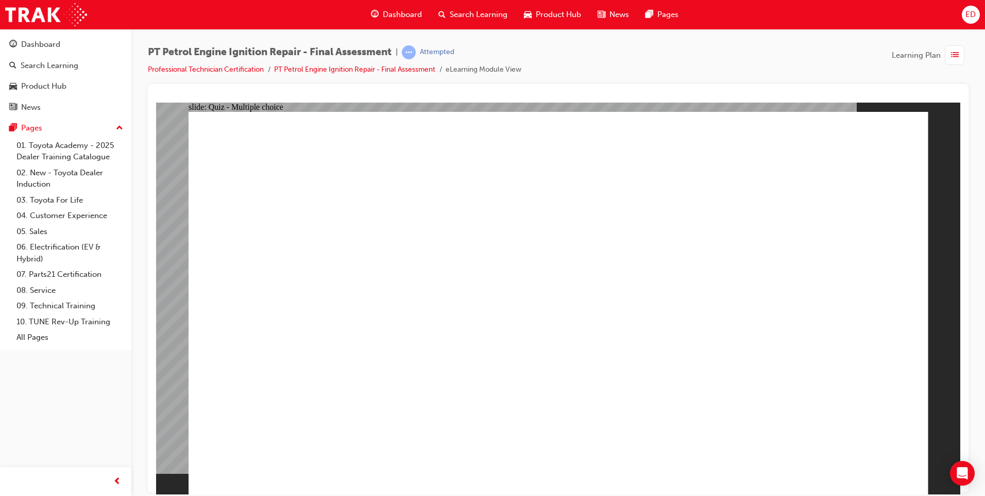
radio input "true"
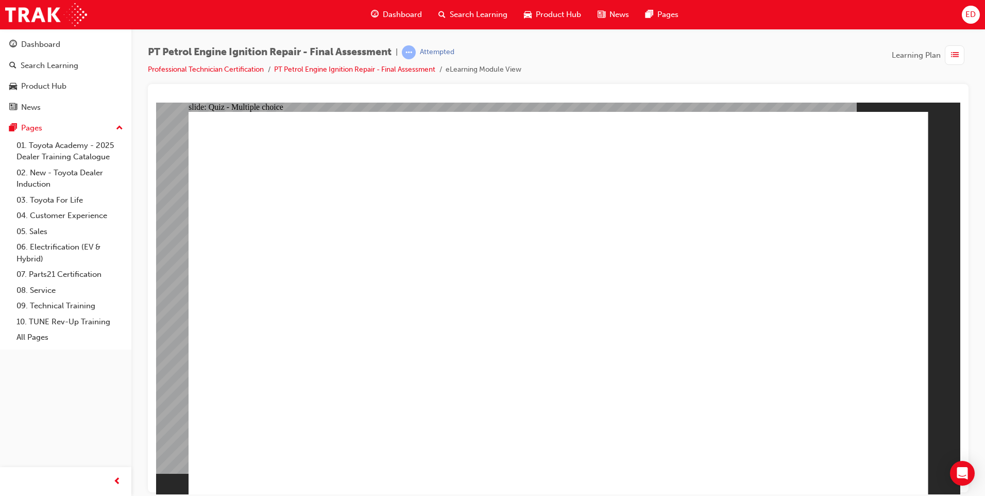
radio input "true"
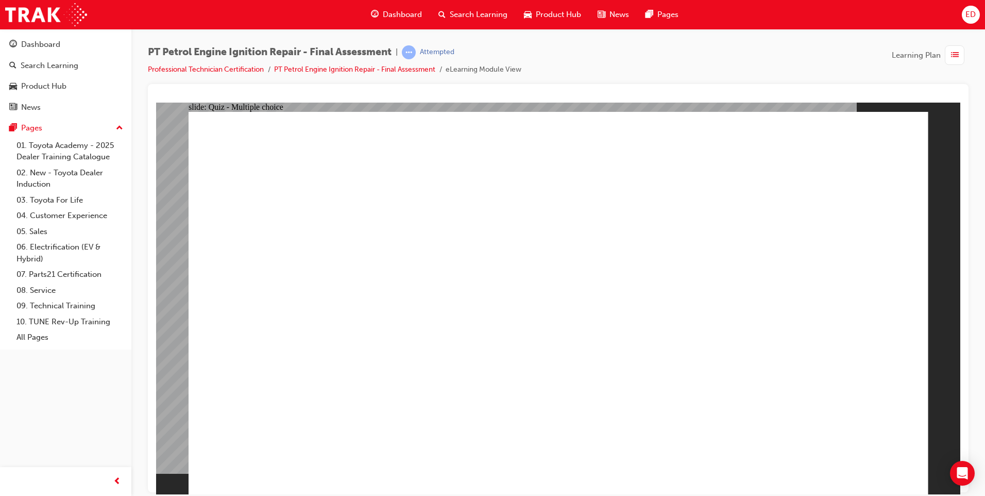
radio input "true"
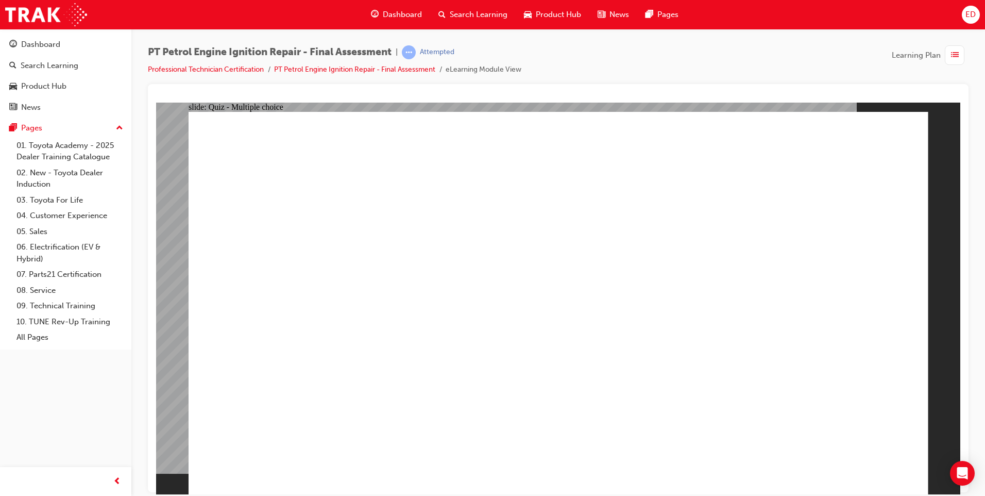
radio input "true"
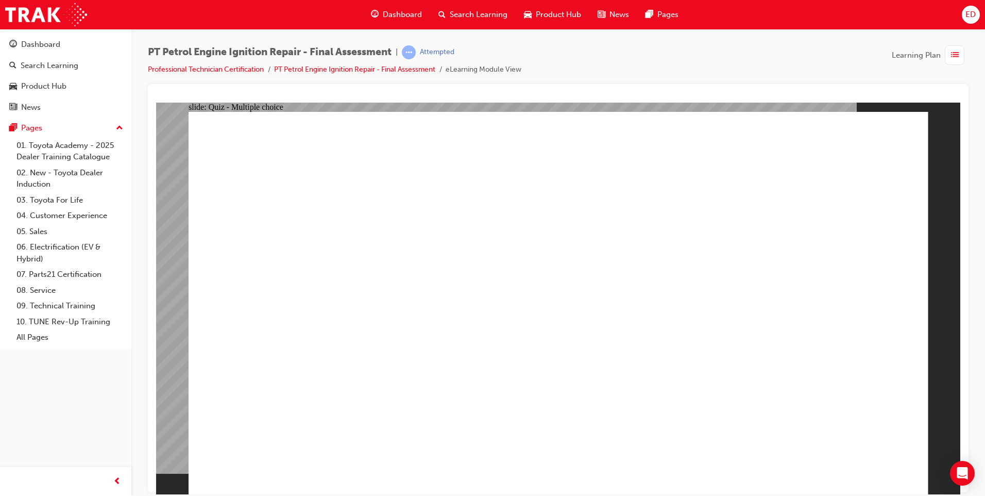
checkbox input "true"
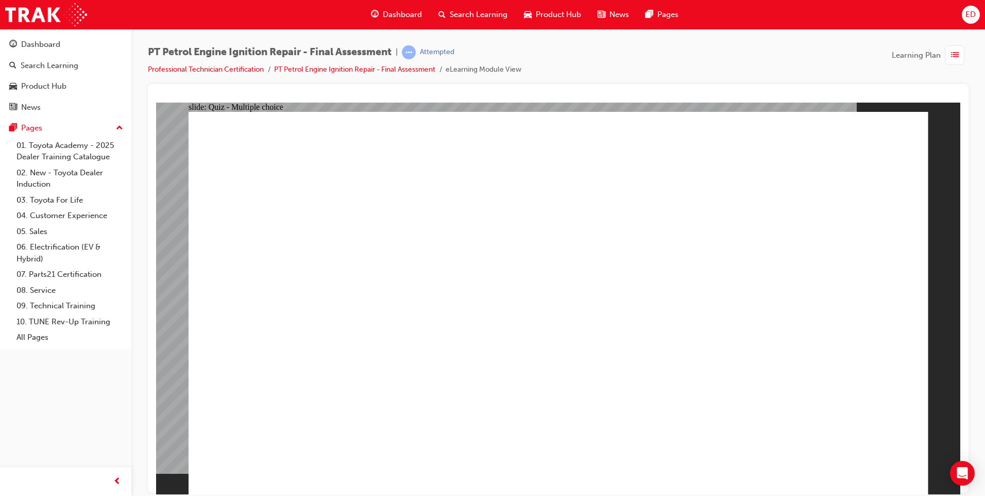
radio input "true"
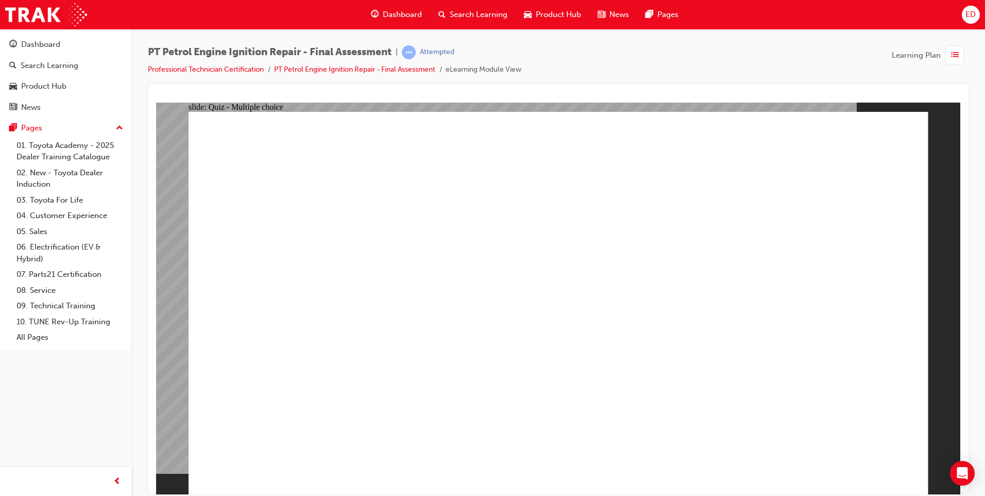
radio input "true"
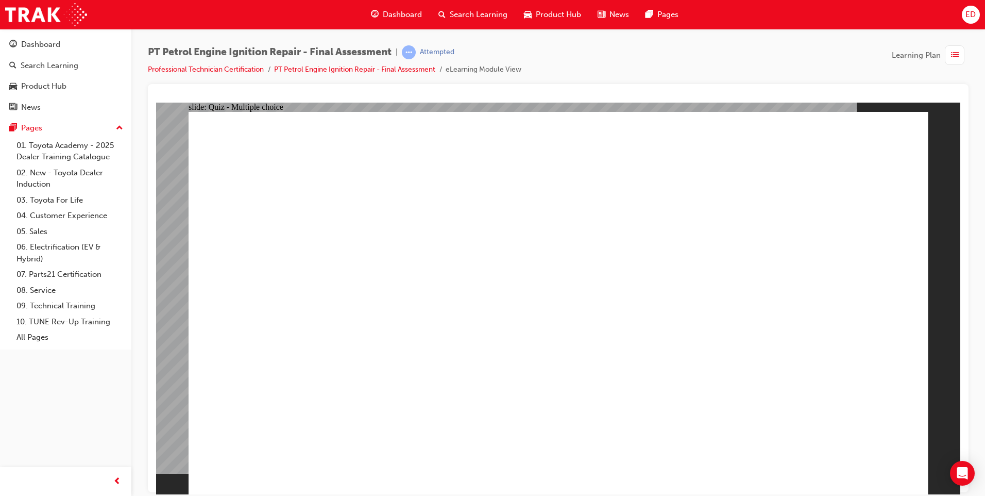
radio input "true"
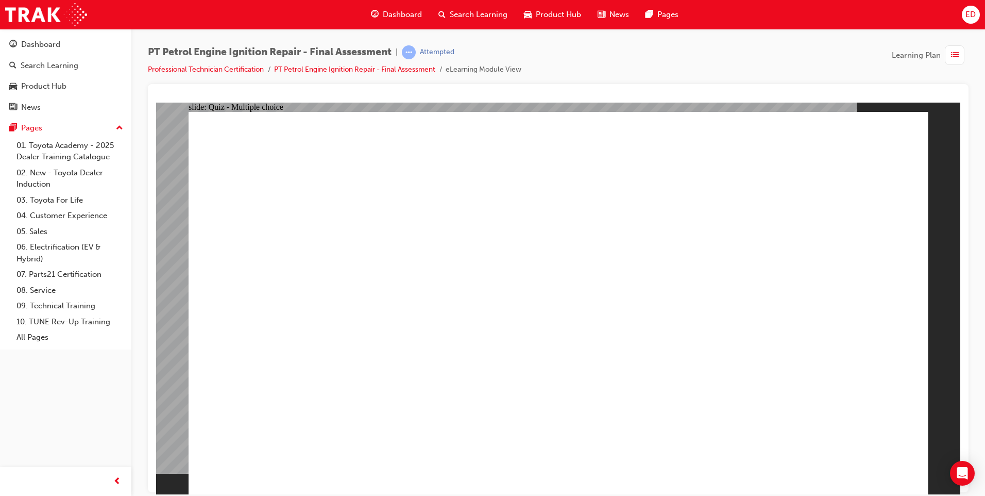
radio input "true"
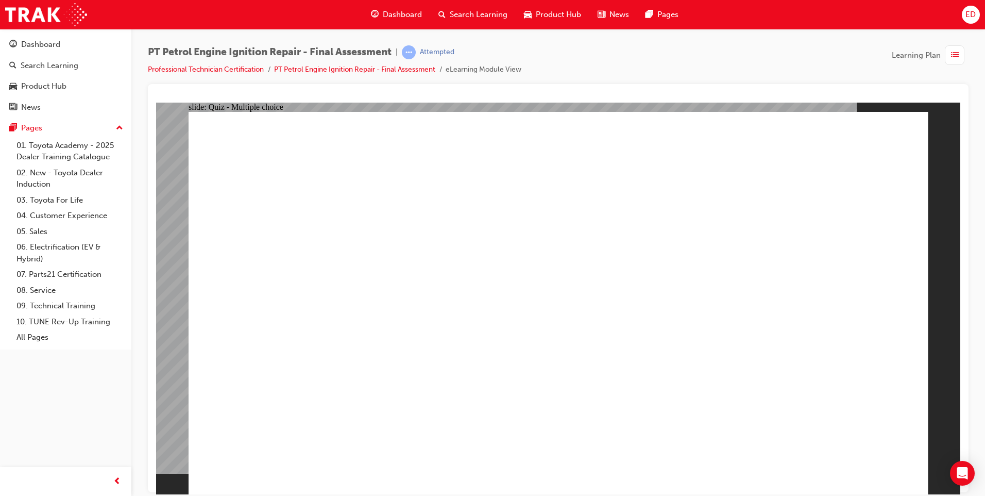
radio input "true"
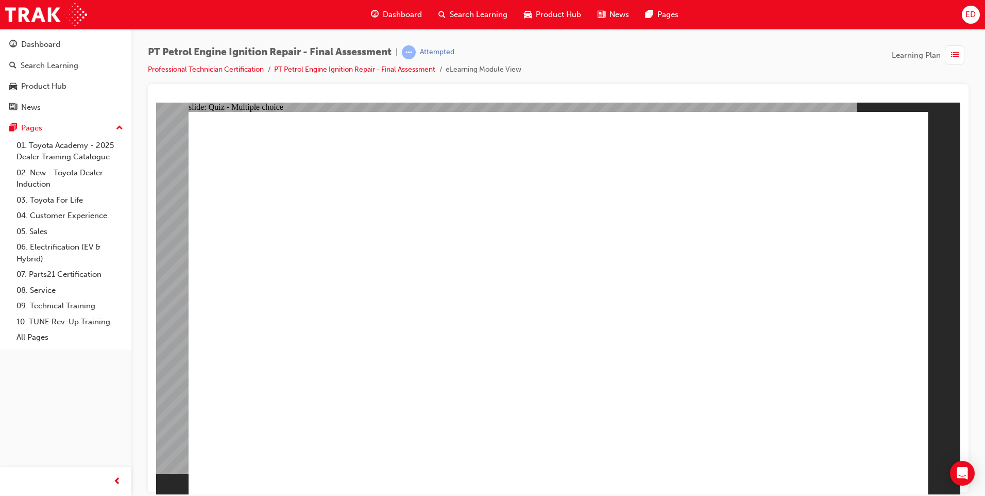
radio input "true"
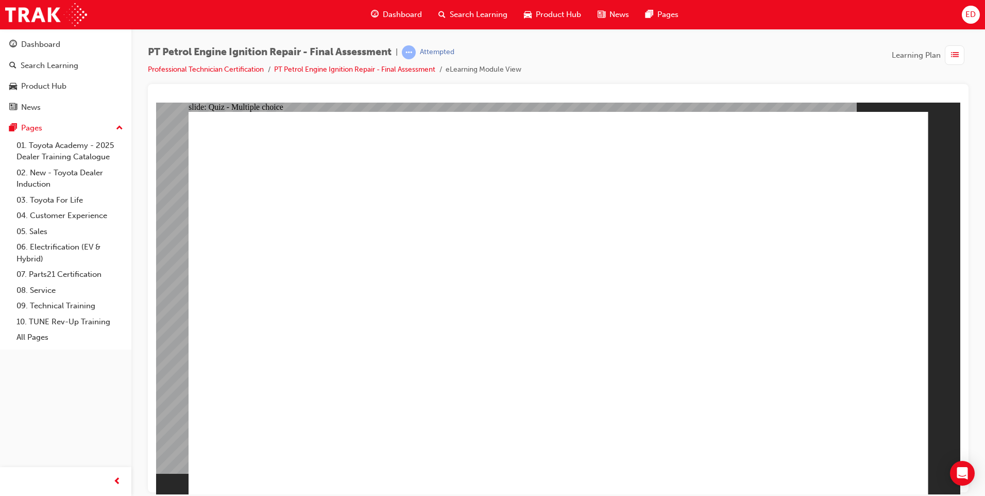
radio input "true"
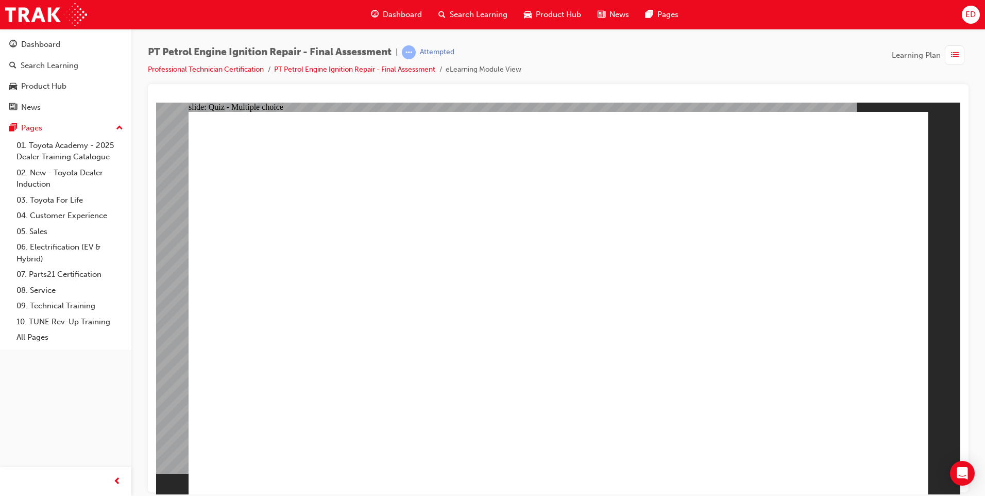
radio input "true"
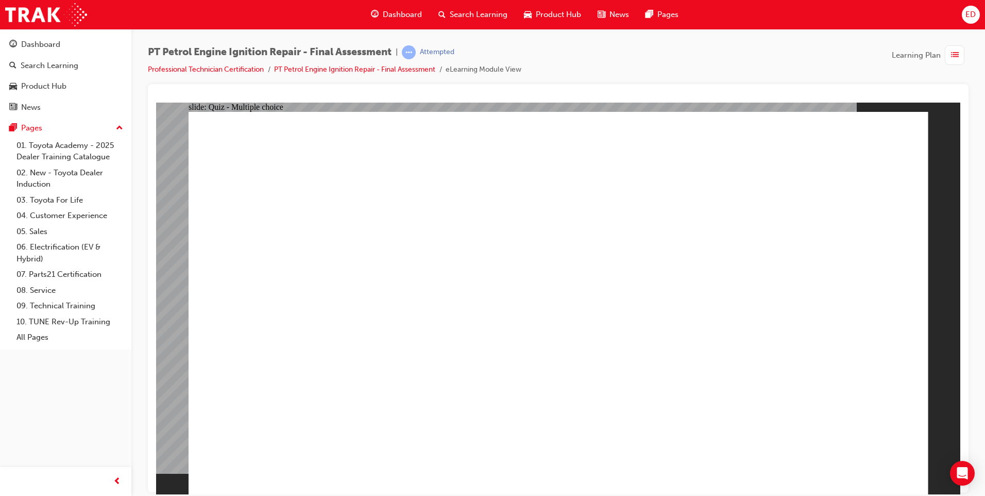
radio input "true"
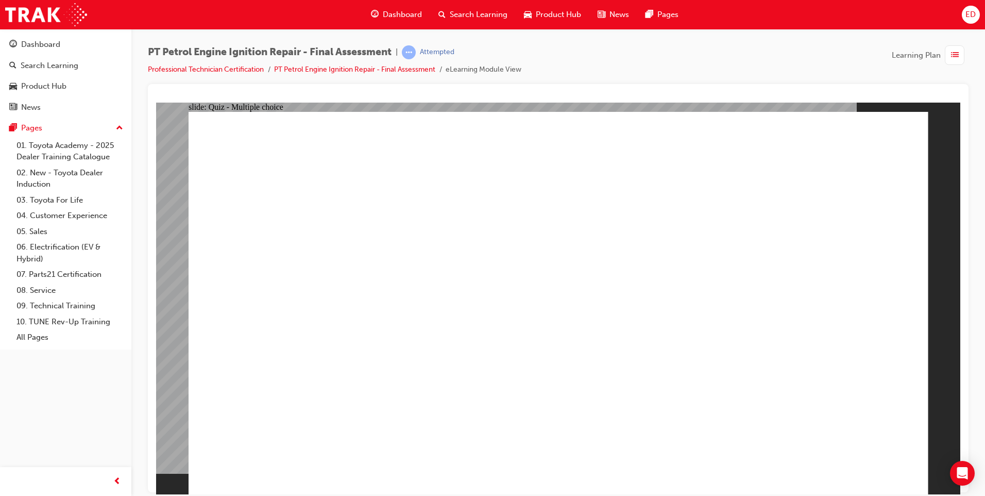
radio input "false"
radio input "true"
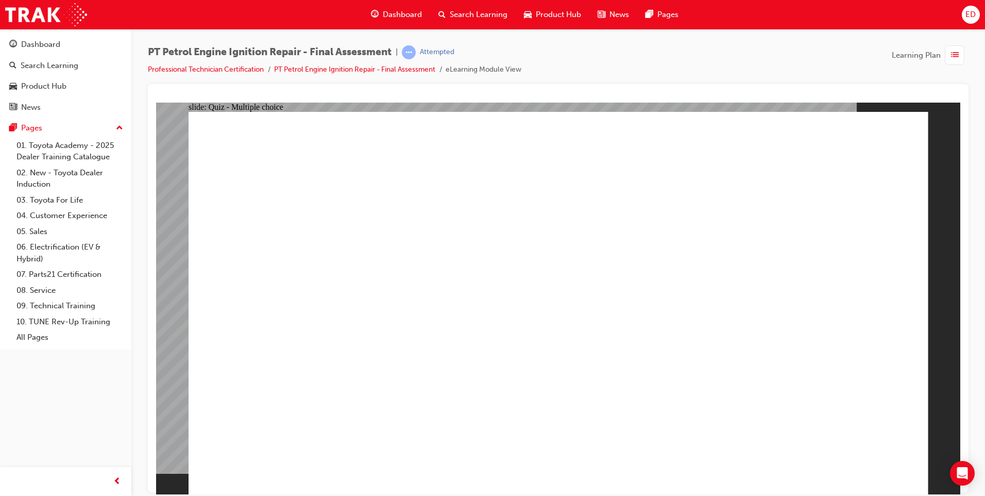
radio input "true"
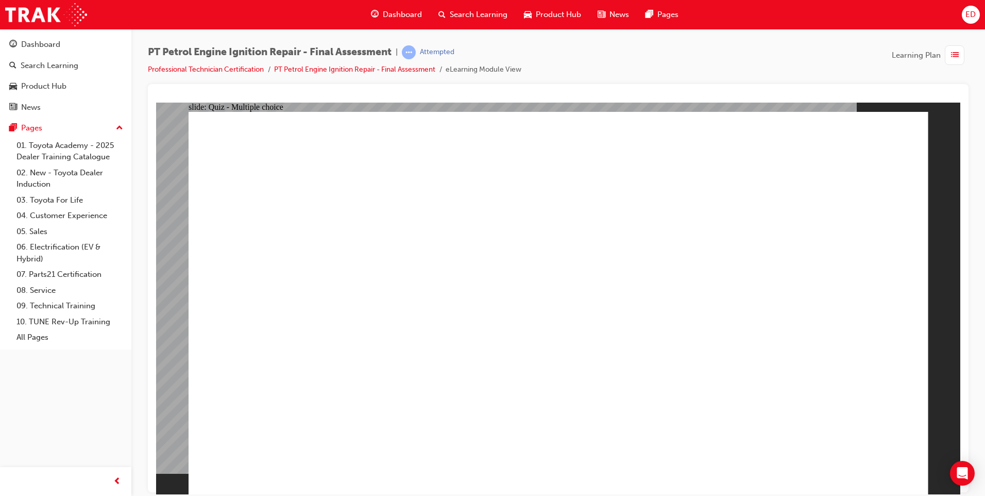
radio input "true"
click at [47, 14] on img at bounding box center [46, 14] width 82 height 23
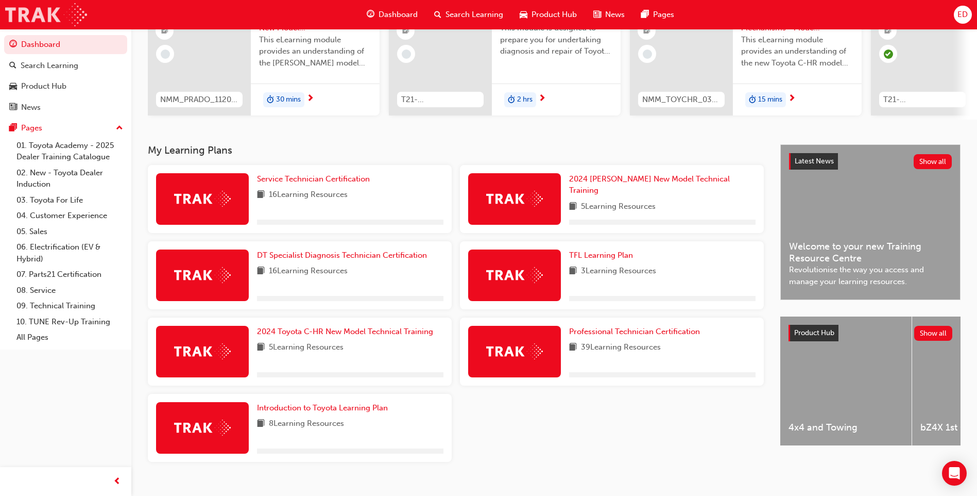
scroll to position [139, 0]
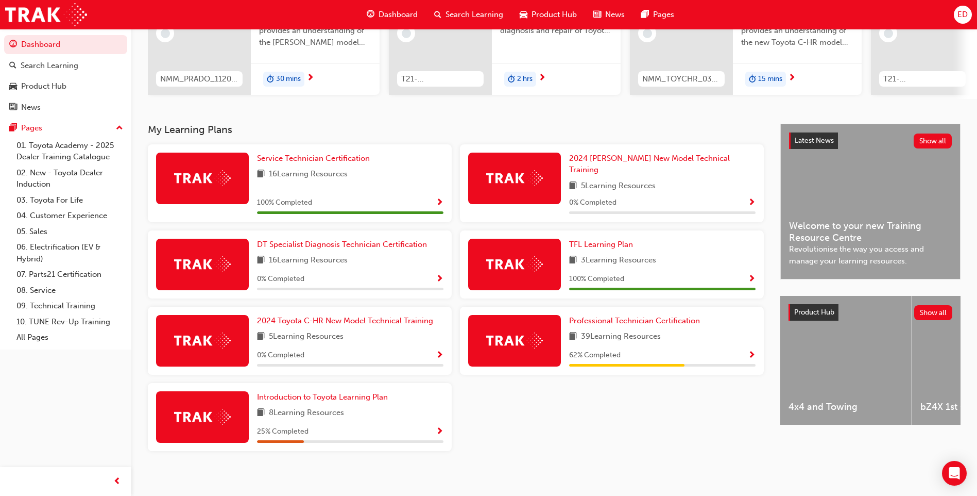
click at [966, 13] on span "ED" at bounding box center [963, 15] width 10 height 12
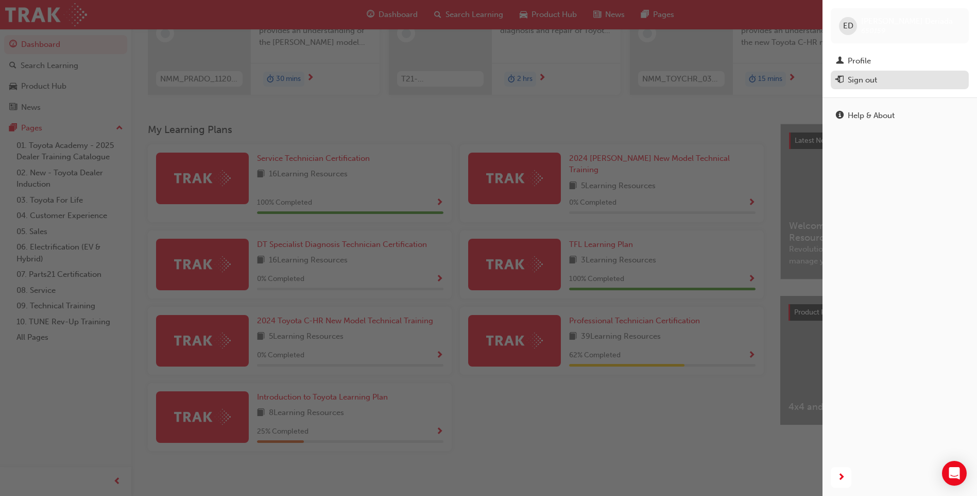
click at [870, 80] on div "Sign out" at bounding box center [862, 80] width 29 height 12
